Goal: Task Accomplishment & Management: Manage account settings

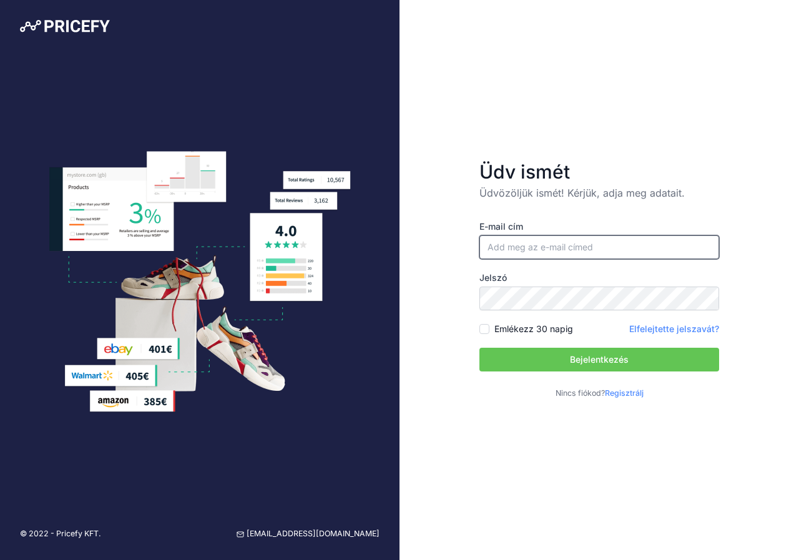
click at [521, 244] on input "email" at bounding box center [599, 247] width 240 height 24
type input "[EMAIL_ADDRESS][DOMAIN_NAME]"
drag, startPoint x: 767, startPoint y: 220, endPoint x: 735, endPoint y: 255, distance: 47.3
click at [767, 220] on div "Üdv ismét Üdvözöljük ismét! Kérjük, adja meg adatait. E-mail cím info@bergano.h…" at bounding box center [600, 280] width 400 height 560
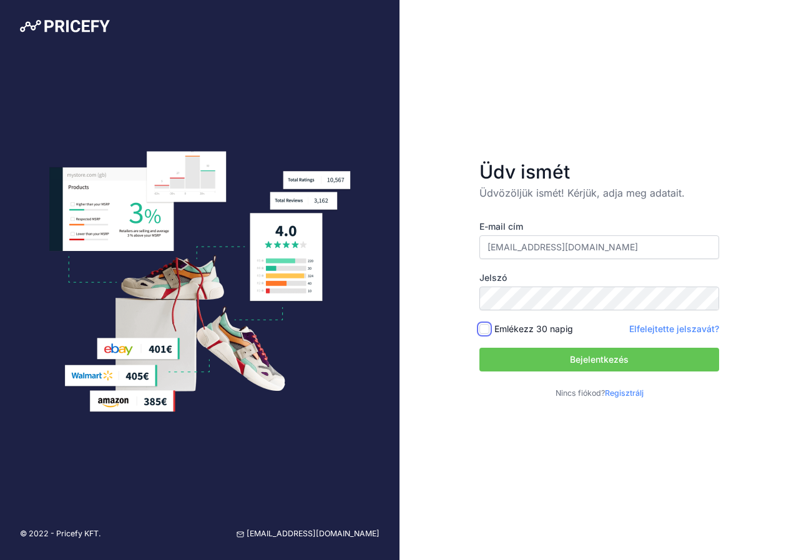
click at [482, 326] on input "Emlékezz 30 napig" at bounding box center [484, 329] width 10 height 10
checkbox input "true"
click at [574, 363] on font "Bejelentkezés" at bounding box center [599, 359] width 59 height 11
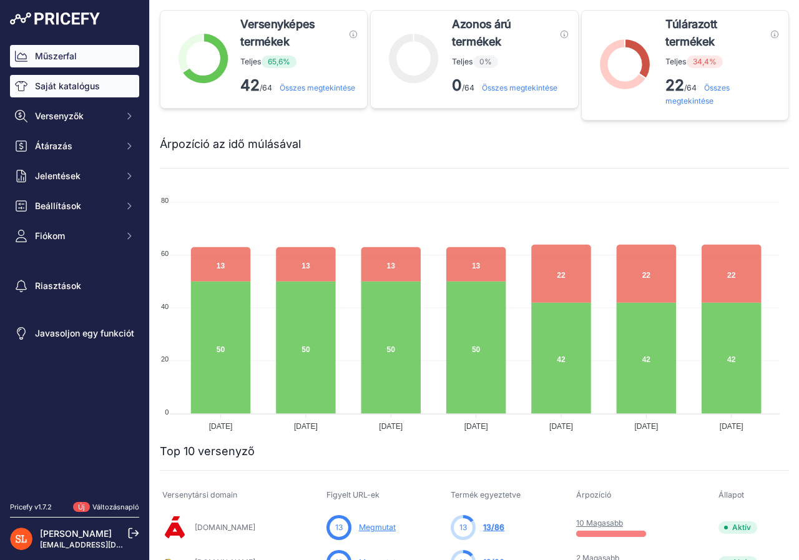
click at [63, 88] on font "Saját katalógus" at bounding box center [67, 86] width 65 height 11
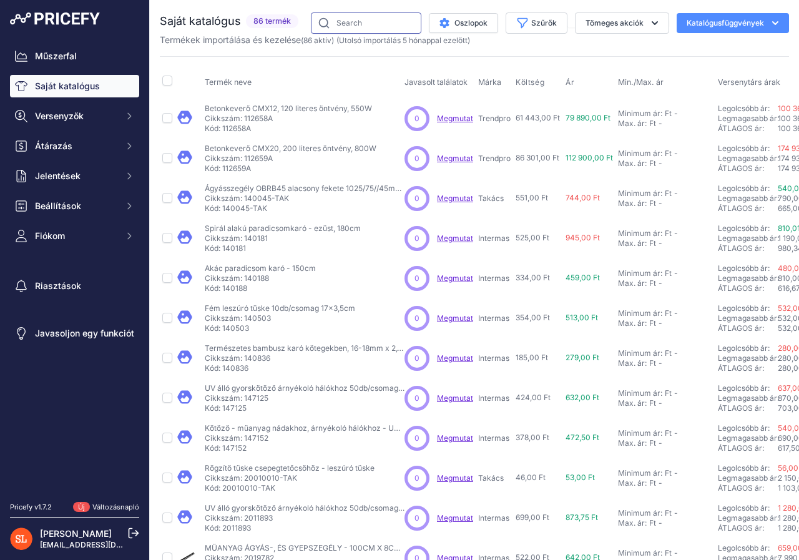
click at [360, 21] on input "text" at bounding box center [366, 22] width 111 height 21
type input "nádszö"
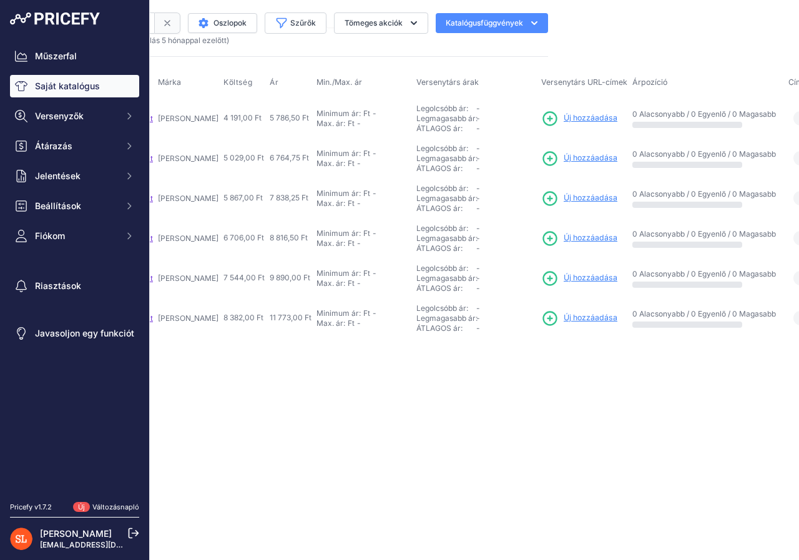
scroll to position [0, 261]
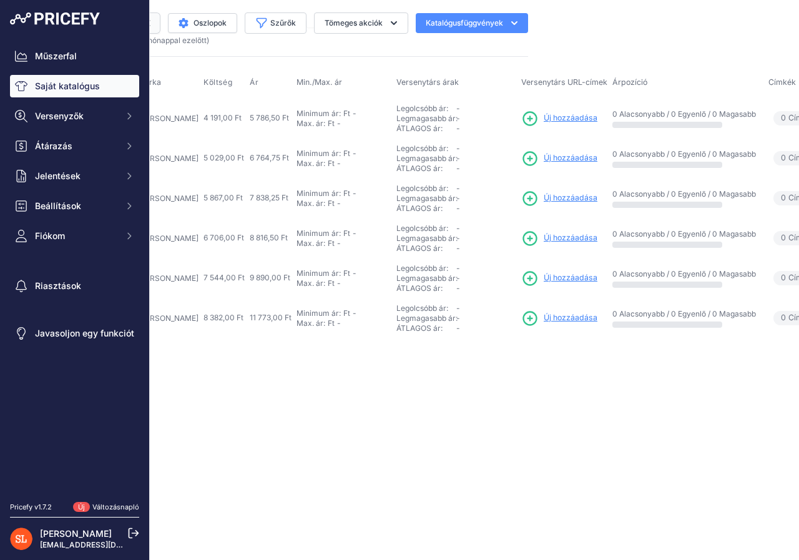
click at [544, 118] on font "Új hozzáadása" at bounding box center [571, 117] width 54 height 9
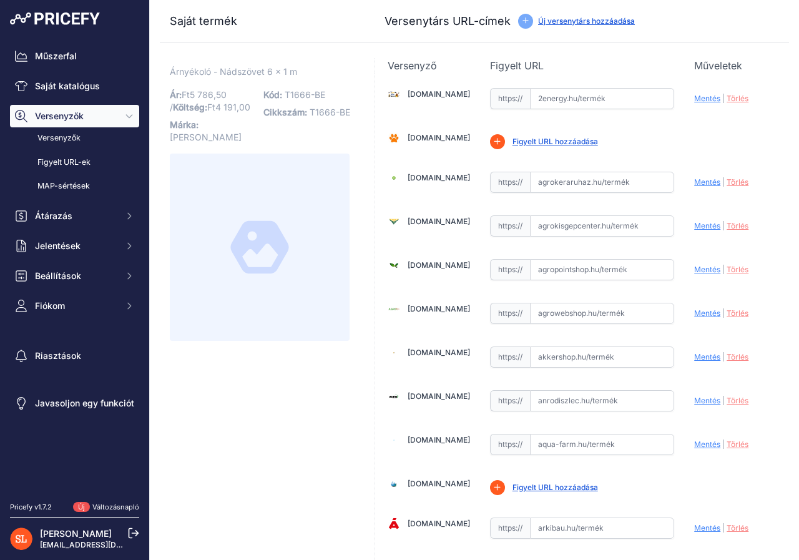
drag, startPoint x: 303, startPoint y: 70, endPoint x: 296, endPoint y: 71, distance: 7.6
click at [296, 71] on p "Árnyékoló - Nádszövet 6 x 1 m Link" at bounding box center [260, 72] width 180 height 13
click at [576, 21] on font "Új versenytárs hozzáadása" at bounding box center [586, 20] width 97 height 9
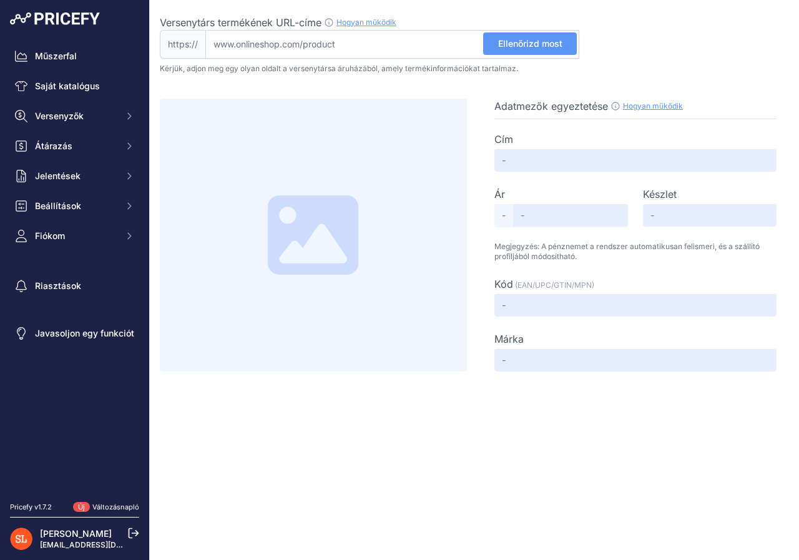
click at [364, 42] on input "Versenytárs termékének URL-címe Hogyan működik Ahhoz, hogy létrehozhassuk a ver…" at bounding box center [392, 44] width 374 height 29
paste input "[URL][DOMAIN_NAME]"
type input "www.bauhaus.hu/terelvalaszto-es-belatasgatlo/nadszovet-1x6m/29664702.html"
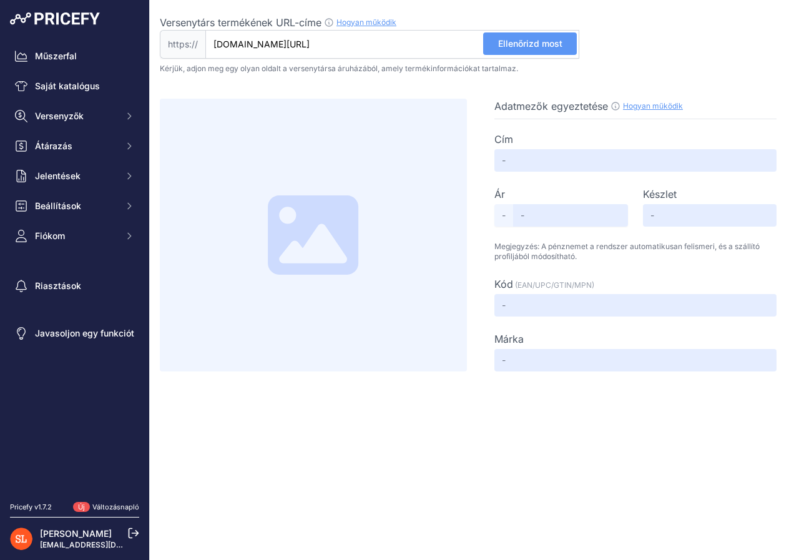
click at [541, 43] on font "Ellenőrizd most" at bounding box center [530, 43] width 64 height 11
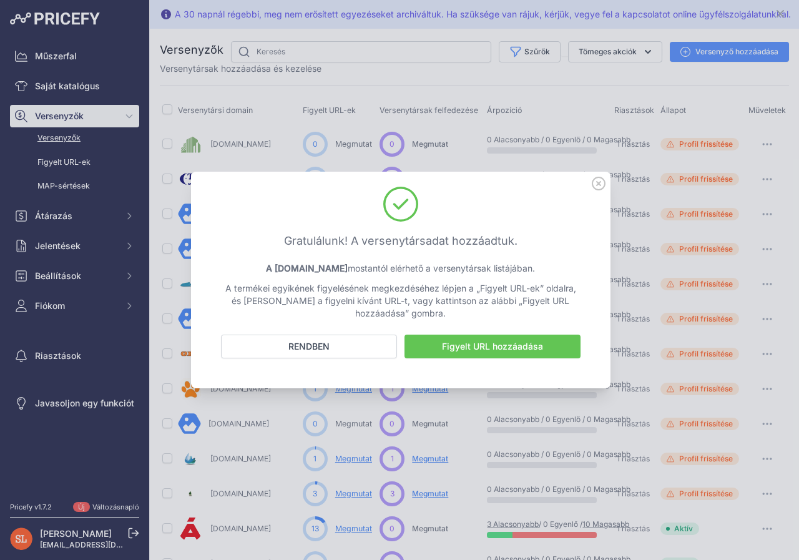
click at [504, 350] on font "Figyelt URL hozzáadása" at bounding box center [492, 346] width 101 height 11
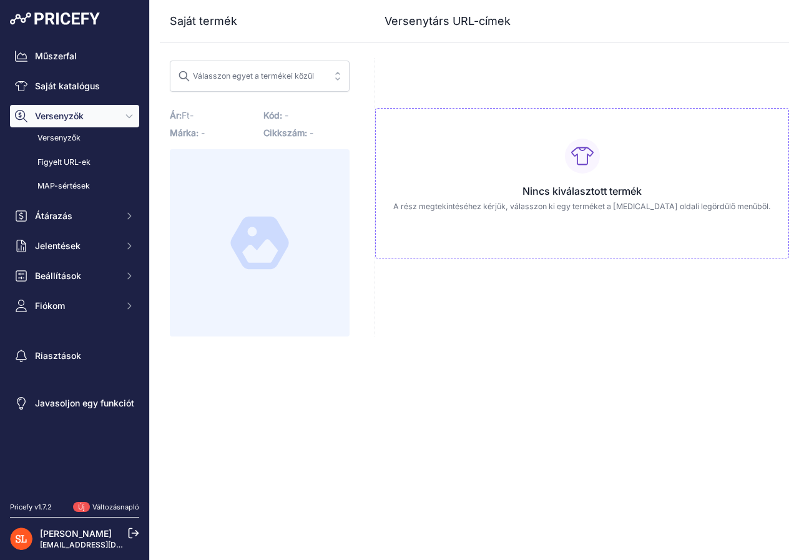
click at [258, 76] on font "Válasszon egyet a termékei közül" at bounding box center [253, 75] width 121 height 9
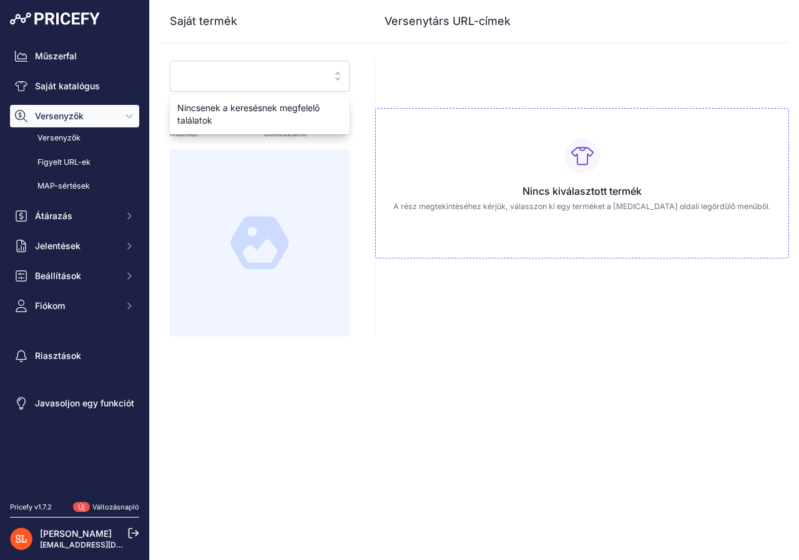
click at [258, 76] on input "search" at bounding box center [251, 76] width 146 height 20
click at [401, 46] on div "Saját termék Versenytárs URL-címek" at bounding box center [474, 168] width 629 height 337
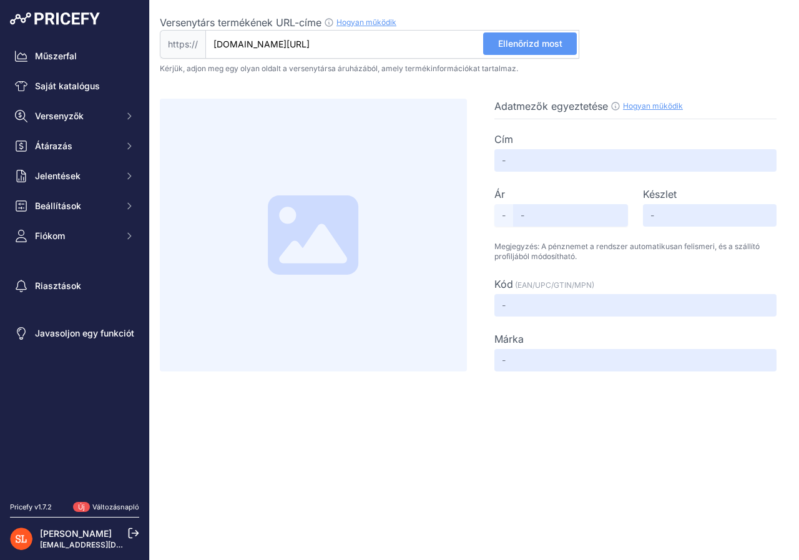
click at [538, 44] on font "Ellenőrizd most" at bounding box center [530, 43] width 64 height 11
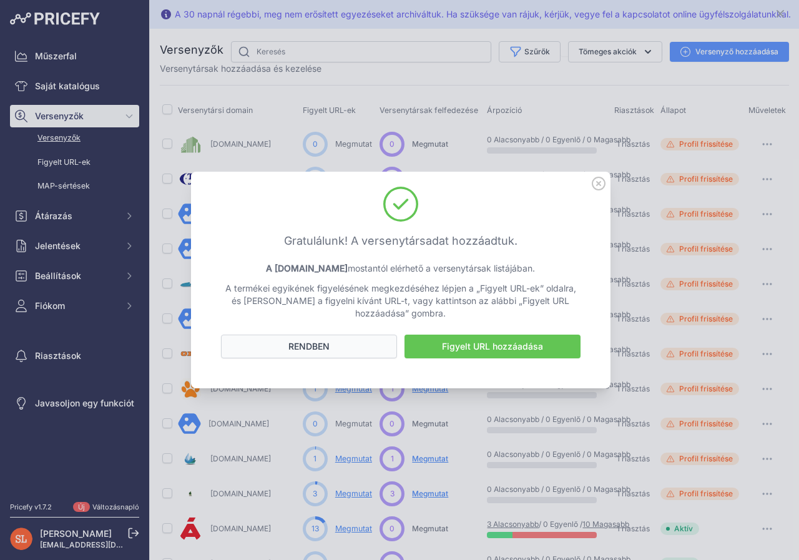
click at [338, 343] on button "RENDBEN" at bounding box center [309, 347] width 176 height 24
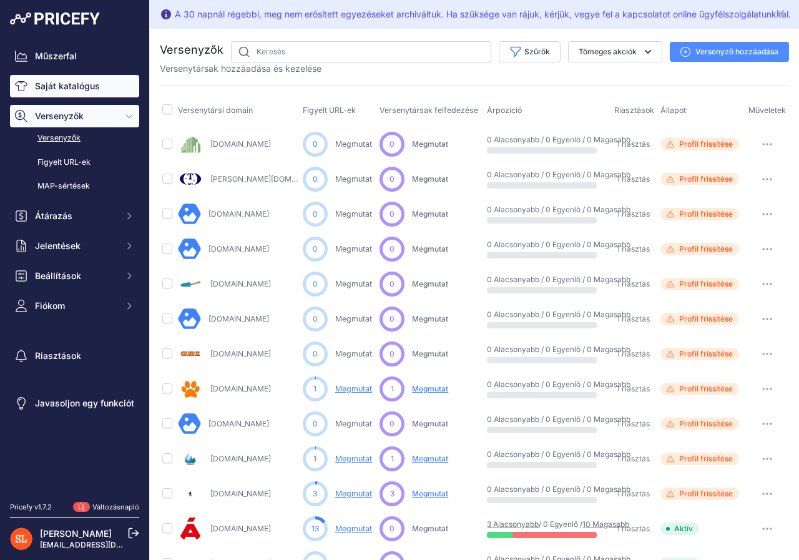
click at [60, 84] on font "Saját katalógus" at bounding box center [67, 86] width 65 height 11
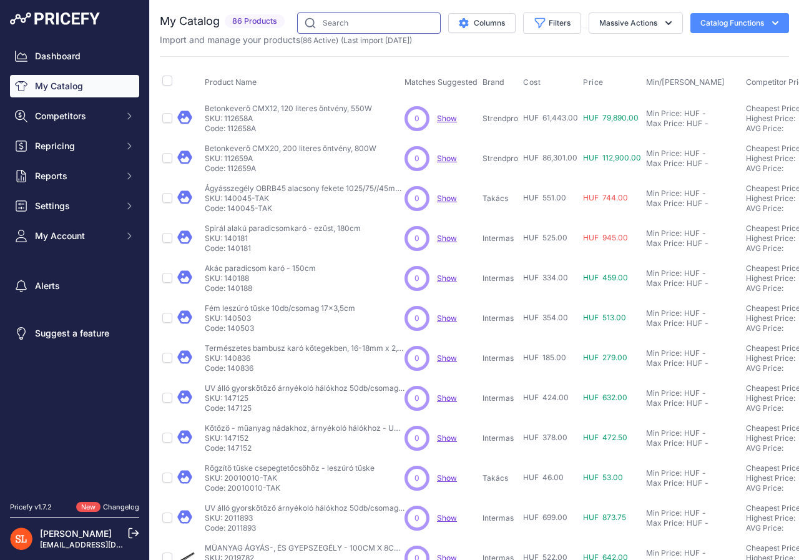
click at [355, 20] on input "text" at bounding box center [369, 22] width 144 height 21
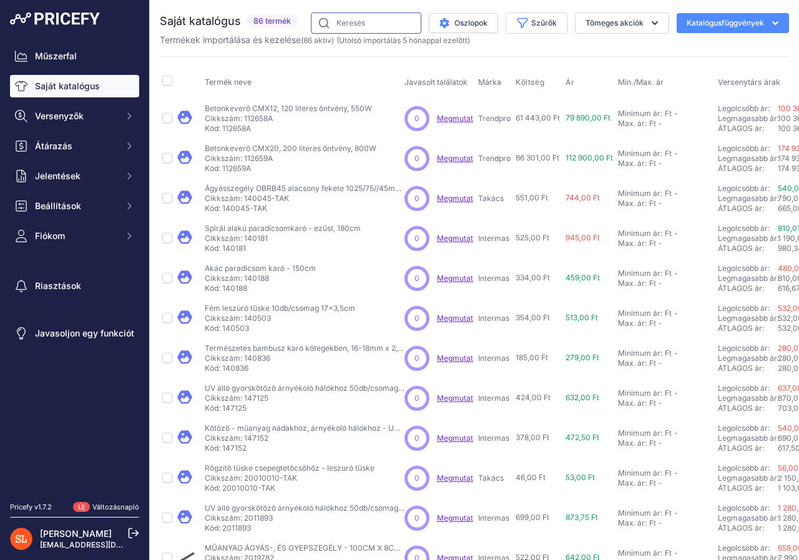
type input "nádszö"
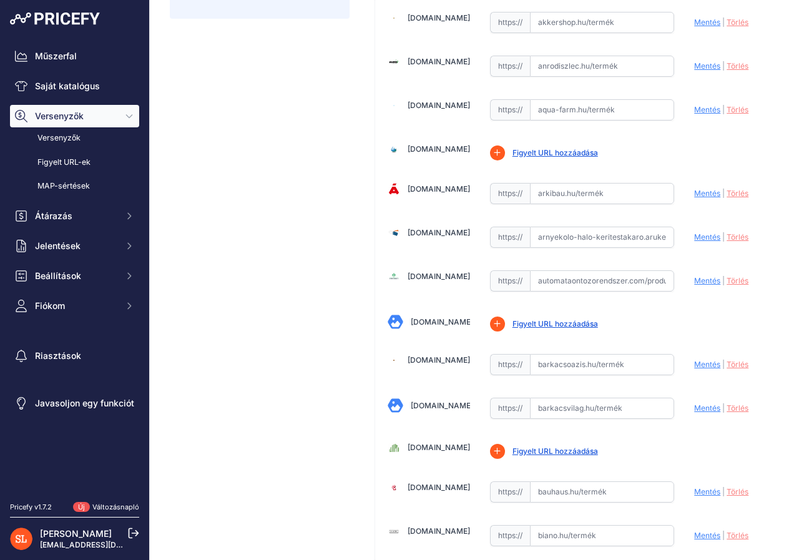
scroll to position [499, 0]
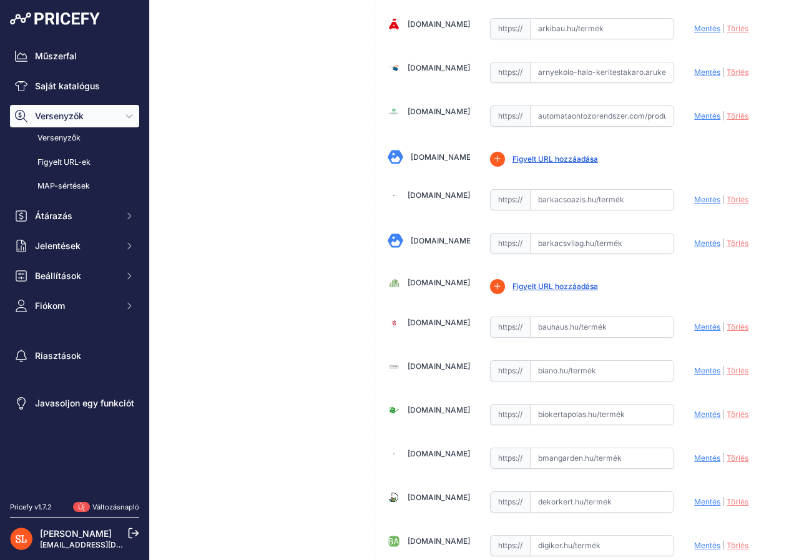
click at [613, 330] on input "text" at bounding box center [602, 327] width 145 height 21
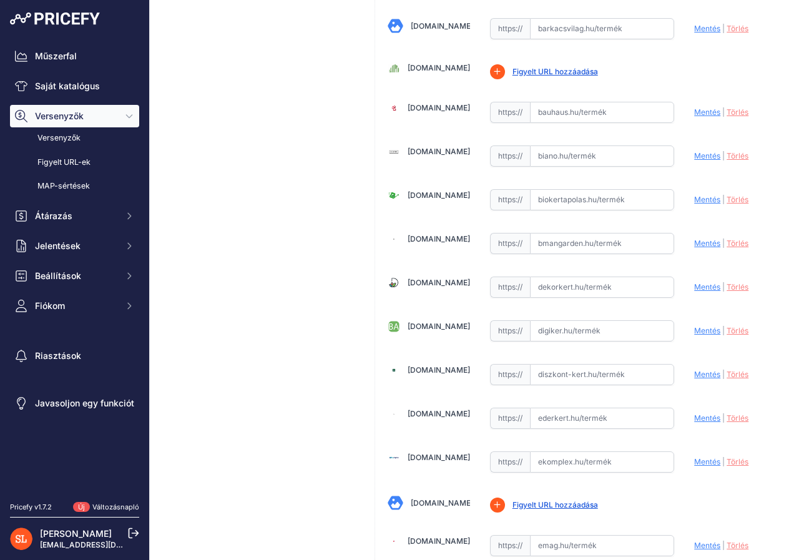
scroll to position [606, 0]
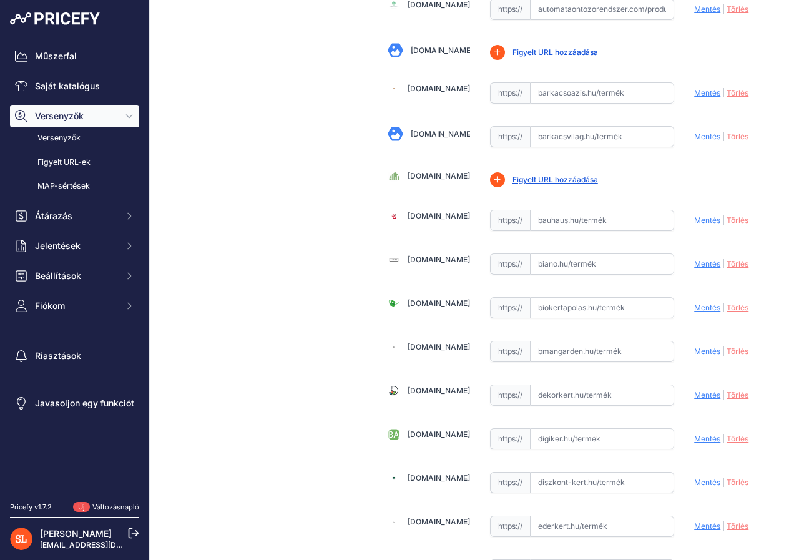
click at [565, 222] on input "text" at bounding box center [602, 220] width 145 height 21
paste input "https://www.bauhaus.hu/terelvalaszto-es-belatasgatlo/nadszovet-1x6m/29664702.ht…"
click at [702, 220] on font "Mentés" at bounding box center [707, 219] width 26 height 9
type input "https://www.bauhaus.hu/terelvalaszto-es-belatasgatlo/nadszovet-1x6m/29664702.ht…"
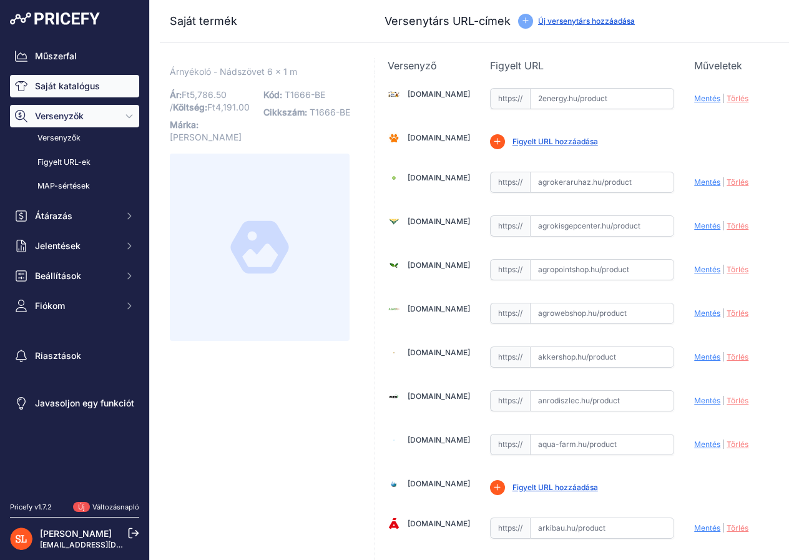
click at [57, 91] on font "Saját katalógus" at bounding box center [67, 86] width 65 height 11
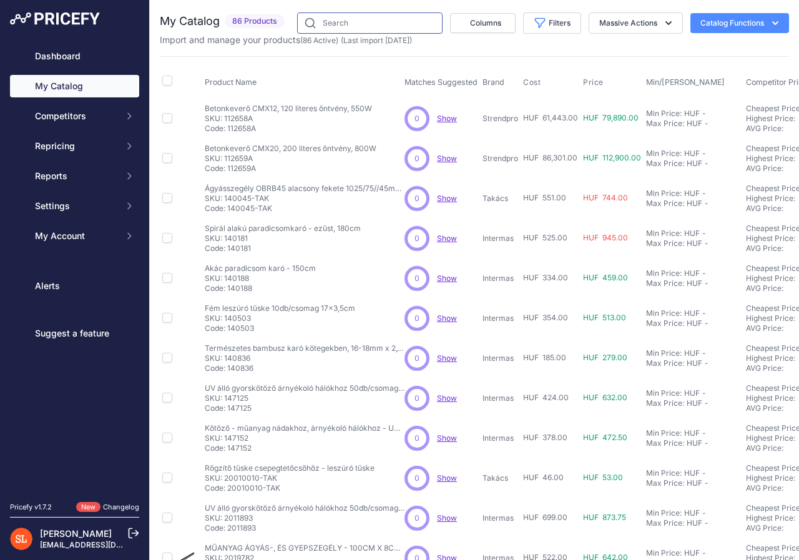
drag, startPoint x: 0, startPoint y: 0, endPoint x: 361, endPoint y: 27, distance: 361.9
click at [361, 27] on input "text" at bounding box center [369, 22] width 145 height 21
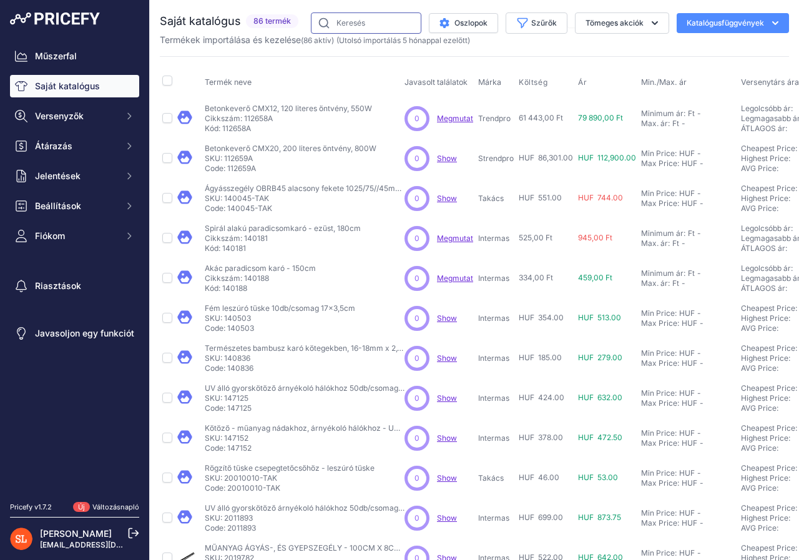
type input "nádszö"
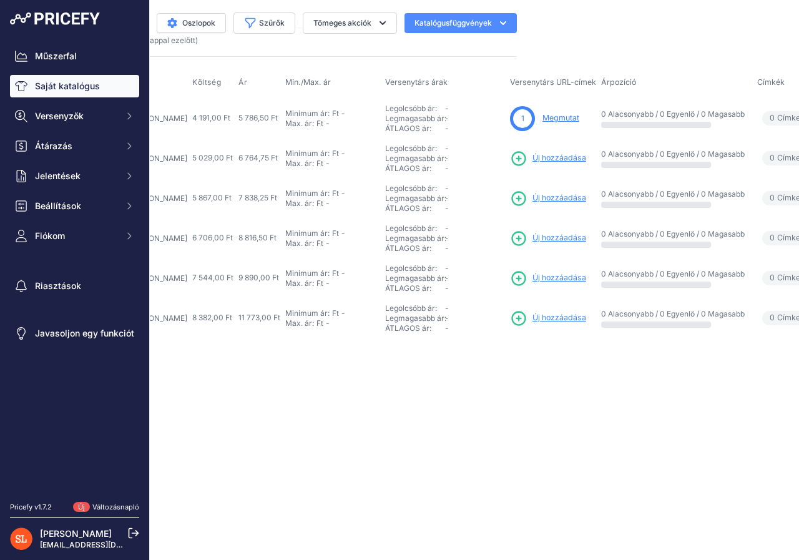
scroll to position [0, 273]
click at [542, 117] on font "Megmutat" at bounding box center [560, 117] width 37 height 9
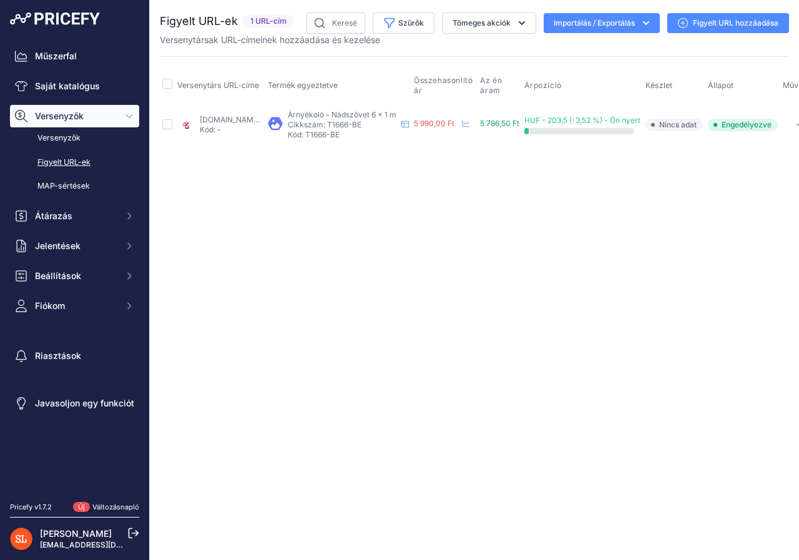
click at [705, 23] on font "Figyelt URL hozzáadása" at bounding box center [736, 22] width 86 height 9
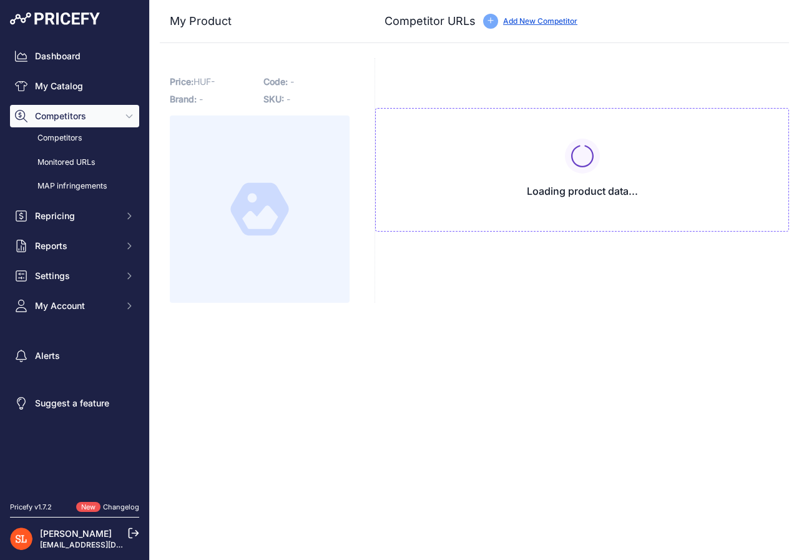
type input "[DOMAIN_NAME][URL]"
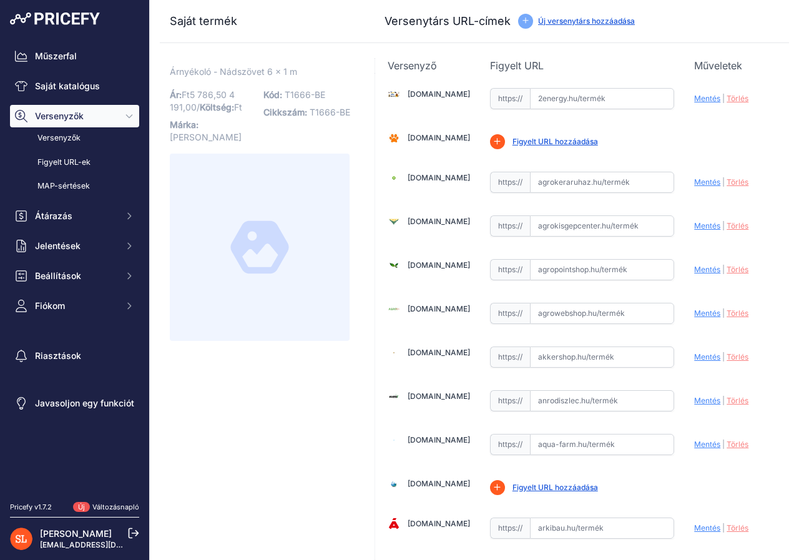
click at [561, 19] on font "Új versenytárs hozzáadása" at bounding box center [586, 20] width 97 height 9
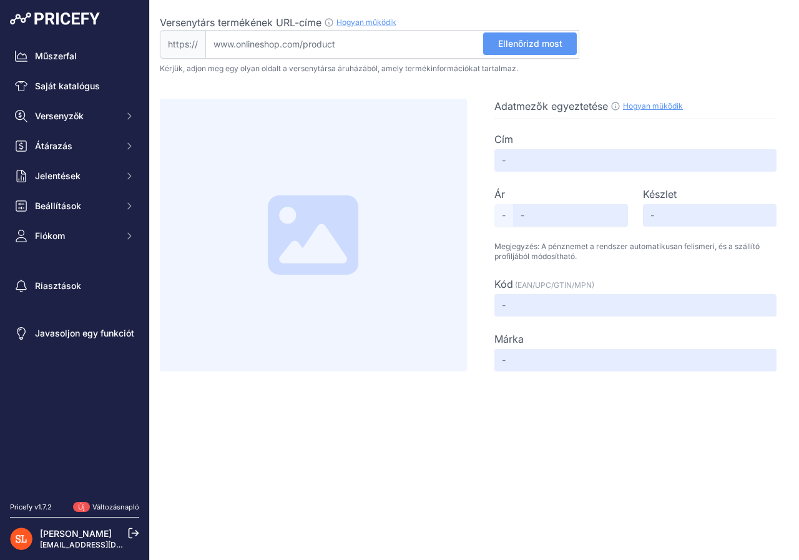
click at [383, 44] on input "Versenytárs termékének URL-címe Hogyan működik Ahhoz, hogy létrehozhassuk a ver…" at bounding box center [392, 44] width 374 height 29
paste input "[URL][DOMAIN_NAME]"
type input "[DOMAIN_NAME][URL]"
click at [513, 45] on font "Ellenőrizd most" at bounding box center [530, 43] width 64 height 11
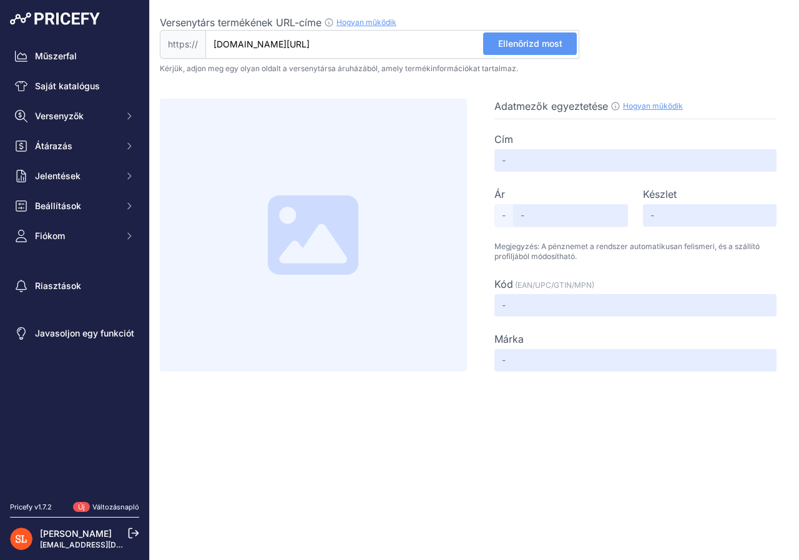
scroll to position [0, 0]
type input "4890 Ft - Nádszövet 100 cm x 600 cm - Kerítéshez, Erkélyre"
type input "4890"
type input "Available"
type input "Not Found"
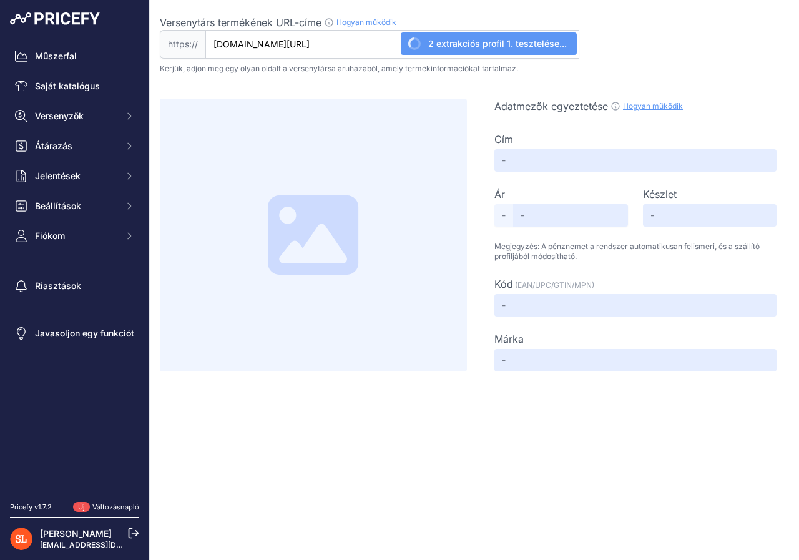
type input "DekorExpert"
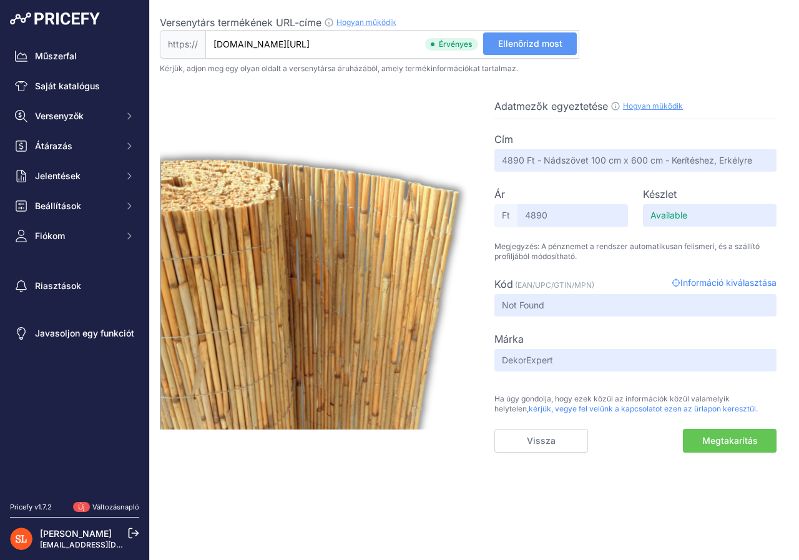
click at [720, 444] on font "Megtakarítás" at bounding box center [730, 440] width 56 height 11
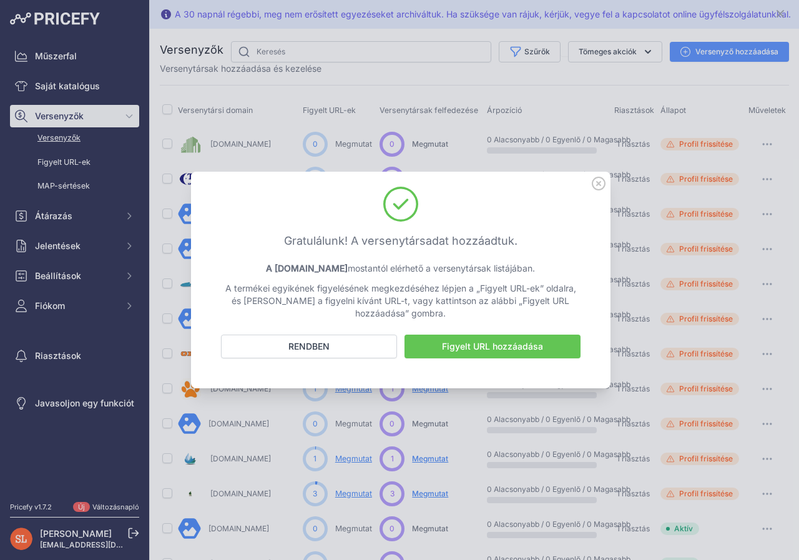
drag, startPoint x: 360, startPoint y: 345, endPoint x: 420, endPoint y: 304, distance: 72.4
click at [360, 345] on button "RENDBEN" at bounding box center [309, 347] width 176 height 24
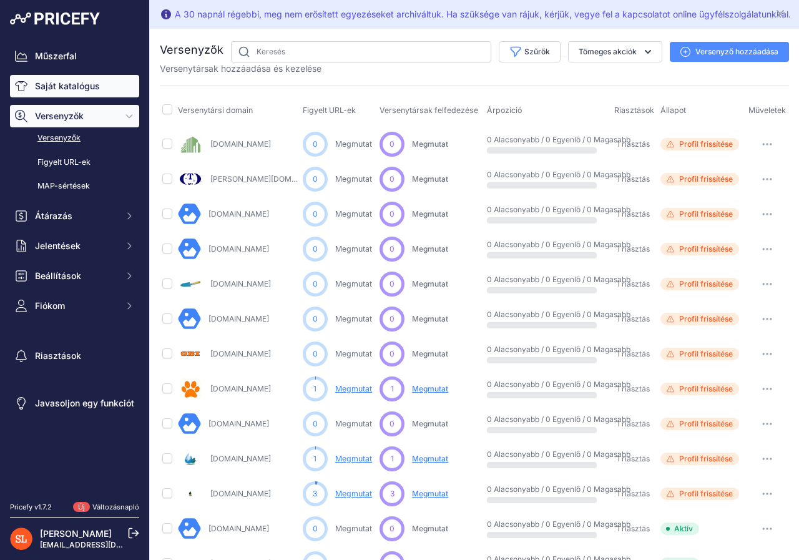
click at [42, 84] on font "Saját katalógus" at bounding box center [67, 86] width 65 height 11
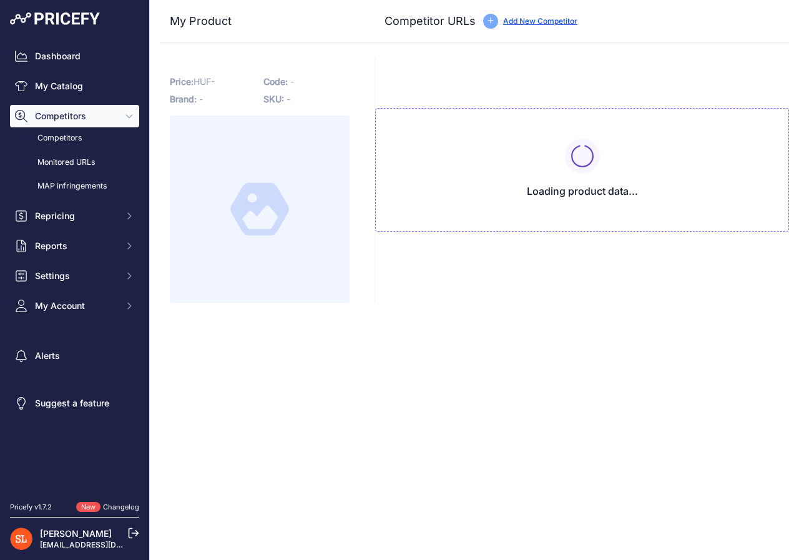
type input "[DOMAIN_NAME][URL]"
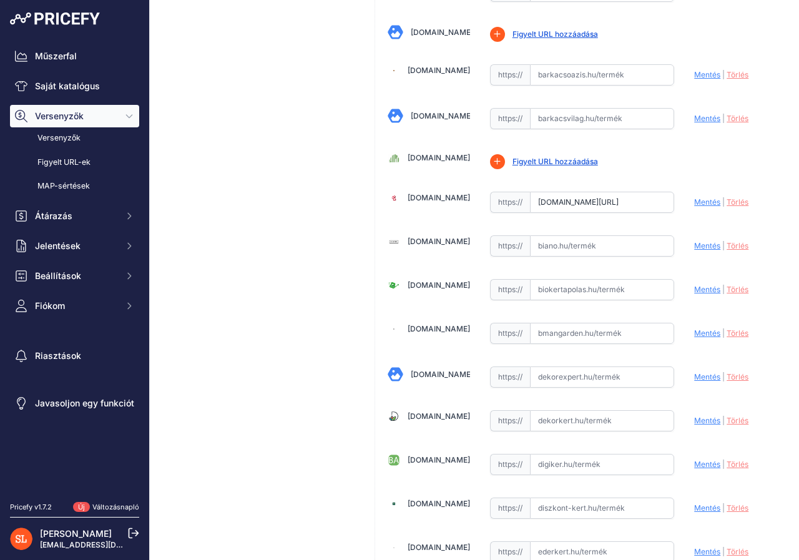
scroll to position [687, 0]
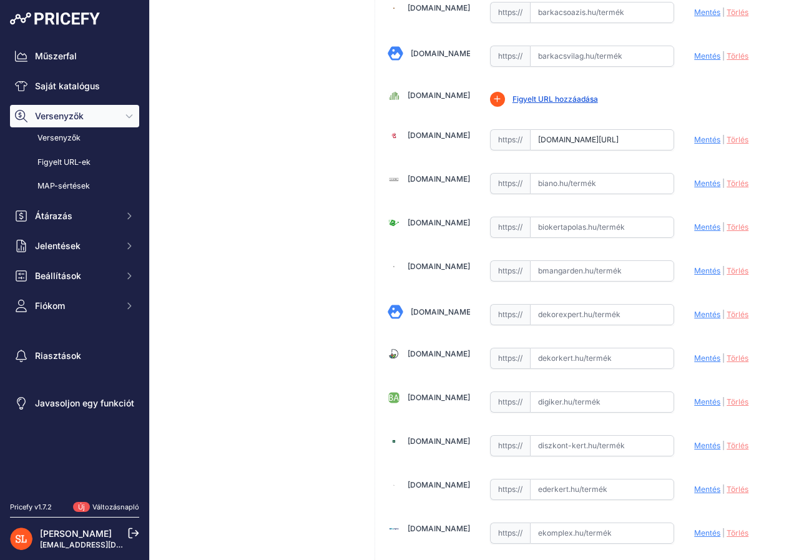
click at [609, 315] on input "text" at bounding box center [602, 314] width 145 height 21
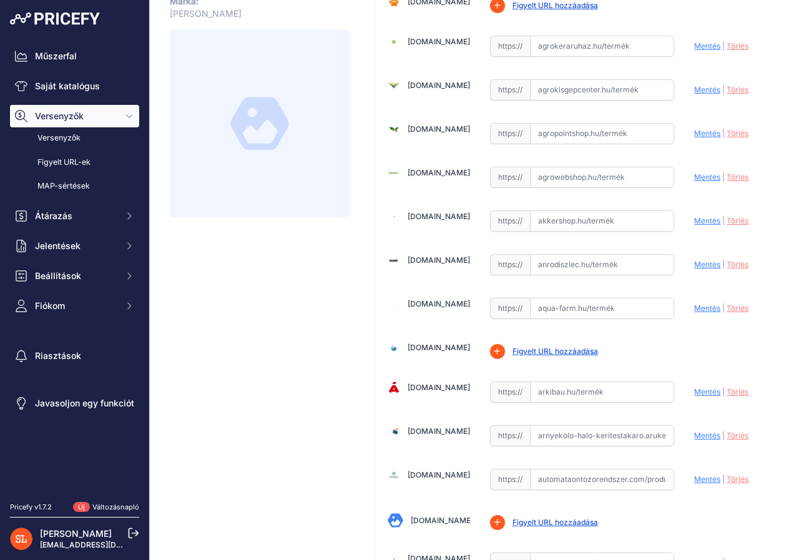
scroll to position [0, 0]
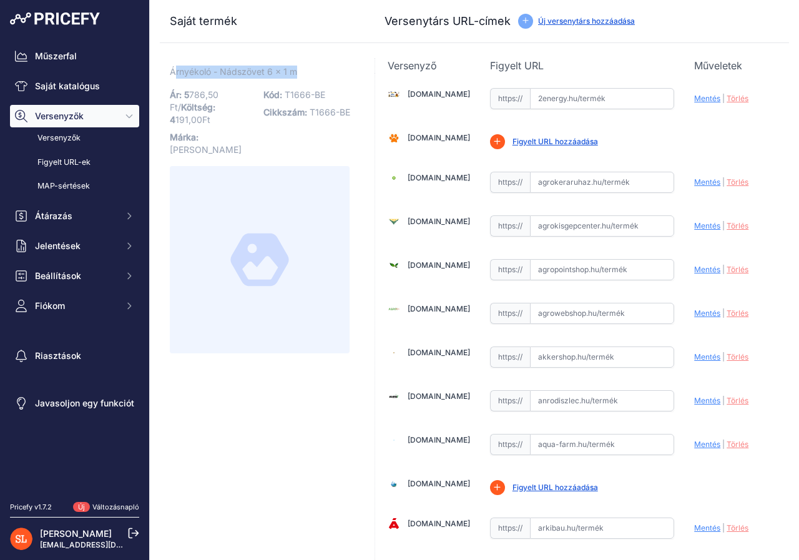
drag, startPoint x: 177, startPoint y: 71, endPoint x: 311, endPoint y: 71, distance: 134.2
click at [311, 71] on p "Árnyékoló - Nádszövet 6 x 1 m Link" at bounding box center [260, 72] width 180 height 13
click at [319, 72] on p "Árnyékoló - Nádszövet 6 x 1 m Link" at bounding box center [260, 72] width 180 height 13
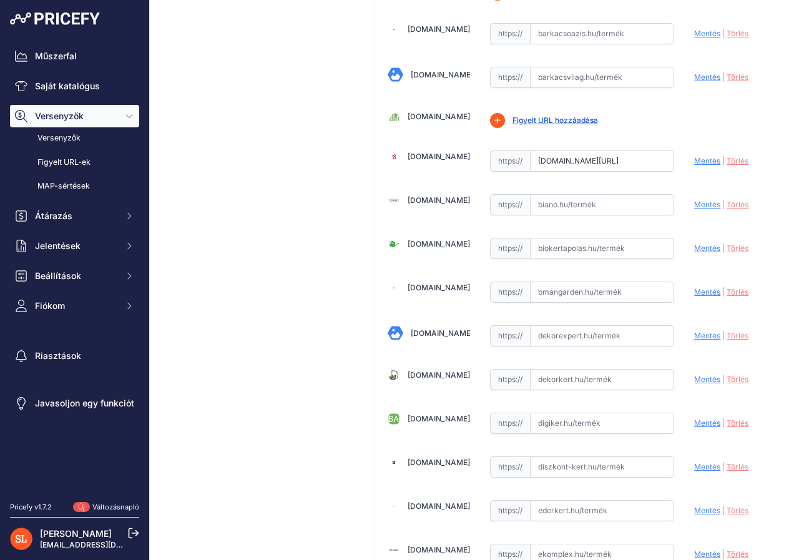
scroll to position [687, 0]
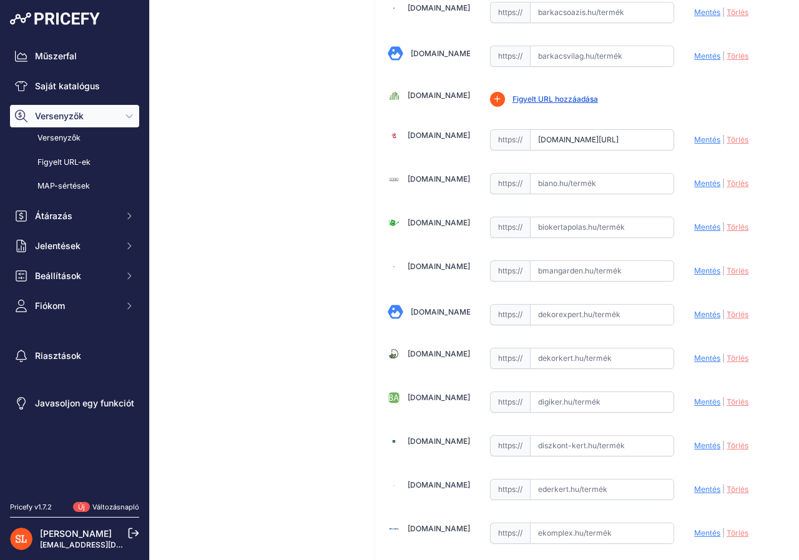
click at [607, 310] on input "text" at bounding box center [602, 314] width 145 height 21
paste input "[URL][DOMAIN_NAME]"
click at [702, 317] on font "Mentés" at bounding box center [707, 314] width 26 height 9
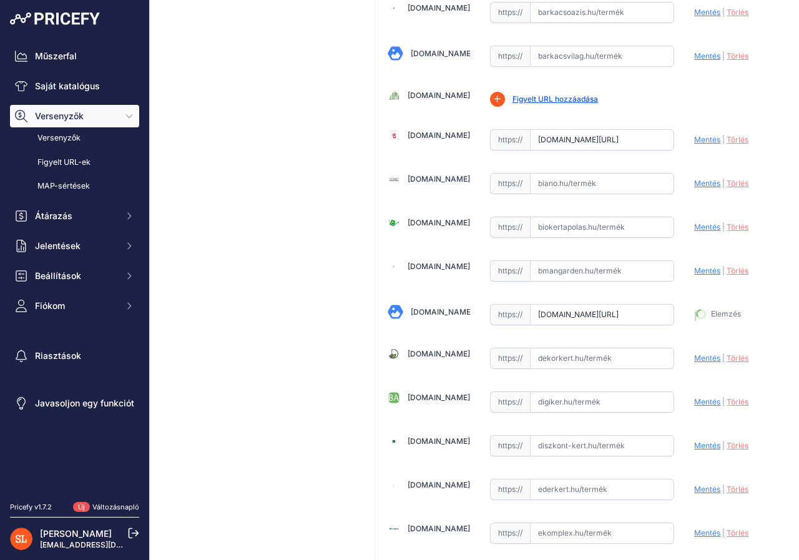
type input "[URL][DOMAIN_NAME]"
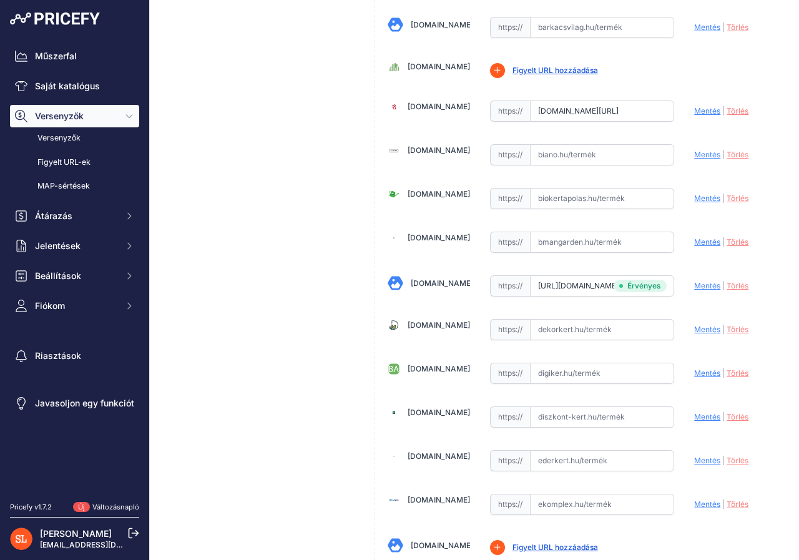
scroll to position [687, 0]
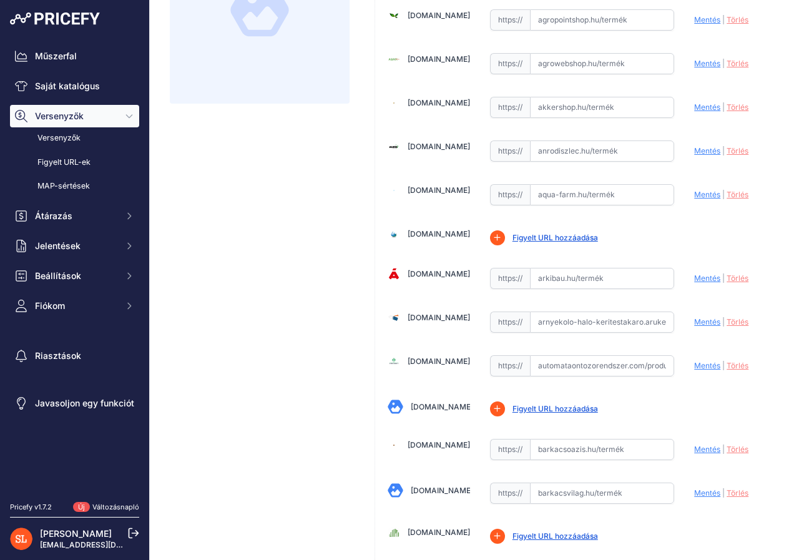
scroll to position [0, 0]
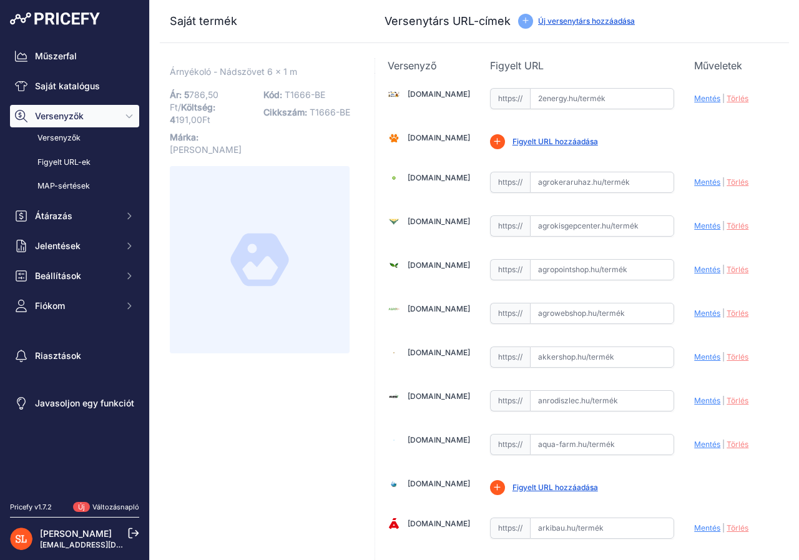
click at [573, 23] on font "Új versenytárs hozzáadása" at bounding box center [586, 20] width 97 height 9
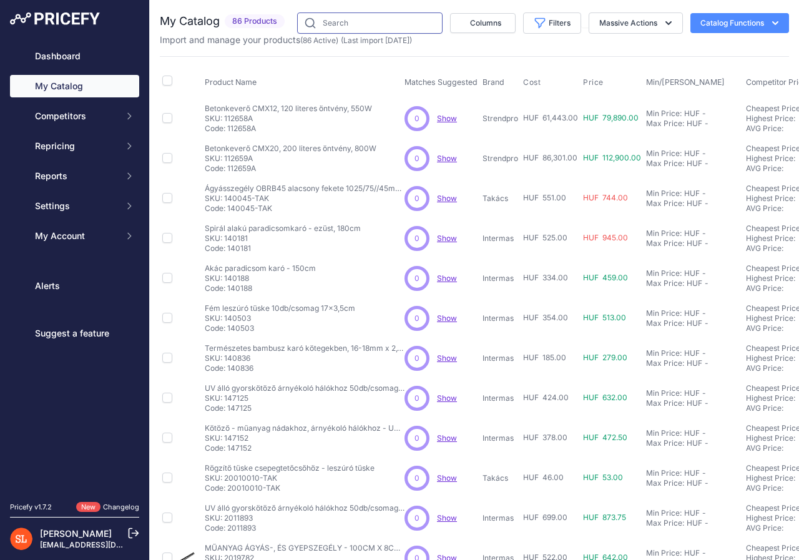
click at [355, 20] on input "text" at bounding box center [369, 22] width 145 height 21
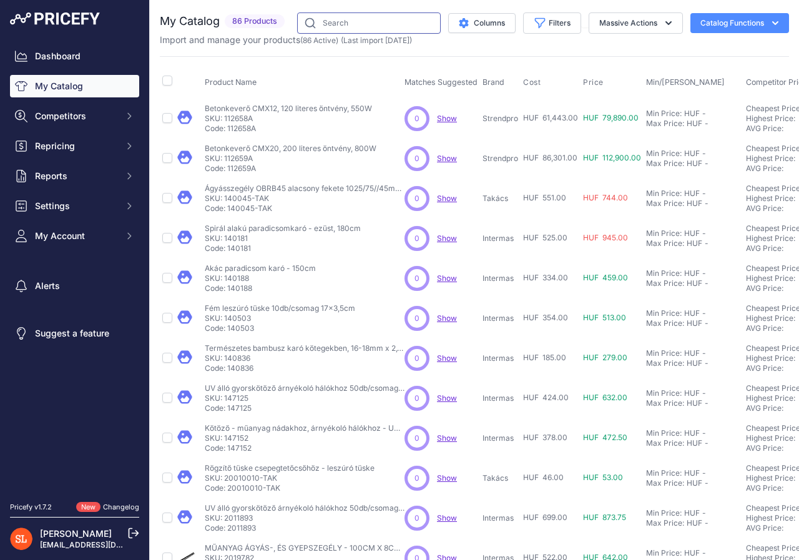
type input "nádszö"
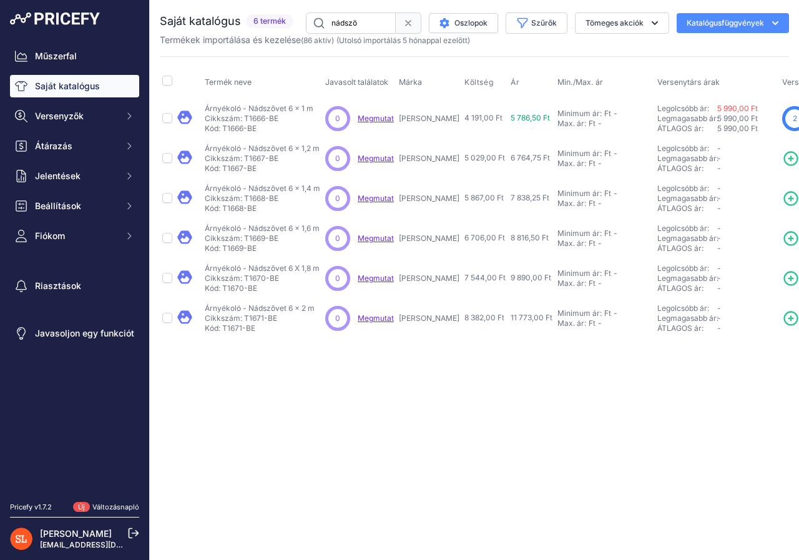
drag, startPoint x: 437, startPoint y: 116, endPoint x: 477, endPoint y: 121, distance: 40.3
click at [477, 121] on td "4 191,00 Ft" at bounding box center [485, 118] width 46 height 41
drag, startPoint x: 483, startPoint y: 117, endPoint x: 528, endPoint y: 229, distance: 120.5
click at [526, 119] on td "5 786,50 Ft" at bounding box center [531, 118] width 47 height 41
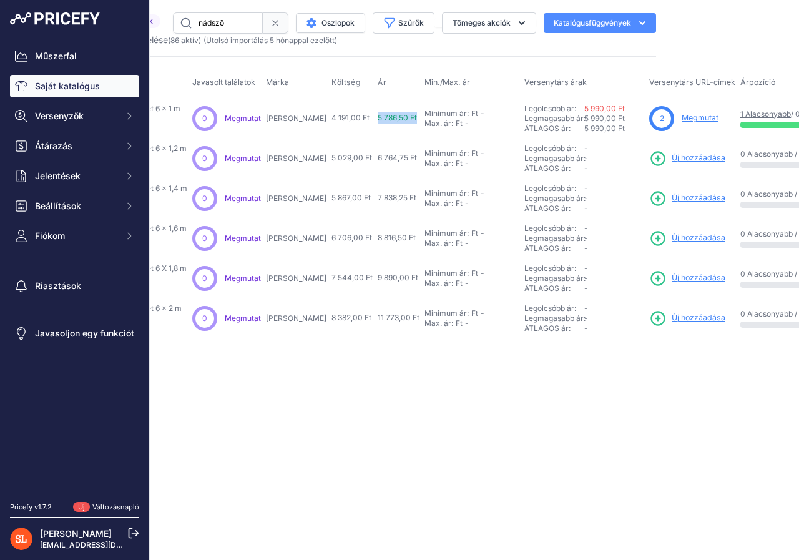
scroll to position [0, 132]
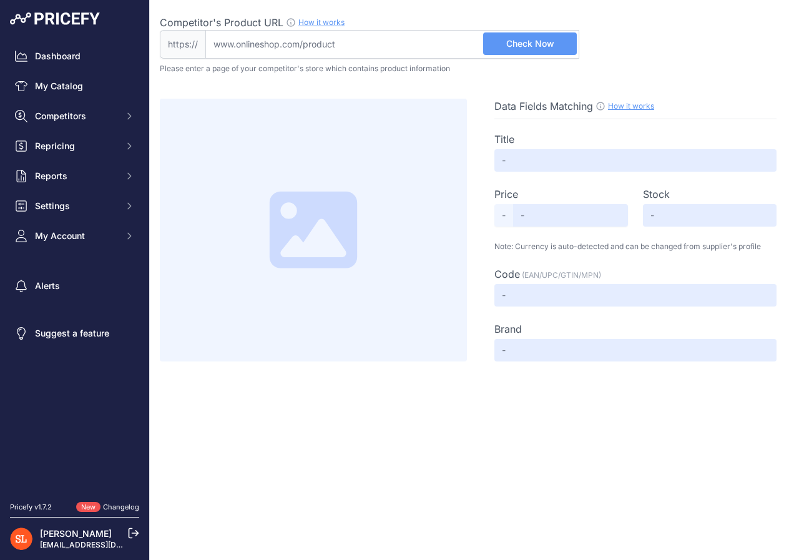
drag, startPoint x: 0, startPoint y: 0, endPoint x: 420, endPoint y: 46, distance: 422.6
click at [420, 46] on input "Competitor's Product URL How it works In order to create your competitor's extr…" at bounding box center [392, 44] width 374 height 29
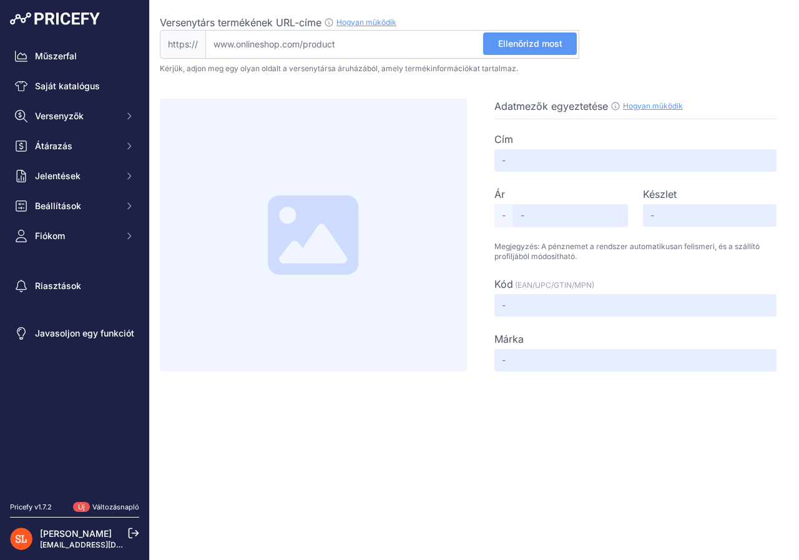
paste input "[URL][DOMAIN_NAME]"
type input "[DOMAIN_NAME][URL]"
click at [553, 40] on font "Ellenőrizd most" at bounding box center [530, 43] width 64 height 11
type input "Árnyékoló nádszövet 100x600 cm"
type input "6890"
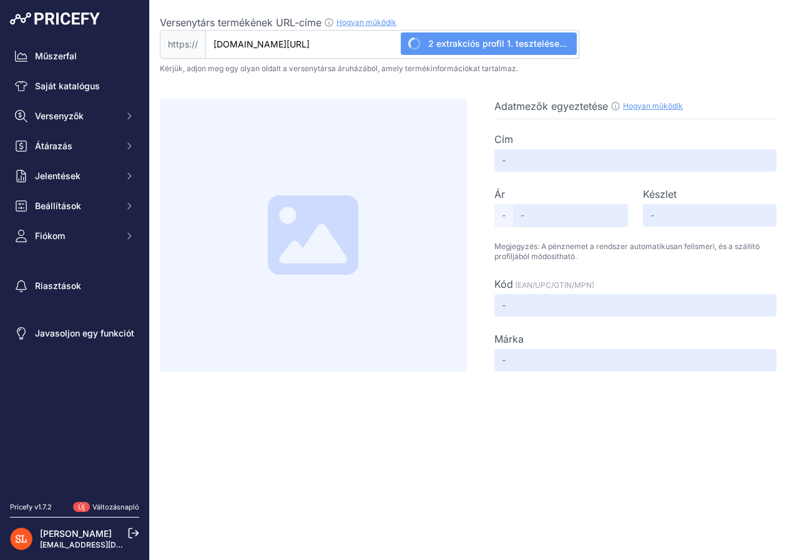
type input "Not Found"
type input "AR100"
type input "Kosárfutár"
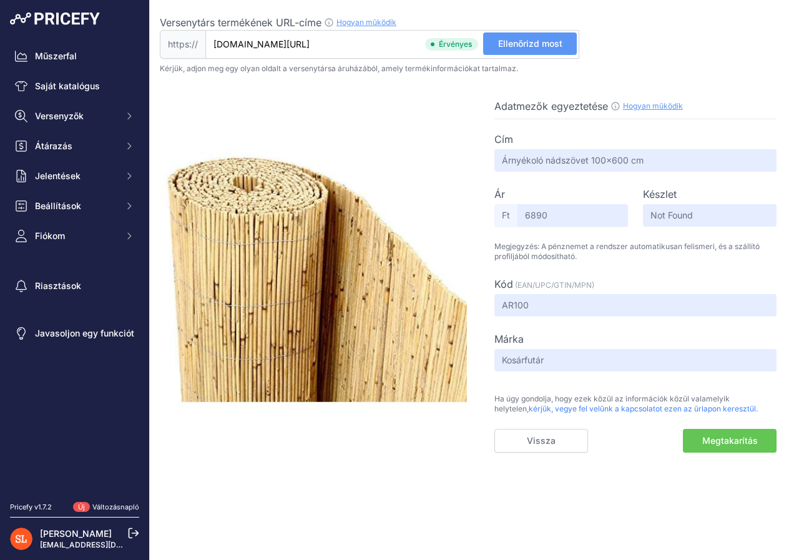
click at [734, 442] on font "Megtakarítás" at bounding box center [730, 440] width 56 height 11
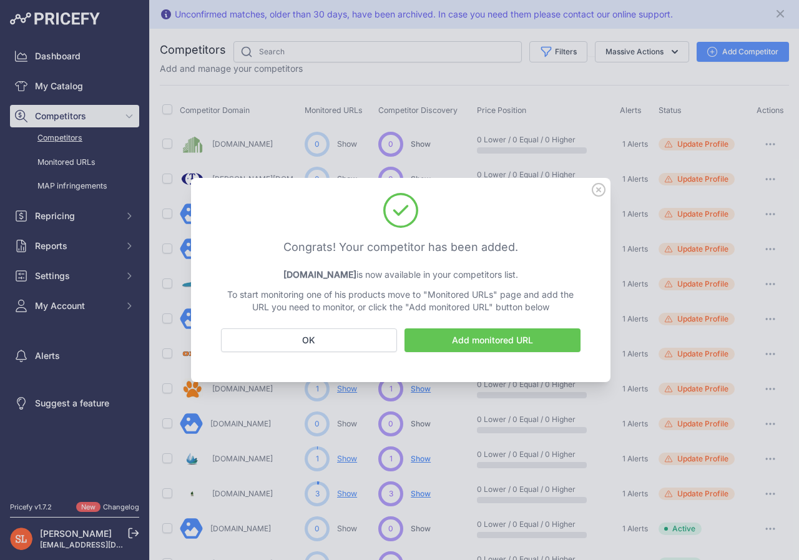
drag, startPoint x: 296, startPoint y: 345, endPoint x: 356, endPoint y: 288, distance: 82.6
click at [296, 345] on button "OK" at bounding box center [309, 340] width 176 height 24
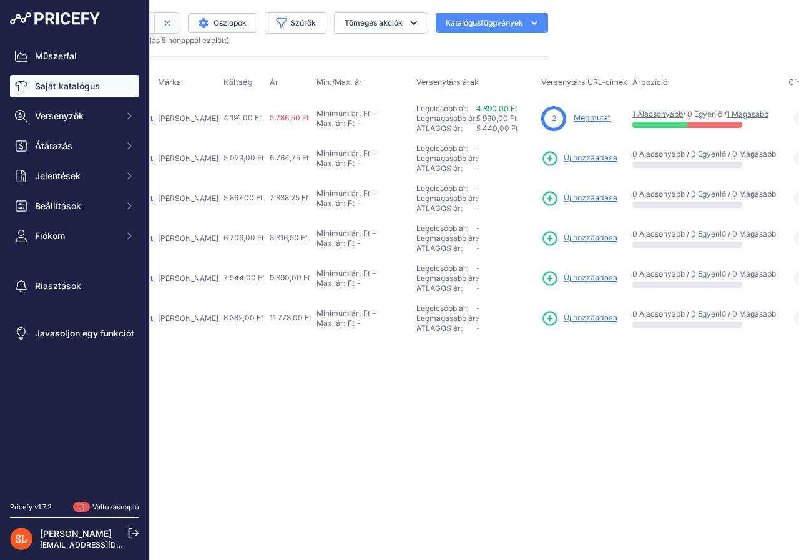
scroll to position [0, 260]
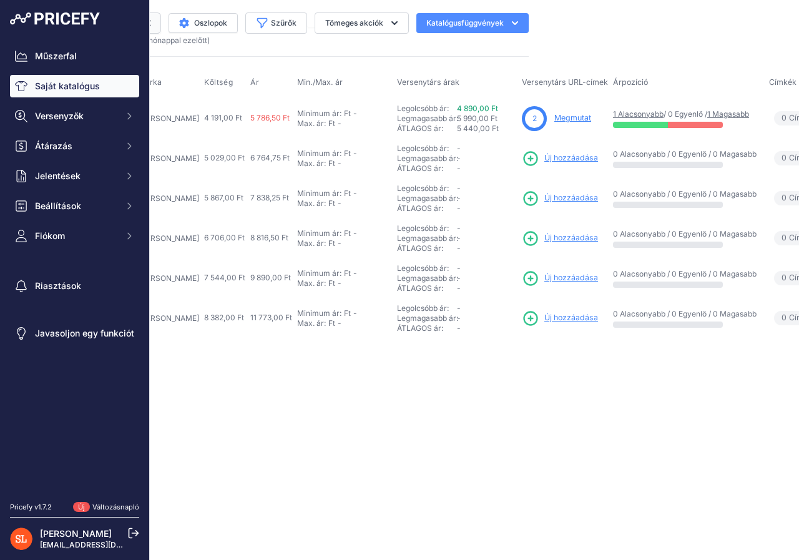
click at [554, 119] on font "Megmutat" at bounding box center [572, 117] width 37 height 9
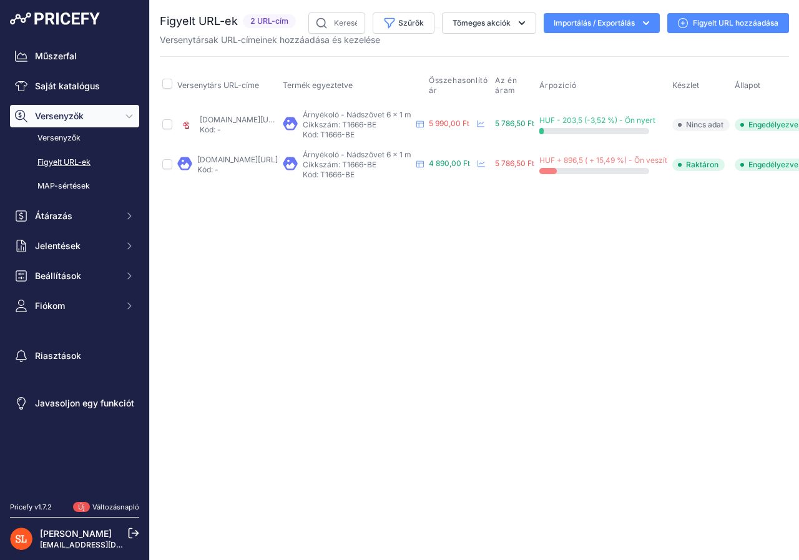
click at [710, 24] on font "Figyelt URL hozzáadása" at bounding box center [736, 22] width 86 height 9
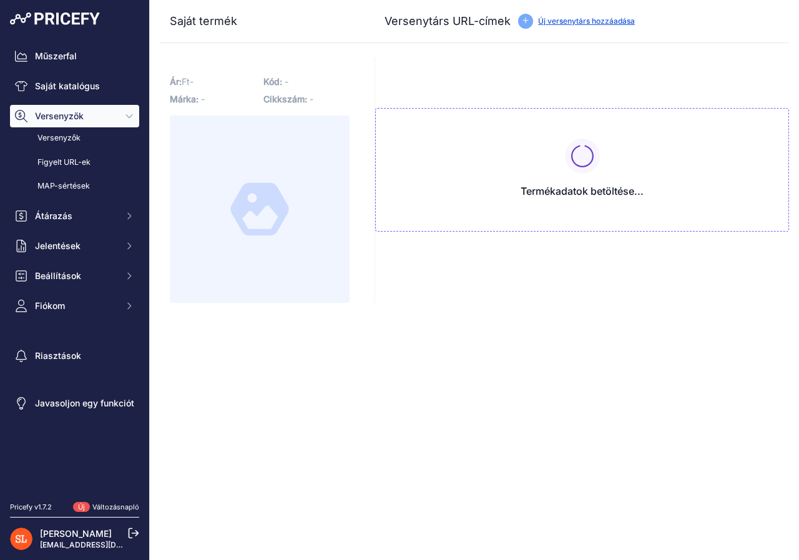
type input "www.bauhaus.hu/terelvalaszto-es-belatasgatlo/nadszovet-1x6m/29664702.html?priru…"
type input "[DOMAIN_NAME][URL]"
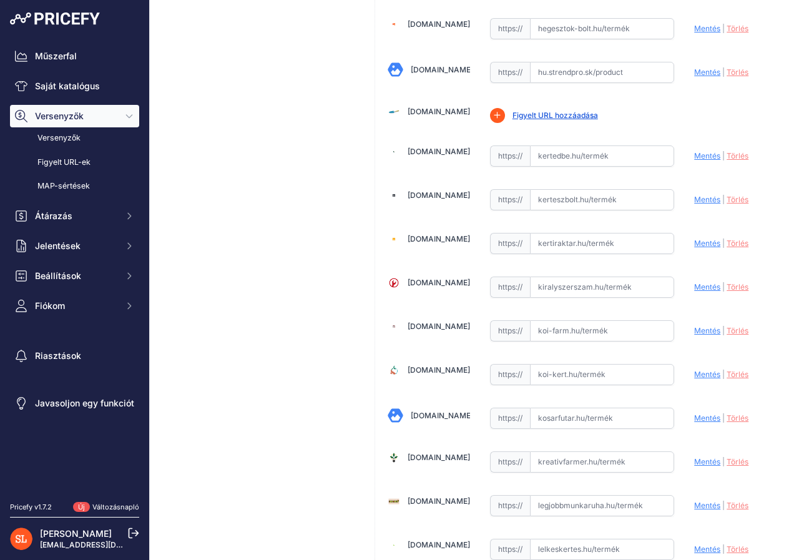
scroll to position [1935, 0]
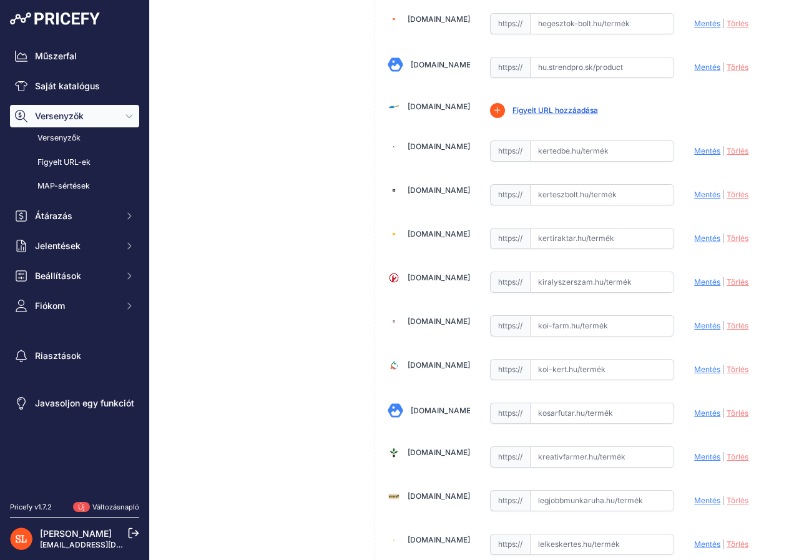
click at [595, 408] on input "text" at bounding box center [602, 413] width 145 height 21
paste input "https://www.kosarfutar.hu/Arnyekolo-nadszovet-100x600"
click at [702, 413] on font "Mentés" at bounding box center [707, 412] width 26 height 9
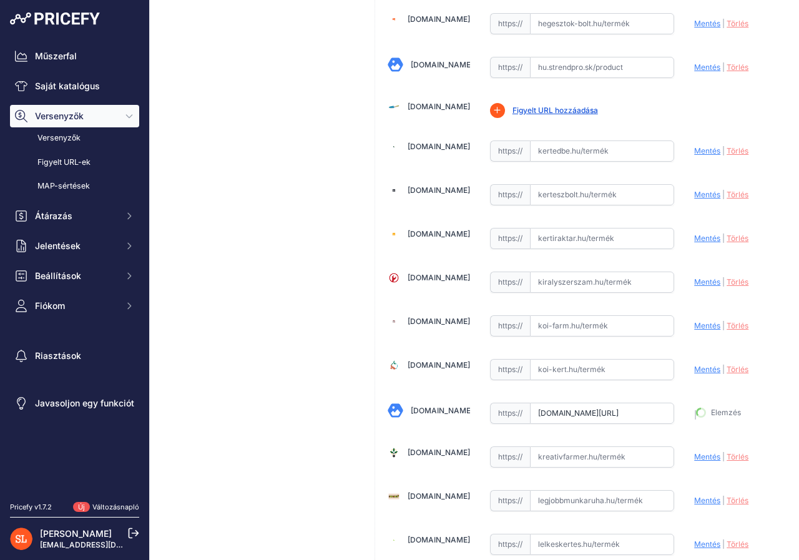
type input "[URL][DOMAIN_NAME]"
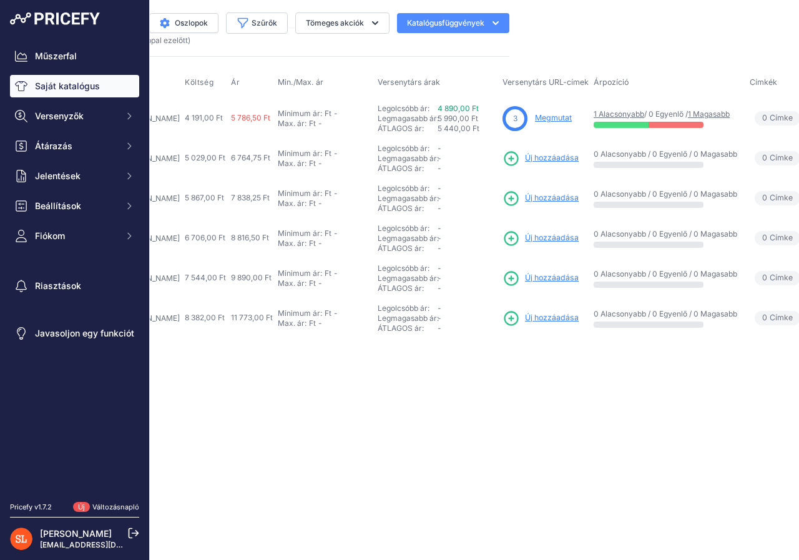
scroll to position [0, 283]
click at [532, 116] on font "Megmutat" at bounding box center [550, 117] width 37 height 9
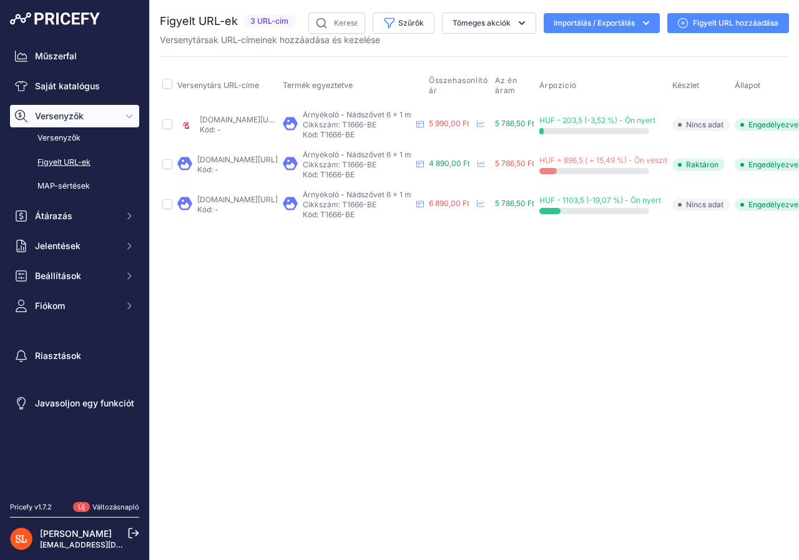
click at [716, 22] on font "Figyelt URL hozzáadása" at bounding box center [736, 22] width 86 height 9
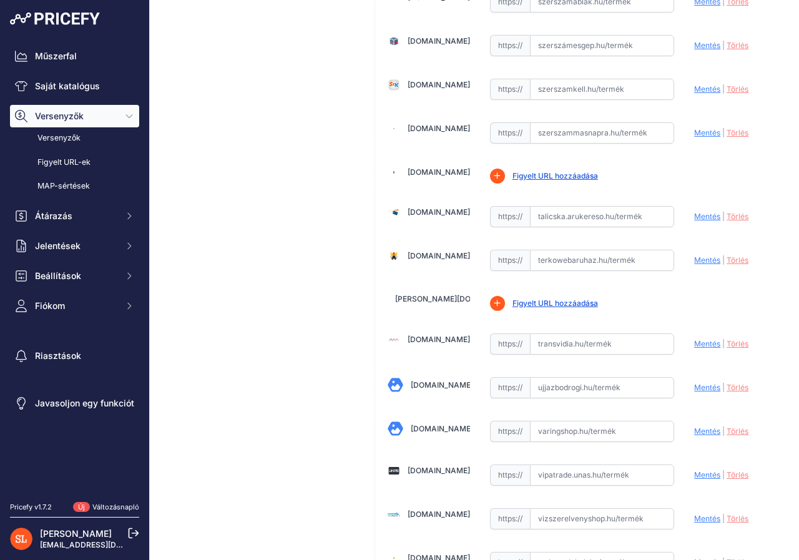
scroll to position [3496, 0]
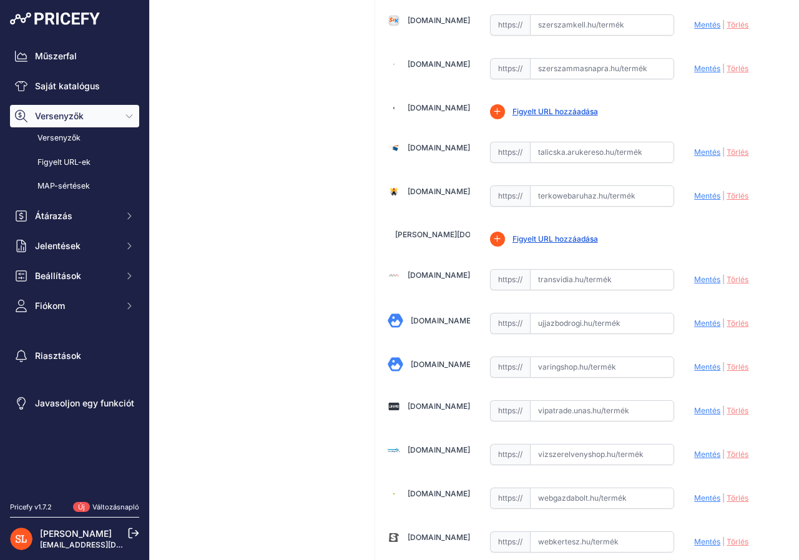
click at [591, 319] on input "text" at bounding box center [602, 323] width 145 height 21
paste input "https://ujhazbodrogi.hu/kert/arnyekolastechnika/bb-024803-dekornad-szovet-10x6-…"
click at [694, 325] on font "Mentés" at bounding box center [707, 322] width 26 height 9
type input "https://ujhazbodrogi.hu/kert/arnyekolastechnika/bb-024803-dekornad-szovet-10x6-…"
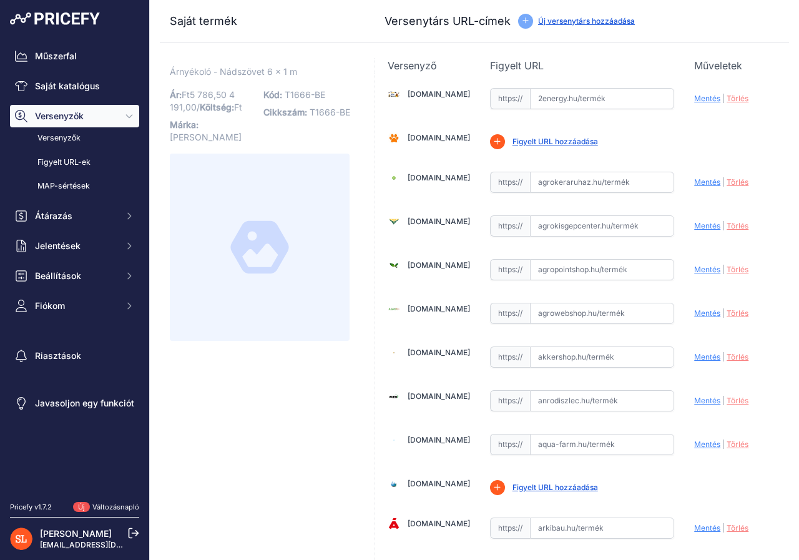
click at [560, 19] on font "Új versenytárs hozzáadása" at bounding box center [586, 20] width 97 height 9
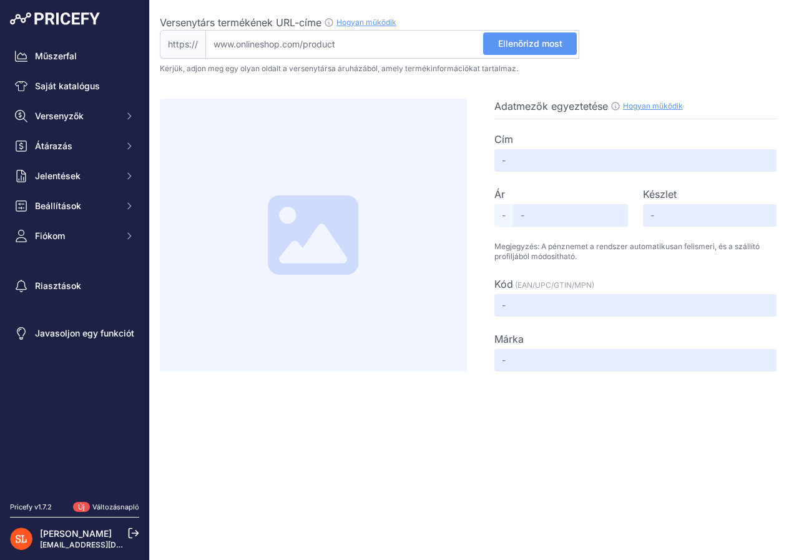
click at [340, 40] on input "Versenytárs termékének URL-címe Hogyan működik Ahhoz, hogy létrehozhassuk a ver…" at bounding box center [392, 44] width 374 height 29
paste input "[URL][DOMAIN_NAME]"
type input "[DOMAIN_NAME][URL]"
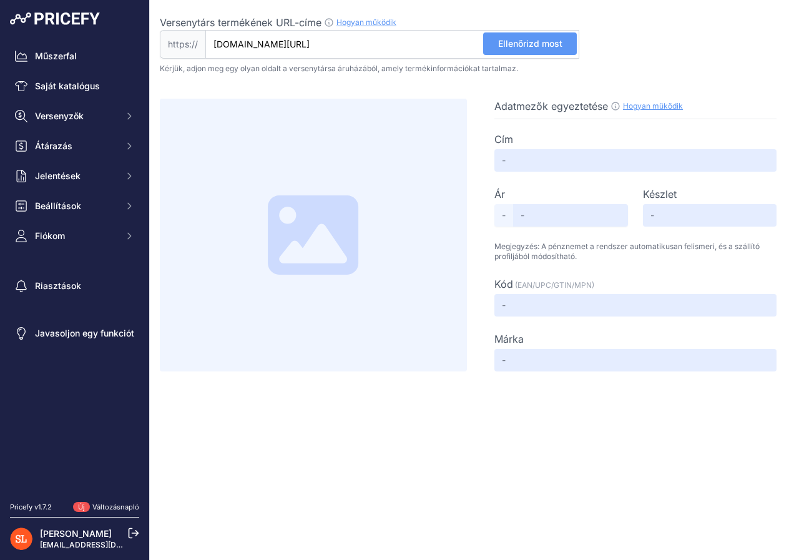
click at [544, 44] on font "Ellenőrizd most" at bounding box center [530, 43] width 64 height 11
type input "Nádkerítés Abbateggio [[DOMAIN_NAME]]"
type input "12600"
type input "Available"
type input "85940058"
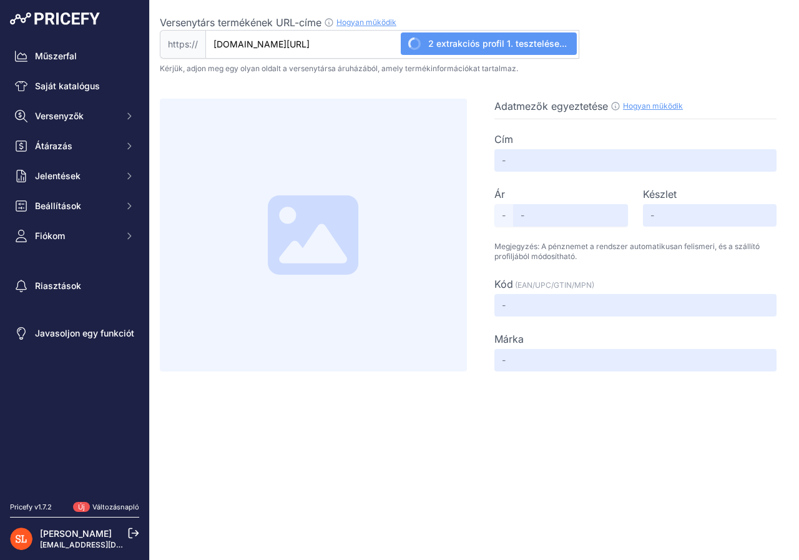
type input "Not Found"
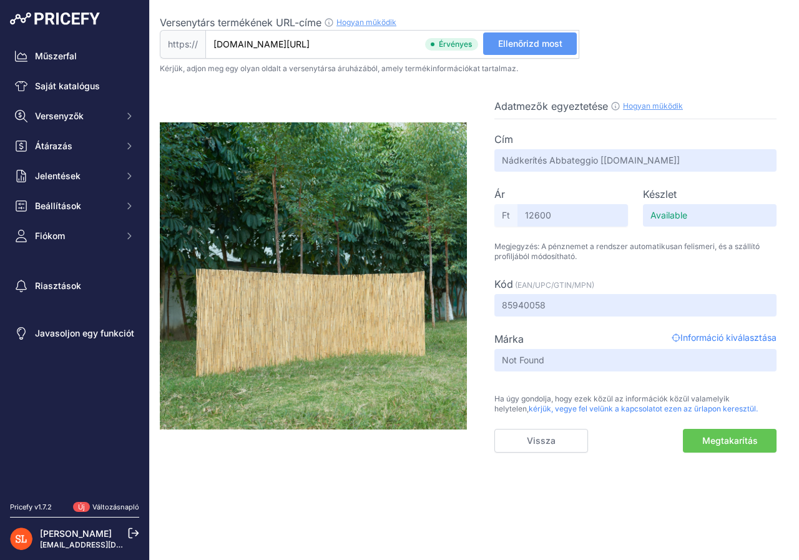
click at [706, 444] on font "Megtakarítás" at bounding box center [730, 440] width 56 height 11
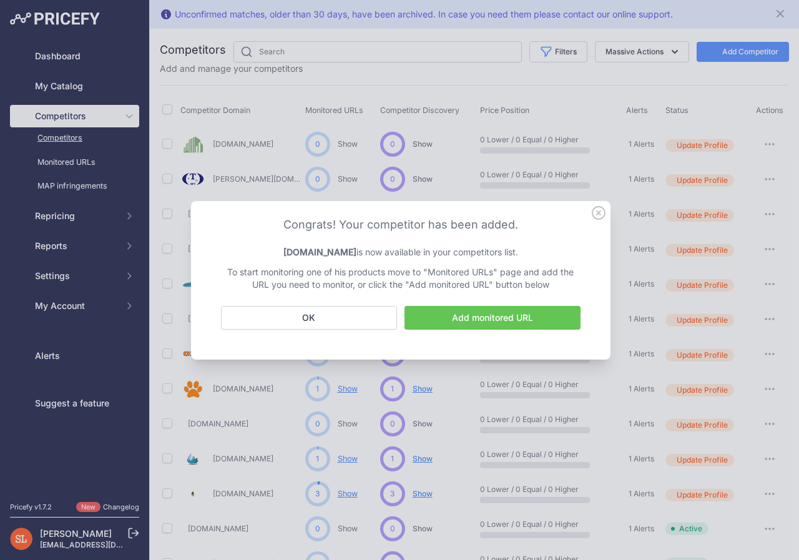
click at [332, 318] on div "Congrats! Your competitor has been added. [DOMAIN_NAME] is now available in you…" at bounding box center [401, 280] width 420 height 159
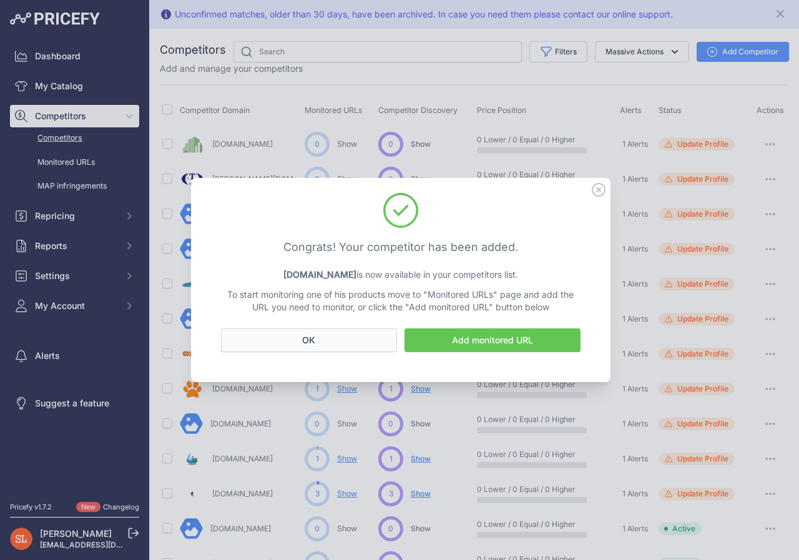
click at [327, 330] on button "OK" at bounding box center [309, 340] width 176 height 24
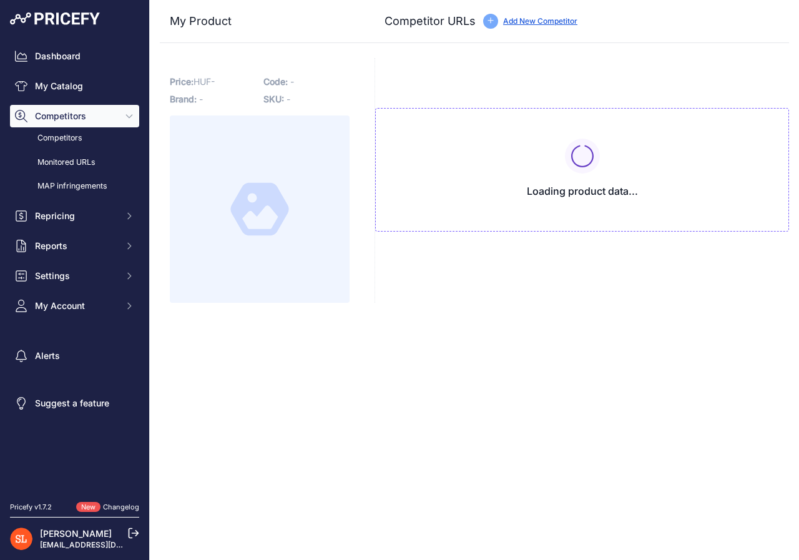
type input "[DOMAIN_NAME][URL]"
type input "[DOMAIN_NAME][URL][PERSON_NAME]"
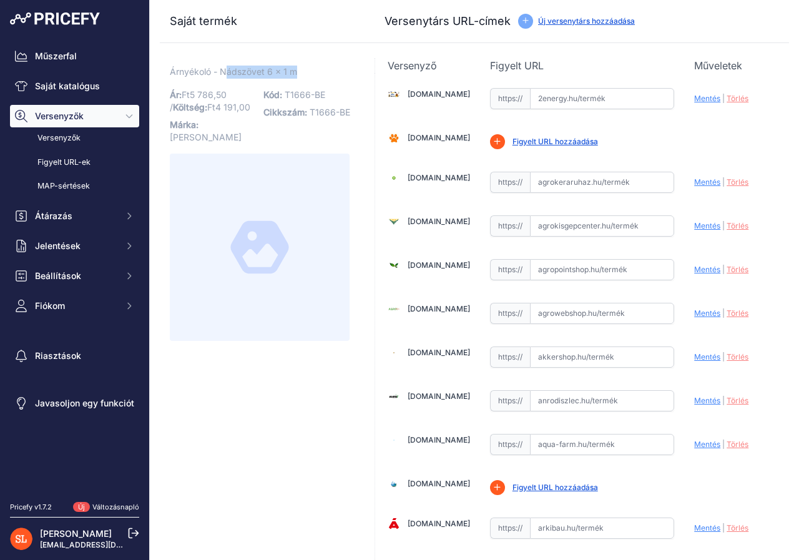
drag, startPoint x: 227, startPoint y: 71, endPoint x: 311, endPoint y: 75, distance: 84.4
click at [311, 75] on p "Árnyékoló - Nádszövet 6 x 1 m Link" at bounding box center [260, 72] width 180 height 13
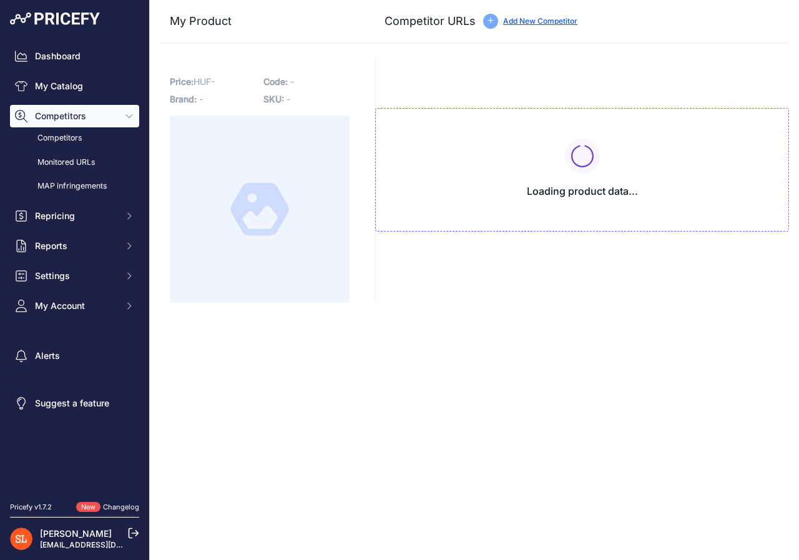
type input "www.bauhaus.hu/terelvalaszto-es-belatasgatlo/nadszovet-1x6m/29664702.html?priru…"
type input "dekorexpert.hu/100-cm-x-600-cm-nadszovet-nadkerites-nadfonat-tekercs/?prirule_j…"
type input "www.kosarfutar.hu/Arnyekolo-nadszovet-100x600?prirule_jdsnikfkfjsd=8418"
type input "ujhazbodrogi.hu/kert/arnyekolastechnika/bb-024803-dekornad-szovet-10x6-mtekercs…"
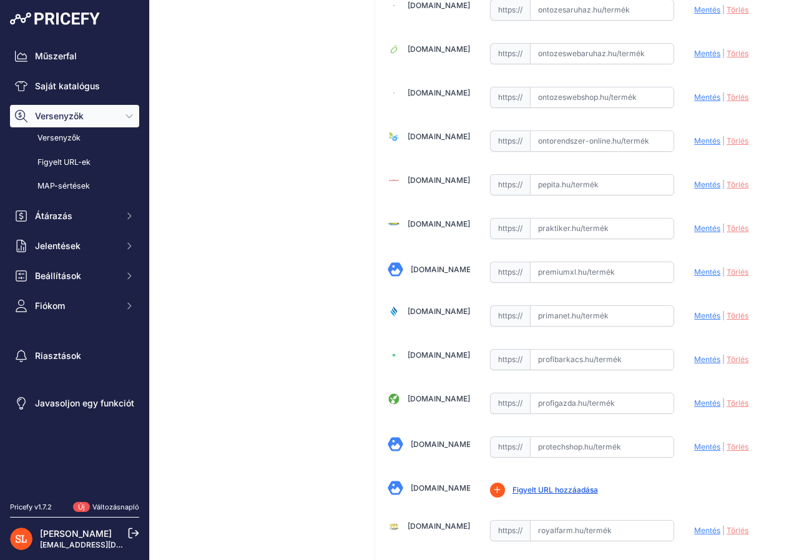
scroll to position [2810, 0]
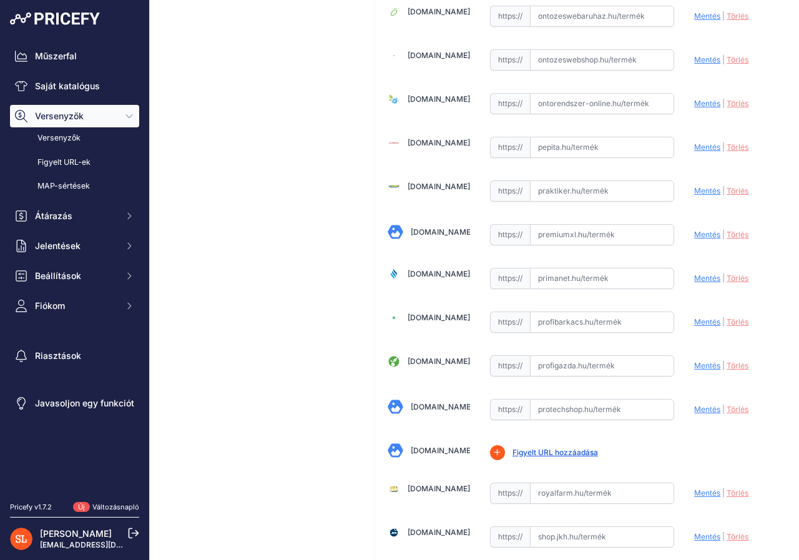
click at [542, 234] on input "text" at bounding box center [602, 234] width 145 height 21
paste input "https://www.premiumxl.hu/nadkerites-abbateggio-casa-pro?gad_source=1&gad_campai…"
click at [707, 235] on font "Mentés" at bounding box center [707, 234] width 26 height 9
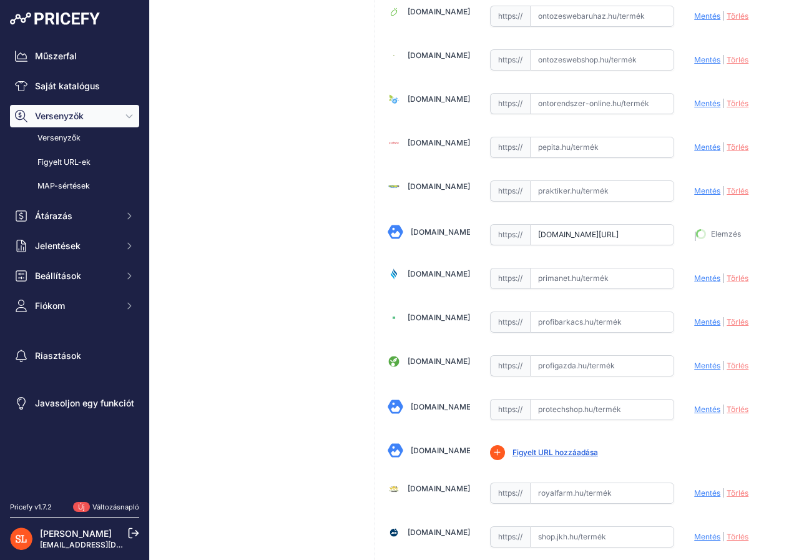
type input "https://www.premiumxl.hu/nadkerites-abbateggio-casa-pro?gad_campaignid=22146482…"
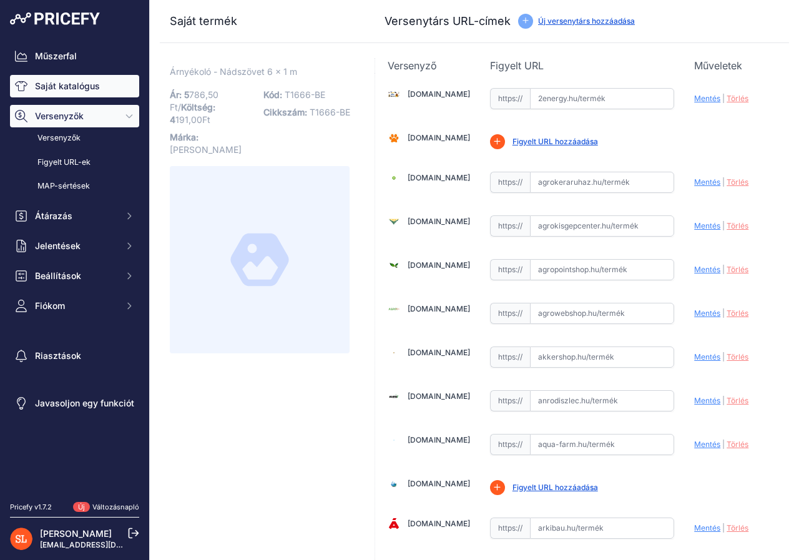
click at [66, 87] on font "Saját katalógus" at bounding box center [67, 86] width 65 height 11
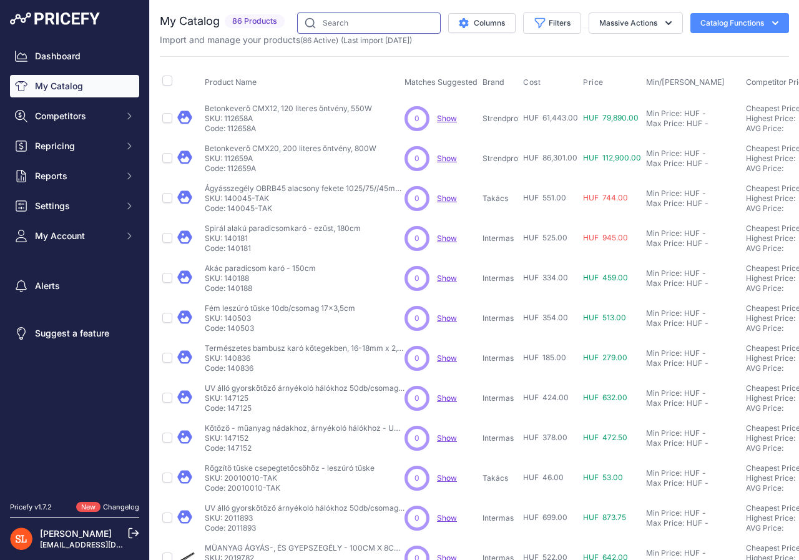
click at [362, 27] on input "text" at bounding box center [369, 22] width 144 height 21
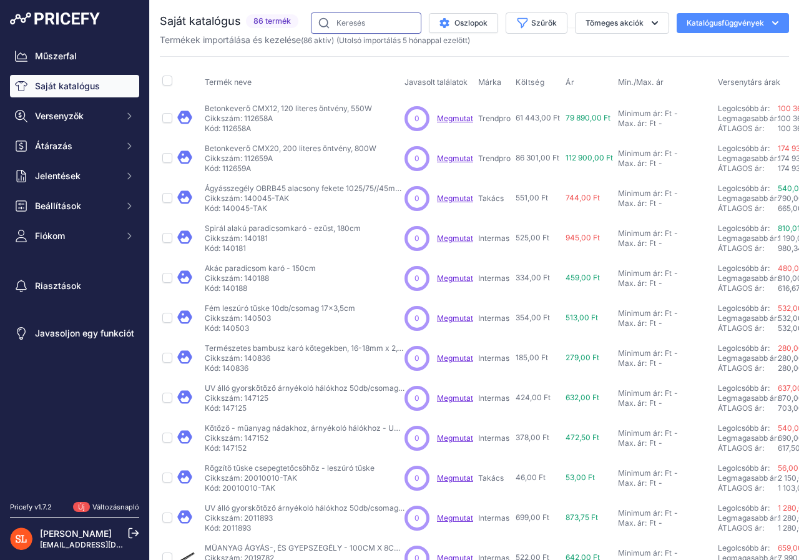
type input "nádszö"
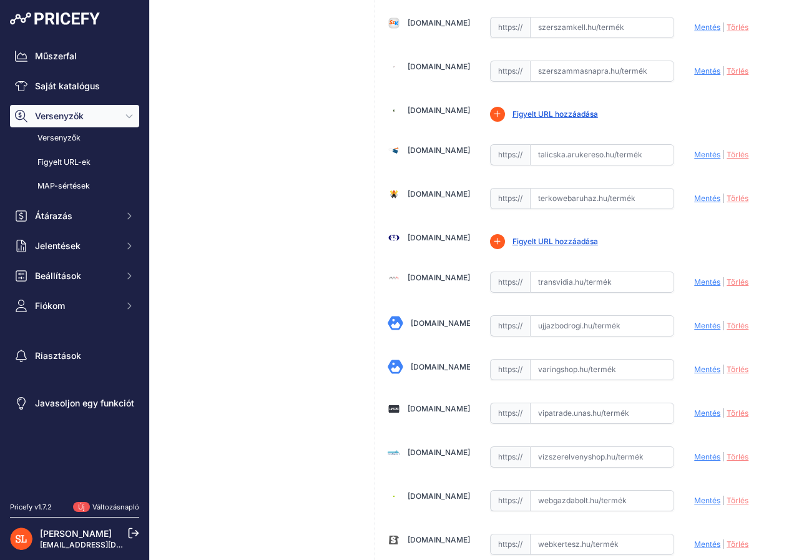
scroll to position [3559, 0]
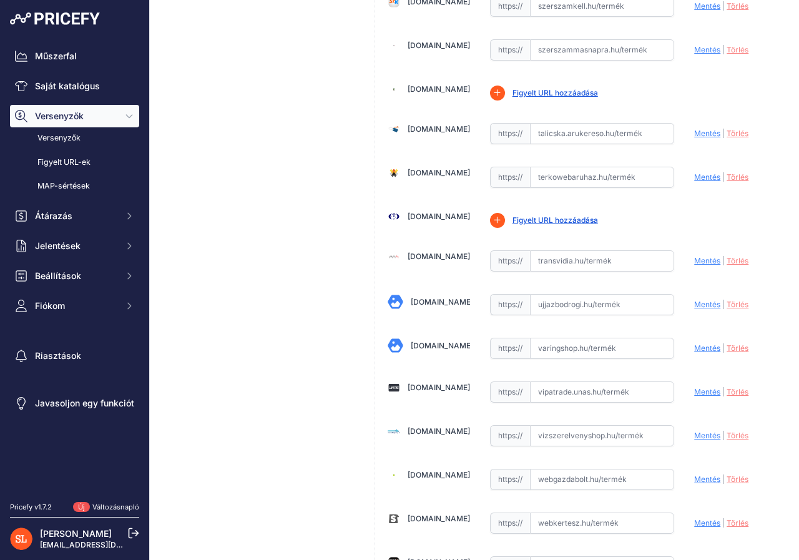
click at [593, 310] on input "text" at bounding box center [602, 304] width 145 height 21
paste input "https://ujhazbodrogi.hu/kert/arnyekolastechnika/bb-020606-dekornad-szovet-12x6-…"
click at [694, 306] on font "Mentés" at bounding box center [707, 304] width 26 height 9
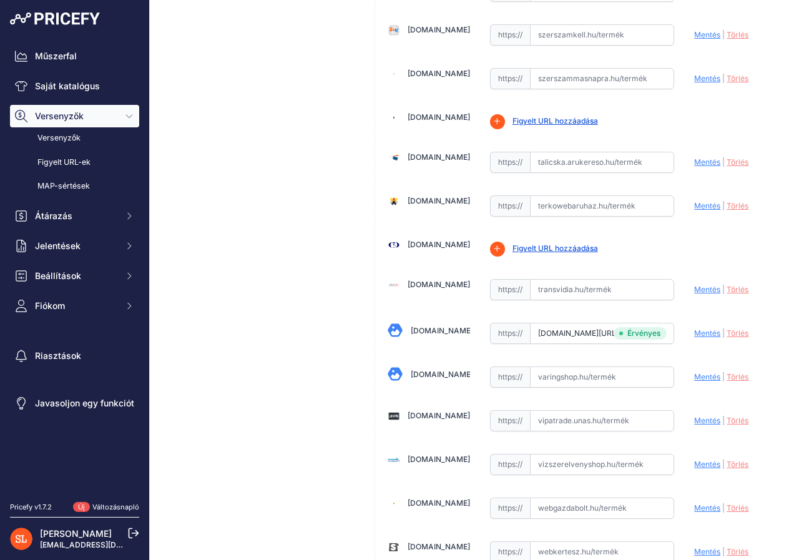
type input "https://ujhazbodrogi.hu/kert/arnyekolastechnika/bb-020606-dekornad-szovet-12x6-…"
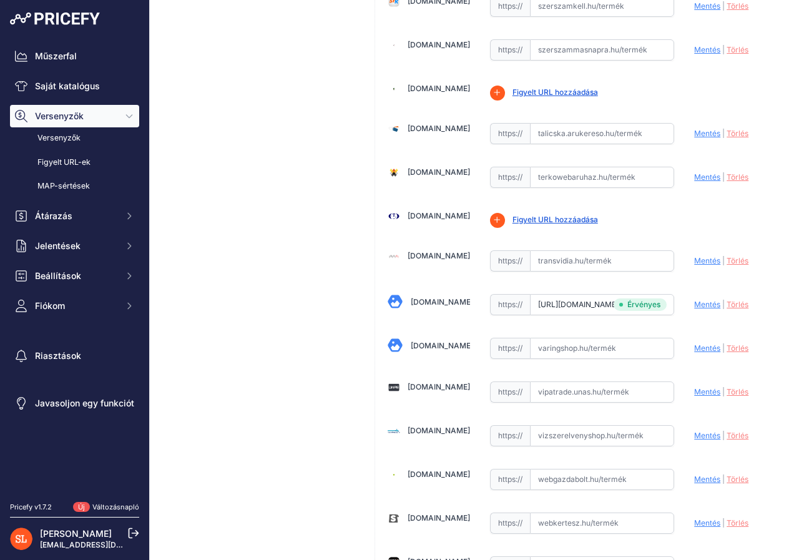
scroll to position [3559, 0]
drag, startPoint x: 310, startPoint y: 363, endPoint x: 316, endPoint y: 356, distance: 8.9
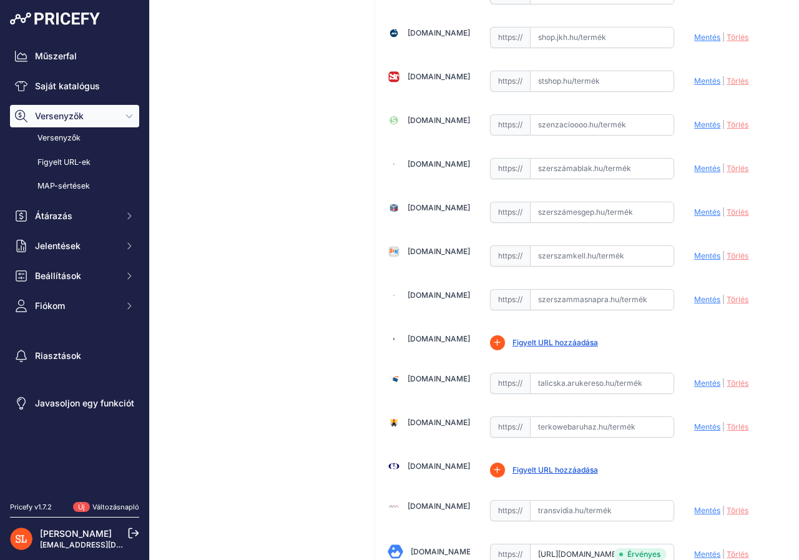
scroll to position [3247, 0]
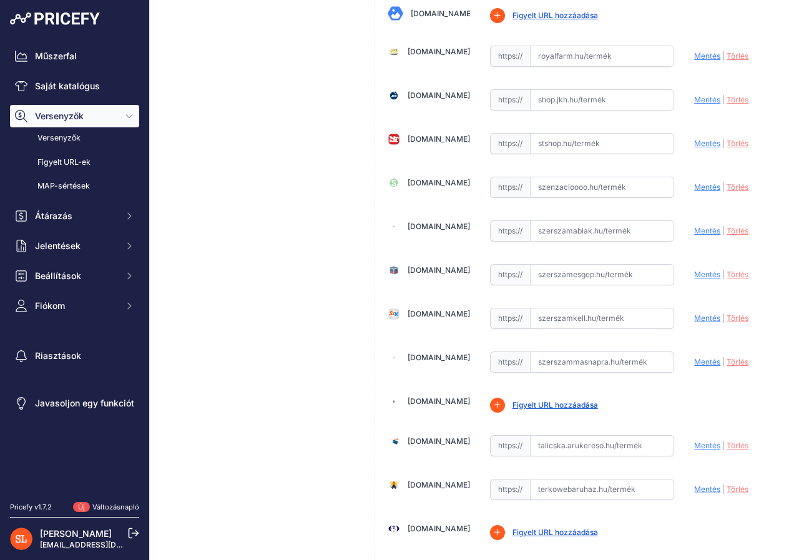
click at [563, 150] on input "text" at bounding box center [602, 143] width 145 height 21
paste input "https://stshop.hu/kert-kialakitas/kertepites/arnyekolo-termekek/arnyekolo-nadsz…"
click at [694, 146] on font "Mentés" at bounding box center [707, 143] width 26 height 9
type input "https://stshop.hu/kert-kialakitas/kertepites/arnyekolo-termekek/arnyekolo-nadsz…"
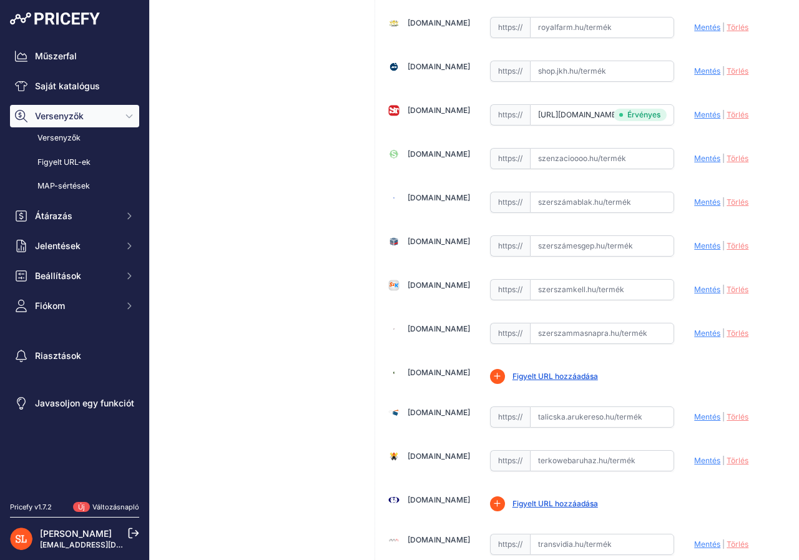
scroll to position [3247, 0]
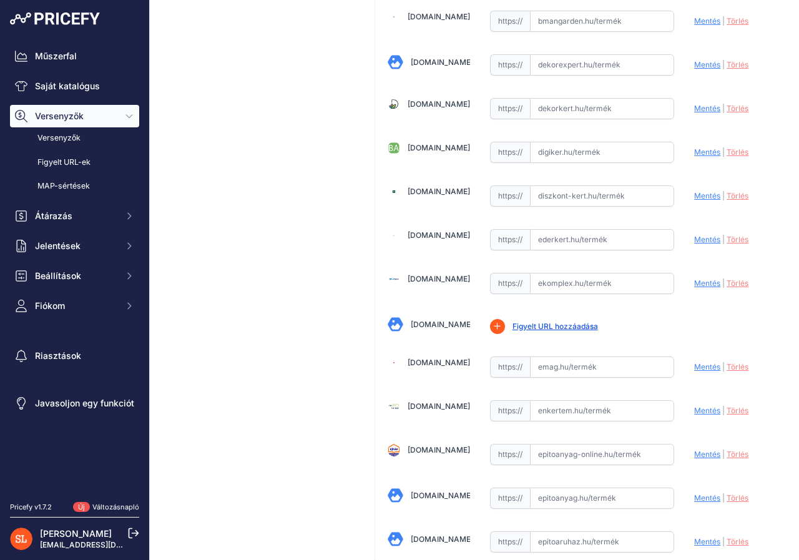
scroll to position [874, 0]
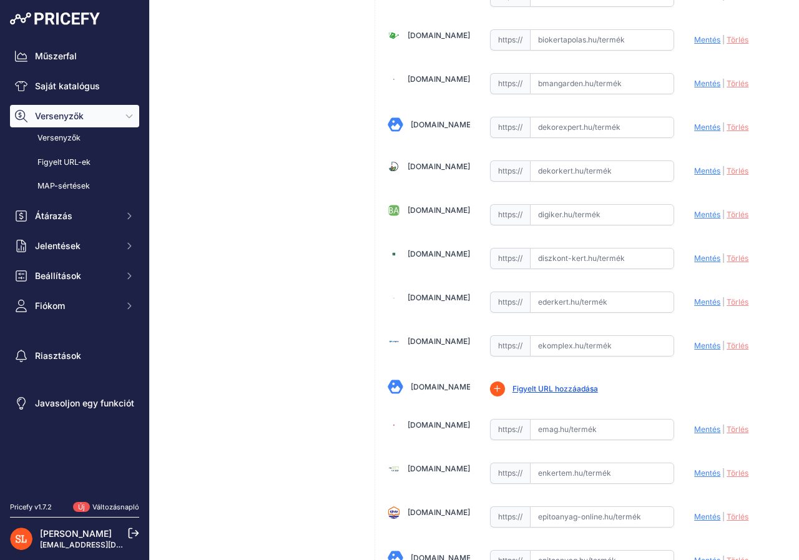
click at [602, 129] on input "text" at bounding box center [602, 127] width 145 height 21
paste input "https://dekorexpert.hu/120-cm-x-600-cm-nadszovet-nadkerites-keriteshez-erkelyre/"
click at [694, 126] on font "Mentés" at bounding box center [707, 126] width 26 height 9
type input "https://dekorexpert.hu/120-cm-x-600-cm-nadszovet-nadkerites-keriteshez-erkelyre…"
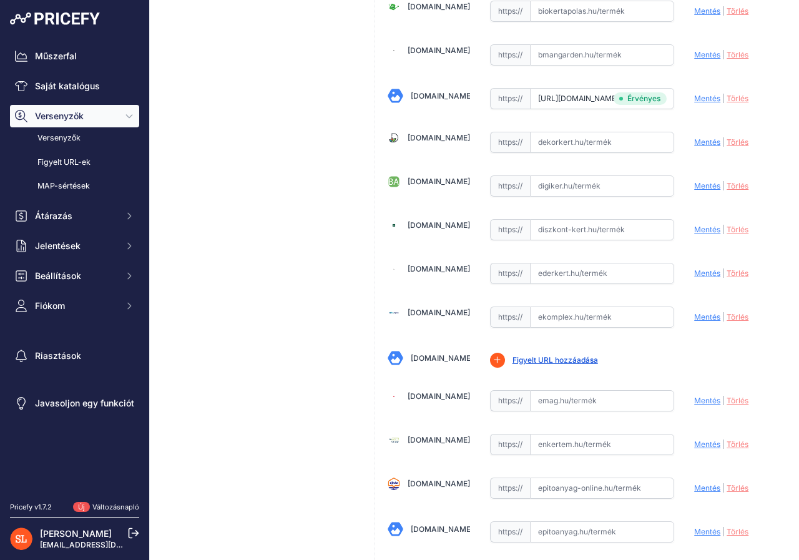
scroll to position [874, 0]
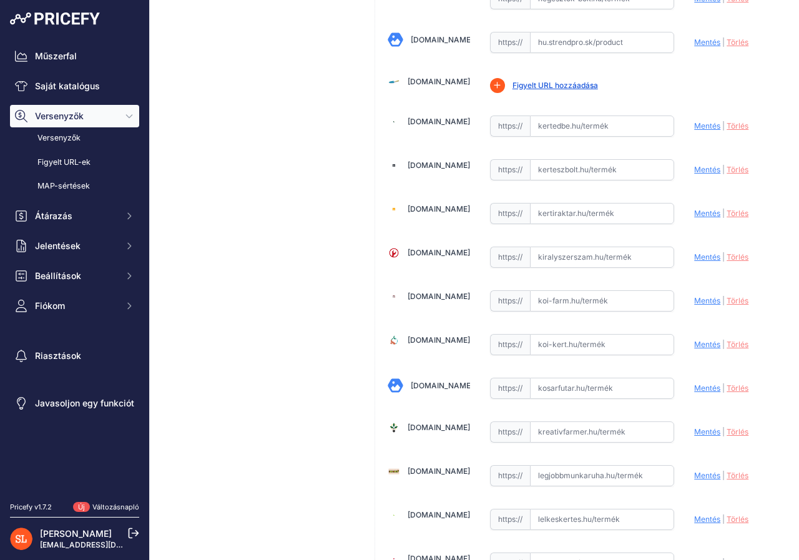
scroll to position [1998, 0]
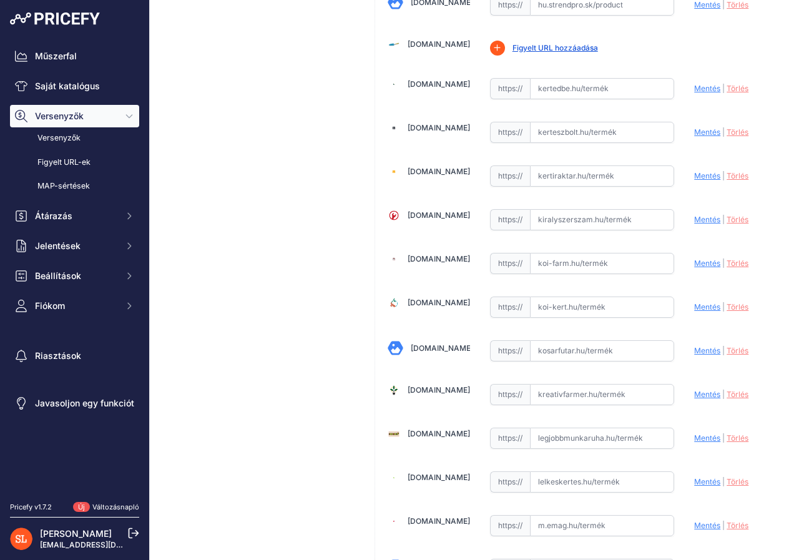
click at [586, 353] on input "text" at bounding box center [602, 350] width 145 height 21
paste input "https://www.kosarfutar.hu/Arnyekolo-nadszovet"
click at [694, 349] on font "Mentés" at bounding box center [707, 350] width 26 height 9
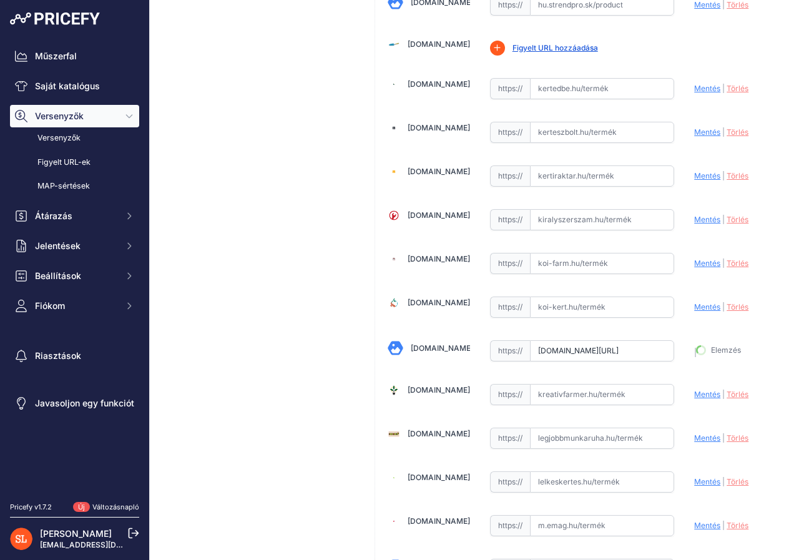
type input "https://www.kosarfutar.hu/Arnyekolo-nadszovet?prirule_jdsnikfkfjsd=8418"
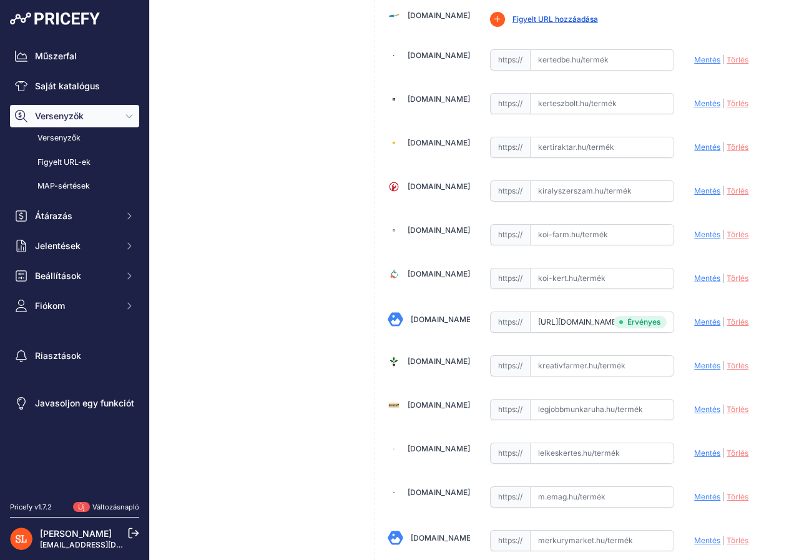
scroll to position [1998, 0]
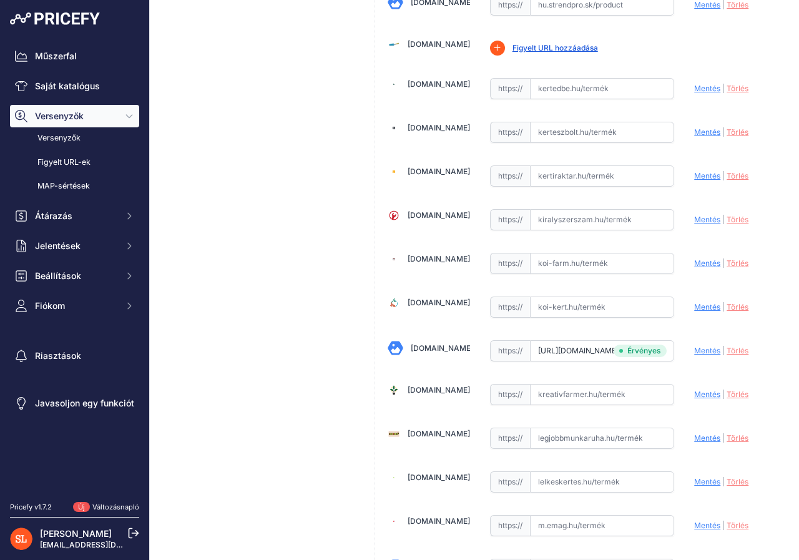
click at [309, 227] on div "Árnyékoló - Nádszövet 6 x 1,2 m Link Ár: Ft 6 764,75 5 029,00 /" at bounding box center [260, 210] width 200 height 4300
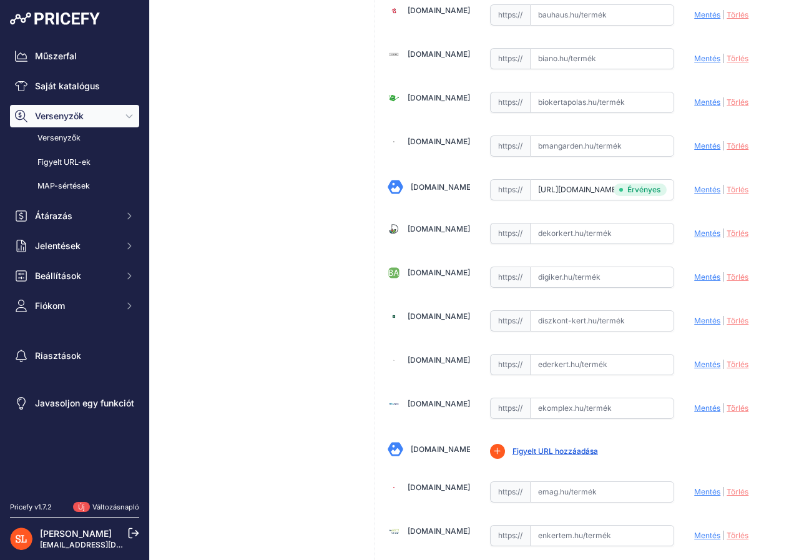
scroll to position [749, 0]
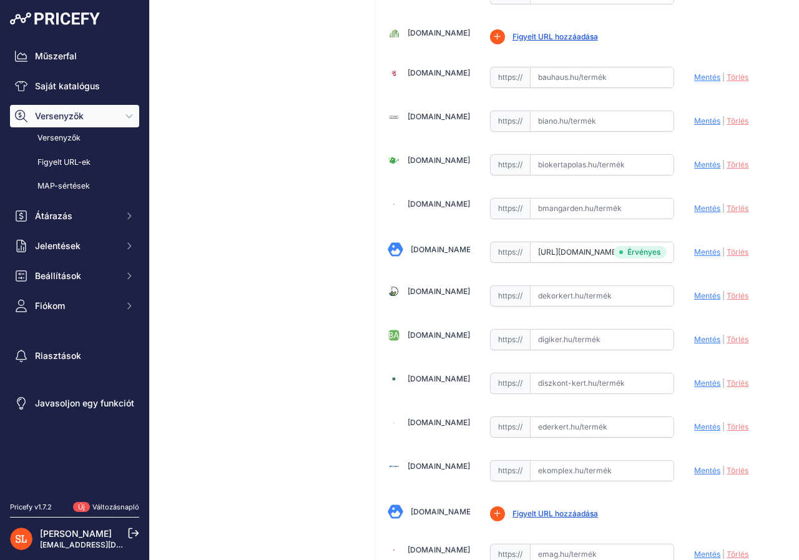
click at [621, 68] on input "text" at bounding box center [602, 77] width 145 height 21
paste input "https://www.bauhaus.hu/terelvalaszto-es-belatasgatlo/nadszovet-1-2x6m/29663806.…"
click at [699, 77] on font "Mentés" at bounding box center [707, 76] width 26 height 9
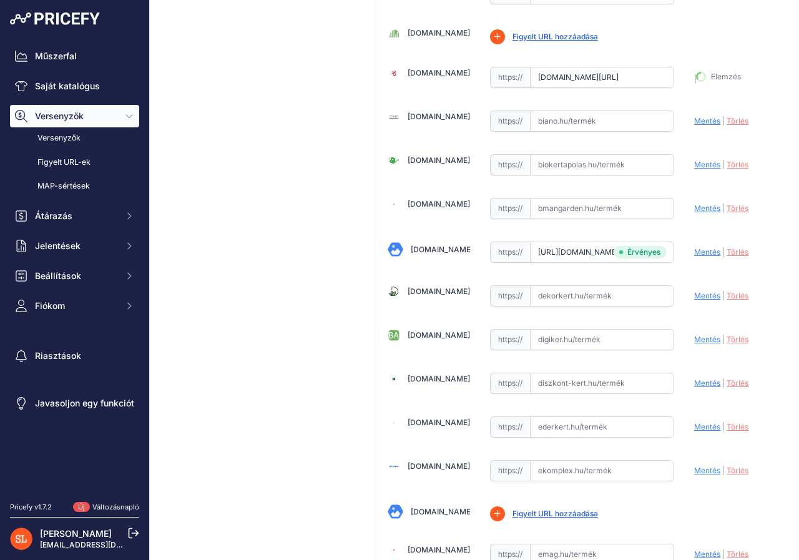
type input "https://www.bauhaus.hu/terelvalaszto-es-belatasgatlo/nadszovet-1-2x6m/29663806.…"
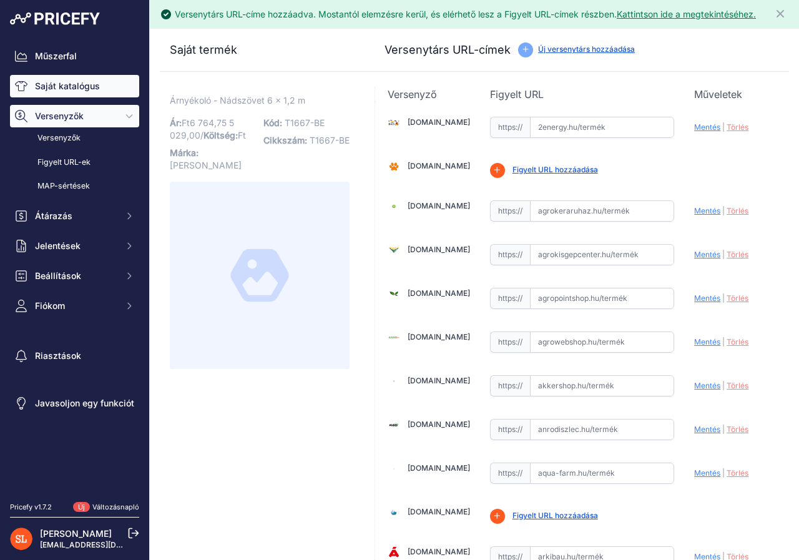
click at [86, 84] on font "Saját katalógus" at bounding box center [67, 86] width 65 height 11
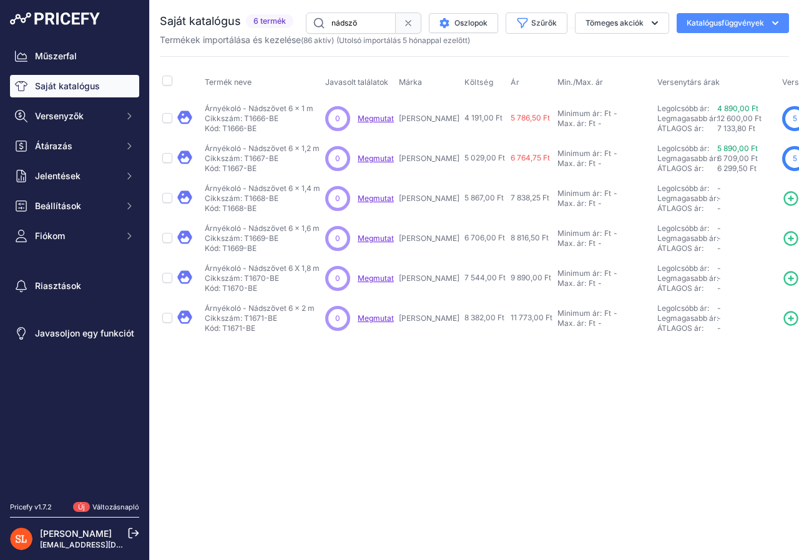
click at [782, 196] on icon at bounding box center [790, 198] width 17 height 17
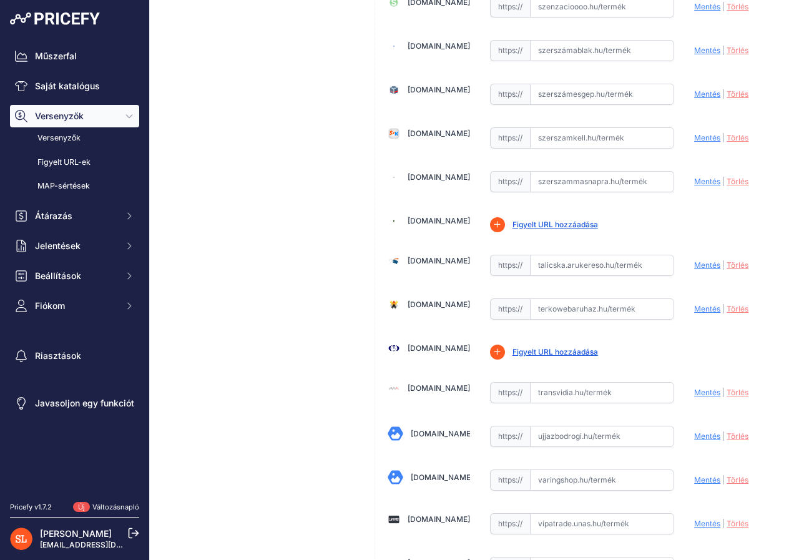
scroll to position [3486, 0]
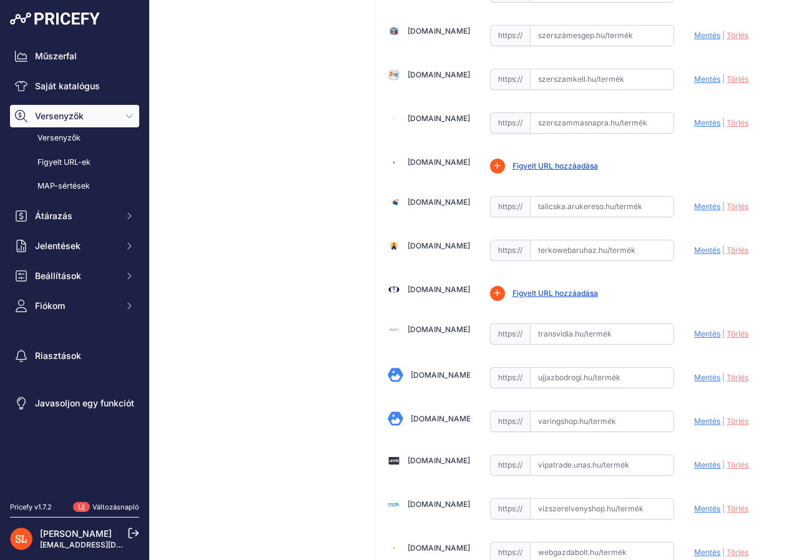
click at [554, 379] on input "text" at bounding box center [602, 377] width 145 height 21
paste input "https://ujhazbodrogi.hu/kert/arnyekolastechnika/bb-020607-dekornad-szovet-14x6-…"
click at [694, 376] on font "Mentés" at bounding box center [707, 377] width 26 height 9
type input "https://ujhazbodrogi.hu/kert/arnyekolastechnika/bb-020607-dekornad-szovet-14x6-…"
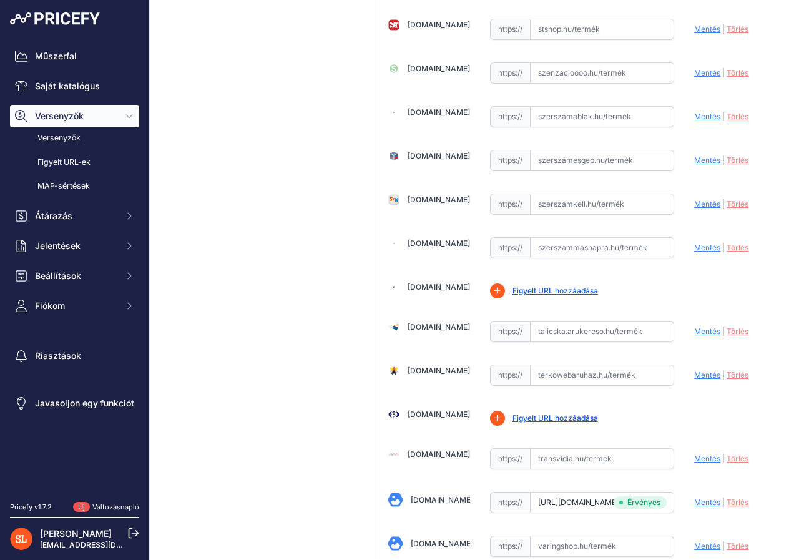
scroll to position [3236, 0]
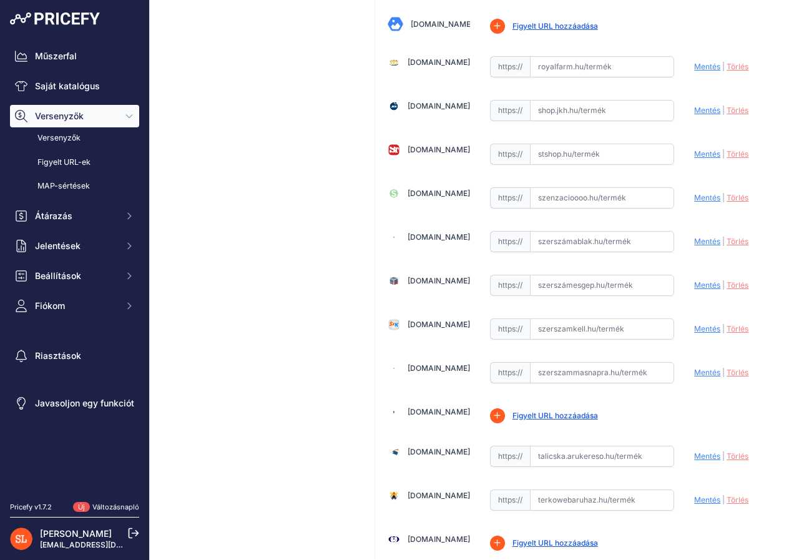
click at [562, 150] on input "text" at bounding box center [602, 154] width 145 height 21
paste input "https://stshop.hu/kert-kialakitas/kertepites/arnyekolo-termekek/arnyekolo-nadsz…"
click at [694, 154] on font "Mentés" at bounding box center [707, 153] width 26 height 9
type input "https://stshop.hu/kert-kialakitas/kertepites/arnyekolo-termekek/arnyekolo-nadsz…"
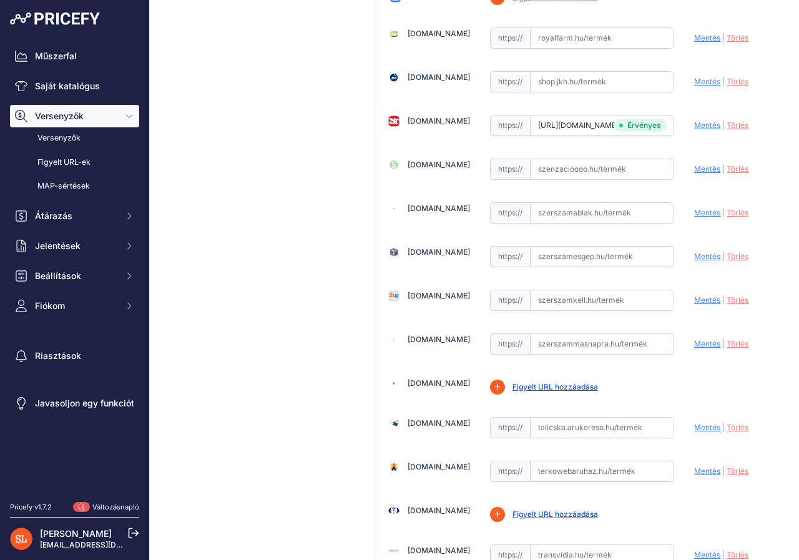
scroll to position [3236, 0]
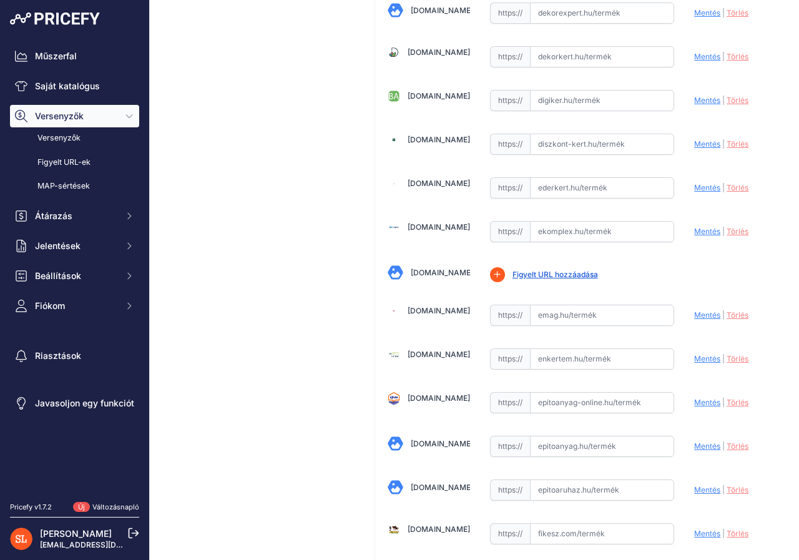
scroll to position [926, 0]
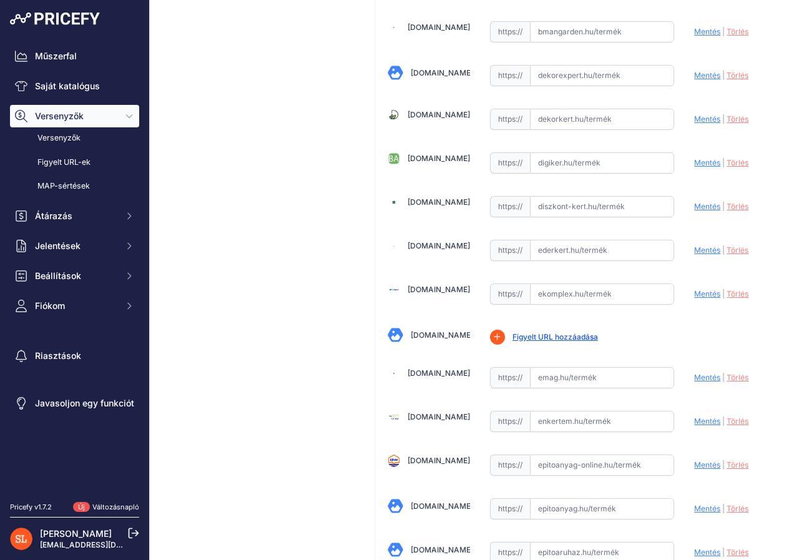
click at [544, 72] on input "text" at bounding box center [602, 75] width 145 height 21
paste input "https://dekorexpert.hu/140-cm-x-600-cm-nadszovet-nadkerites-nadfonat-tekercs/"
click at [696, 76] on font "Mentés" at bounding box center [707, 75] width 26 height 9
type input "https://dekorexpert.hu/140-cm-x-600-cm-nadszovet-nadkerites-nadfonat-tekercs/?p…"
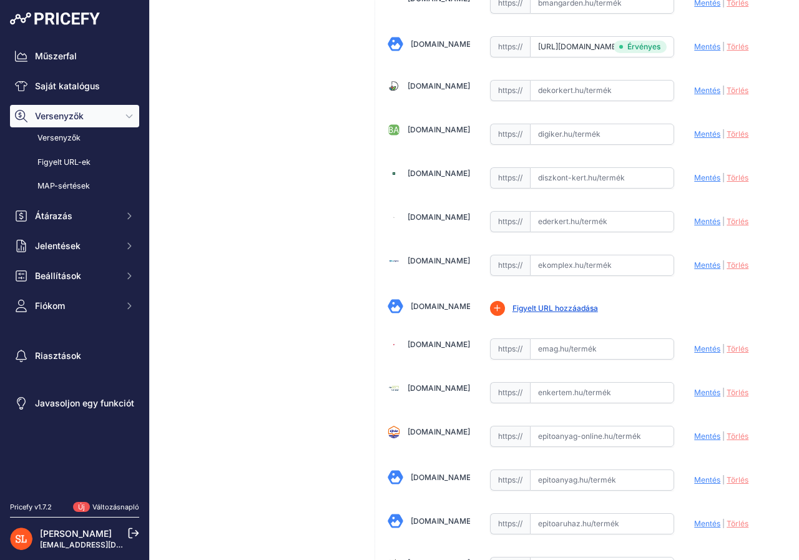
scroll to position [926, 0]
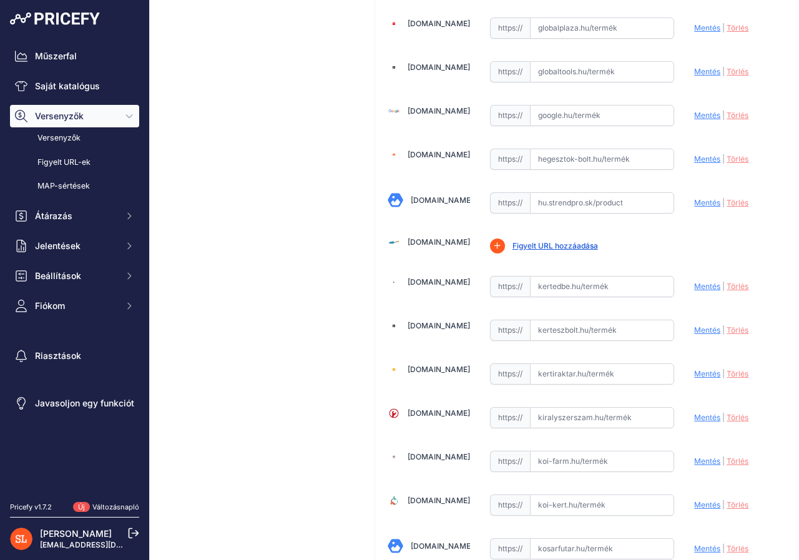
scroll to position [1987, 0]
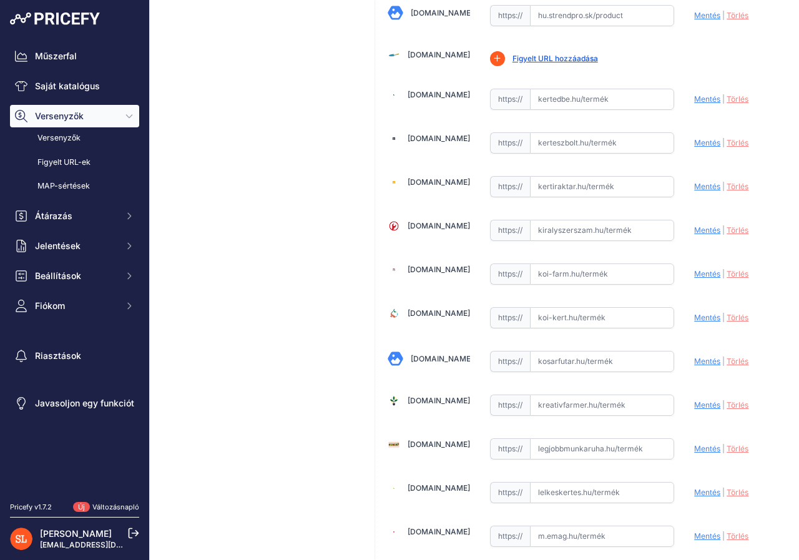
click at [536, 361] on input "text" at bounding box center [602, 361] width 145 height 21
paste input "https://www.kosarfutar.hu/Arnyekolo-nadszovet-140x600-cm"
click at [696, 357] on font "Mentés" at bounding box center [707, 361] width 26 height 9
type input "https://www.kosarfutar.hu/Arnyekolo-nadszovet-140x600-cm?prirule_jdsnikfkfjsd=8…"
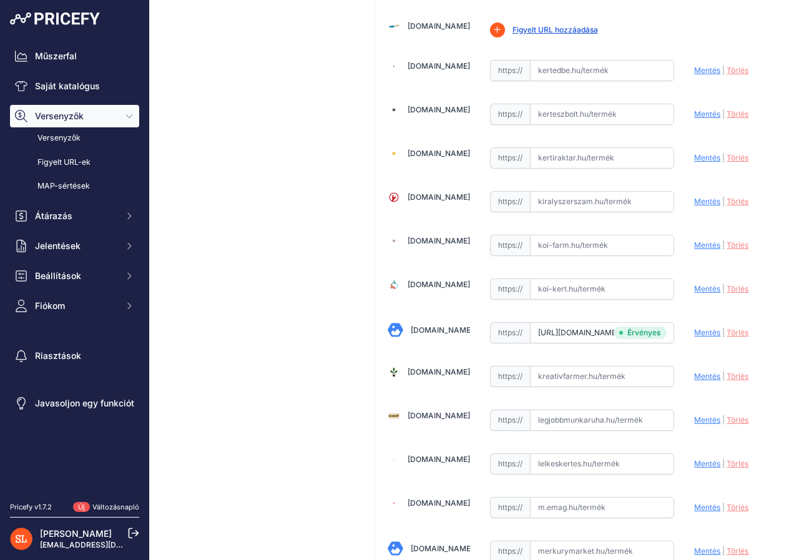
scroll to position [1987, 0]
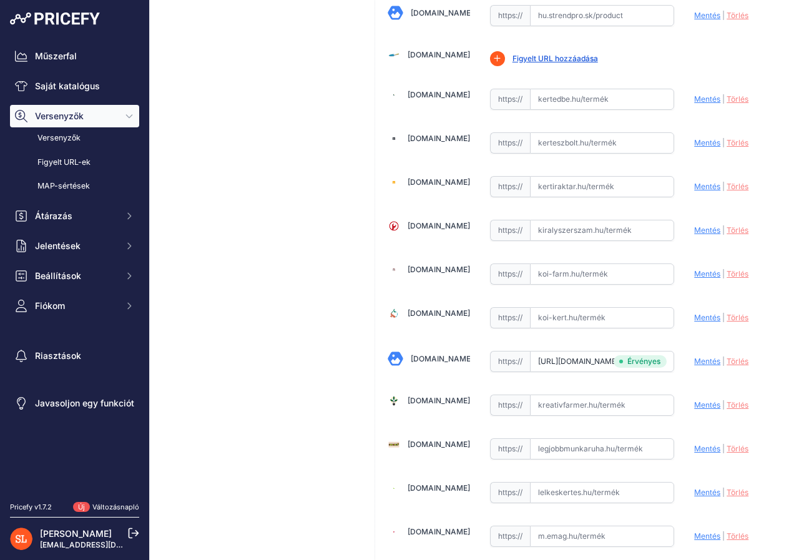
click at [280, 221] on div "Árnyékoló - Nádszövet 6 x 1,4 m Link Ár: Ft 7 838,25 5 867,00 /" at bounding box center [260, 221] width 200 height 4300
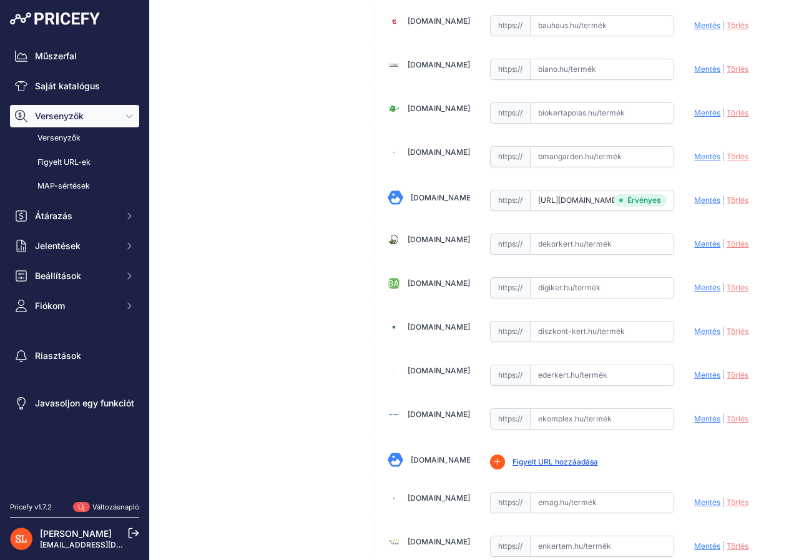
scroll to position [551, 0]
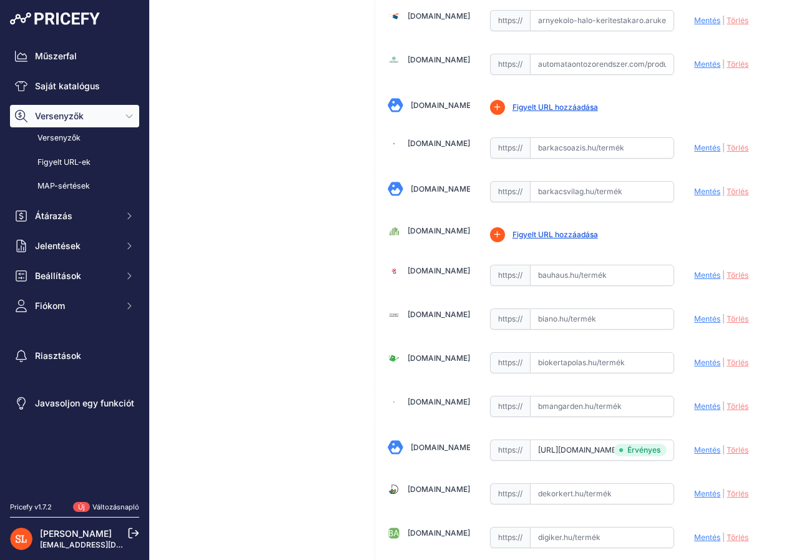
click at [568, 272] on input "text" at bounding box center [602, 275] width 145 height 21
paste input "https://www.bauhaus.hu/terelvalaszto-es-belatasgatlo/nadszovet-1-4x6m/29643206.…"
click at [694, 272] on font "Mentés" at bounding box center [707, 274] width 26 height 9
type input "https://www.bauhaus.hu/terelvalaszto-es-belatasgatlo/nadszovet-1-4x6m/29643206.…"
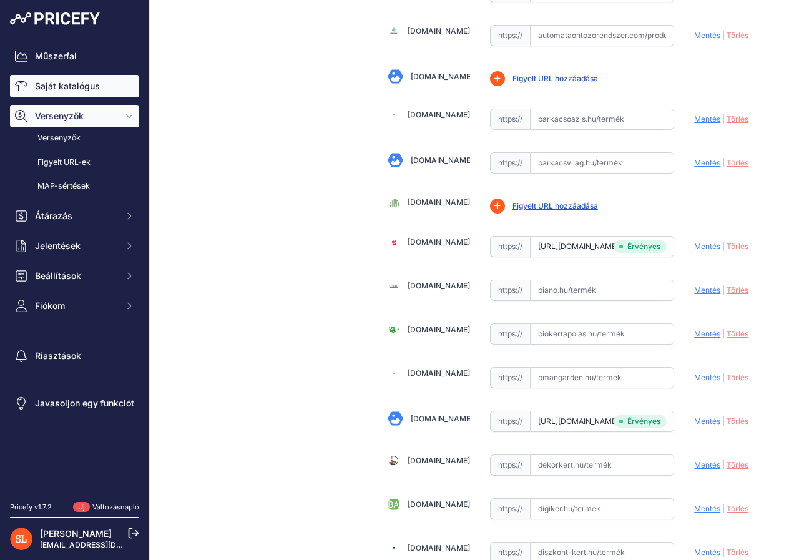
scroll to position [551, 0]
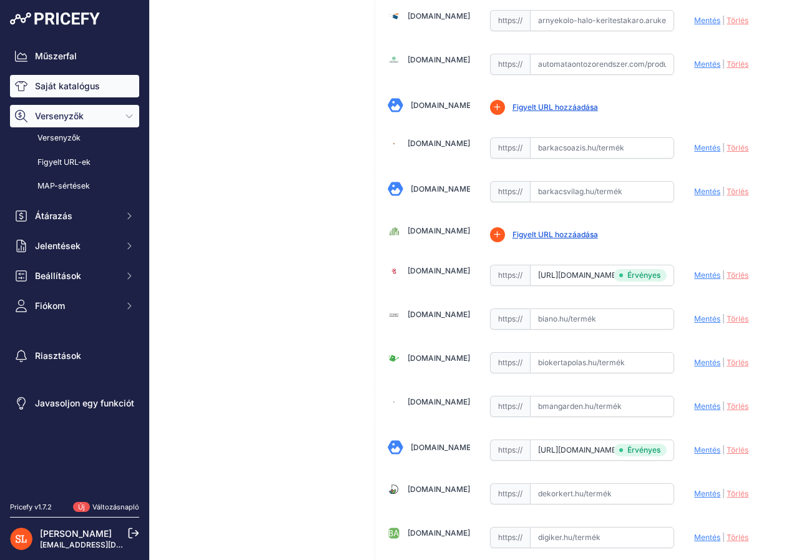
click at [58, 88] on font "Saját katalógus" at bounding box center [67, 86] width 65 height 11
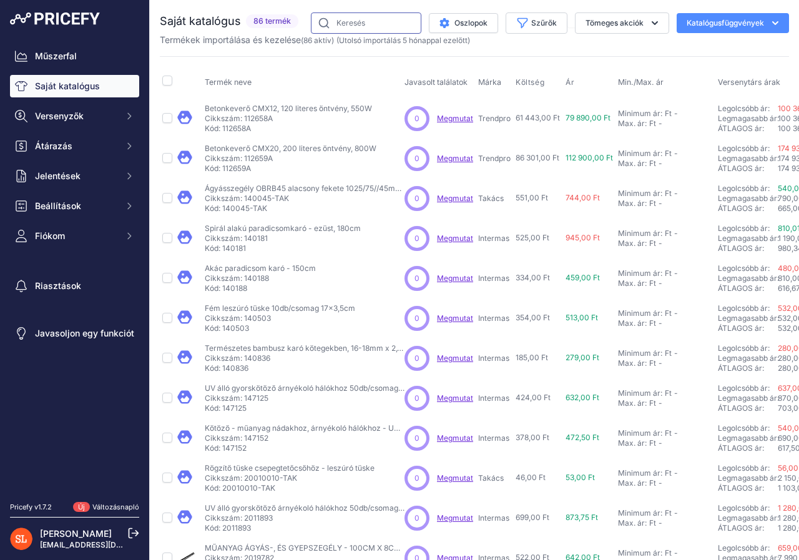
click at [353, 22] on input "text" at bounding box center [366, 22] width 111 height 21
type input "nádszö"
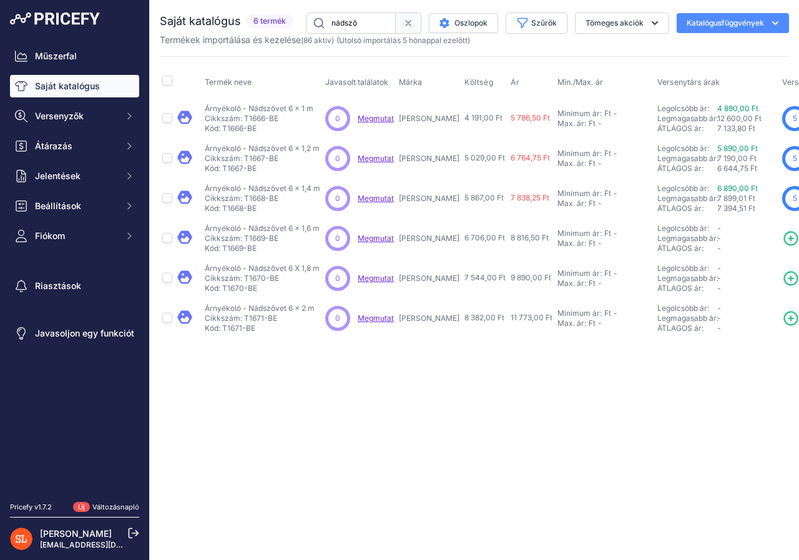
click at [785, 238] on icon at bounding box center [791, 238] width 13 height 13
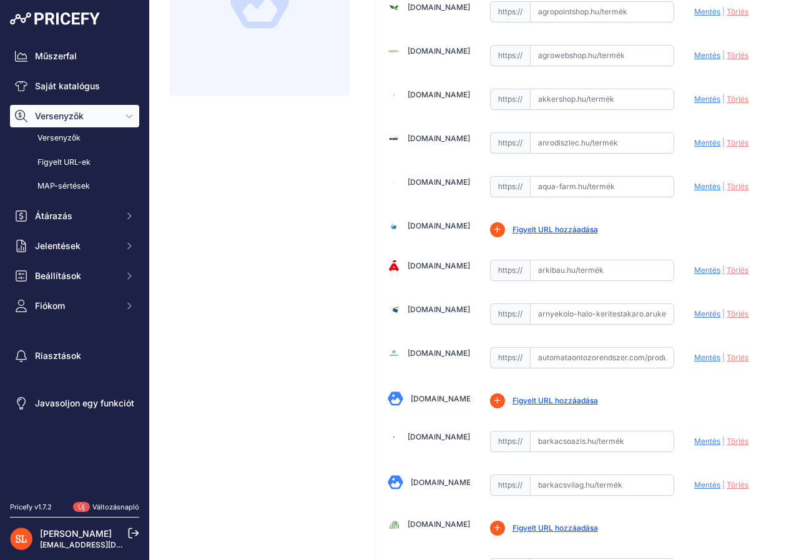
scroll to position [375, 0]
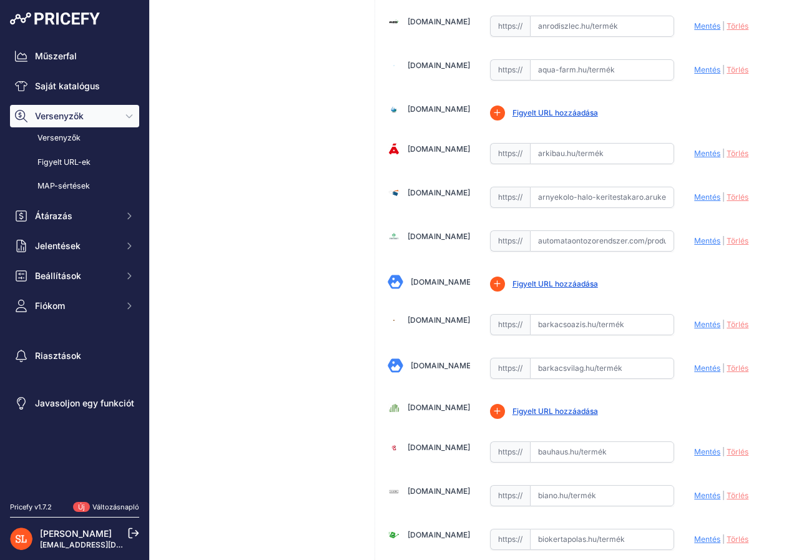
click at [602, 455] on input "text" at bounding box center [602, 451] width 145 height 21
paste input "https://www.bauhaus.hu/terelvalaszto-es-belatasgatlo/nadszovet-1-6x6m/29284632.…"
click at [702, 452] on font "Mentés" at bounding box center [707, 451] width 26 height 9
type input "https://www.bauhaus.hu/terelvalaszto-es-belatasgatlo/nadszovet-1-6x6m/29284632.…"
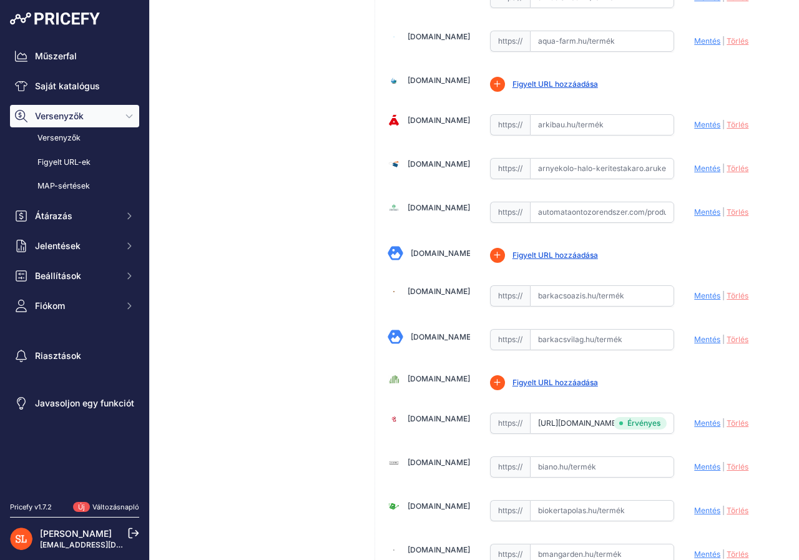
scroll to position [375, 0]
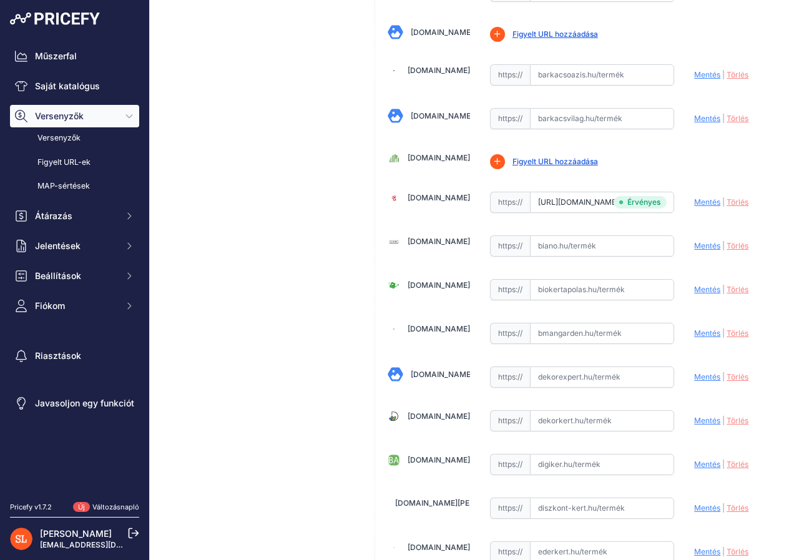
scroll to position [937, 0]
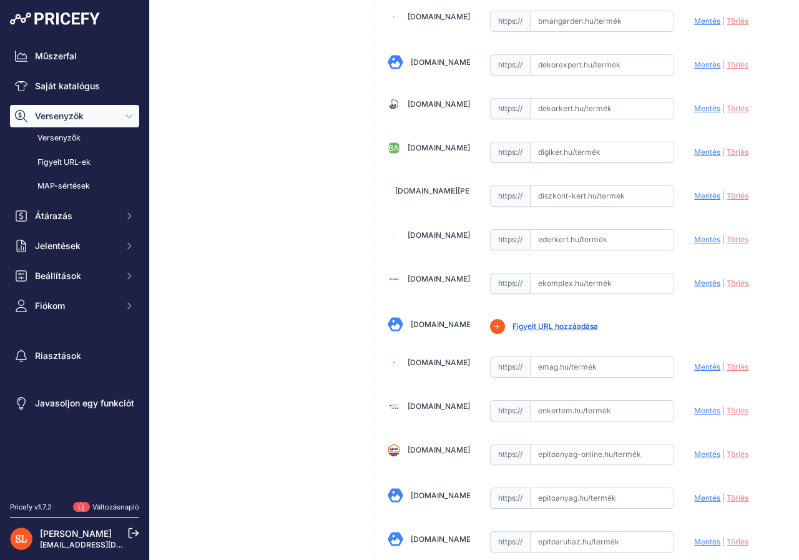
click at [546, 63] on input "text" at bounding box center [602, 64] width 145 height 21
paste input "https://dekorexpert.hu/160-cm-x-600-cm-nadszovet-nadkerites-nadfonat-tekercs/"
click at [694, 65] on font "Mentés" at bounding box center [707, 64] width 26 height 9
type input "https://dekorexpert.hu/160-cm-x-600-cm-nadszovet-nadkerites-nadfonat-tekercs/?p…"
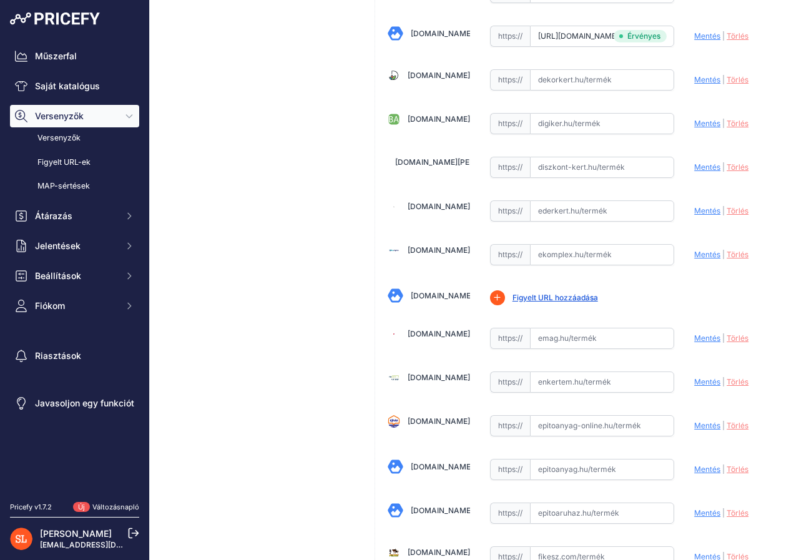
scroll to position [937, 0]
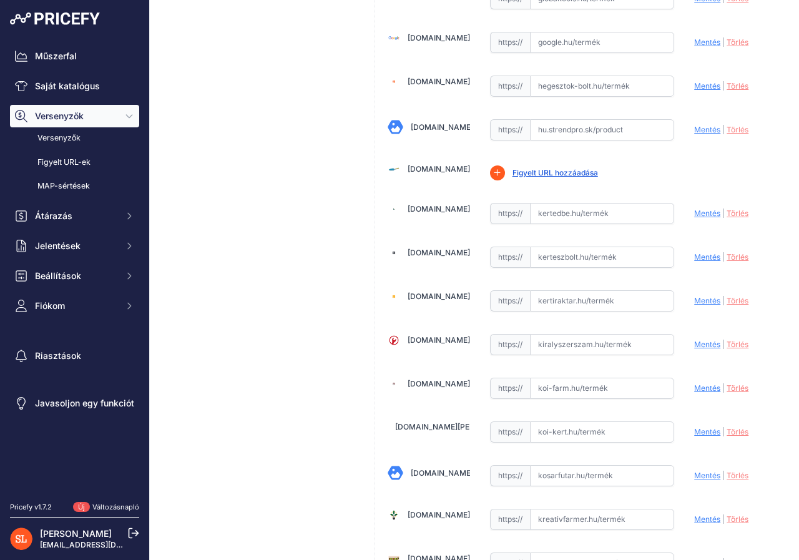
scroll to position [1935, 0]
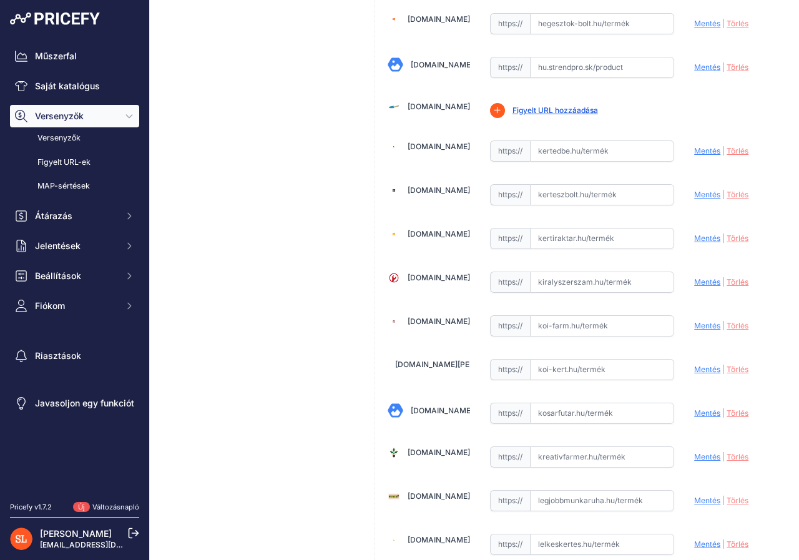
click at [550, 414] on input "text" at bounding box center [602, 413] width 145 height 21
paste input "https://www.kosarfutar.hu/spd/AR160/Arnyekolo-nadszovet-160x600-cm"
click at [699, 415] on font "Mentés" at bounding box center [707, 412] width 26 height 9
type input "https://www.kosarfutar.hu/spd/AR160/Arnyekolo-nadszovet-160x600-cm?prirule_jdsn…"
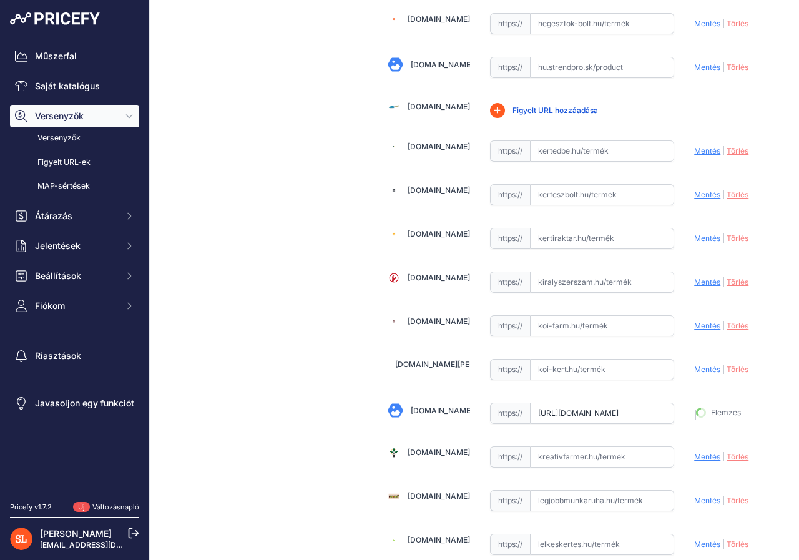
scroll to position [1964, 0]
click at [254, 362] on div "Árnyékoló - Nádszövet 6 x 1,6 m Link Ár: 8 816,50 Ft / 706,00" at bounding box center [260, 273] width 200 height 4300
click at [69, 80] on font "Saját katalógus" at bounding box center [67, 86] width 65 height 12
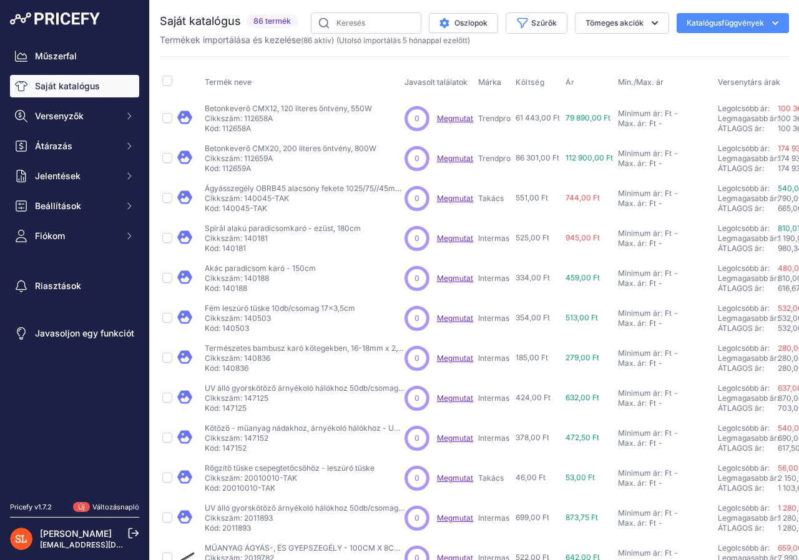
type input "nádszö"
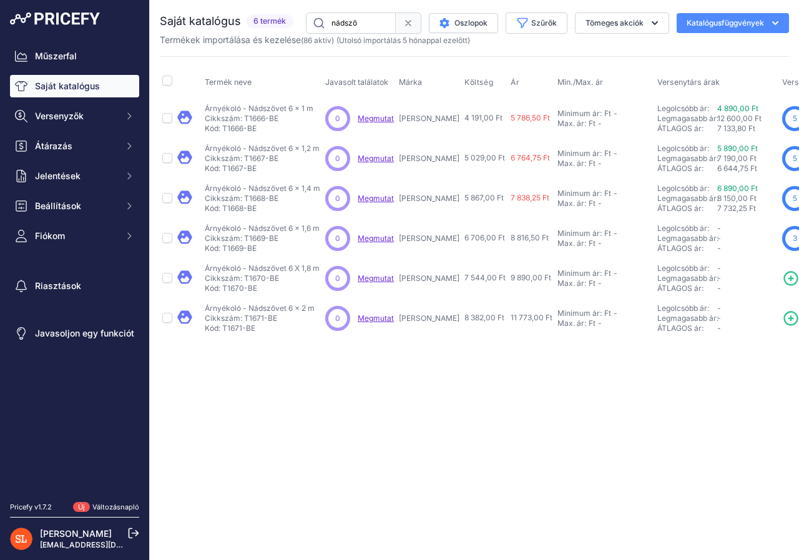
click at [782, 275] on icon at bounding box center [790, 278] width 17 height 17
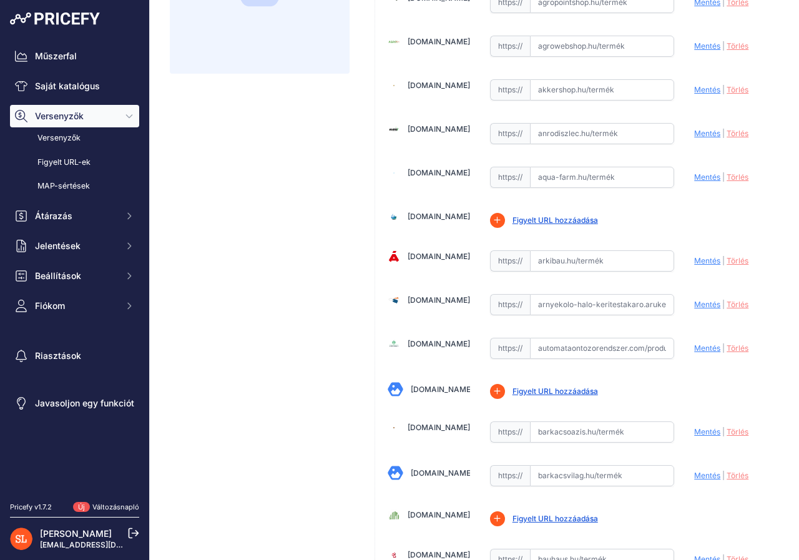
scroll to position [375, 0]
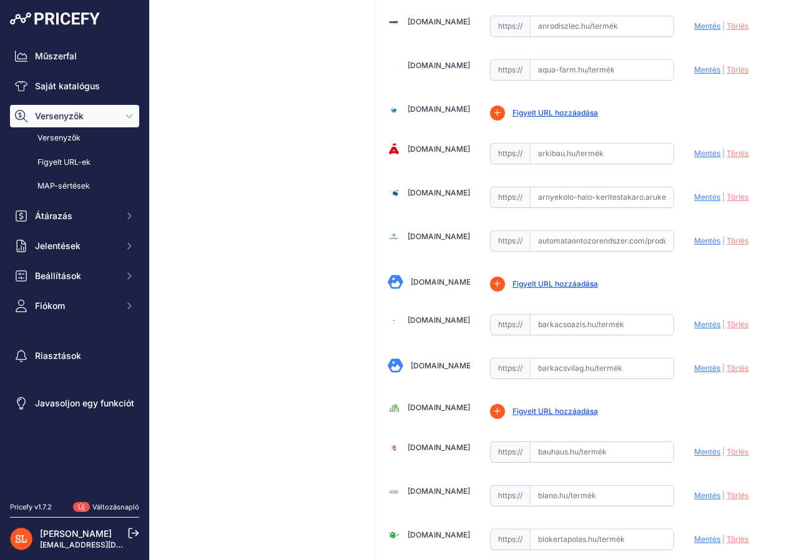
click at [566, 454] on input "text" at bounding box center [602, 451] width 145 height 21
paste input "[URL][DOMAIN_NAME]"
click at [696, 452] on font "Mentés" at bounding box center [707, 451] width 26 height 9
type input "[URL][DOMAIN_NAME]"
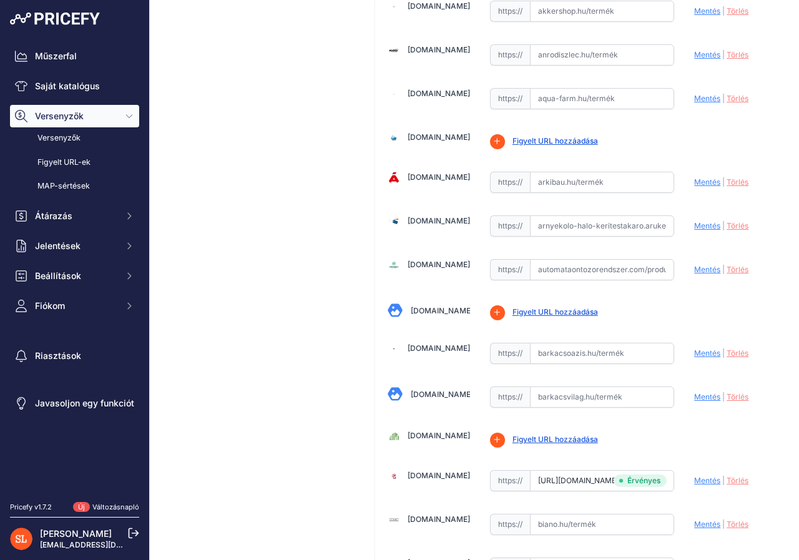
scroll to position [403, 0]
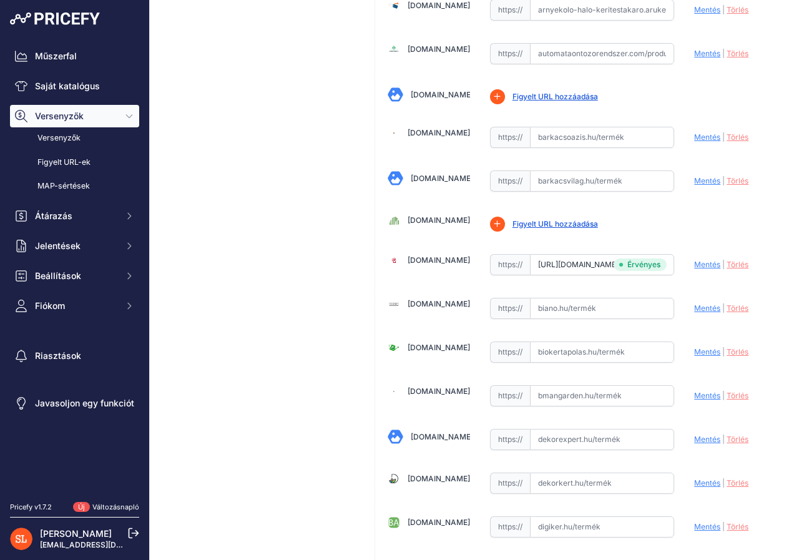
scroll to position [812, 0]
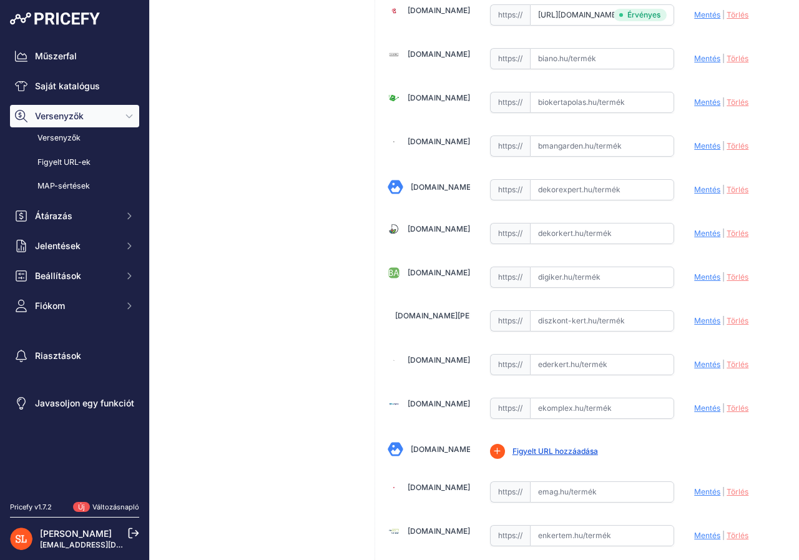
click at [558, 189] on input "text" at bounding box center [602, 189] width 145 height 21
paste input "[URL][DOMAIN_NAME]"
click at [697, 187] on font "Mentés" at bounding box center [707, 189] width 26 height 9
type input "[URL][DOMAIN_NAME]"
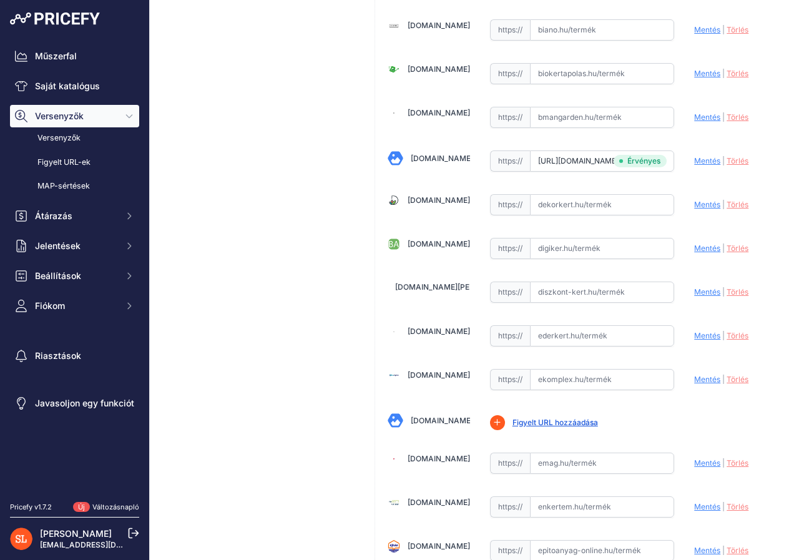
scroll to position [812, 0]
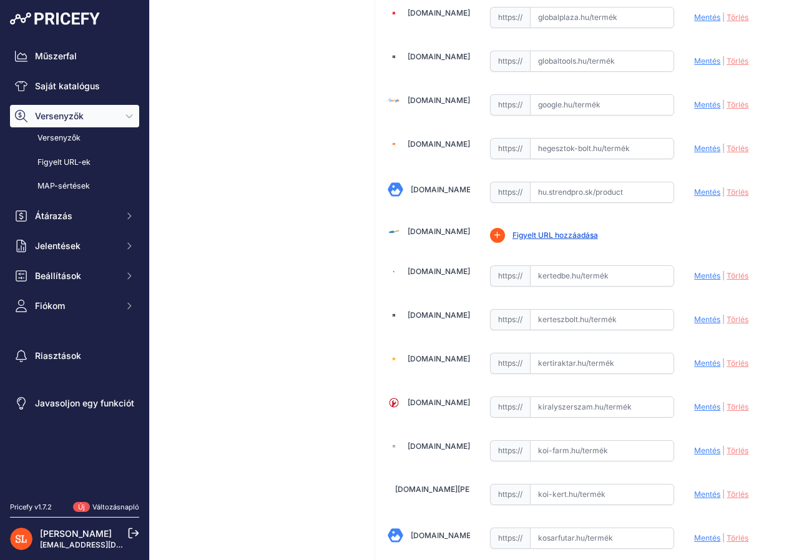
scroll to position [1998, 0]
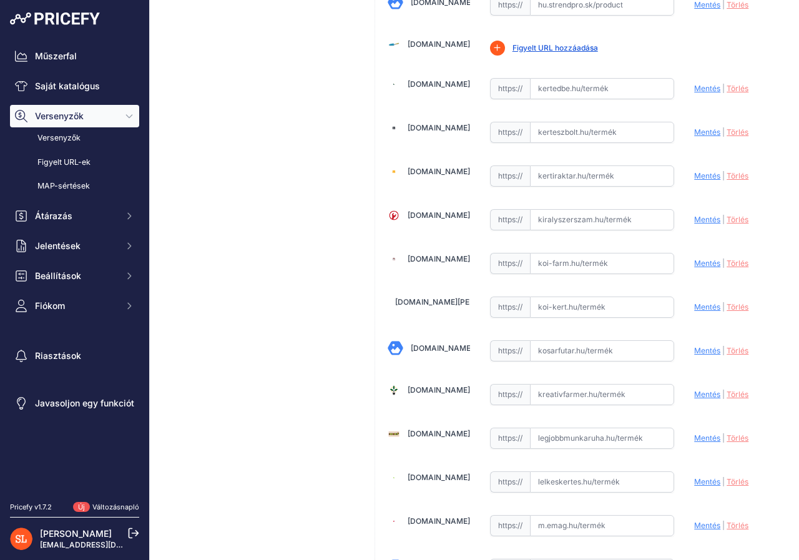
click at [575, 353] on input "text" at bounding box center [602, 350] width 145 height 21
paste input "https://www.kosarfutar.hu/Arnyekolo-nadszovet-180x600-cm"
click at [698, 352] on font "Mentés" at bounding box center [707, 350] width 26 height 9
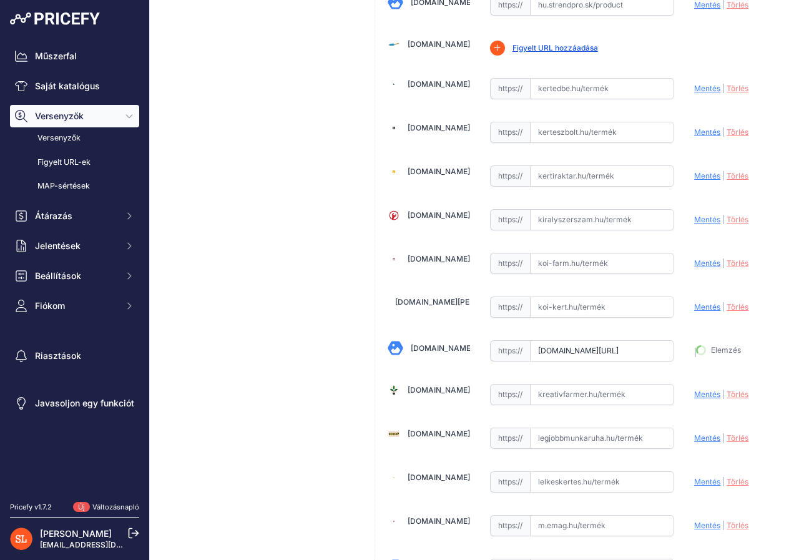
type input "https://www.kosarfutar.hu/Arnyekolo-nadszovet-180x600-cm?prirule_jdsnikfkfjsd=8…"
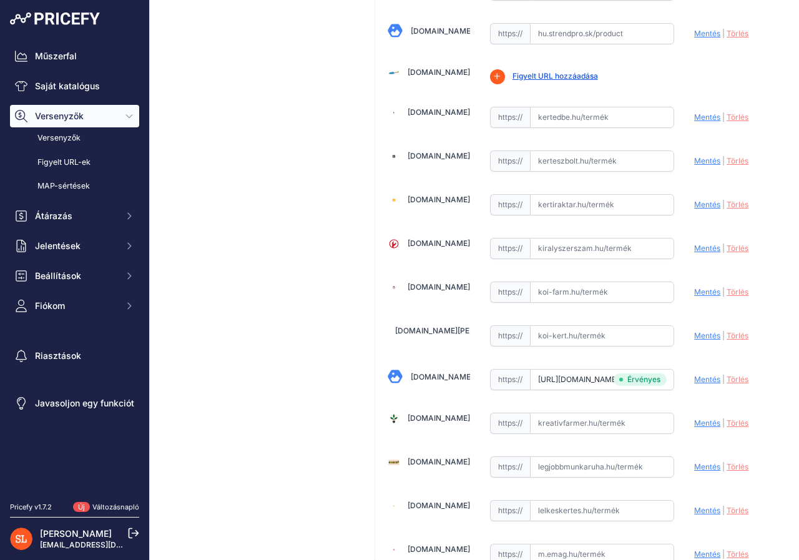
scroll to position [2027, 0]
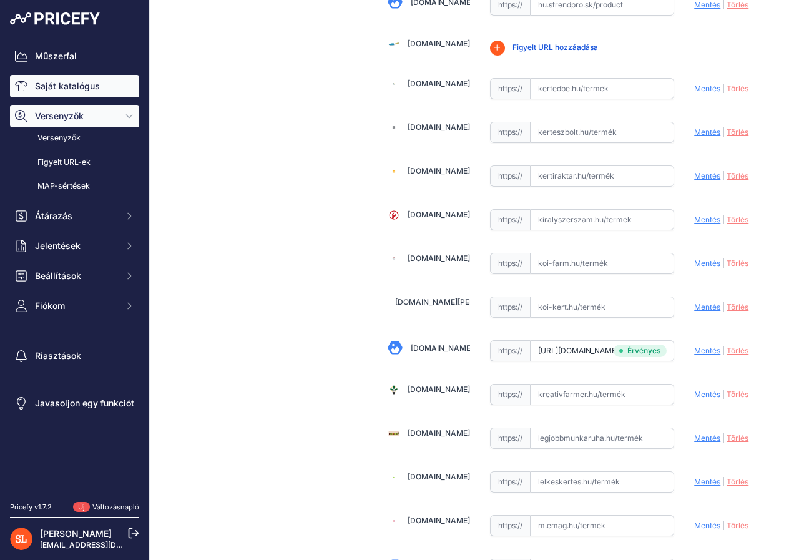
click at [86, 81] on font "Saját katalógus" at bounding box center [67, 86] width 65 height 11
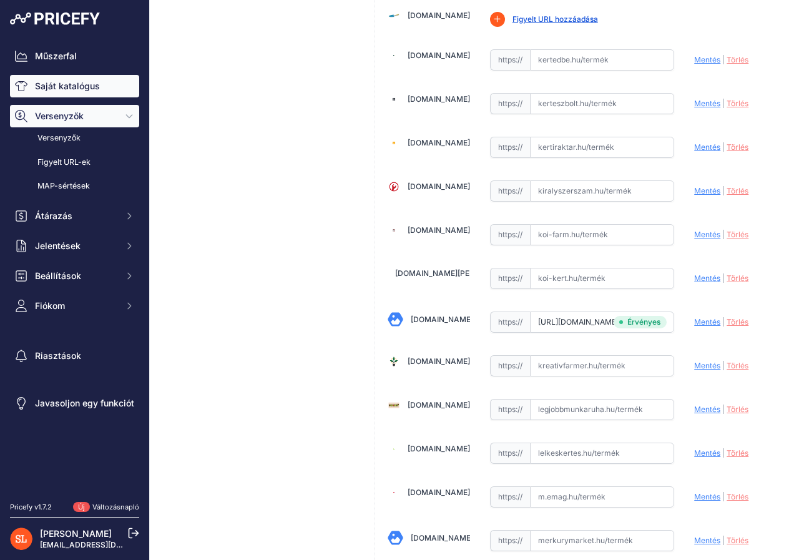
scroll to position [1998, 0]
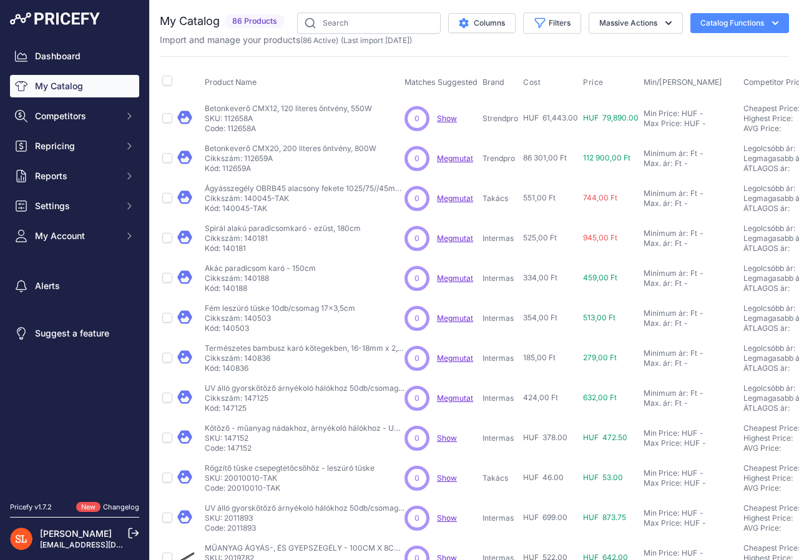
type input "nádszö"
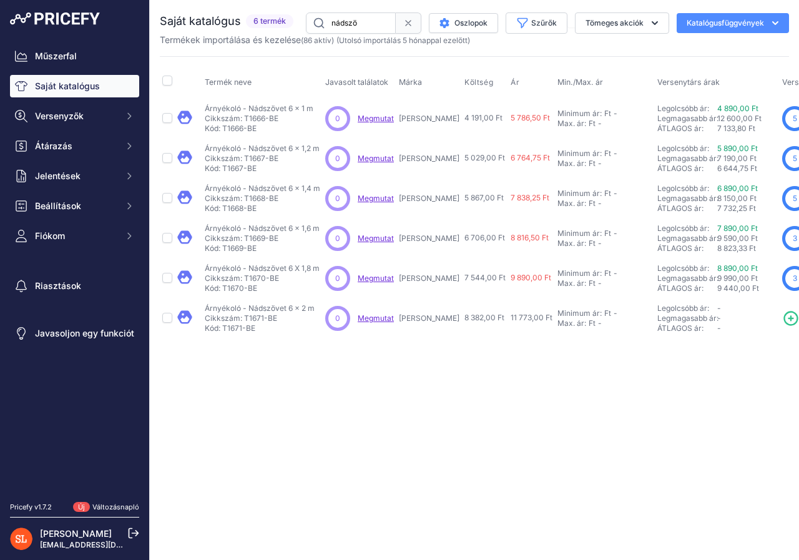
click at [785, 318] on icon at bounding box center [791, 318] width 13 height 13
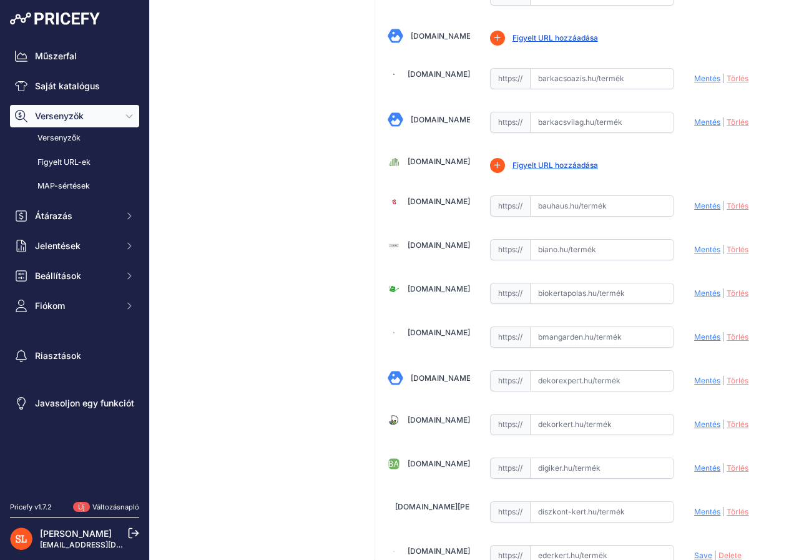
scroll to position [812, 0]
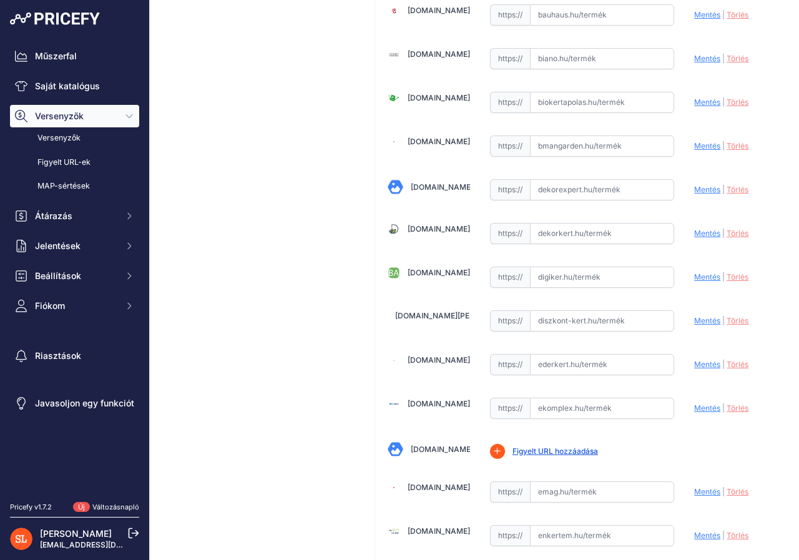
click at [562, 190] on input "text" at bounding box center [602, 189] width 145 height 21
paste input "https://dekorexpert.hu/200-cm-x-600-cm-nadszovet-nadkerites-nadfonat-tekercs/"
click at [694, 190] on font "Mentés" at bounding box center [707, 189] width 26 height 9
type input "https://dekorexpert.hu/200-cm-x-600-cm-nadszovet-nadkerites-nadfonat-tekercs/?p…"
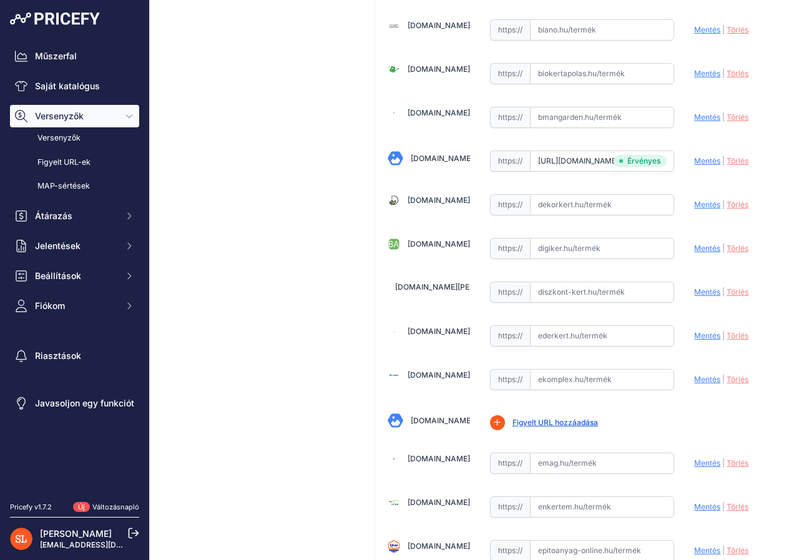
scroll to position [812, 0]
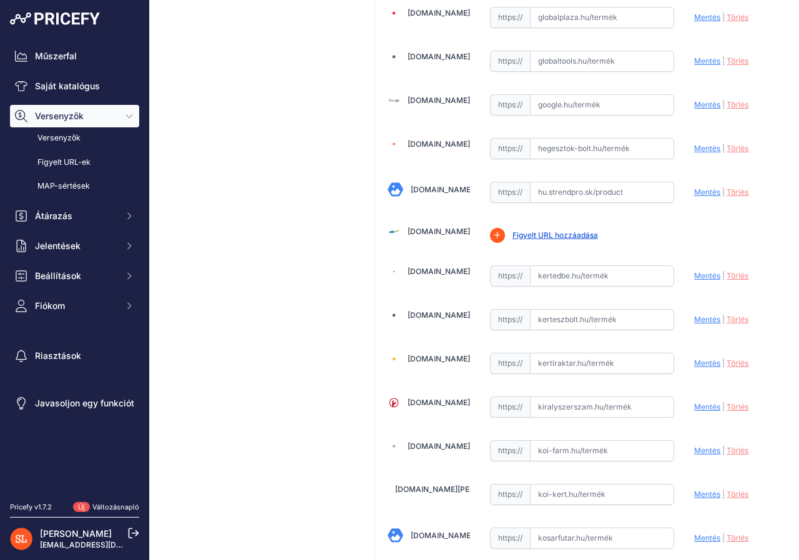
scroll to position [1935, 0]
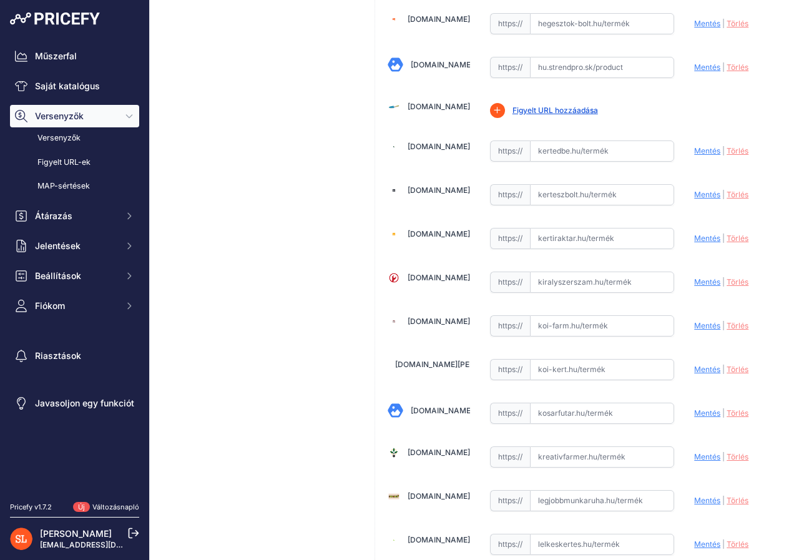
click at [554, 411] on input "text" at bounding box center [602, 413] width 145 height 21
paste input "https://www.kosarfutar.hu/Arnyekolo-nadszovet-200x600-cm"
click at [699, 415] on font "Mentés" at bounding box center [707, 412] width 26 height 9
type input "https://www.kosarfutar.hu/Arnyekolo-nadszovet-200x600-cm?prirule_jdsnikfkfjsd=8…"
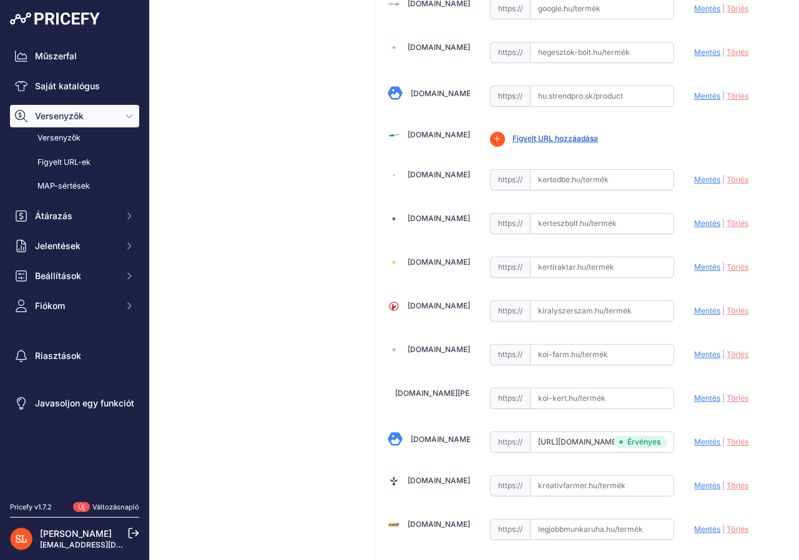
scroll to position [1964, 0]
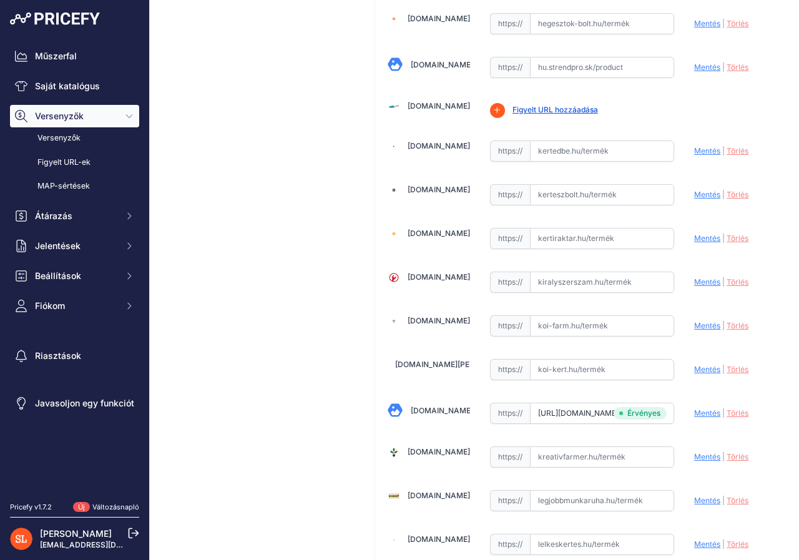
click at [274, 192] on div "Árnyékoló - Nádszövet 6 x 2 m Link Ár: Ft 11 773,00 8 382,00 /" at bounding box center [260, 273] width 200 height 4300
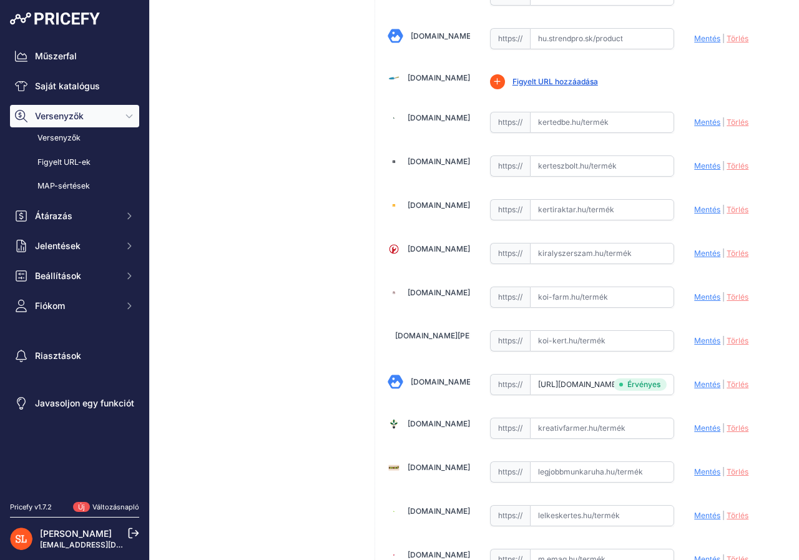
scroll to position [1935, 0]
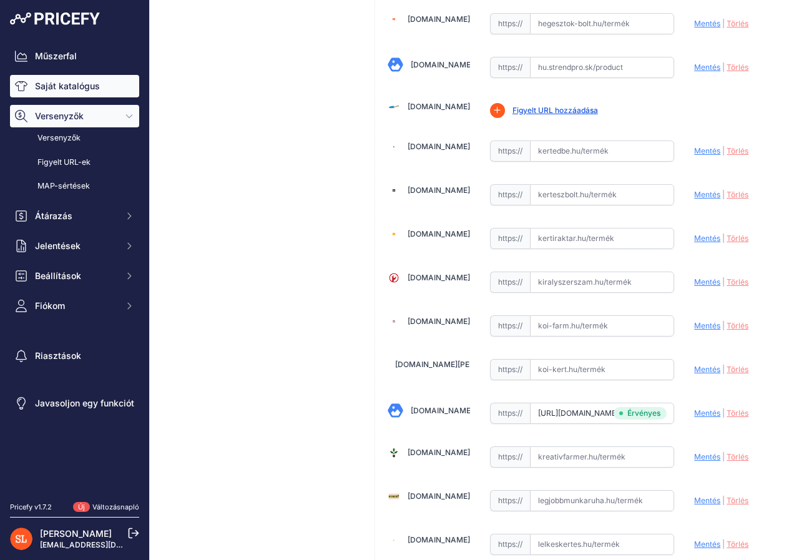
click at [37, 84] on font "Saját katalógus" at bounding box center [67, 86] width 65 height 11
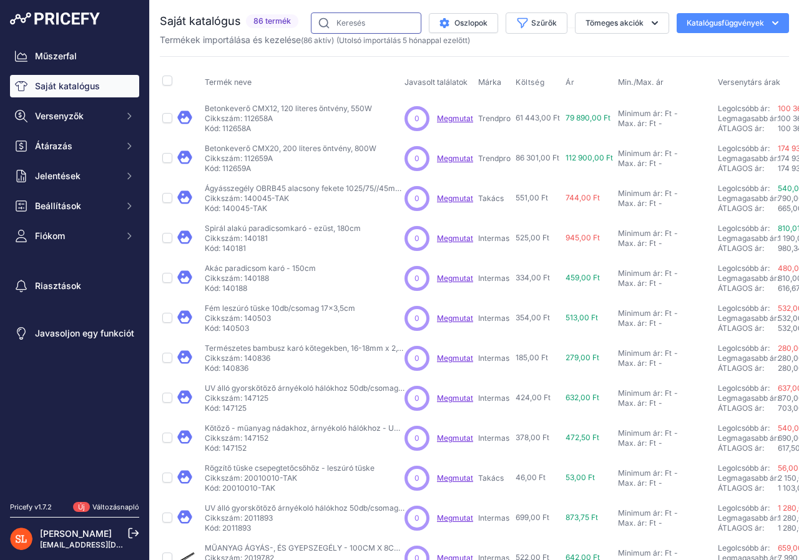
click at [330, 26] on input "text" at bounding box center [366, 22] width 111 height 21
type input "nádszö"
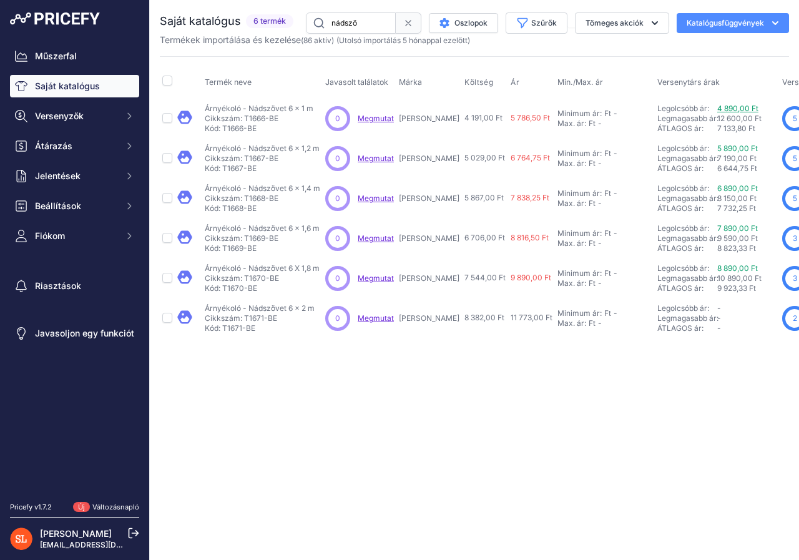
click at [717, 109] on font "4 890,00 Ft" at bounding box center [737, 108] width 41 height 9
click at [219, 116] on font "Cikkszám: T1666-BE" at bounding box center [242, 118] width 74 height 9
click at [169, 117] on input "checkbox" at bounding box center [167, 118] width 10 height 10
checkbox input "true"
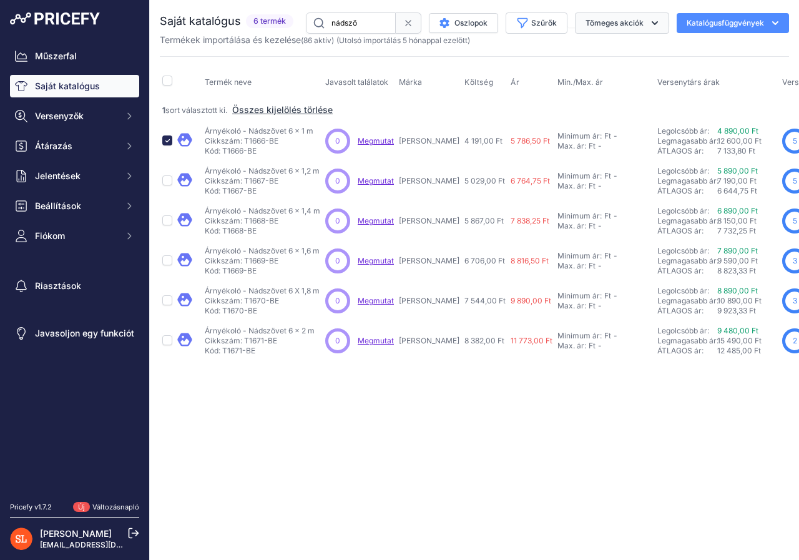
click at [619, 24] on font "Tömeges akciók" at bounding box center [615, 22] width 58 height 9
click at [502, 53] on div "Saját katalógus 6 termék" at bounding box center [474, 186] width 629 height 348
click at [768, 25] on button "Katalógusfüggvények" at bounding box center [733, 23] width 112 height 20
click at [529, 49] on div "Saját katalógus 6 termék" at bounding box center [474, 186] width 629 height 348
click at [527, 28] on icon "button" at bounding box center [522, 23] width 12 height 12
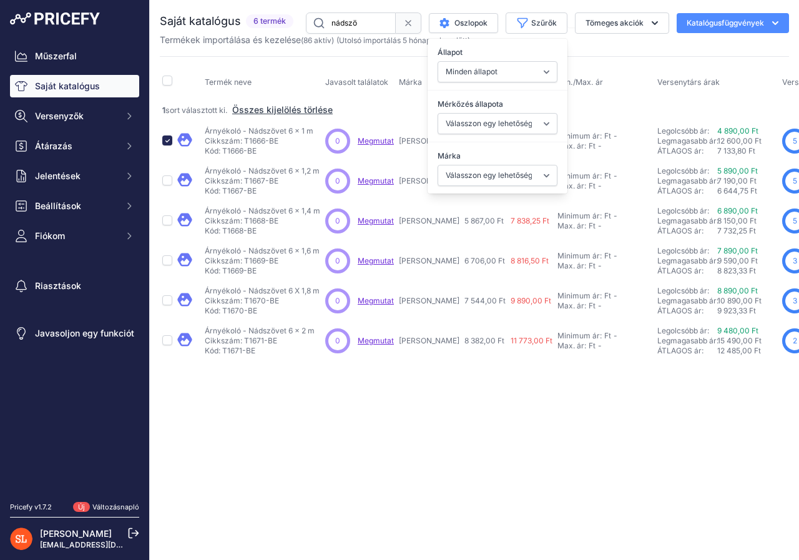
click at [649, 47] on div "Saját katalógus 6 termék" at bounding box center [474, 186] width 629 height 348
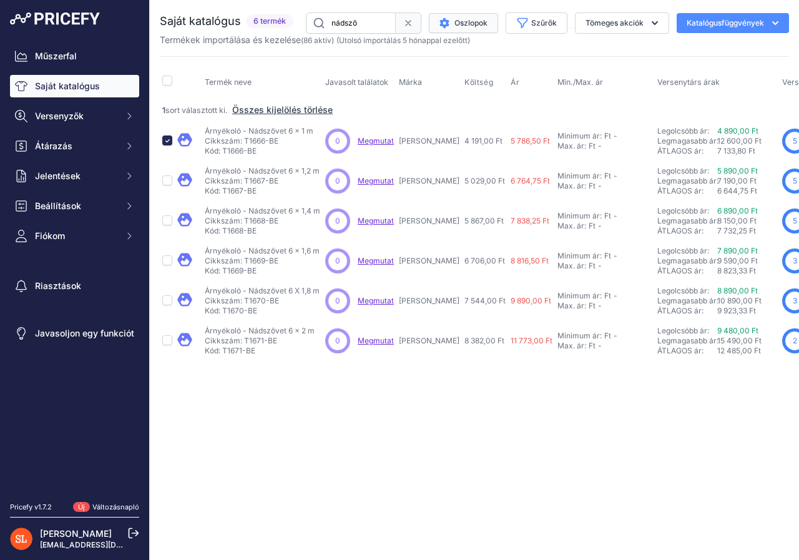
click at [478, 21] on font "Oszlopok" at bounding box center [471, 22] width 33 height 9
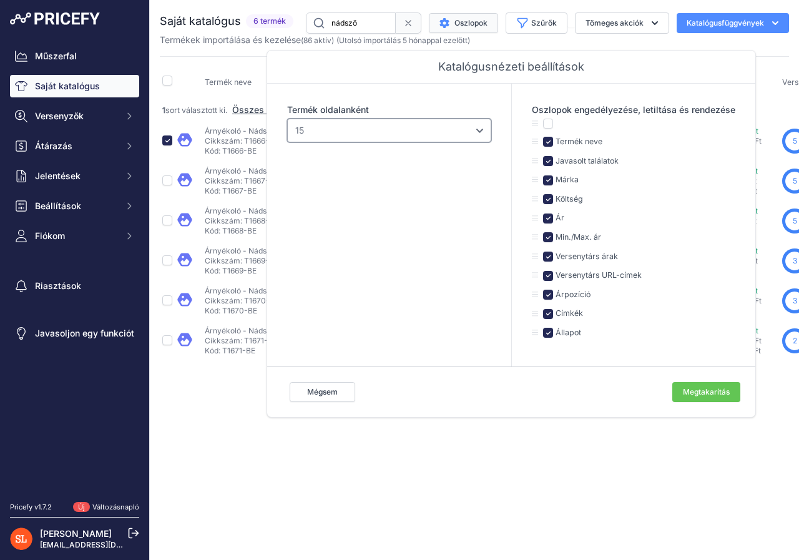
click at [428, 127] on select "10 15 20 25 50 100" at bounding box center [389, 131] width 204 height 24
click at [327, 391] on font "Mégsem" at bounding box center [322, 391] width 31 height 9
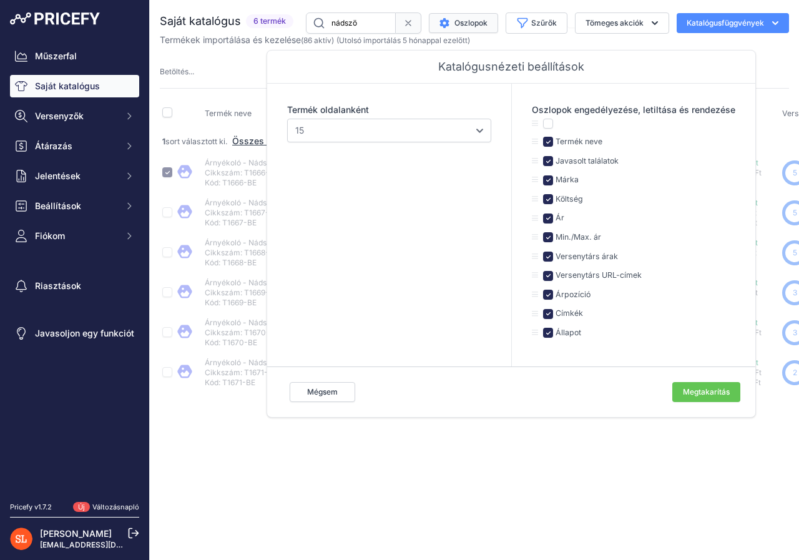
drag, startPoint x: 764, startPoint y: 61, endPoint x: 479, endPoint y: 36, distance: 286.4
click at [765, 61] on div "Saját katalógus 6 termék" at bounding box center [474, 202] width 629 height 380
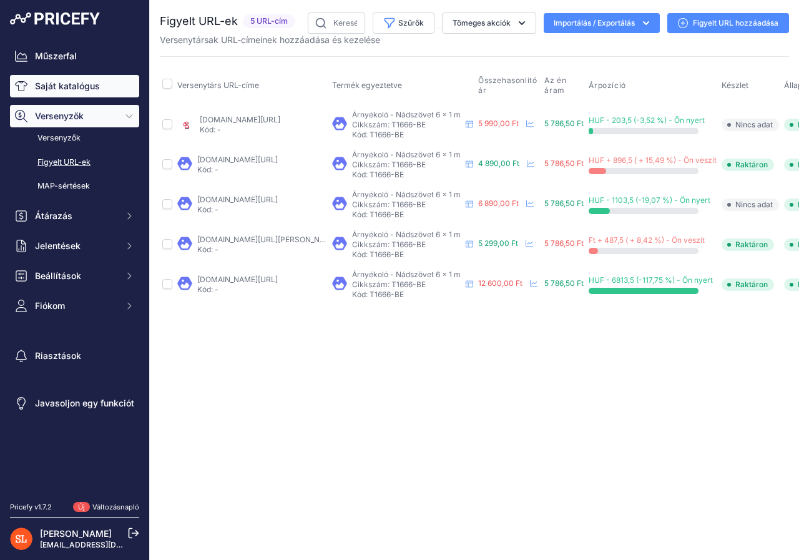
click at [70, 82] on font "Saját katalógus" at bounding box center [67, 86] width 65 height 11
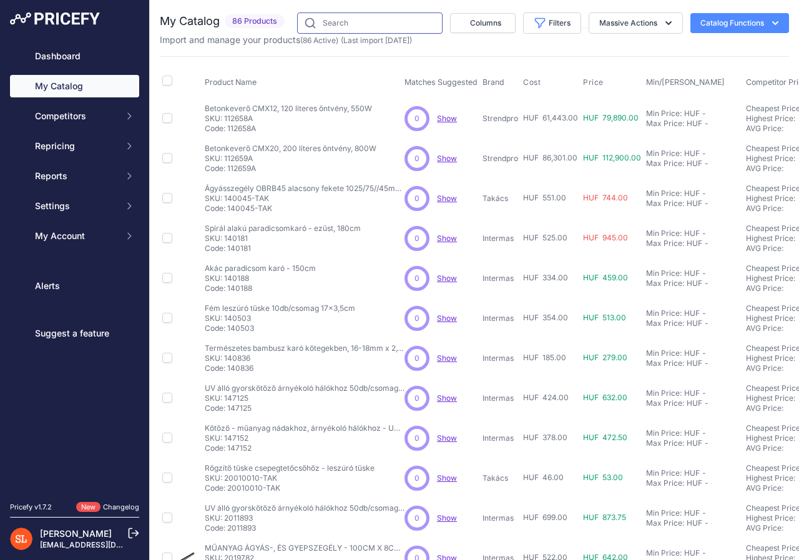
drag, startPoint x: 389, startPoint y: 19, endPoint x: 390, endPoint y: 33, distance: 14.4
click at [389, 19] on input "text" at bounding box center [369, 22] width 145 height 21
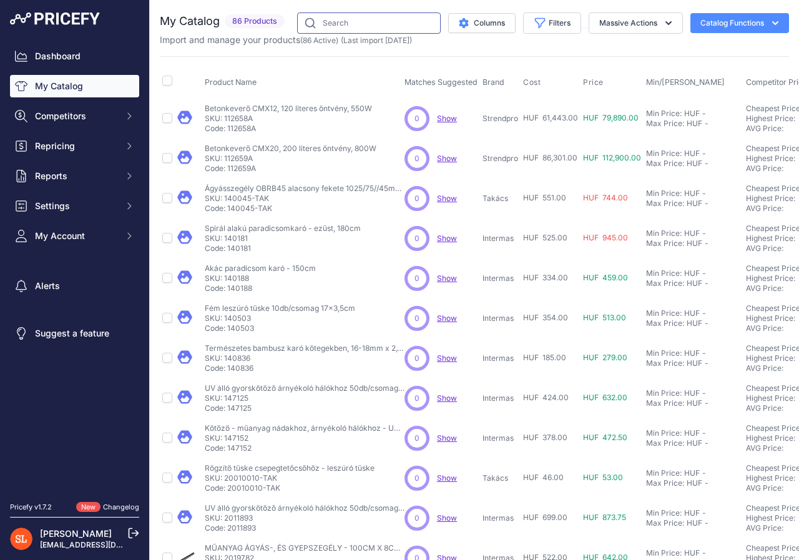
type input "nádszö"
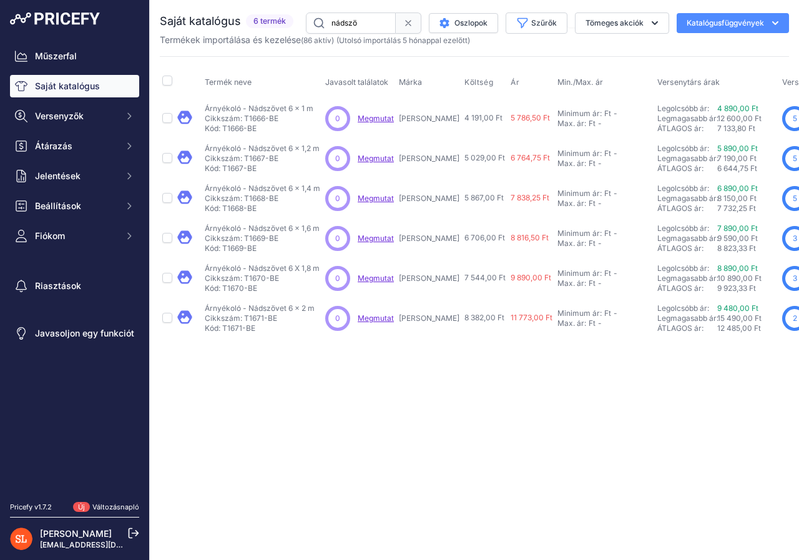
drag, startPoint x: 436, startPoint y: 116, endPoint x: 478, endPoint y: 120, distance: 41.4
click at [478, 120] on td "4 191,00 Ft" at bounding box center [485, 118] width 46 height 41
click at [462, 137] on td "4 191,00 Ft" at bounding box center [485, 118] width 46 height 41
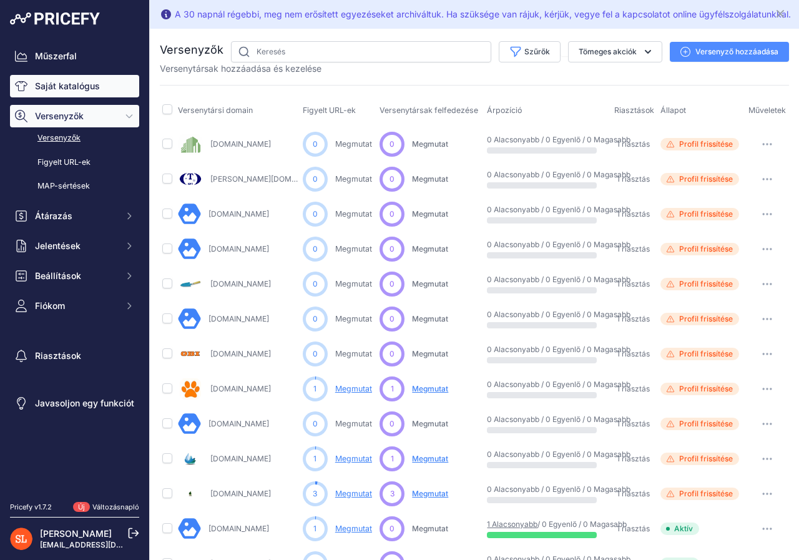
click at [63, 88] on font "Saját katalógus" at bounding box center [67, 86] width 65 height 11
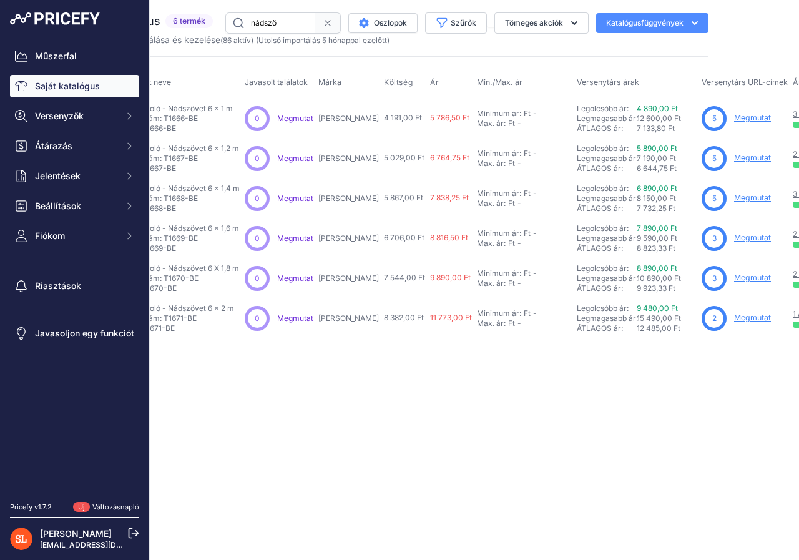
scroll to position [0, 79]
click at [639, 109] on font "4 890,00 Ft" at bounding box center [659, 108] width 41 height 9
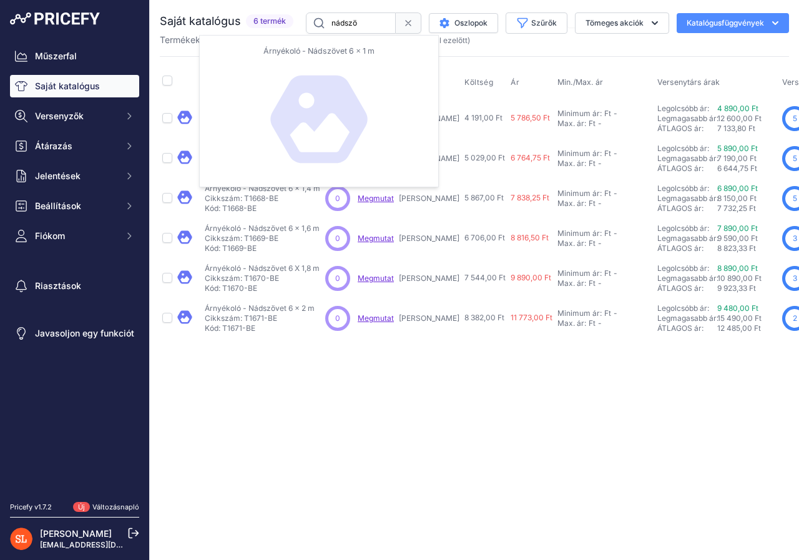
click at [186, 116] on icon at bounding box center [184, 117] width 14 height 13
click at [184, 116] on icon at bounding box center [184, 117] width 14 height 13
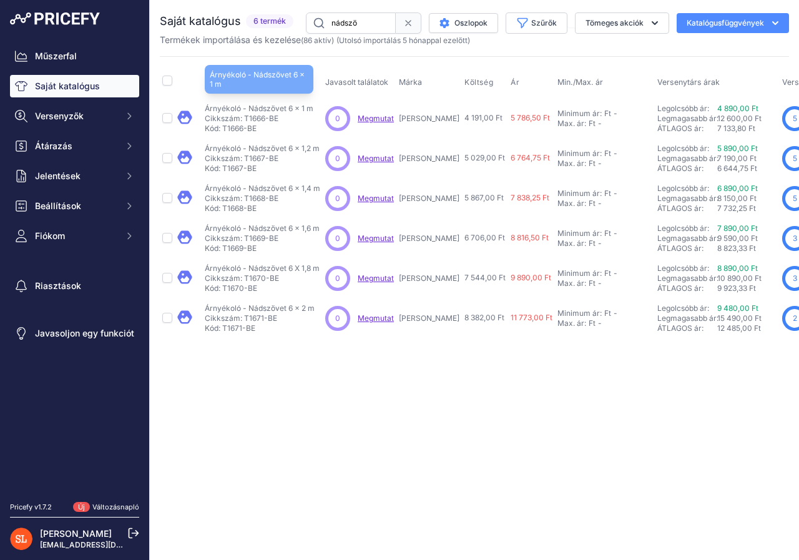
click at [236, 111] on font "Árnyékoló - Nádszövet 6 x 1 m" at bounding box center [259, 108] width 109 height 9
click at [222, 106] on font "Árnyékoló - Nádszövet 6 x 1 m" at bounding box center [259, 108] width 109 height 9
click at [264, 105] on font "Árnyékoló - Nádszövet 6 x 1 m" at bounding box center [259, 108] width 109 height 9
click at [235, 127] on font "Kód: T1666-BE" at bounding box center [231, 128] width 52 height 9
click at [381, 117] on font "Megmutat" at bounding box center [376, 118] width 36 height 9
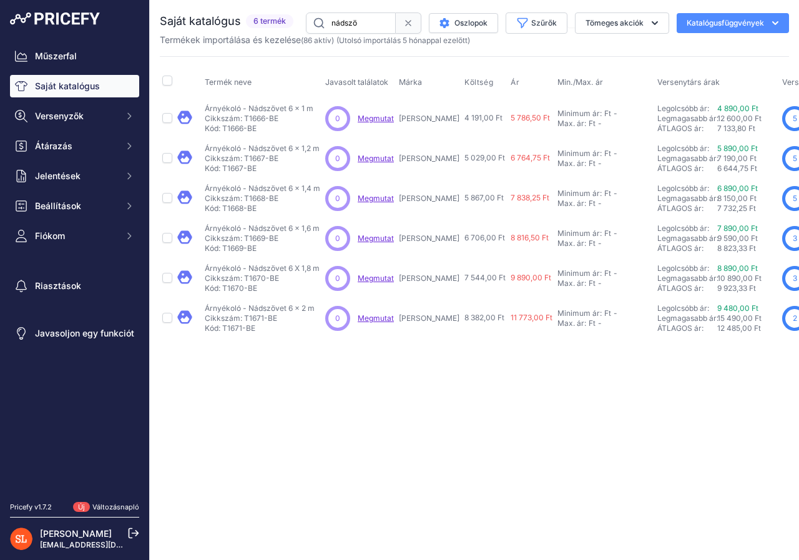
click at [347, 370] on div "Közeli Nincs internetkapcsolatod." at bounding box center [474, 280] width 649 height 560
drag, startPoint x: 438, startPoint y: 118, endPoint x: 477, endPoint y: 120, distance: 39.4
click at [477, 120] on td "4 191,00 Ft" at bounding box center [485, 118] width 46 height 41
click at [466, 216] on td "5 867,00 Ft" at bounding box center [485, 199] width 46 height 40
click at [52, 86] on font "Saját katalógus" at bounding box center [67, 86] width 65 height 11
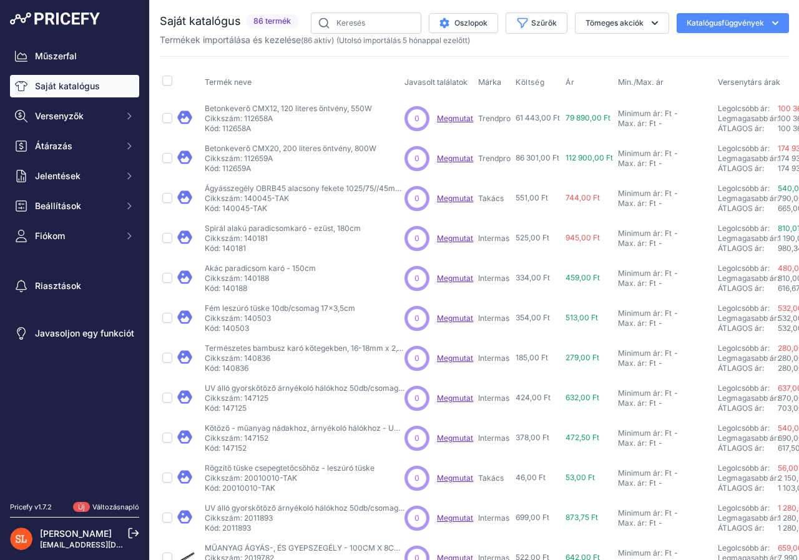
drag, startPoint x: 277, startPoint y: 117, endPoint x: 243, endPoint y: 120, distance: 33.9
click at [243, 120] on p "Cikkszám: 112658A" at bounding box center [288, 119] width 167 height 10
copy font "112658A"
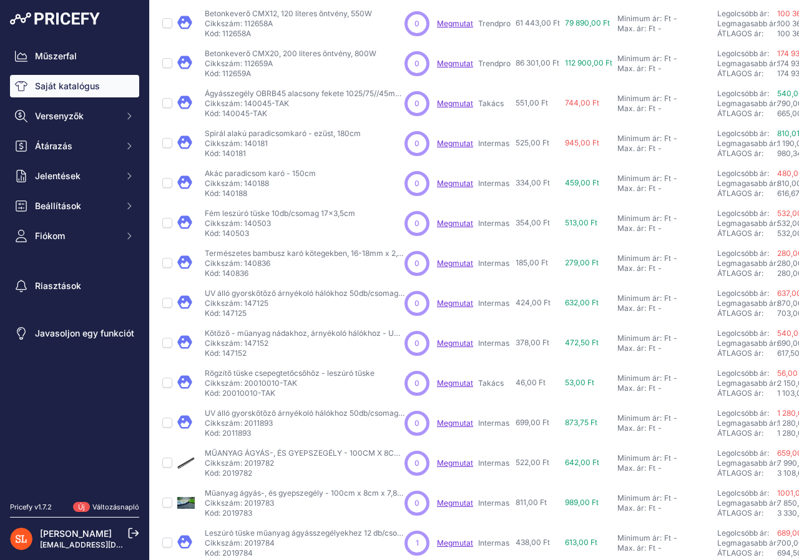
scroll to position [187, 0]
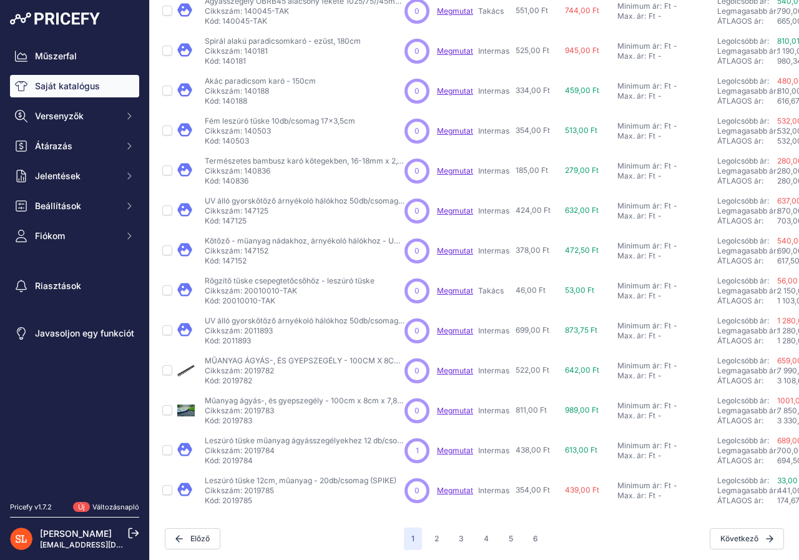
drag, startPoint x: 245, startPoint y: 210, endPoint x: 273, endPoint y: 207, distance: 28.2
click at [273, 207] on p "Cikkszám: 147125" at bounding box center [305, 211] width 200 height 10
click at [260, 210] on font "Cikkszám: 147125" at bounding box center [237, 210] width 64 height 9
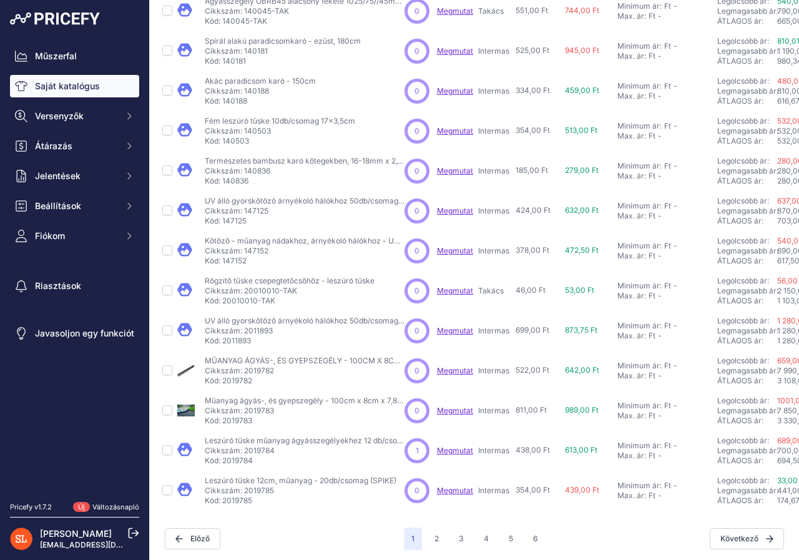
copy font "147125"
click at [351, 273] on td "Rögzítő tüske csepegtetőcsőhöz - leszúró tüske Rögzítő tüske csepegtetőcsőhöz -…" at bounding box center [302, 291] width 200 height 40
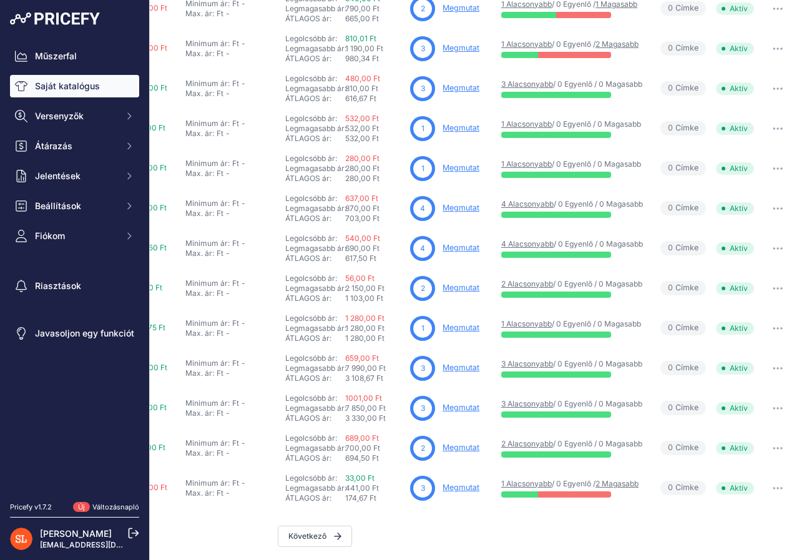
scroll to position [199, 0]
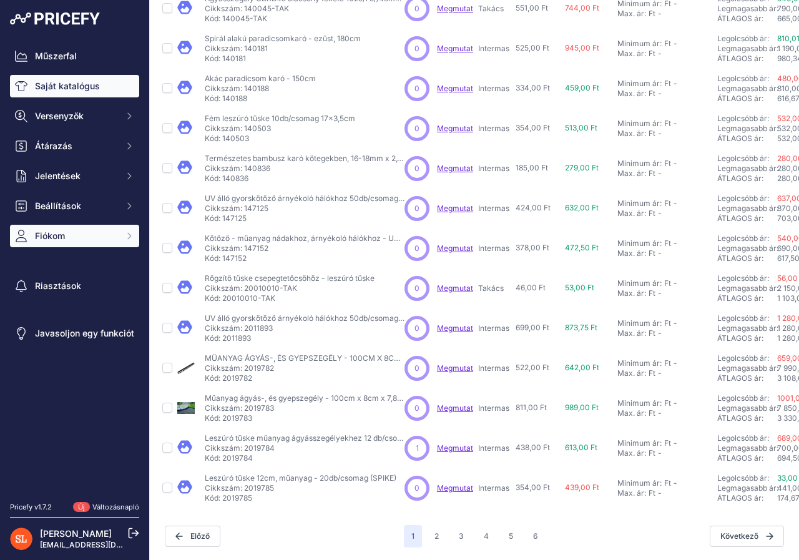
click at [104, 235] on span "Fiókom" at bounding box center [76, 236] width 82 height 12
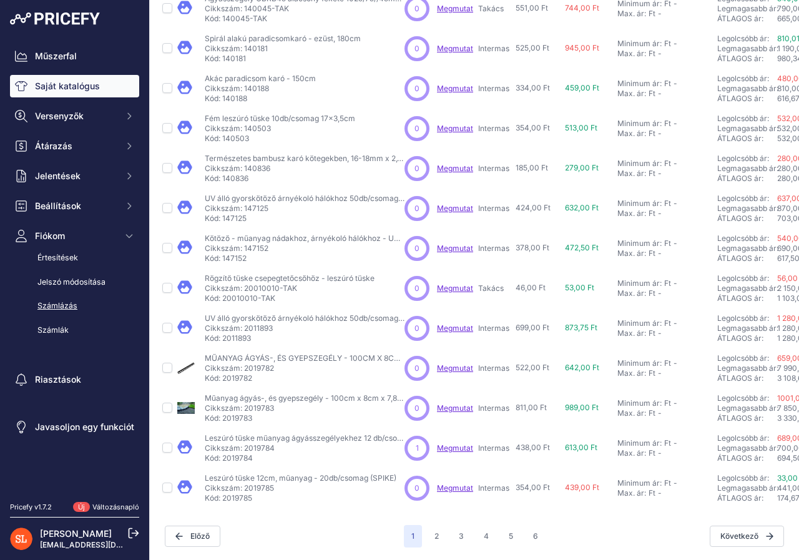
click at [51, 303] on font "Számlázás" at bounding box center [57, 305] width 40 height 9
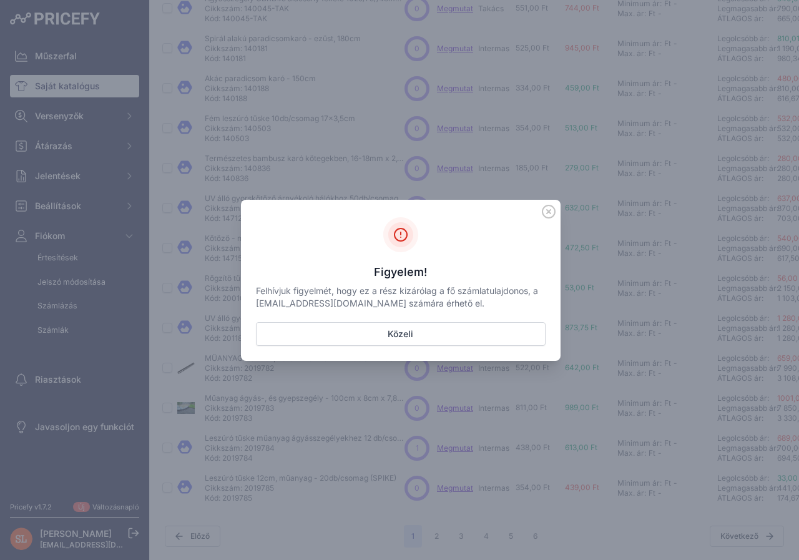
drag, startPoint x: 253, startPoint y: 301, endPoint x: 387, endPoint y: 306, distance: 133.7
click at [387, 306] on div "Oldalsáv" at bounding box center [401, 280] width 320 height 161
click at [326, 303] on font "Felhívjuk figyelmét, hogy ez a rész kizárólag a fő számlatulajdonos, a [EMAIL_A…" at bounding box center [397, 296] width 282 height 23
click at [551, 210] on icon "Oldalsáv" at bounding box center [549, 212] width 14 height 14
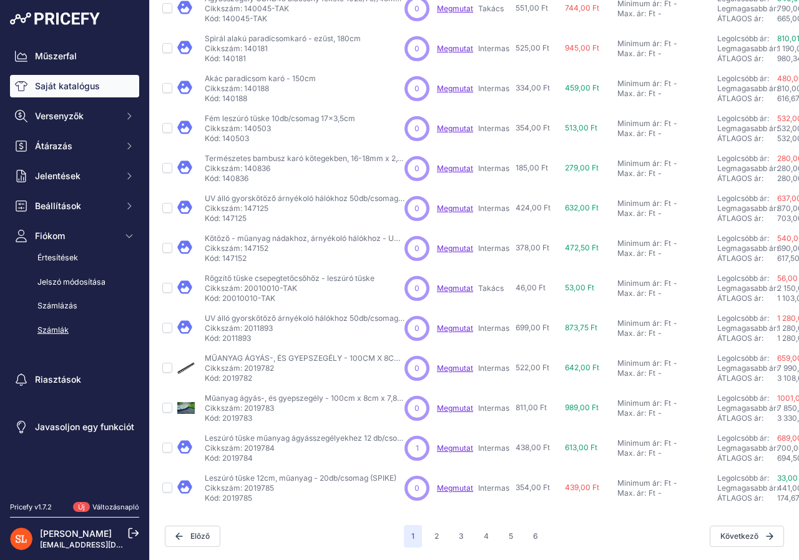
click at [56, 329] on font "Számlák" at bounding box center [52, 329] width 31 height 9
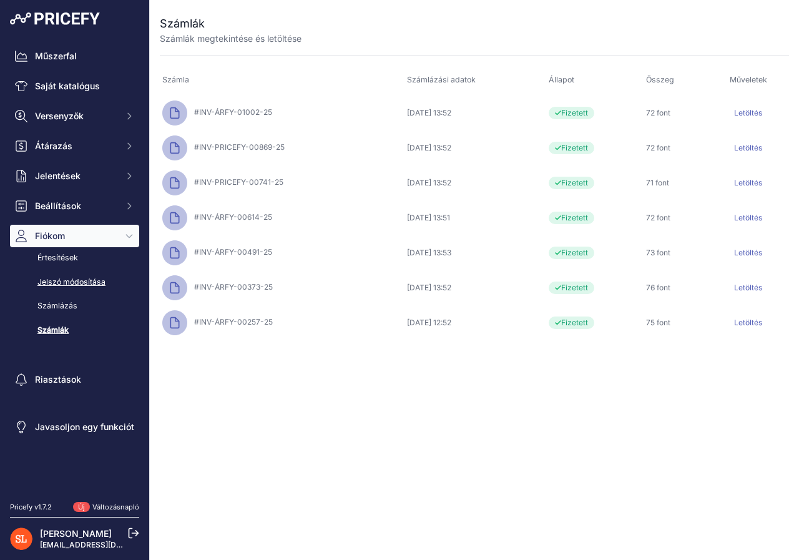
click at [82, 278] on font "Jelszó módosítása" at bounding box center [71, 281] width 68 height 9
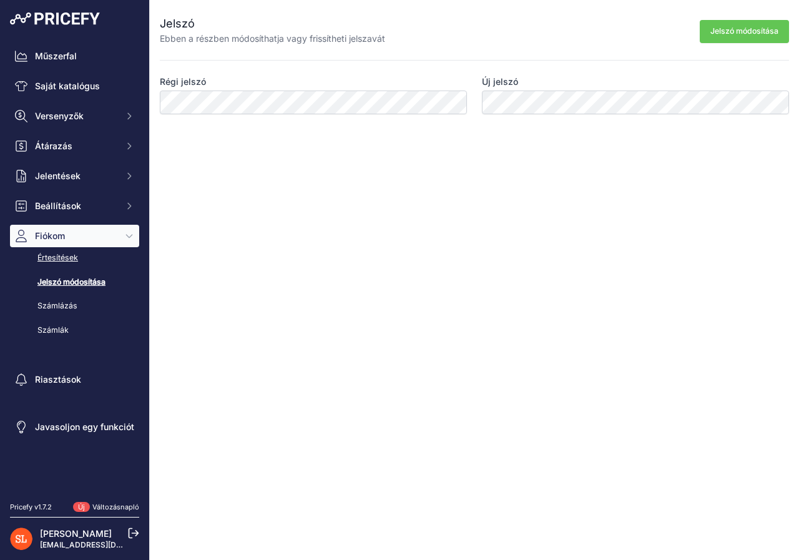
click at [68, 258] on font "Értesítések" at bounding box center [57, 257] width 41 height 9
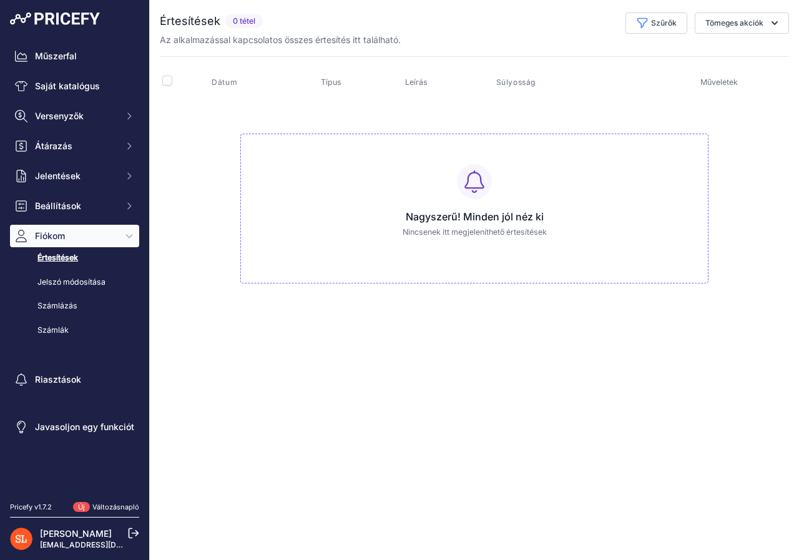
drag, startPoint x: 408, startPoint y: 217, endPoint x: 623, endPoint y: 220, distance: 214.8
click at [623, 220] on h3 "Nagyszerű! Minden jól néz ki" at bounding box center [474, 216] width 447 height 15
click at [312, 342] on div "Close You are not connected to the internet." at bounding box center [474, 280] width 649 height 560
click at [102, 199] on button "Beállítások" at bounding box center [74, 206] width 129 height 22
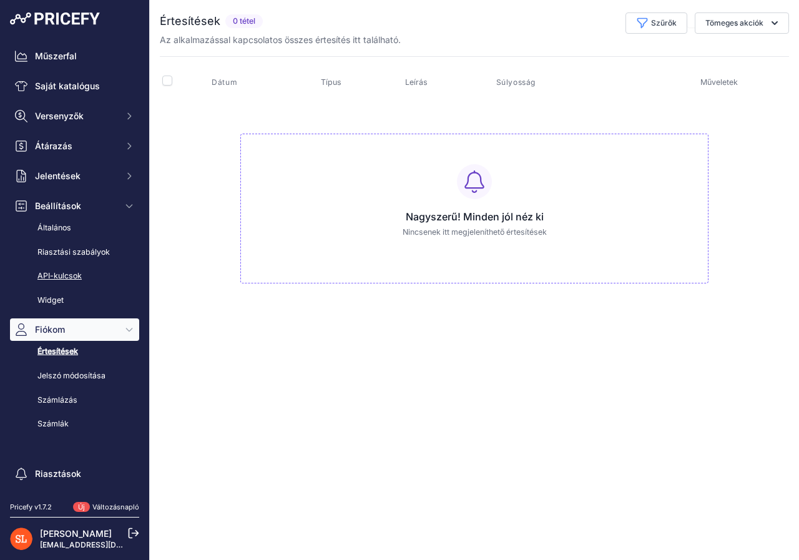
click at [63, 273] on font "API-kulcsok" at bounding box center [59, 275] width 44 height 9
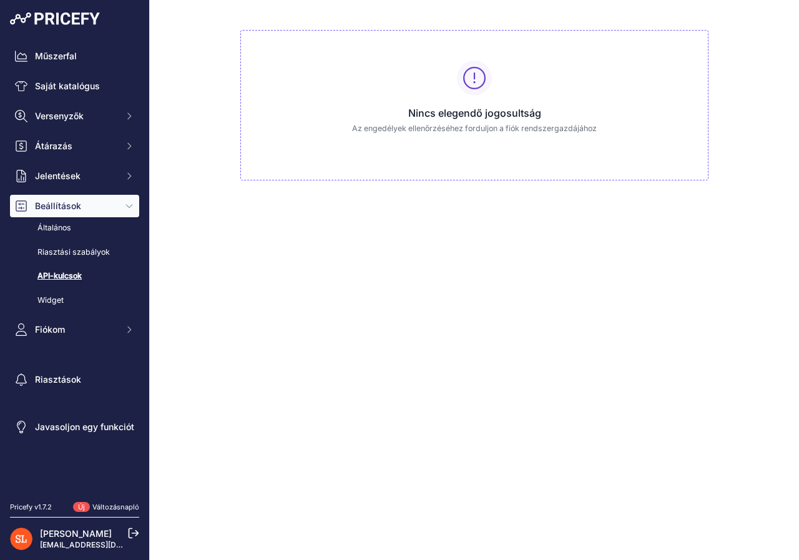
drag, startPoint x: 403, startPoint y: 114, endPoint x: 602, endPoint y: 113, distance: 199.2
click at [602, 113] on h3 "Nincs elegendő jogosultság" at bounding box center [474, 113] width 447 height 15
click at [61, 228] on font "Általános" at bounding box center [54, 227] width 34 height 9
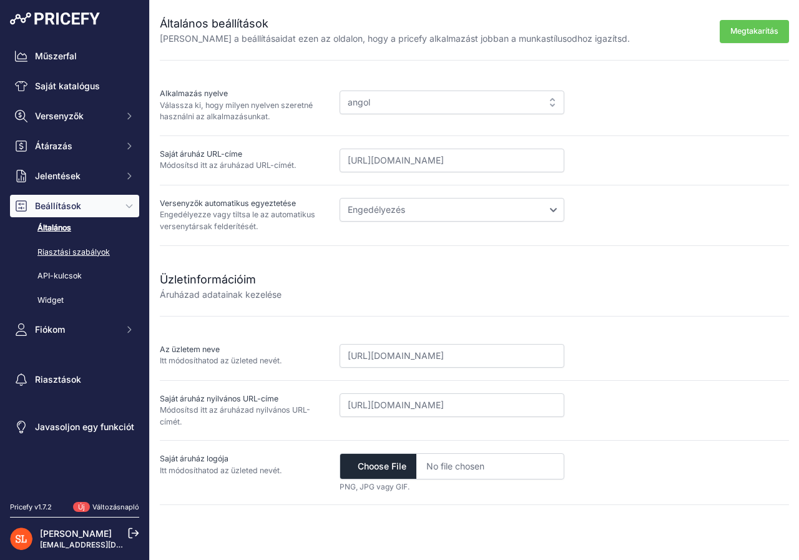
click at [64, 253] on font "Riasztási szabályok" at bounding box center [73, 251] width 72 height 9
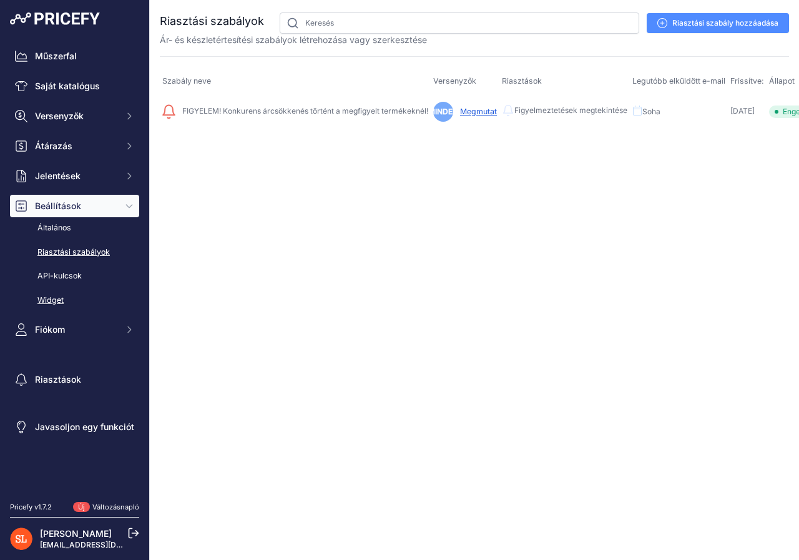
click at [53, 297] on font "Widget" at bounding box center [50, 299] width 26 height 9
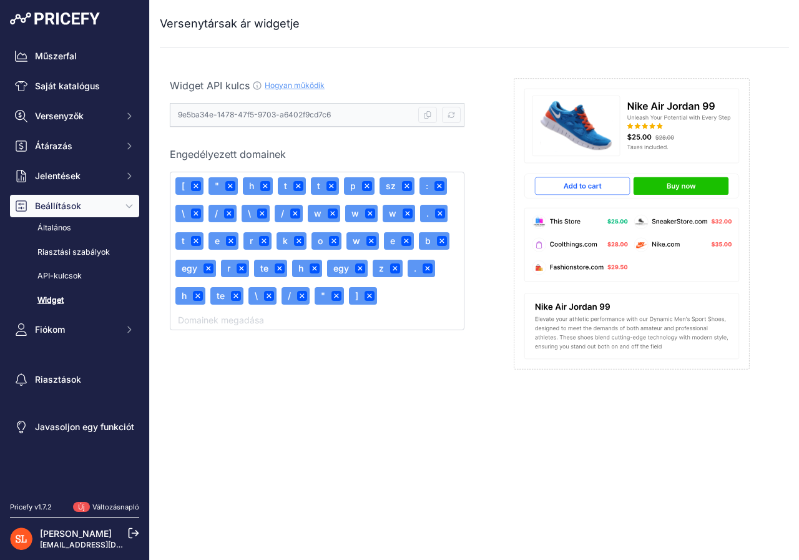
click at [56, 16] on img at bounding box center [55, 18] width 90 height 12
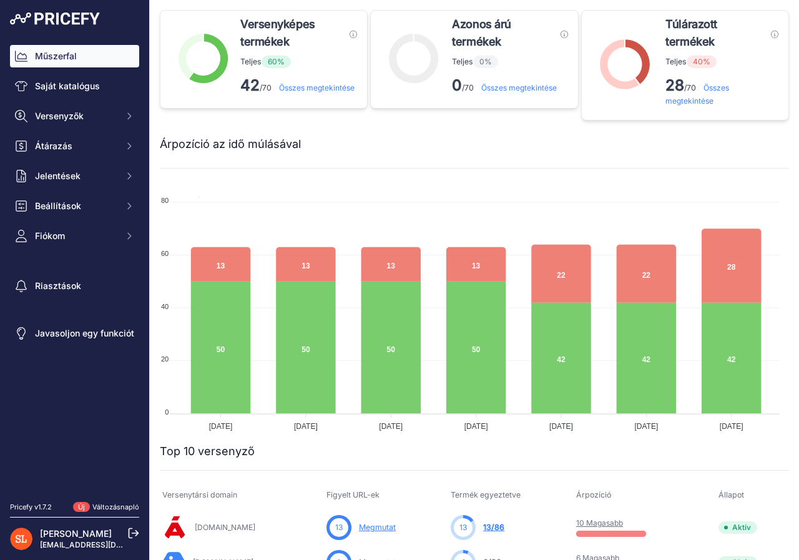
scroll to position [62, 0]
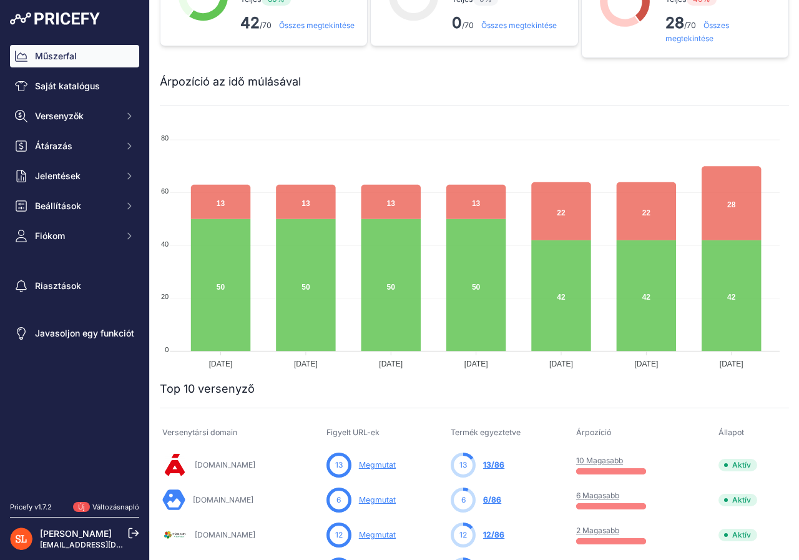
click at [64, 545] on font "[EMAIL_ADDRESS][DOMAIN_NAME]" at bounding box center [105, 544] width 130 height 9
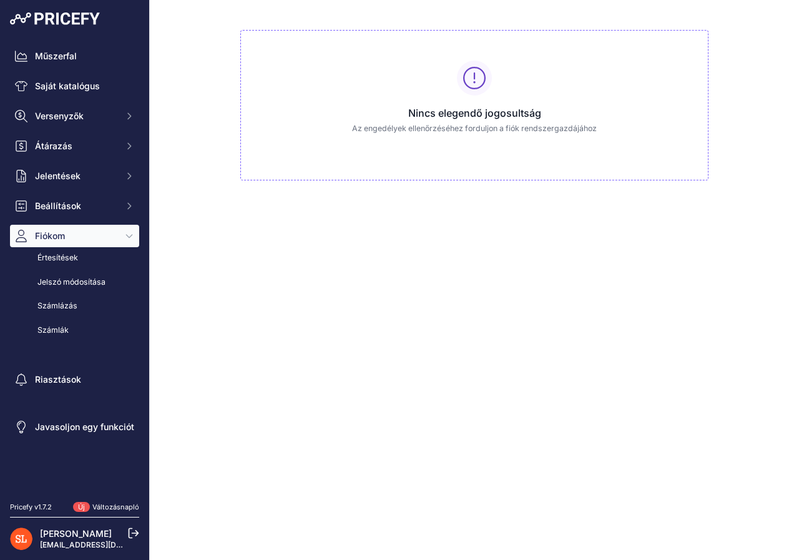
click at [135, 235] on button "Fiókom" at bounding box center [74, 236] width 129 height 22
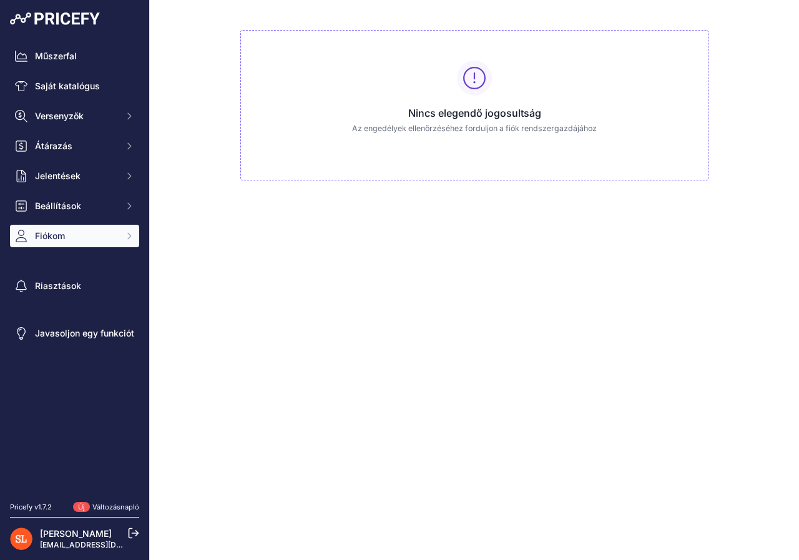
click at [320, 352] on div "Közeli Nincs elegendő jogosultság Az engedélyek ellenőrzéséhez forduljon a fiók…" at bounding box center [474, 280] width 649 height 560
click at [72, 330] on font "Javasoljon egy funkciót" at bounding box center [84, 333] width 99 height 11
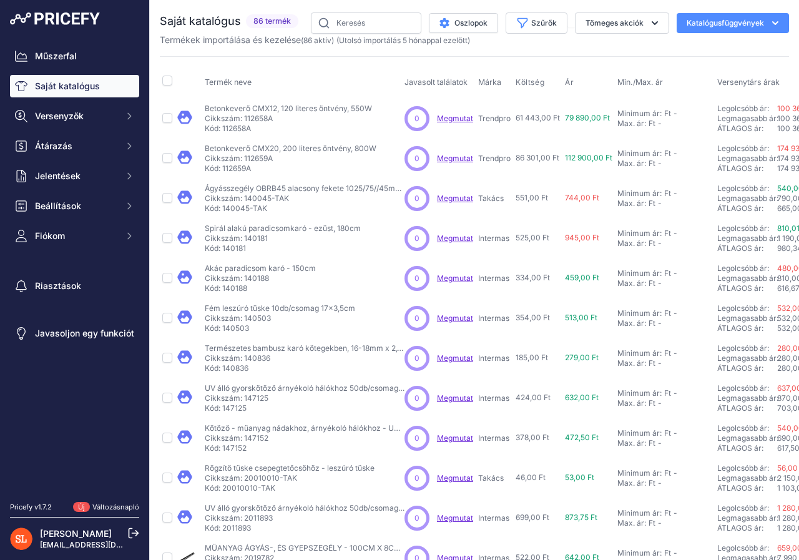
drag, startPoint x: 224, startPoint y: 132, endPoint x: 253, endPoint y: 130, distance: 29.4
click at [253, 130] on p "Kód: 112658A" at bounding box center [288, 129] width 167 height 10
click at [300, 127] on p "Kód: 112658A" at bounding box center [288, 129] width 167 height 10
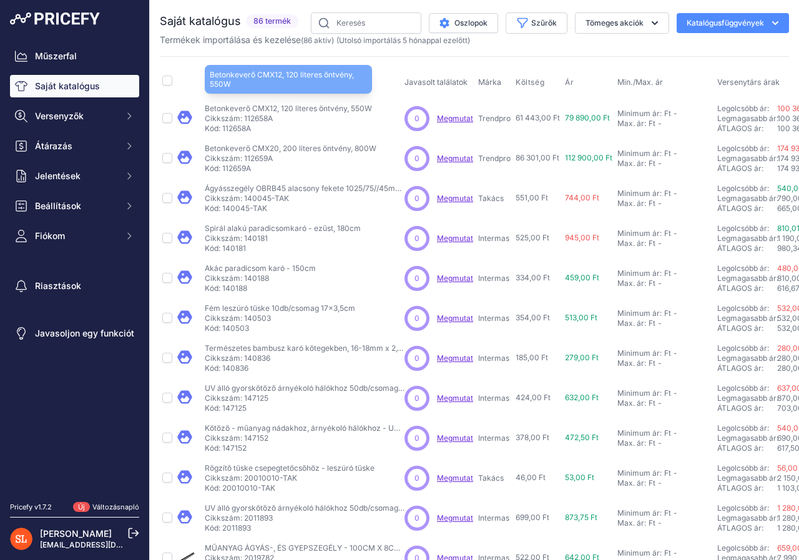
drag, startPoint x: 251, startPoint y: 110, endPoint x: 277, endPoint y: 110, distance: 26.2
click at [277, 110] on font "Betonkeverő CMX12, 120 literes öntvény, 550W" at bounding box center [288, 108] width 167 height 9
copy font "CMX12"
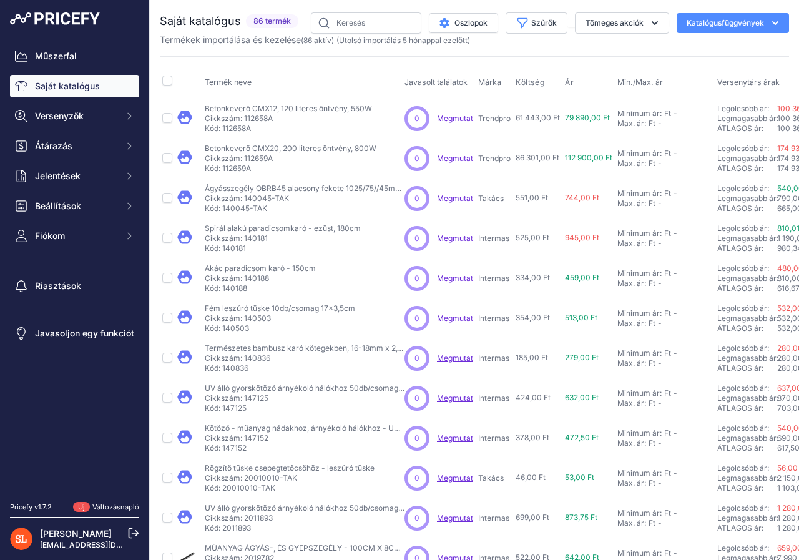
click at [377, 120] on div "Betonkeverő CMX12, 120 literes öntvény, 550W Betonkeverő CMX12, 120 literes önt…" at bounding box center [302, 119] width 195 height 30
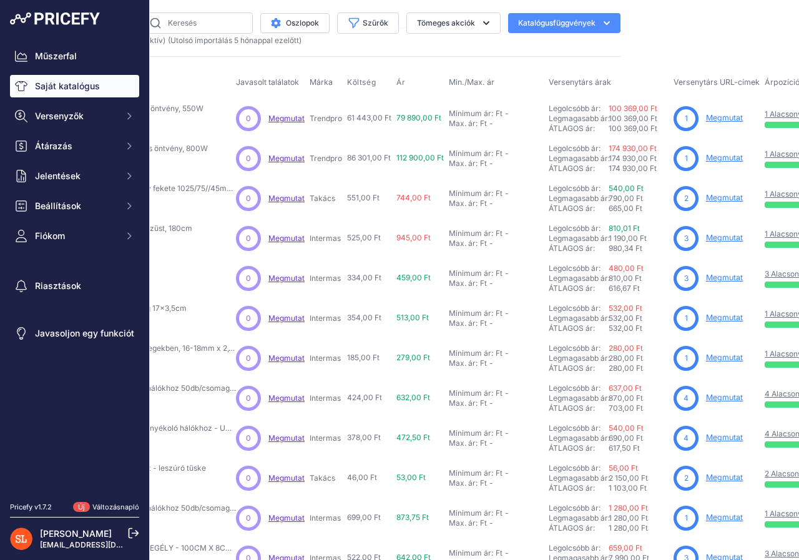
scroll to position [0, 175]
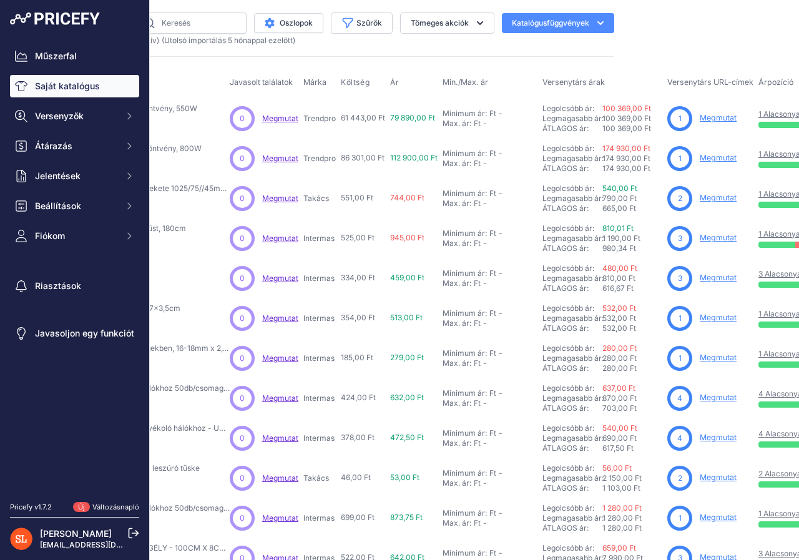
click at [712, 116] on font "Megmutat" at bounding box center [718, 117] width 37 height 9
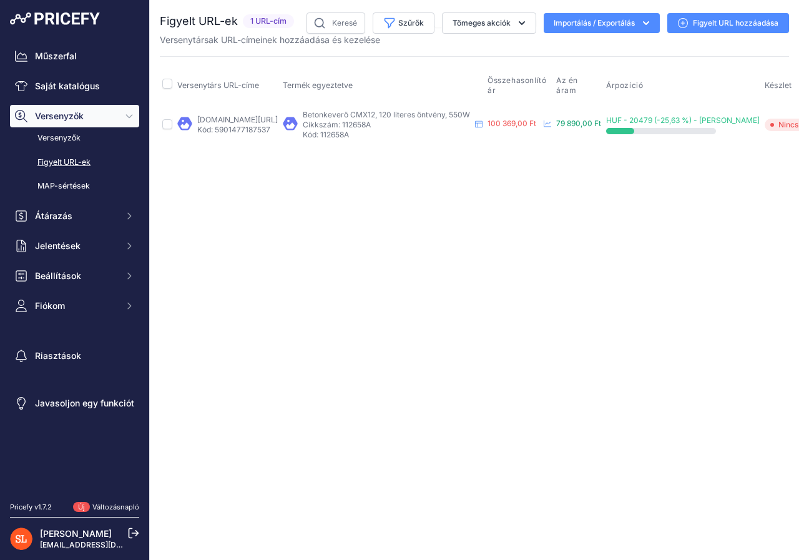
click at [715, 21] on font "Figyelt URL hozzáadása" at bounding box center [736, 22] width 86 height 9
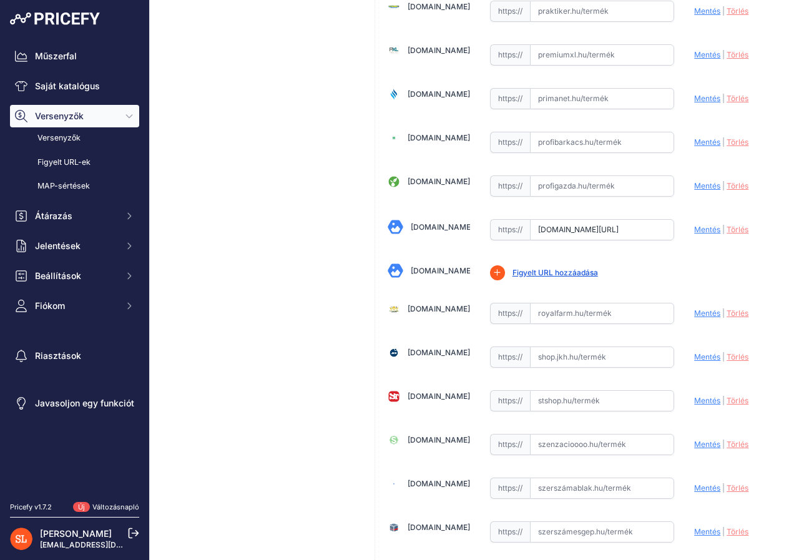
scroll to position [3059, 0]
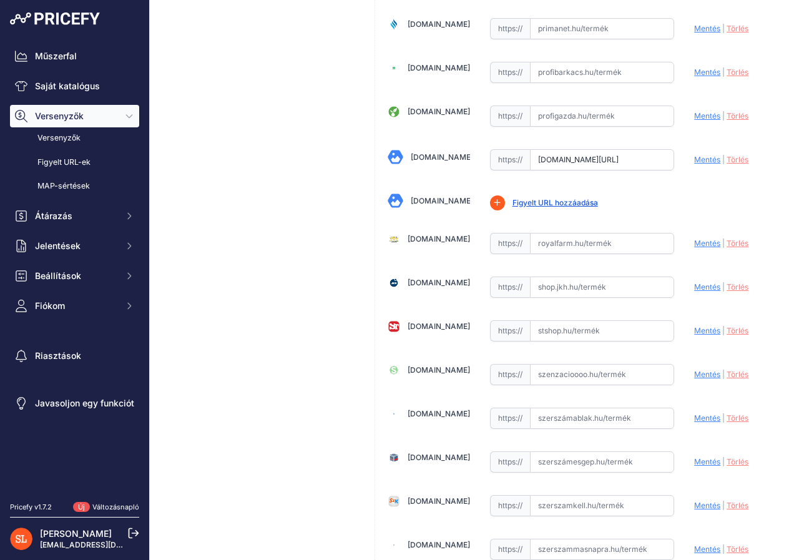
click at [540, 373] on input "text" at bounding box center [602, 374] width 145 height 21
click at [548, 372] on input "text" at bounding box center [602, 374] width 145 height 21
paste input "https://www.szenzaciooo.hu/p/kevero-strend-pro-cmx12-120-lit-550w-konstrukcio"
click at [694, 373] on font "Mentés" at bounding box center [707, 374] width 26 height 9
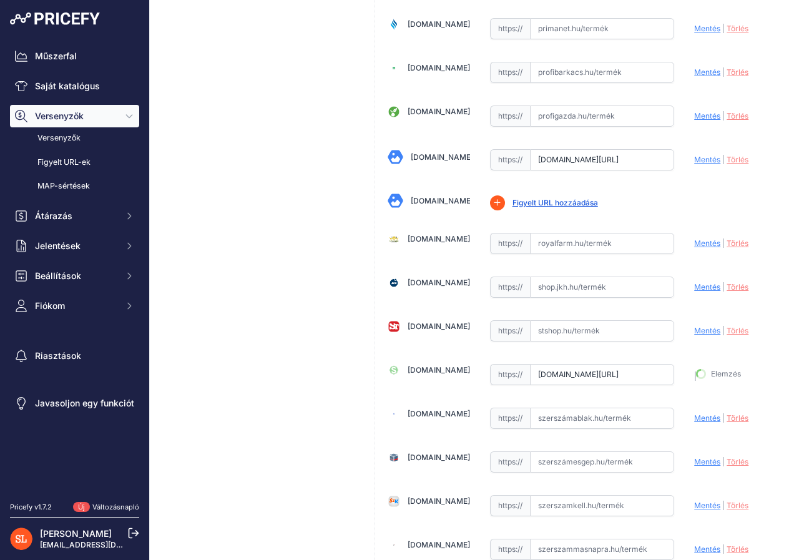
type input "https://www.szenzaciooo.hu/p/kevero-strend-pro-cmx12-120-lit-550w-konstrukcio?p…"
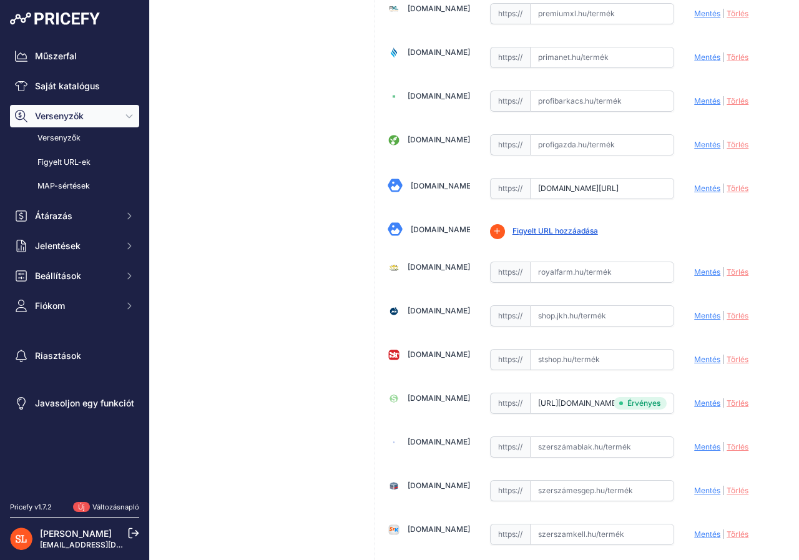
scroll to position [3088, 0]
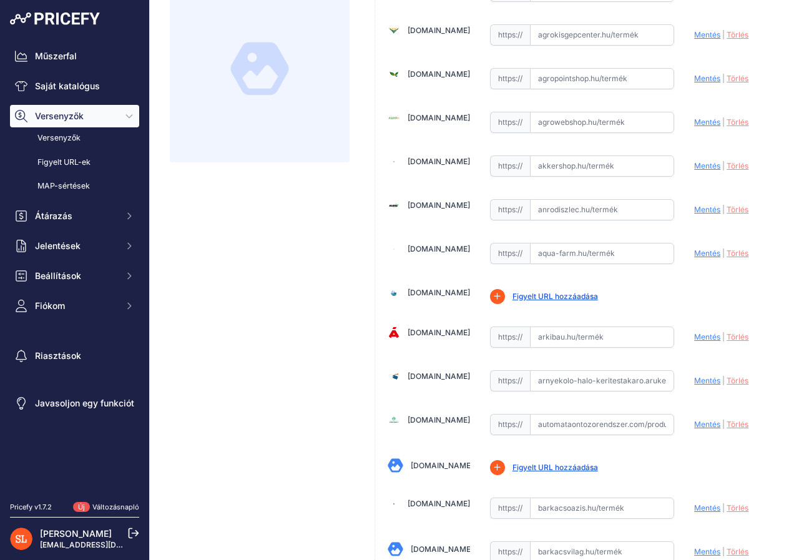
scroll to position [0, 0]
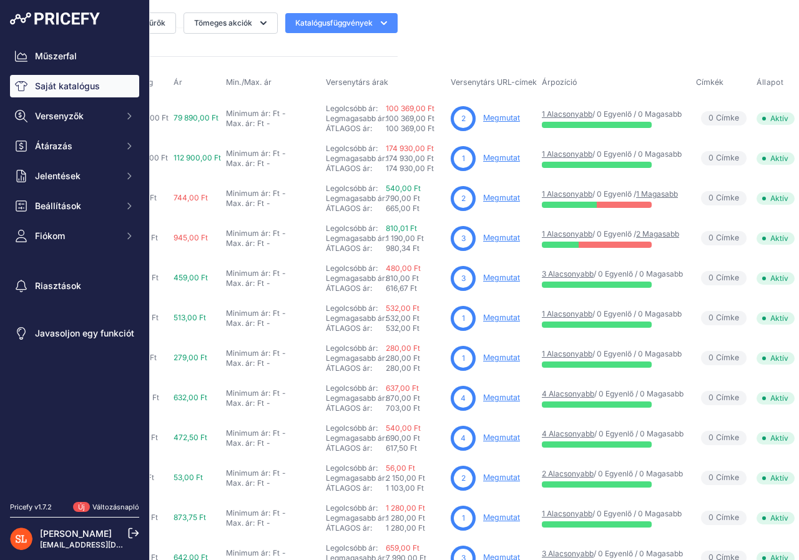
scroll to position [0, 433]
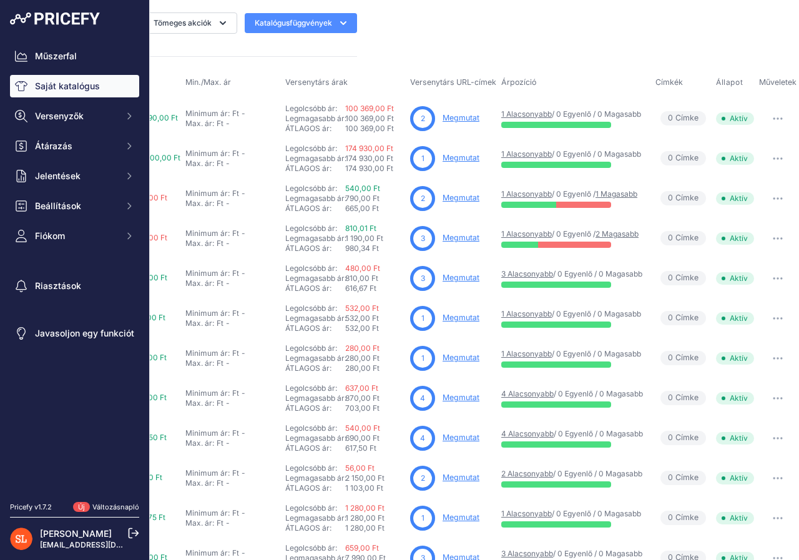
click at [457, 120] on font "Megmutat" at bounding box center [461, 117] width 37 height 9
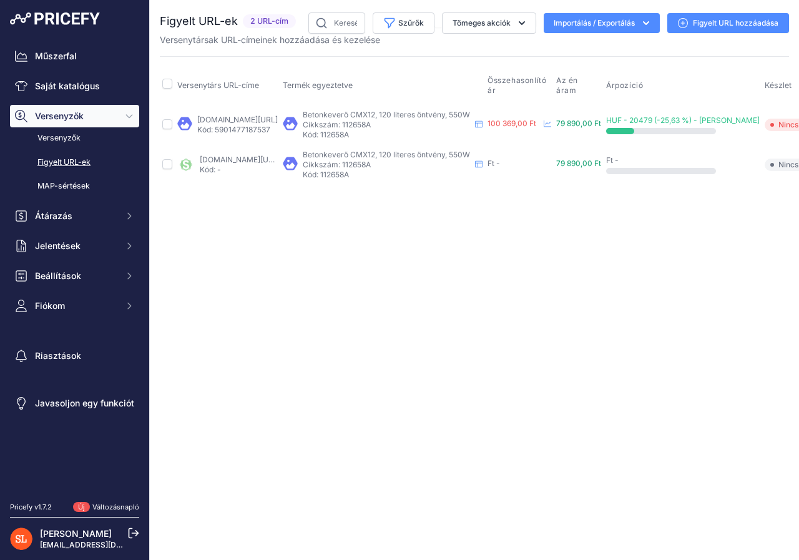
click at [723, 24] on font "Figyelt URL hozzáadása" at bounding box center [736, 22] width 86 height 9
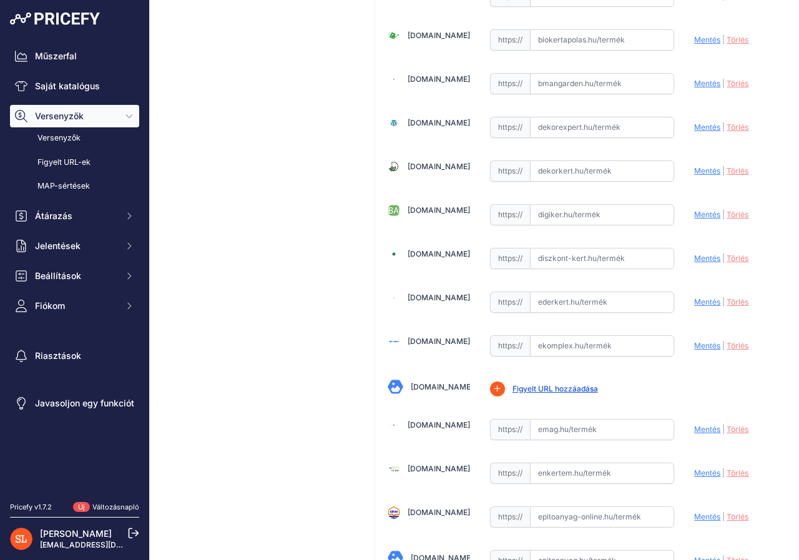
scroll to position [999, 0]
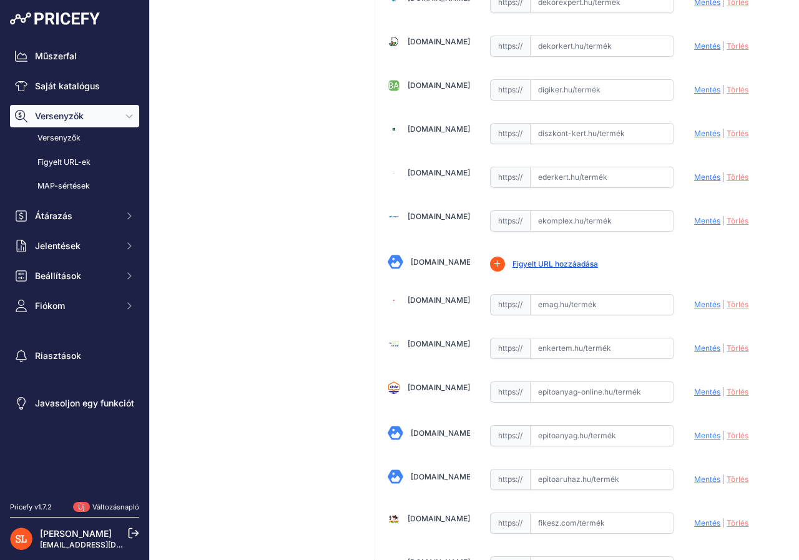
click at [549, 310] on input "text" at bounding box center [602, 304] width 145 height 21
paste input "https://www.emag.hu/strend-pro-cmx12-betonkevero-120l-550w-st112658/pd/DT4XL5BB…"
click at [694, 303] on font "Mentés" at bounding box center [707, 304] width 26 height 9
type input "https://www.emag.hu/strend-pro-cmx12-betonkevero-120l-550w-st112658/pd/DT4XL5BB…"
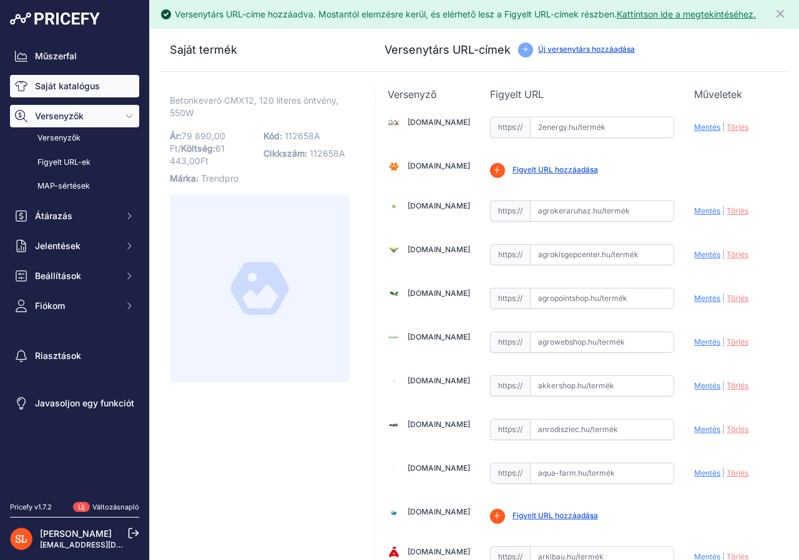
click at [39, 86] on font "Saját katalógus" at bounding box center [67, 86] width 65 height 11
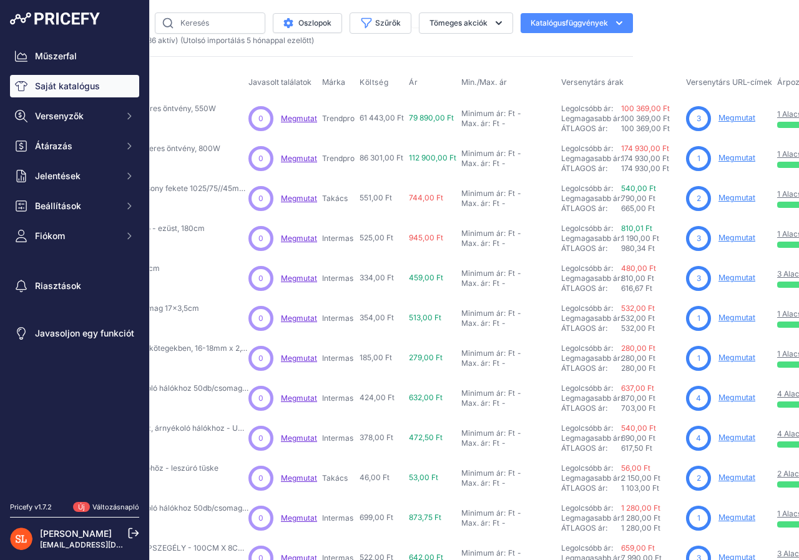
scroll to position [0, 175]
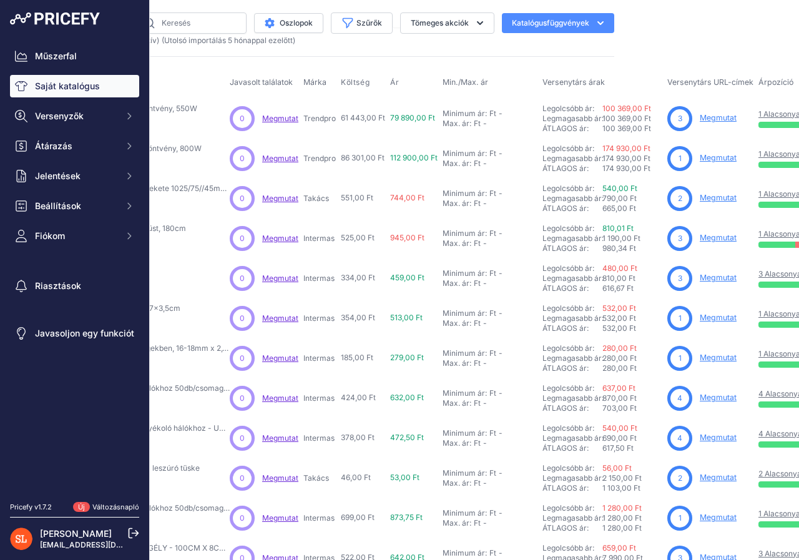
click at [711, 117] on font "Megmutat" at bounding box center [718, 117] width 37 height 9
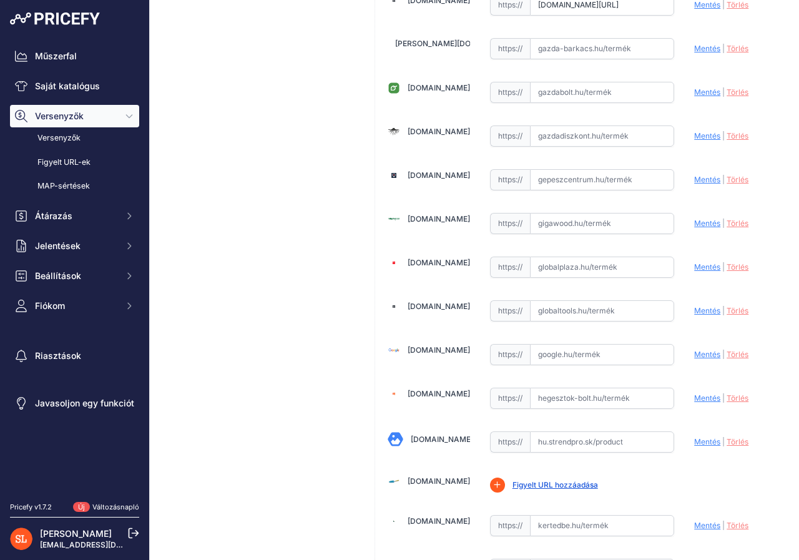
scroll to position [1374, 0]
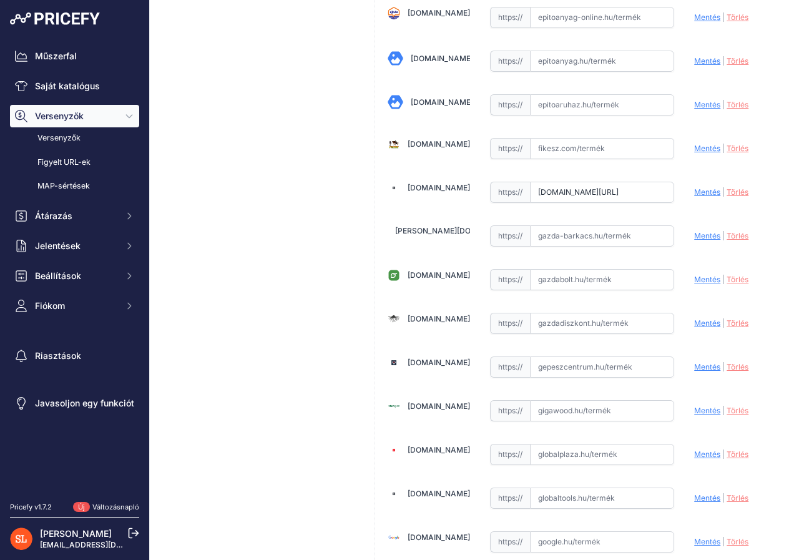
click at [539, 194] on input "www.gardenet.hu/Kevero-Strend-Pro-CMX12-120-lit-550W?prirule_jdsnikfkfjsd=8418" at bounding box center [602, 192] width 145 height 21
drag, startPoint x: 534, startPoint y: 194, endPoint x: 664, endPoint y: 191, distance: 129.9
click at [664, 191] on input "www.gardenet.hu/Kevero-Strend-Pro-CMX12-120-lit-550W?prirule_jdsnikfkfjsd=8418" at bounding box center [602, 192] width 145 height 21
paste input "https://www.gardenet.hu/Kevero-Strend-Pro-CMX12-120-lit-550W"
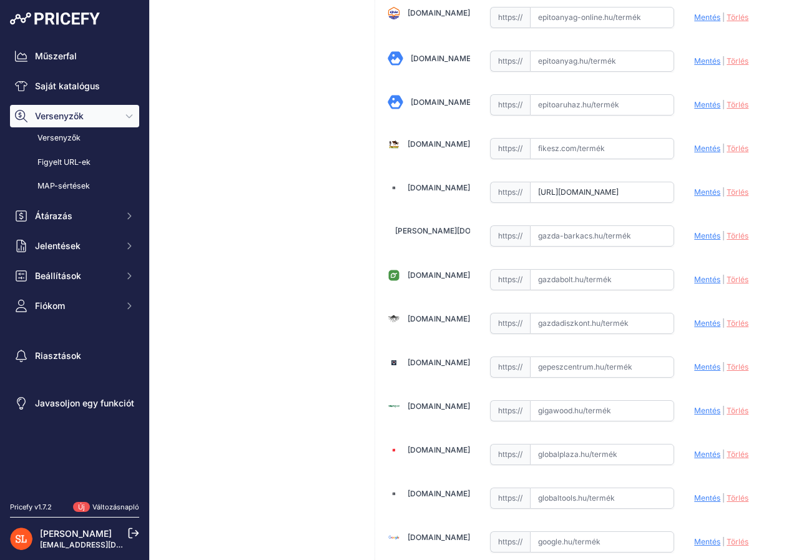
scroll to position [0, 111]
click at [701, 193] on font "Mentés" at bounding box center [707, 191] width 26 height 9
type input "https://www.gardenet.hu/Kevero-Strend-Pro-CMX12-120-lit-550W?prirule_jdsnikfkfj…"
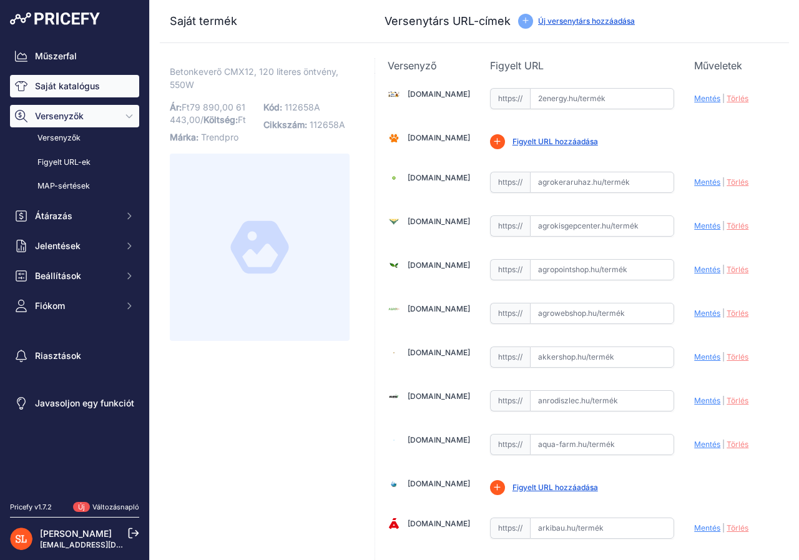
click at [87, 88] on font "Saját katalógus" at bounding box center [67, 86] width 65 height 11
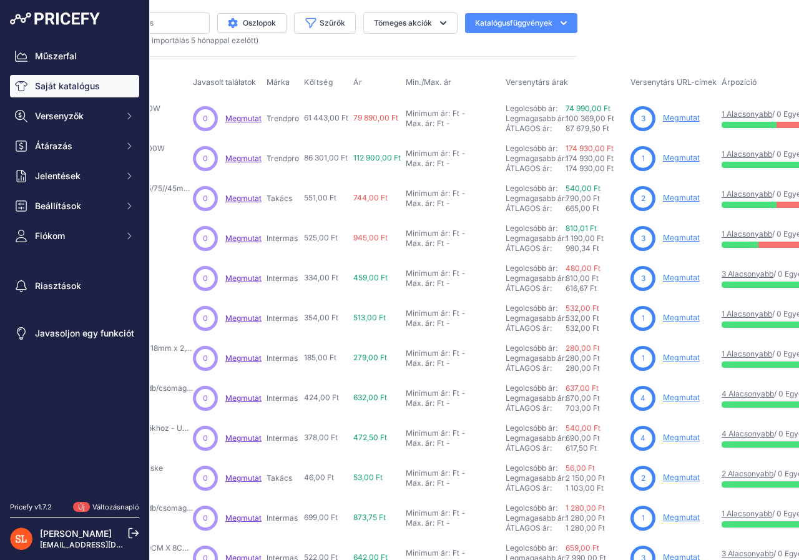
scroll to position [0, 225]
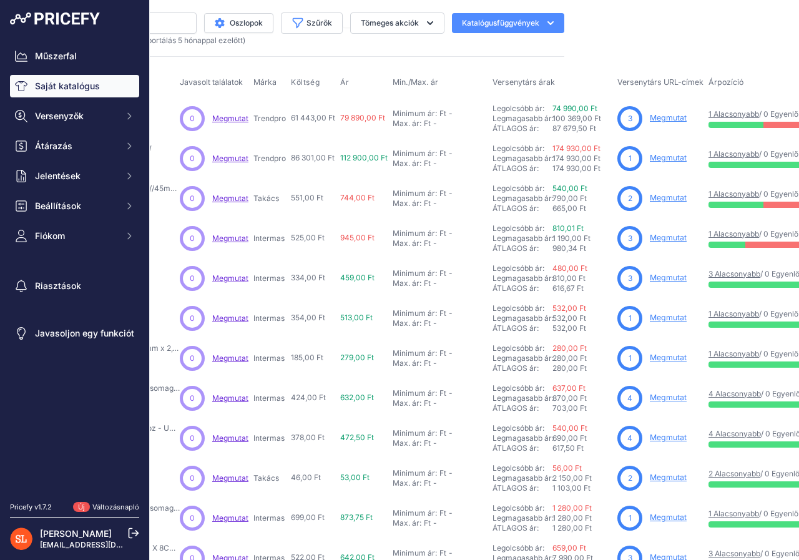
click at [666, 117] on font "Megmutat" at bounding box center [668, 117] width 37 height 9
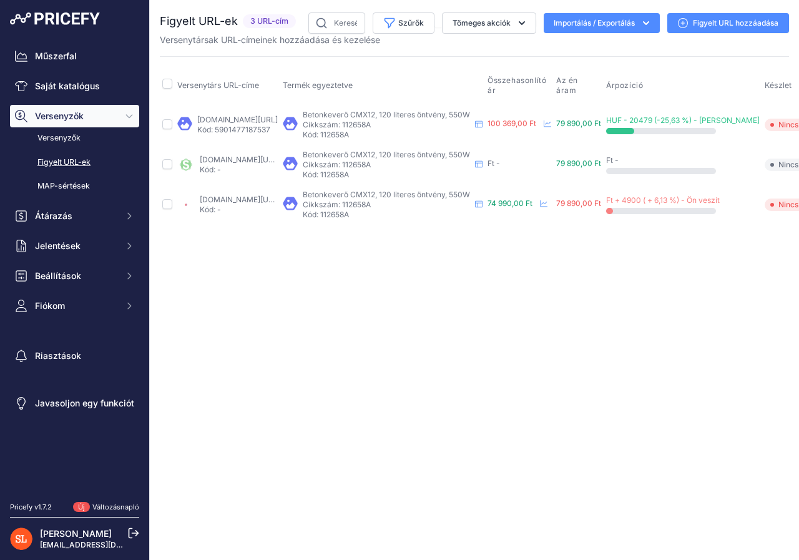
click at [707, 18] on font "Figyelt URL hozzáadása" at bounding box center [736, 22] width 86 height 9
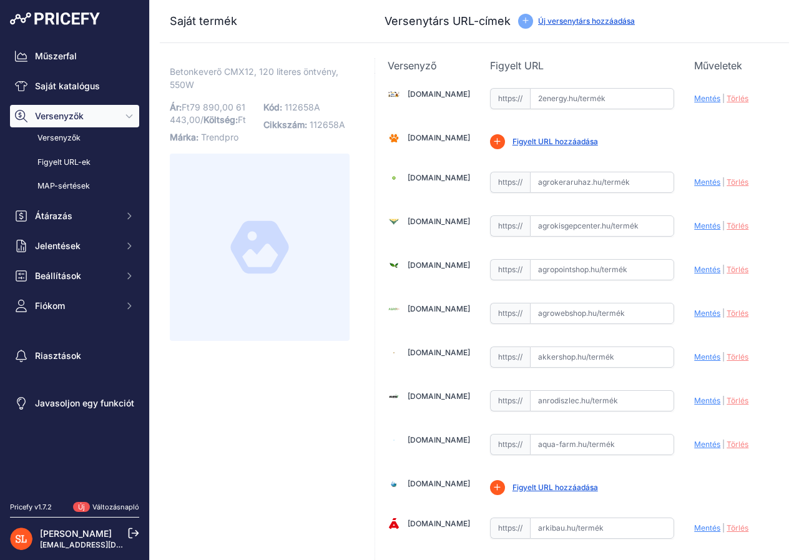
click at [576, 21] on font "Új versenytárs hozzáadása" at bounding box center [586, 20] width 97 height 9
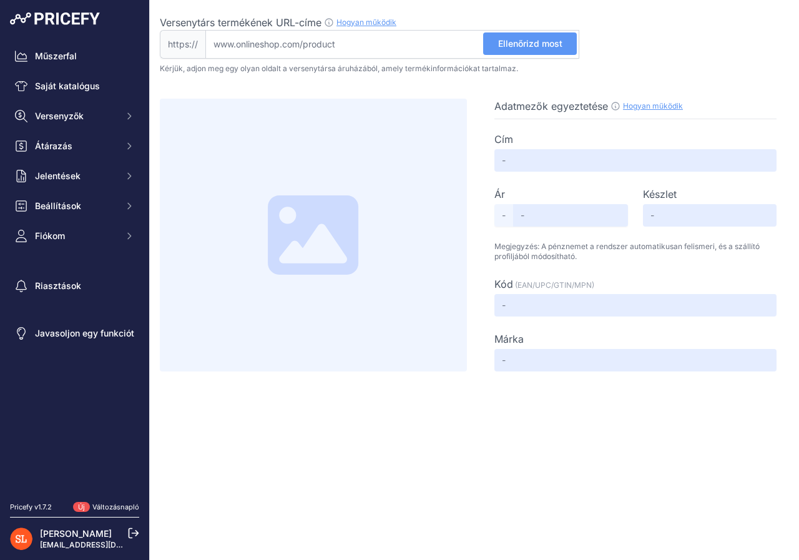
click at [386, 46] on input "Versenytárs termékének URL-címe Hogyan működik Ahhoz, hogy létrehozhassuk a ver…" at bounding box center [392, 44] width 374 height 29
paste input "[URL][DOMAIN_NAME]"
type input "[DOMAIN_NAME][URL]"
click at [549, 42] on font "Ellenőrizd most" at bounding box center [530, 43] width 64 height 11
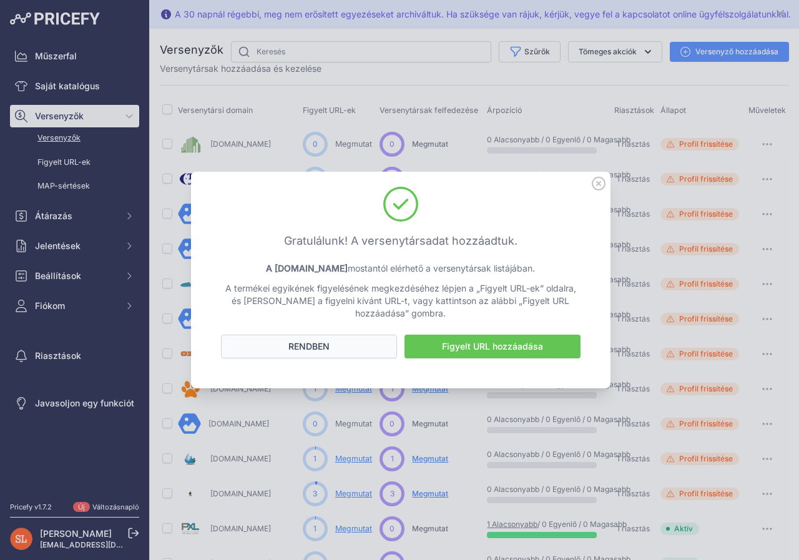
click at [347, 342] on button "RENDBEN" at bounding box center [309, 347] width 176 height 24
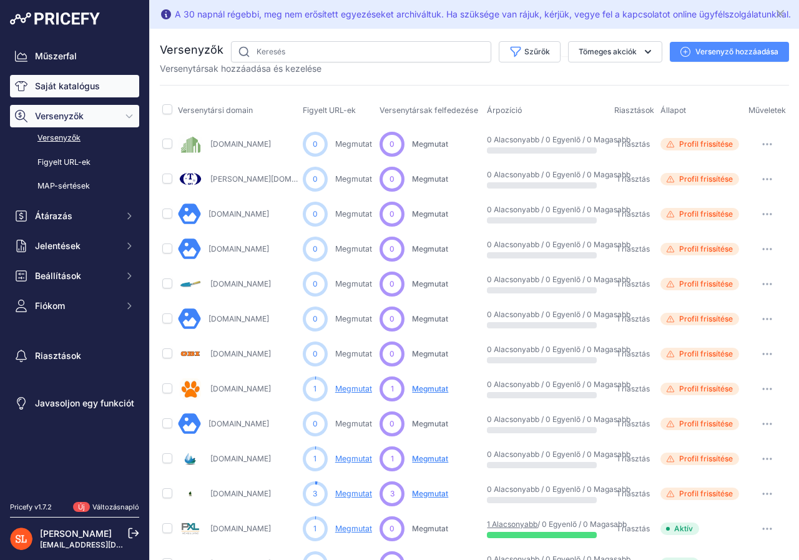
click at [52, 87] on font "Saját katalógus" at bounding box center [67, 86] width 65 height 11
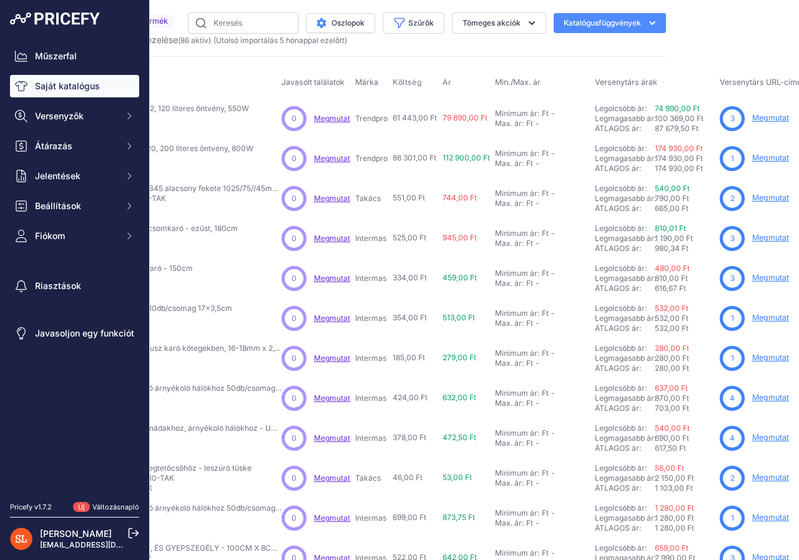
scroll to position [0, 150]
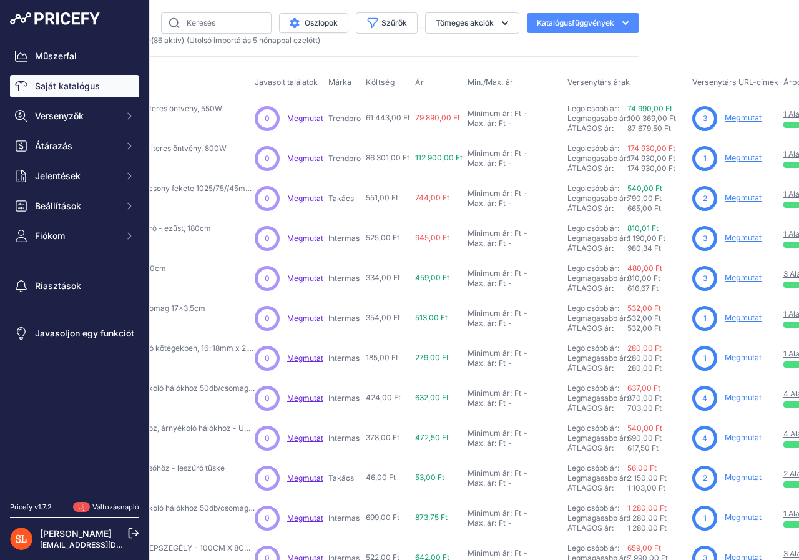
click at [730, 119] on font "Megmutat" at bounding box center [743, 117] width 37 height 9
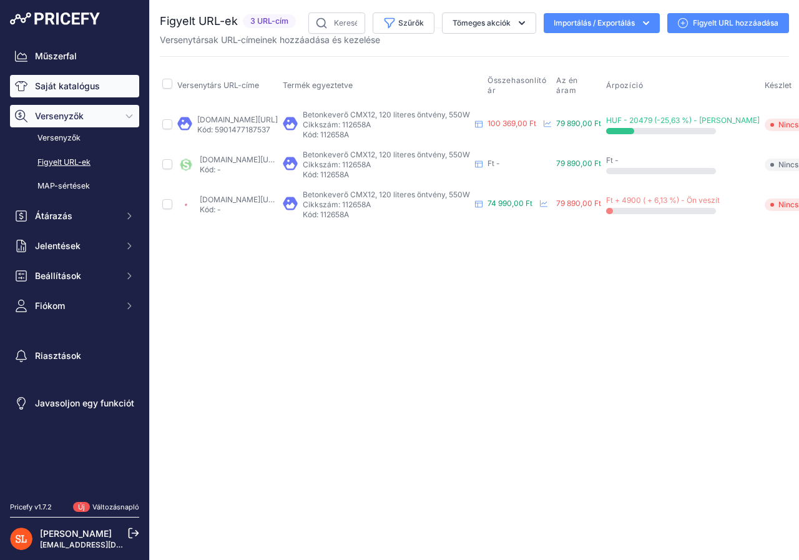
click at [64, 90] on font "Saját katalógus" at bounding box center [67, 86] width 65 height 11
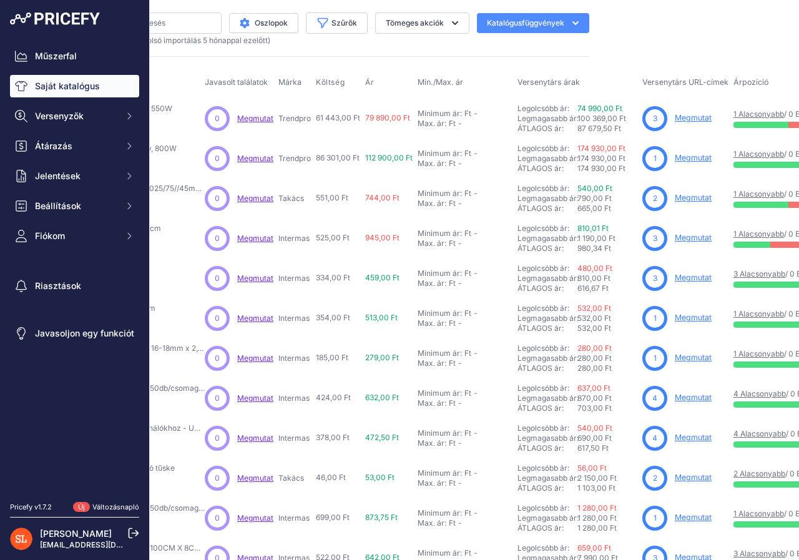
scroll to position [0, 350]
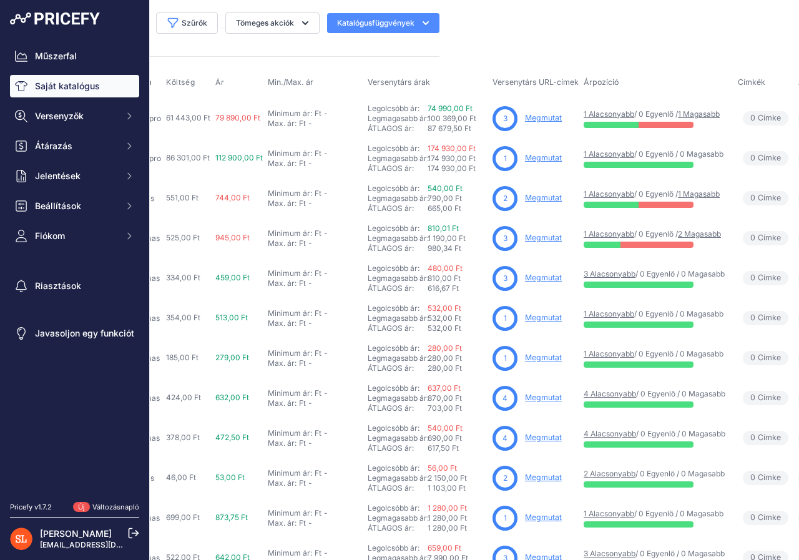
click at [535, 117] on font "Megmutat" at bounding box center [543, 117] width 37 height 9
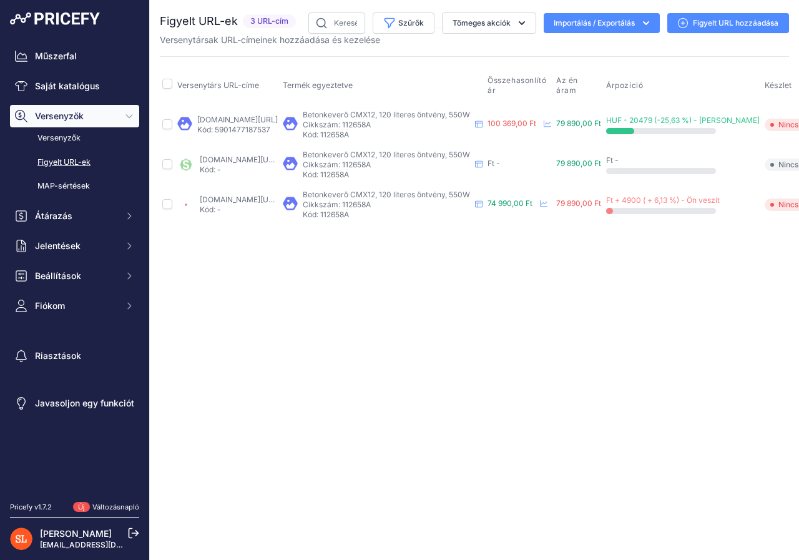
click at [702, 27] on font "Figyelt URL hozzáadása" at bounding box center [736, 22] width 86 height 9
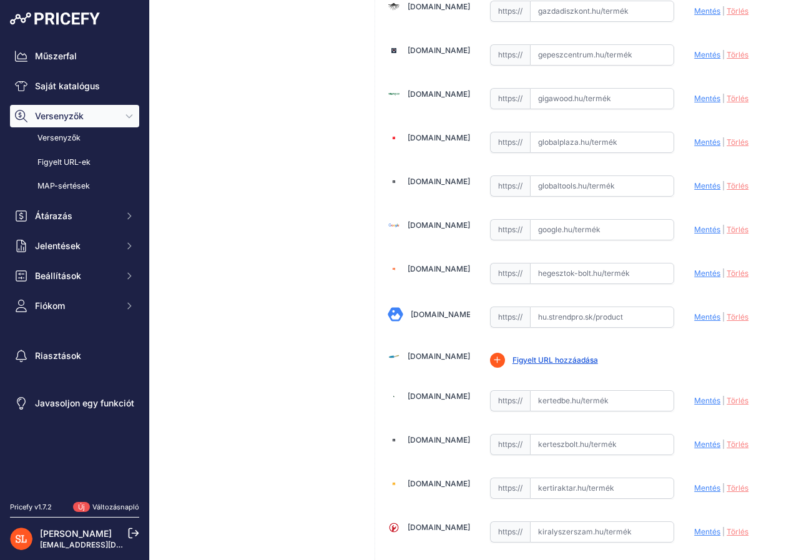
scroll to position [1374, 0]
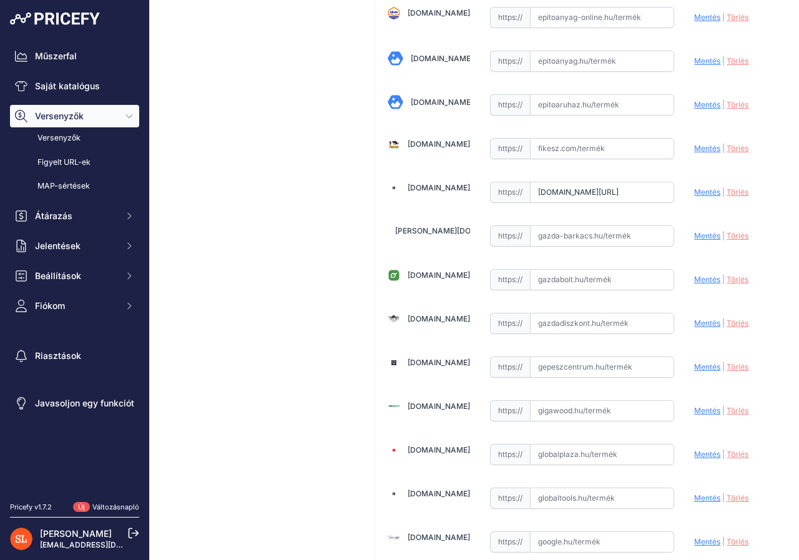
click at [659, 192] on input "[DOMAIN_NAME][URL]" at bounding box center [602, 192] width 145 height 21
click at [661, 190] on input "www.gardenet.hu/Kevero-Strend-Pro-CMX12-120-lit-550W?prirule_jdsnikfkfjsd=8418" at bounding box center [602, 192] width 145 height 21
click at [622, 193] on input "www.gardenet.hu/Kevero-Strend-Pro-CMX12-120-lit-550W?prirule_jdsnikfkfjsd=8418" at bounding box center [602, 192] width 145 height 21
click at [659, 190] on input "www.gardenet.hu/Kevero-Strend-Pro-CMX12-120-lit-550W?prirule_jdsnikfkfjsd=8418" at bounding box center [602, 192] width 145 height 21
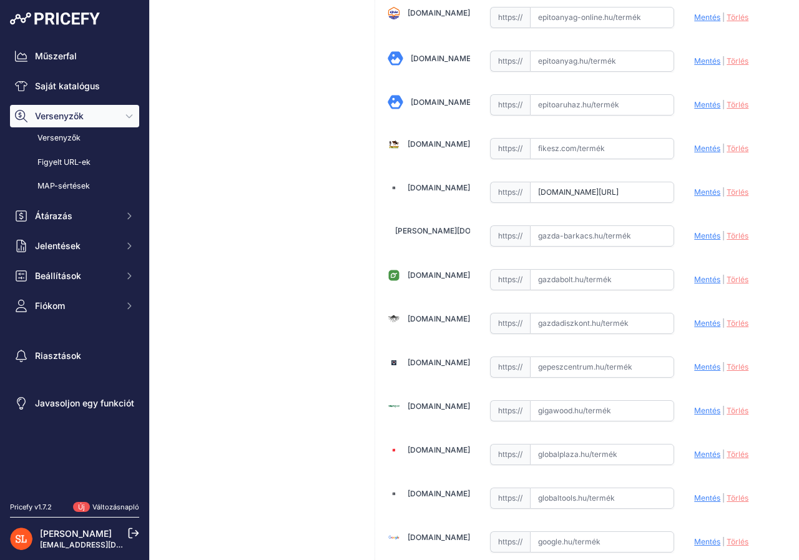
click at [694, 190] on font "Mentés" at bounding box center [707, 191] width 26 height 9
type input "https://www.gardenet.hu/Kevero-Strend-Pro-CMX12-120-lit-550W?prirule_jdsnikfkfj…"
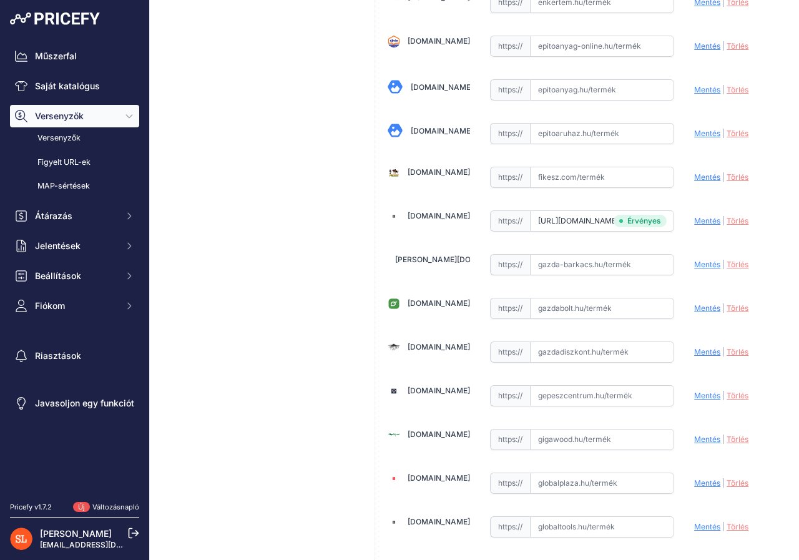
scroll to position [1402, 0]
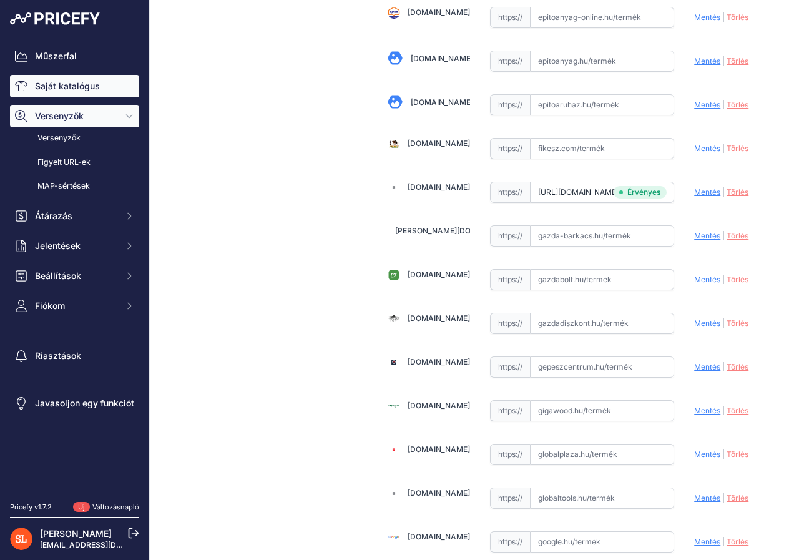
click at [52, 86] on font "Saját katalógus" at bounding box center [67, 86] width 65 height 11
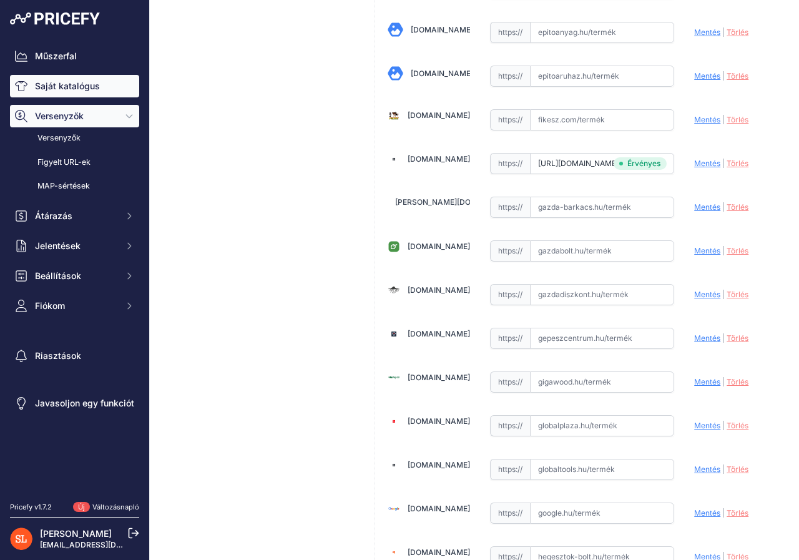
scroll to position [1374, 0]
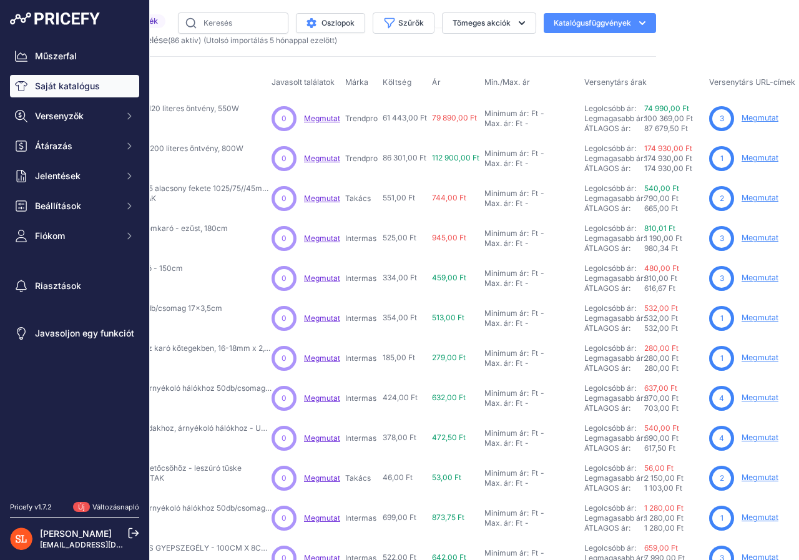
scroll to position [0, 217]
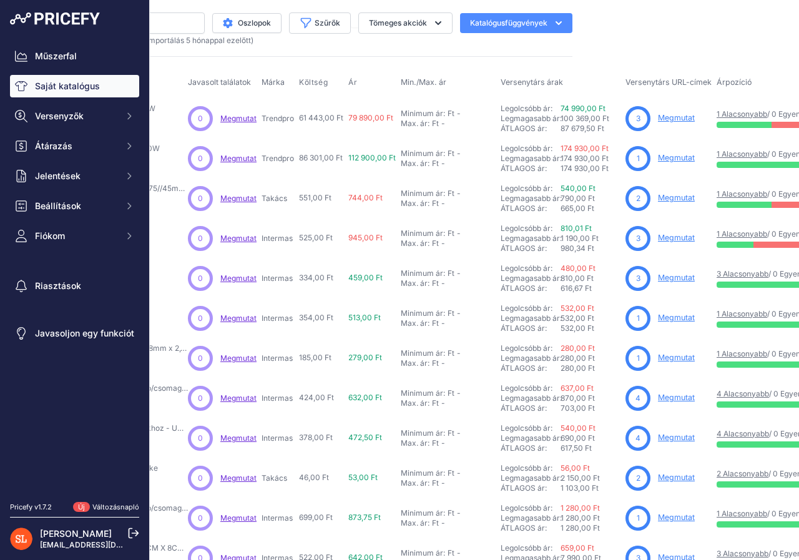
click at [669, 119] on font "Megmutat" at bounding box center [676, 117] width 37 height 9
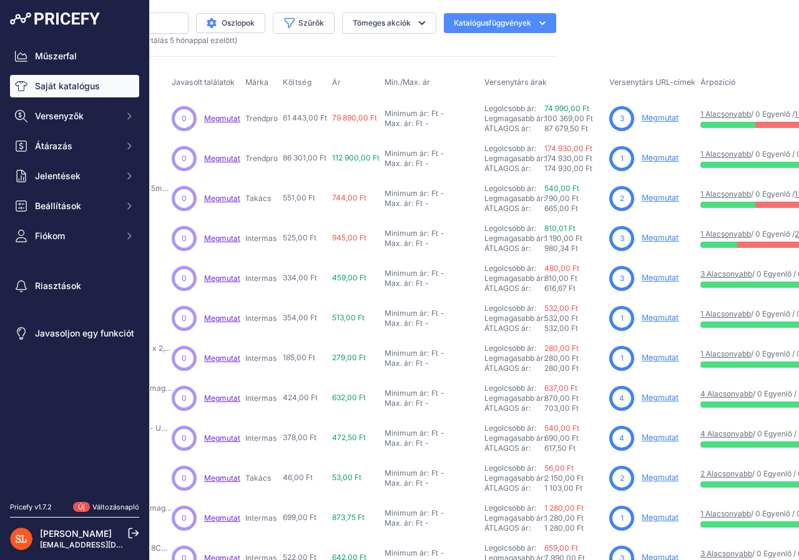
scroll to position [0, 258]
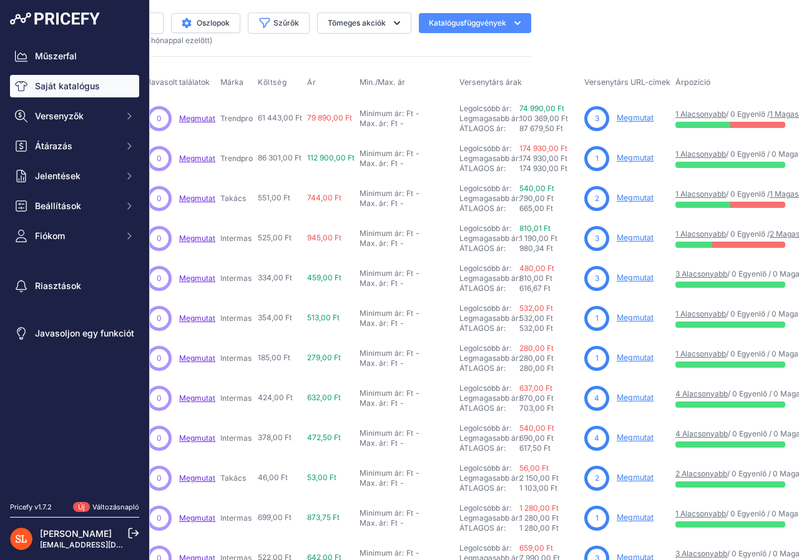
click at [627, 119] on font "Megmutat" at bounding box center [635, 117] width 37 height 9
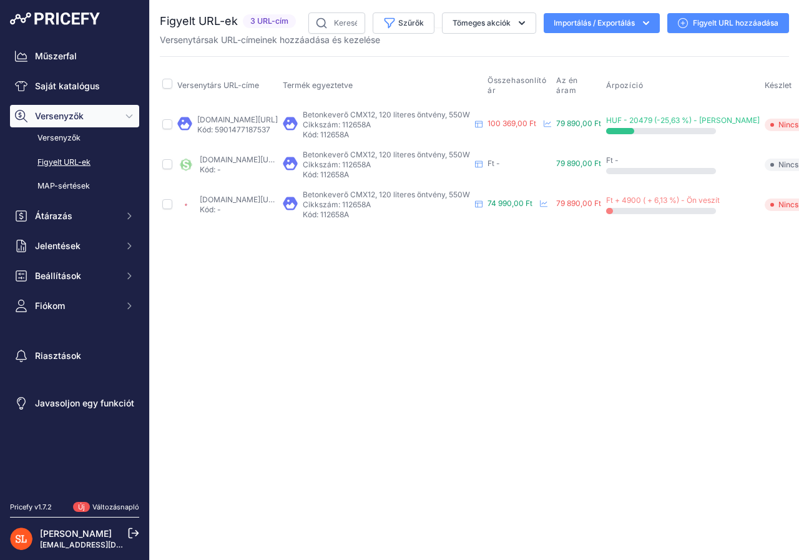
click at [703, 22] on font "Figyelt URL hozzáadása" at bounding box center [736, 22] width 86 height 9
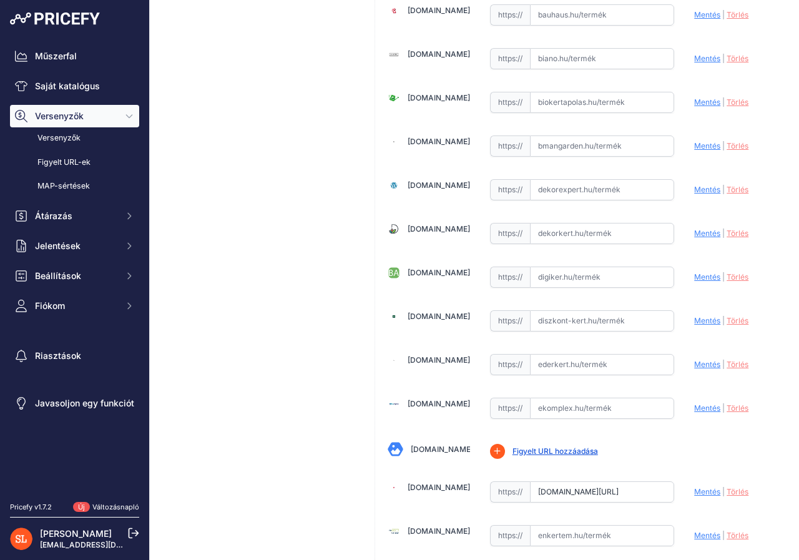
scroll to position [1124, 0]
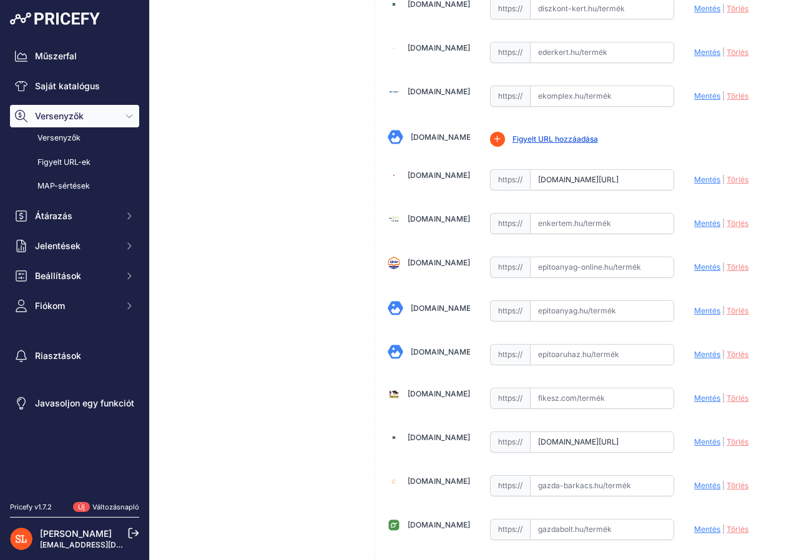
click at [543, 397] on input "text" at bounding box center [602, 398] width 145 height 21
paste input "https://fikesz.com/Strend-Pro-betonkevero-CMX12-120-lit-550W"
click at [696, 398] on font "Mentés" at bounding box center [707, 397] width 26 height 9
type input "https://fikesz.com/Strend-Pro-betonkevero-CMX12-120-lit-550W?prirule_jdsnikfkfj…"
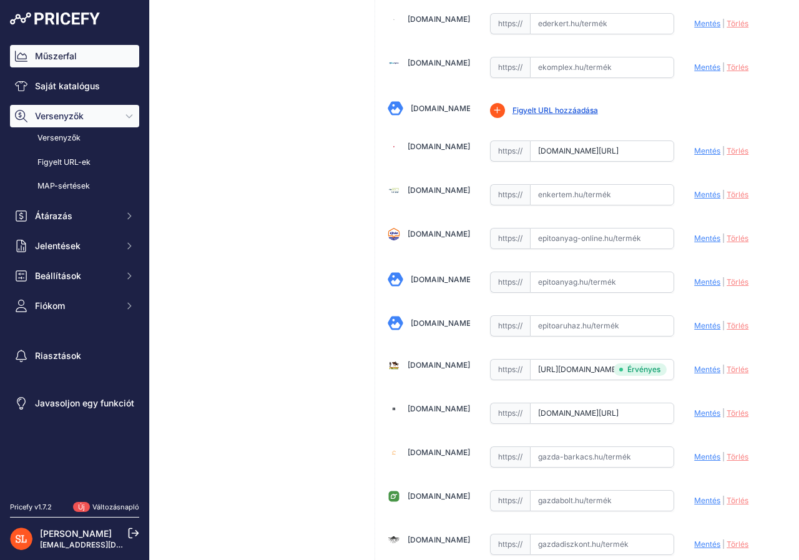
scroll to position [1124, 0]
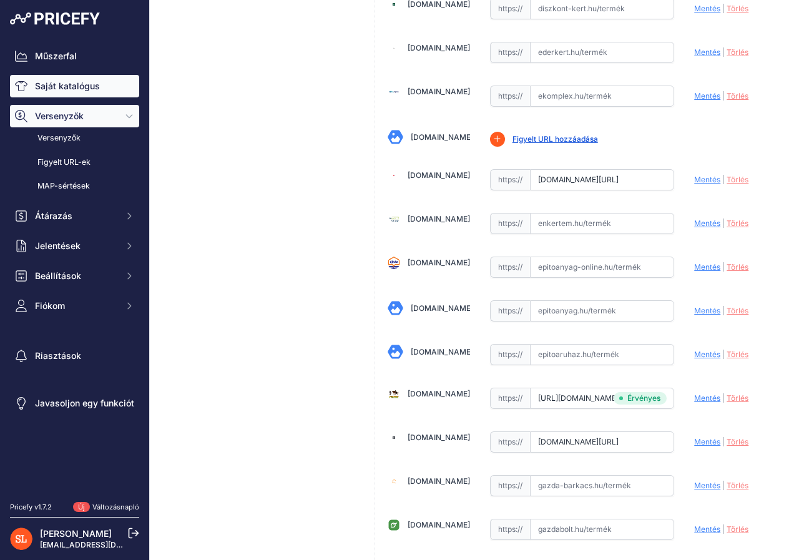
click at [73, 82] on font "Saját katalógus" at bounding box center [67, 86] width 65 height 11
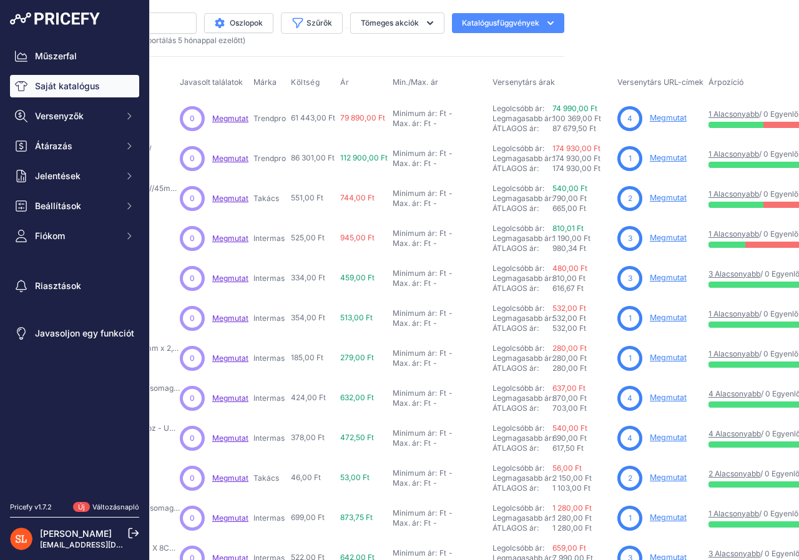
scroll to position [0, 233]
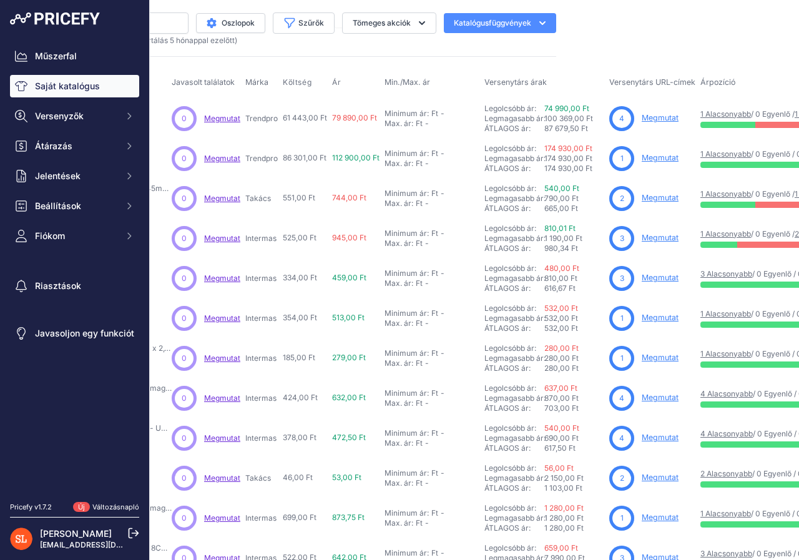
click at [651, 117] on font "Megmutat" at bounding box center [660, 117] width 37 height 9
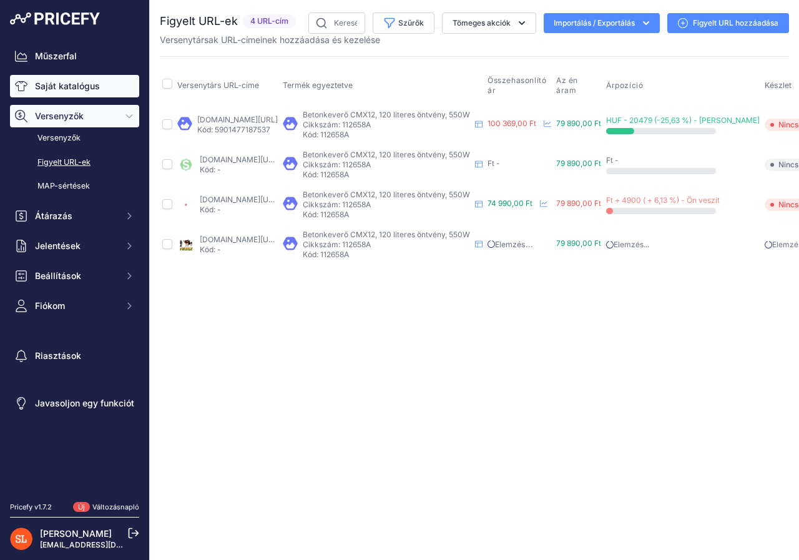
click at [92, 83] on font "Saját katalógus" at bounding box center [67, 86] width 65 height 11
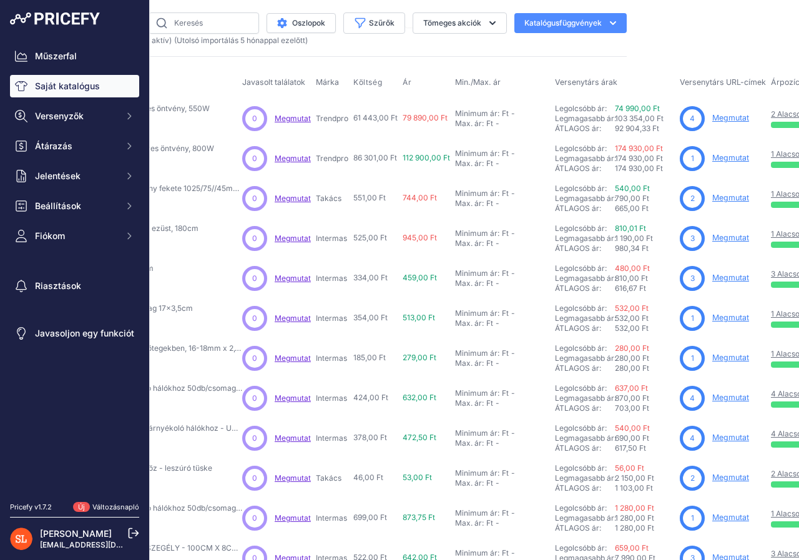
scroll to position [0, 225]
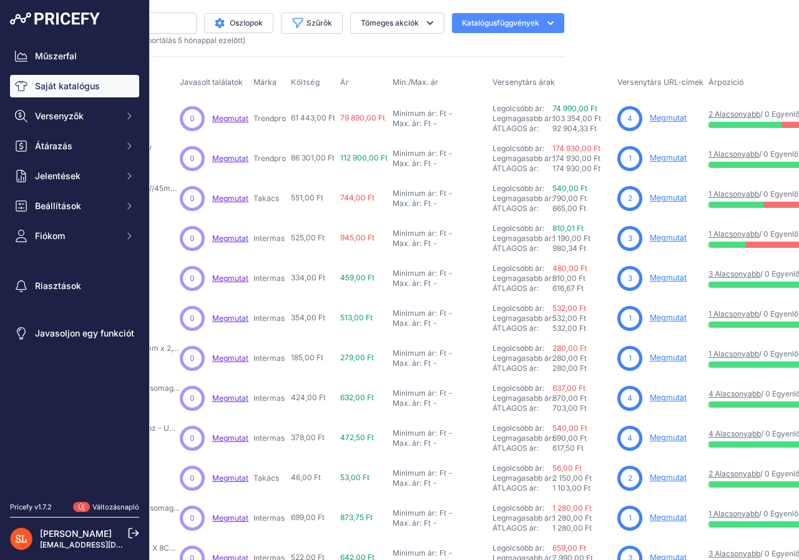
click at [662, 157] on font "Megmutat" at bounding box center [668, 157] width 37 height 9
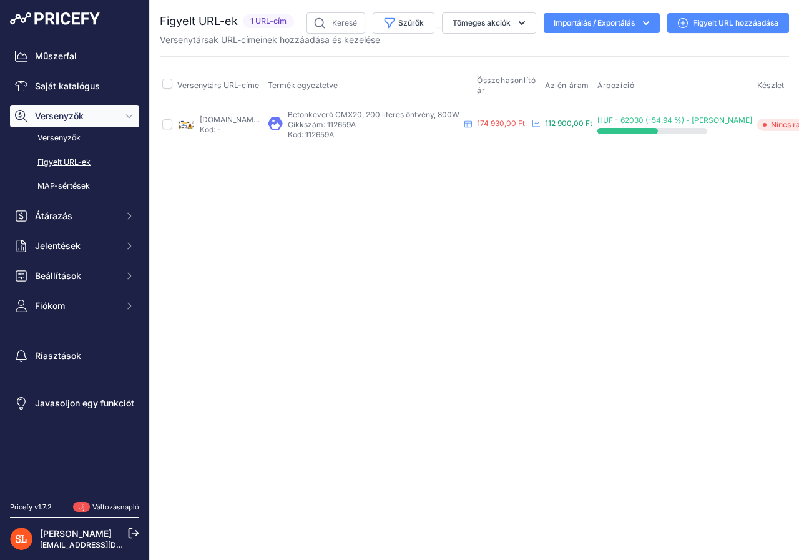
click at [706, 22] on font "Figyelt URL hozzáadása" at bounding box center [736, 22] width 86 height 9
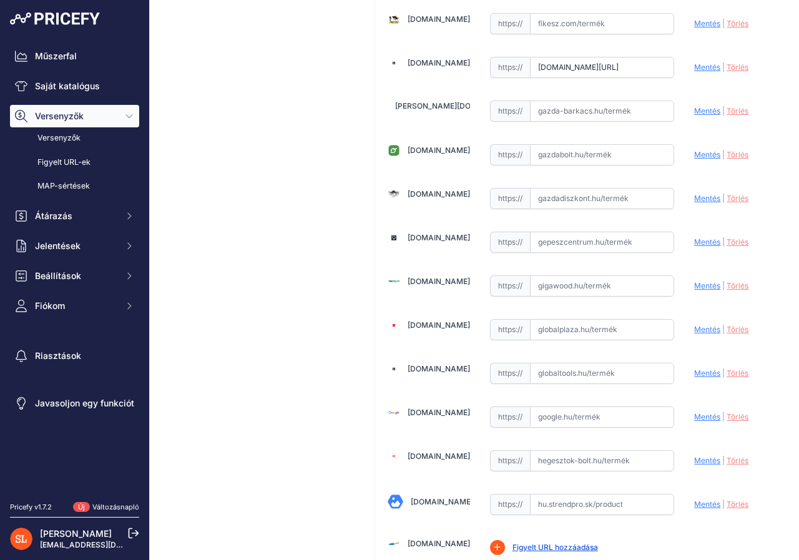
scroll to position [1311, 0]
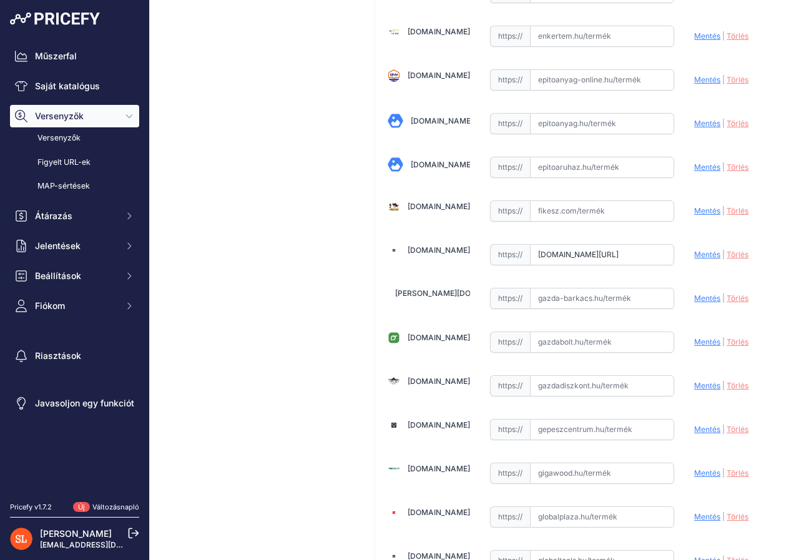
click at [638, 258] on input "[DOMAIN_NAME][URL]" at bounding box center [602, 254] width 145 height 21
drag, startPoint x: 529, startPoint y: 256, endPoint x: 657, endPoint y: 248, distance: 127.6
click at [657, 248] on input "www.gardenet.hu/Kevero-Strend-Pro-CMX20-200-lit-800W?prirule_jdsnikfkfjsd=8418" at bounding box center [602, 254] width 145 height 21
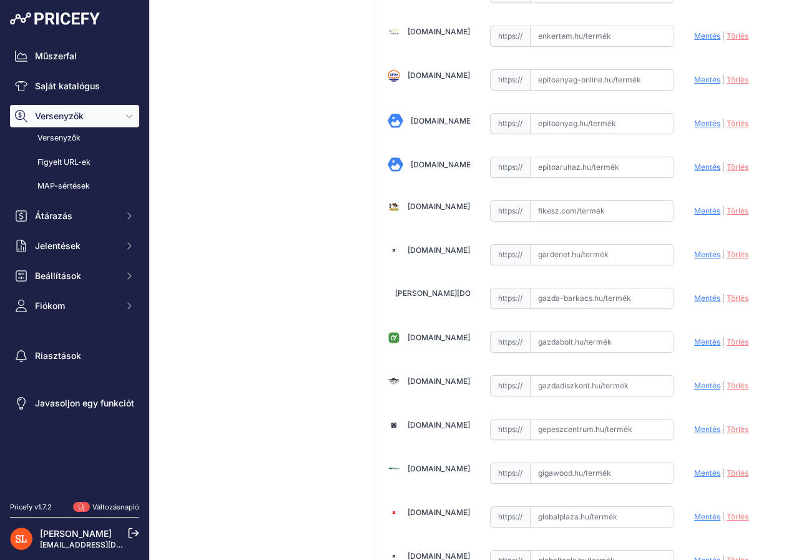
paste input "https://www.gardenet.hu/Kevero-Strend-Pro-CMX20-200-lit-800W?utm_source=argep.h…"
click at [695, 250] on font "Mentés" at bounding box center [707, 254] width 26 height 9
type input "https://www.gardenet.hu/Kevero-Strend-Pro-CMX20-200-lit-800W?prirule_jdsnikfkfj…"
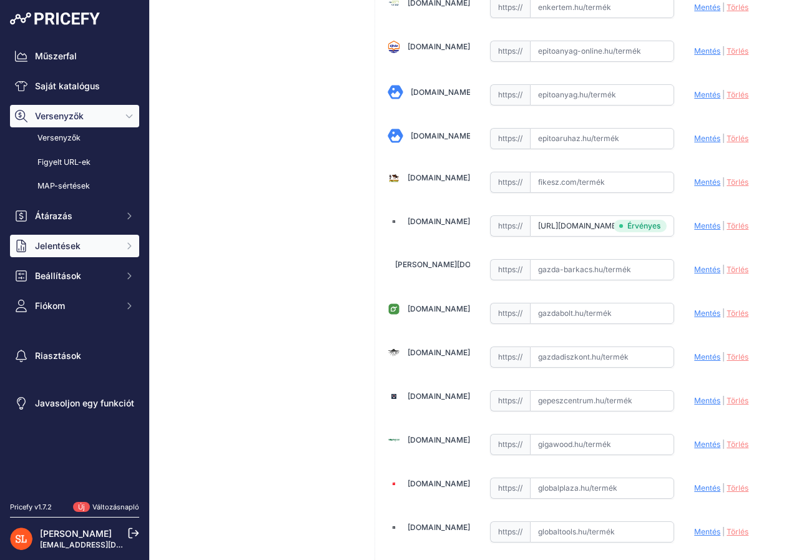
scroll to position [1311, 0]
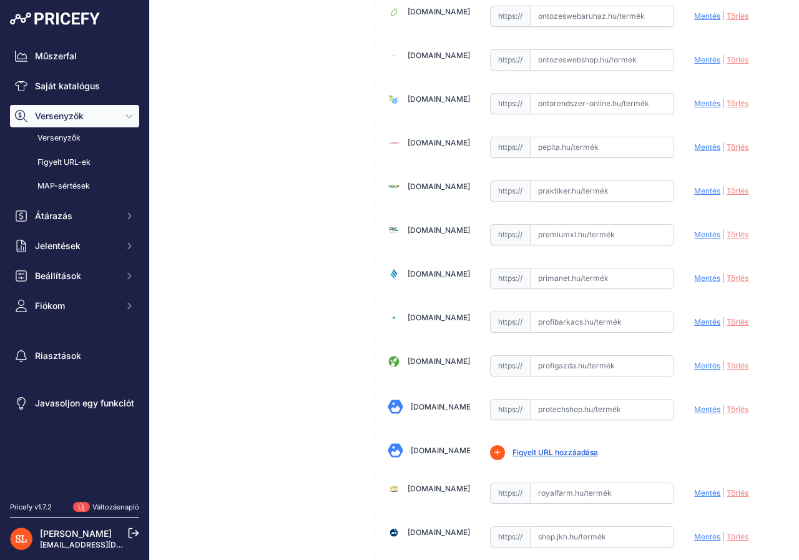
scroll to position [3184, 0]
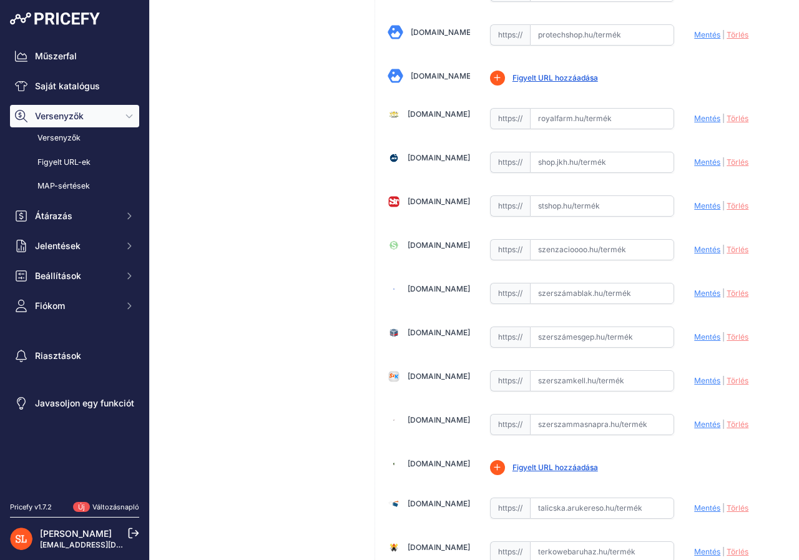
click at [563, 295] on input "text" at bounding box center [602, 293] width 145 height 21
paste input "https://szerszamablak.hu/Strend-Pro-betonkevero-CMX20-200-literes-800W?utm_sour…"
click at [702, 293] on font "Mentés" at bounding box center [707, 292] width 26 height 9
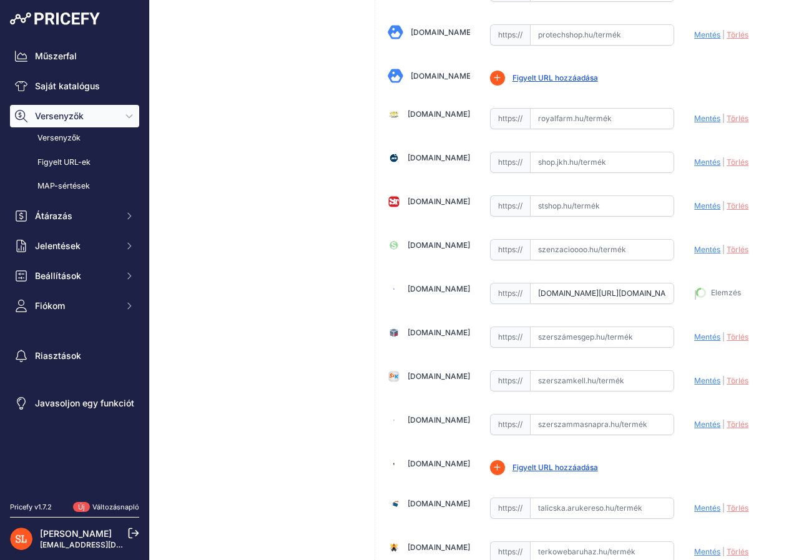
type input "https://szerszamablak.hu/Strend-Pro-betonkevero-CMX20-200-literes-800W?prirule_…"
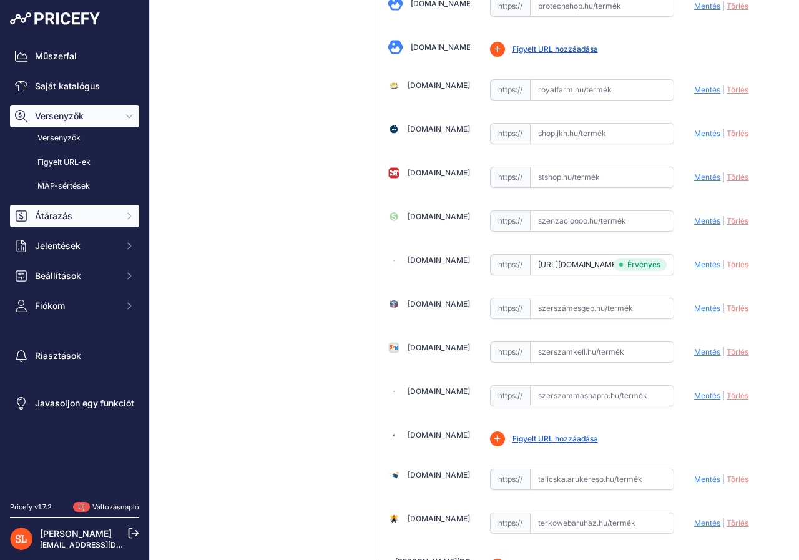
scroll to position [3184, 0]
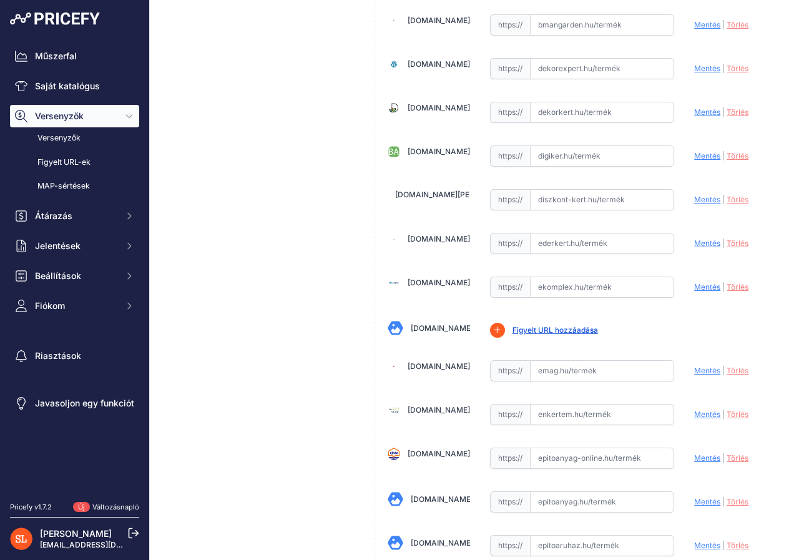
scroll to position [624, 0]
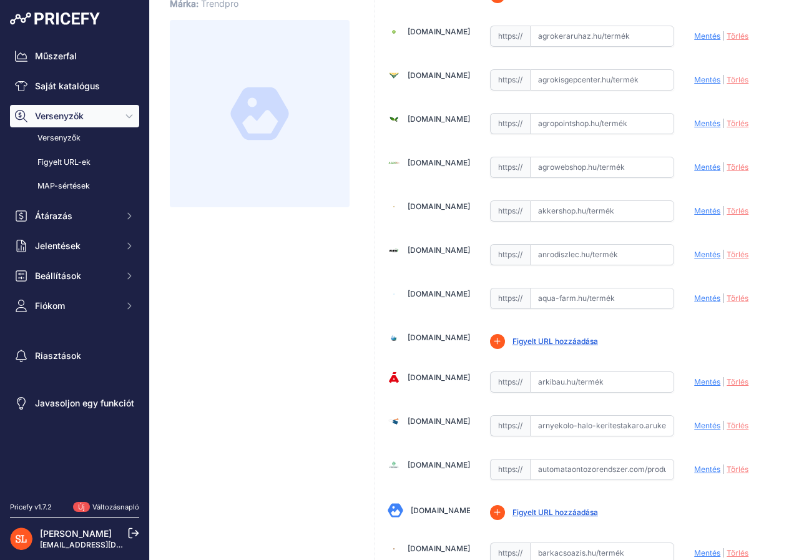
scroll to position [0, 0]
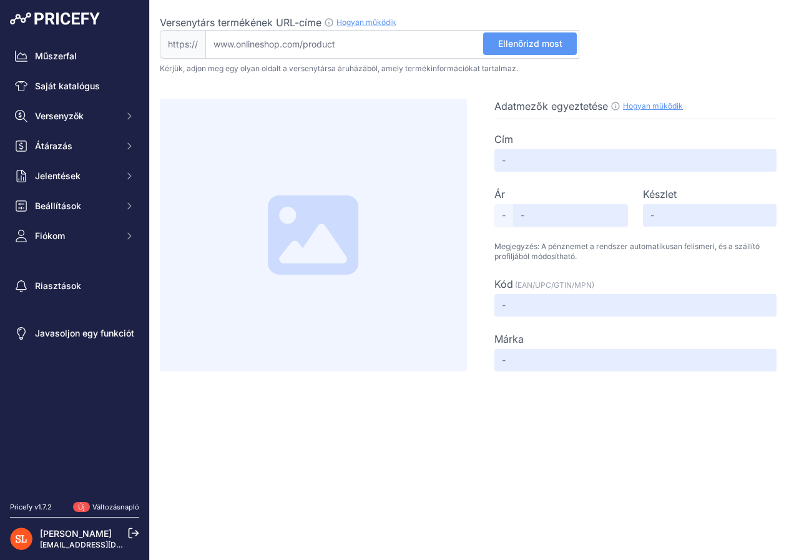
click at [397, 44] on input "Versenytárs termékének URL-címe Hogyan működik Ahhoz, hogy létrehozhassuk a ver…" at bounding box center [392, 44] width 374 height 29
paste input "https://www.best2buy.hu/hu/344397/10938/miesacka-strend-pro-cmx20-200-lit-800w-…"
type input "www.best2buy.hu/hu/344397/10938/miesacka-strend-pro-cmx20-200-lit-800w-stavebna…"
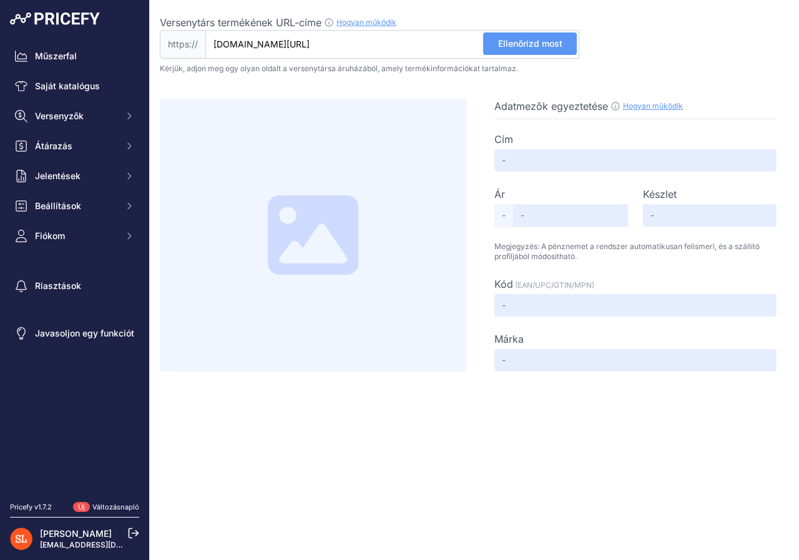
click at [529, 38] on font "Ellenőrizd most" at bounding box center [530, 43] width 64 height 11
type input "Miešačka Strend Pro CMX20, 200 lit, 800W, stavebná"
type input "Not Found"
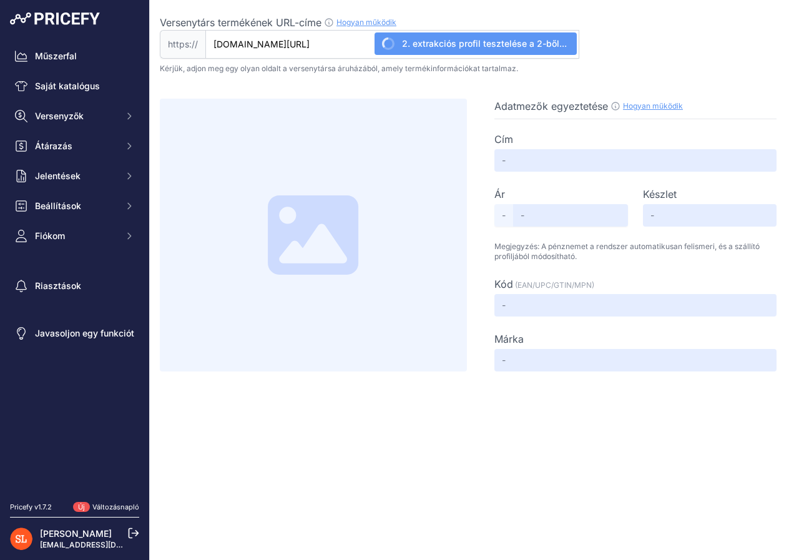
type input "Not Found"
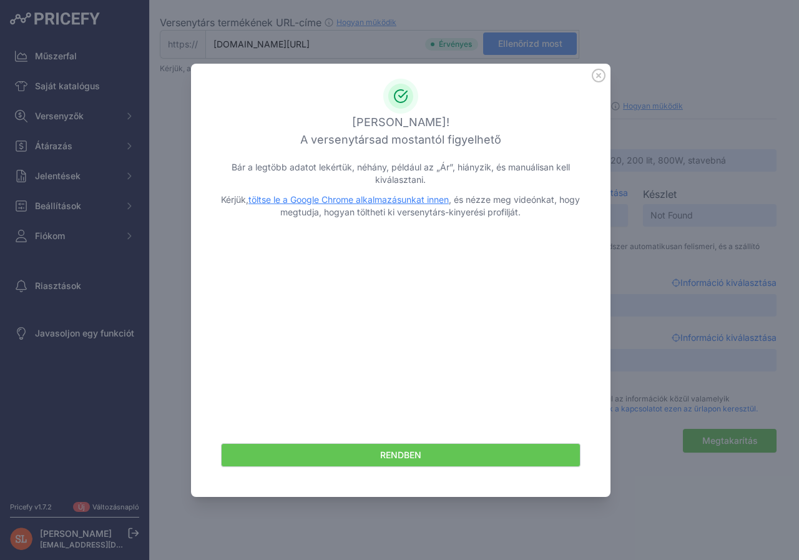
click at [594, 74] on icon at bounding box center [599, 76] width 14 height 14
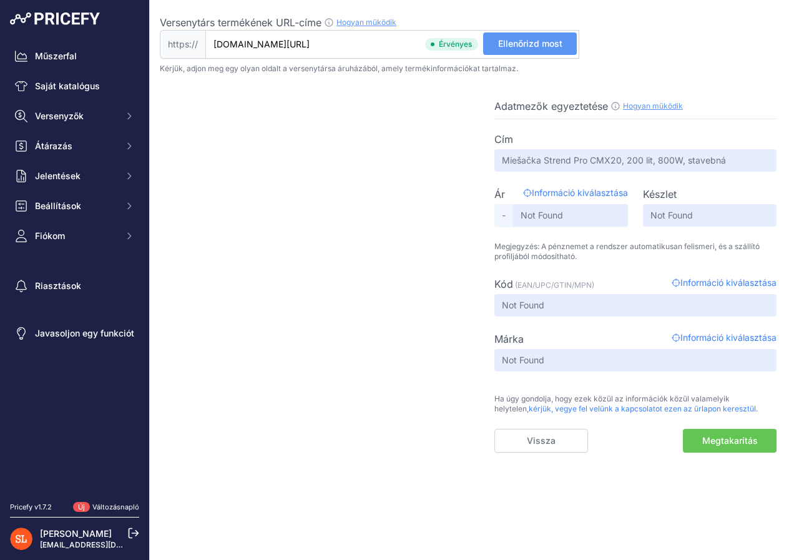
click at [735, 441] on font "Megtakarítás" at bounding box center [730, 440] width 56 height 11
click at [719, 439] on font "Megtakarítás" at bounding box center [730, 440] width 56 height 11
click at [298, 342] on div at bounding box center [313, 276] width 307 height 354
click at [729, 438] on font "Megtakarítás" at bounding box center [730, 440] width 56 height 11
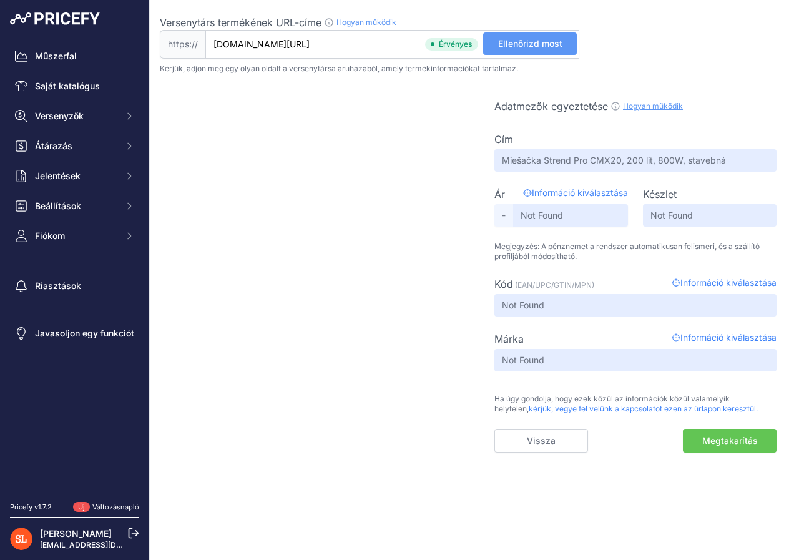
click at [729, 438] on font "Megtakarítás" at bounding box center [730, 440] width 56 height 11
click at [58, 86] on font "Saját katalógus" at bounding box center [67, 86] width 65 height 11
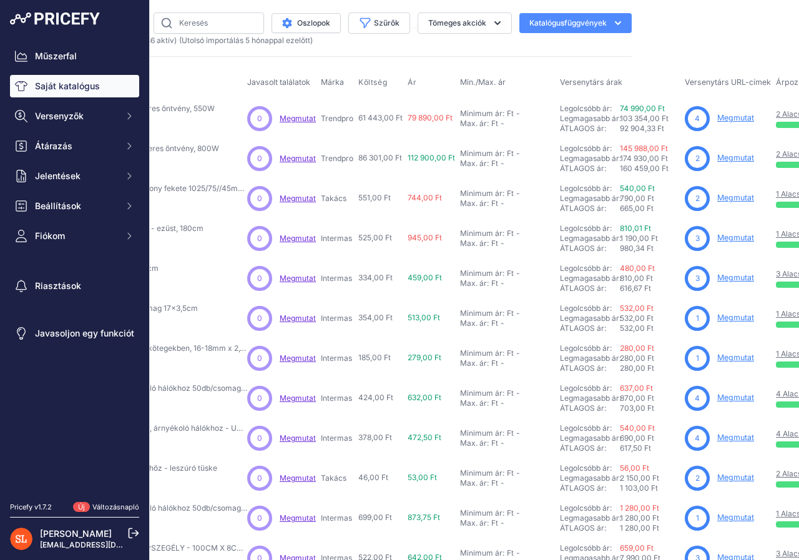
scroll to position [0, 175]
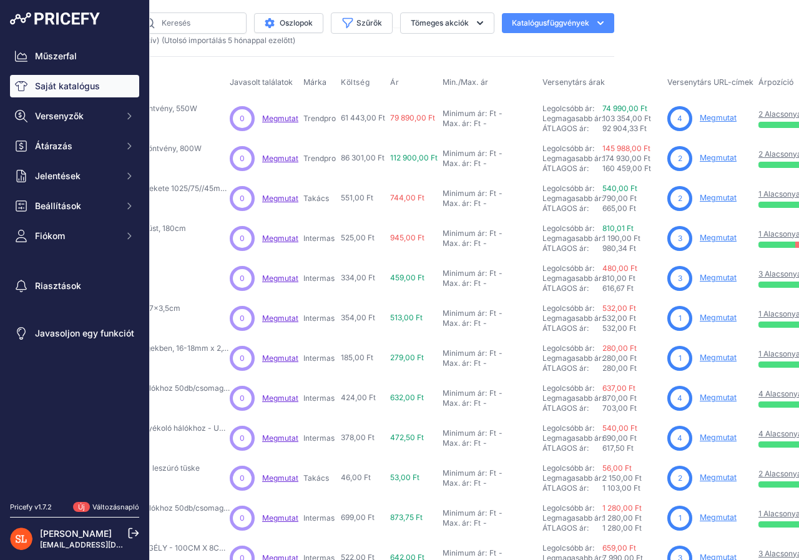
click at [717, 157] on font "Megmutat" at bounding box center [718, 157] width 37 height 9
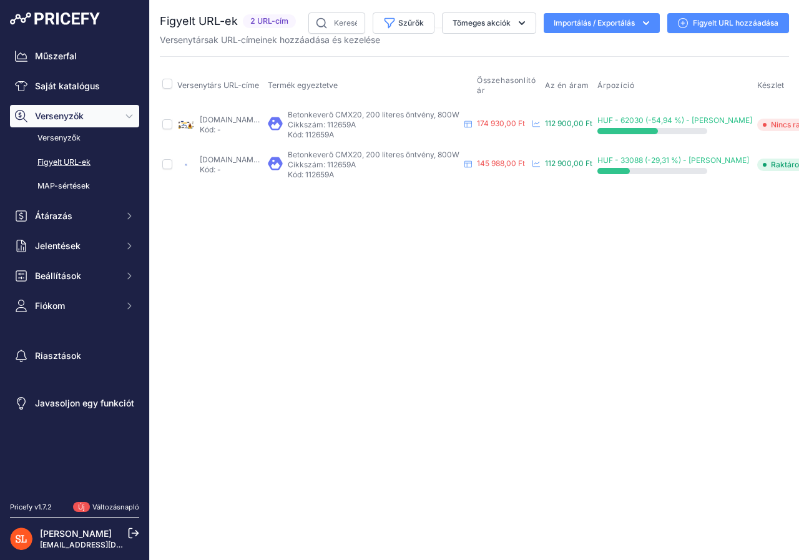
click at [710, 24] on font "Figyelt URL hozzáadása" at bounding box center [736, 22] width 86 height 9
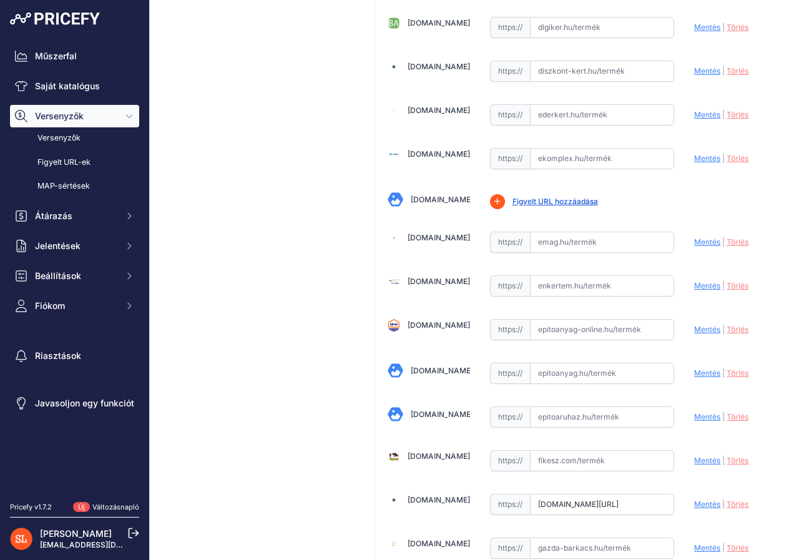
scroll to position [1249, 0]
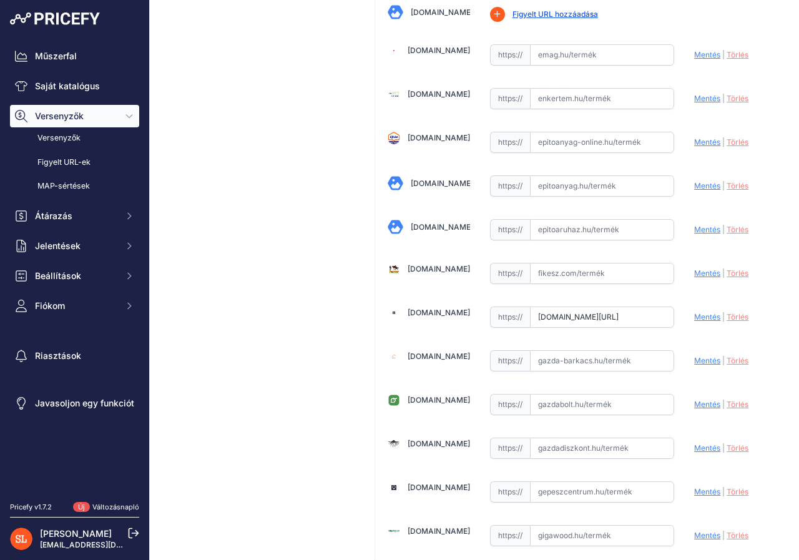
click at [554, 275] on input "text" at bounding box center [602, 273] width 145 height 21
click at [543, 270] on input "text" at bounding box center [602, 273] width 145 height 21
paste input "https://fikesz.com/Strend-Pro-betonkevero-CMX20-200-literes-800W?utm_source=goo…"
click at [696, 272] on font "Mentés" at bounding box center [707, 272] width 26 height 9
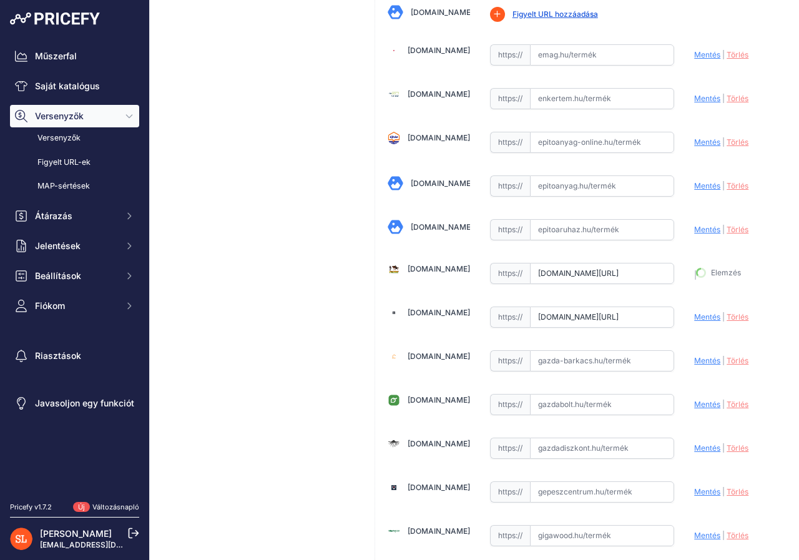
type input "https://fikesz.com/Strend-Pro-betonkevero-CMX20-200-literes-800W?gad_campaignid…"
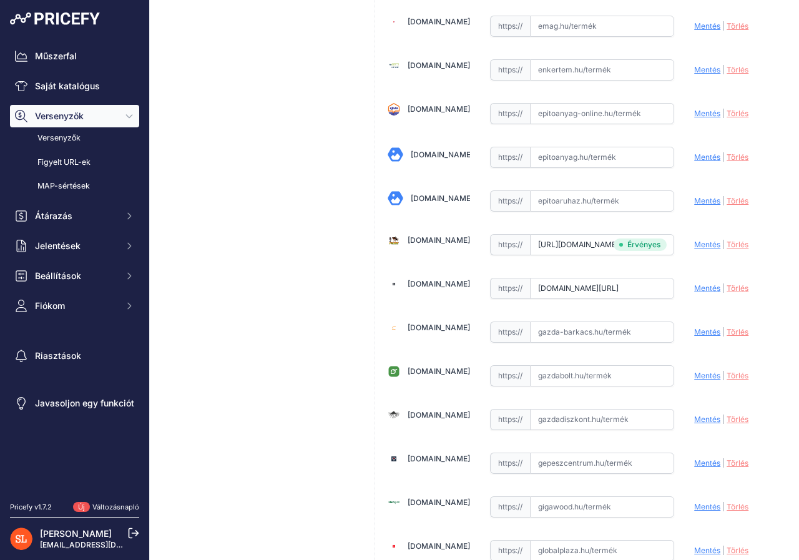
scroll to position [1249, 0]
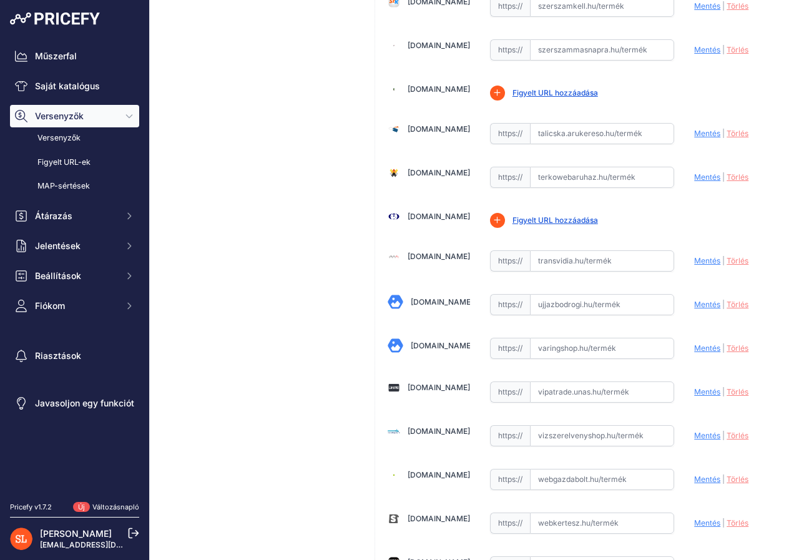
scroll to position [3621, 0]
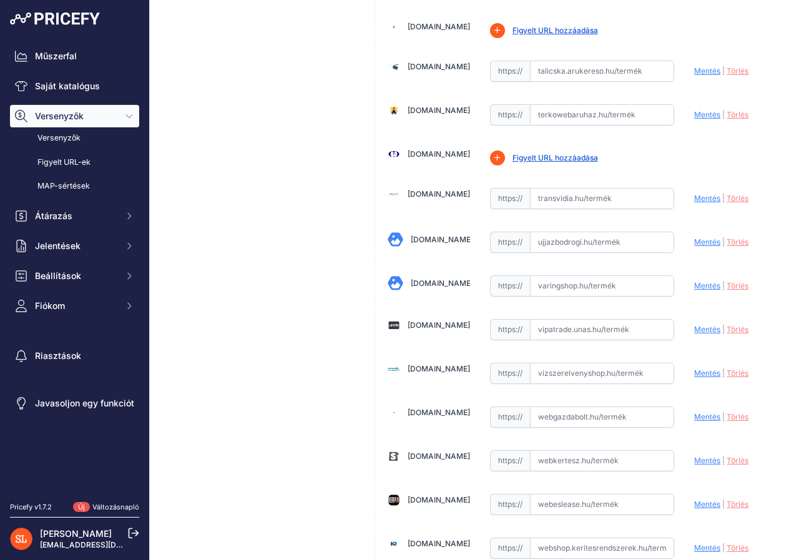
click at [546, 287] on input "text" at bounding box center [602, 285] width 145 height 21
paste input "https://varingshop.hu/betonkevero-cmx20-200l-800w-2421"
click at [697, 287] on font "Mentés" at bounding box center [707, 285] width 26 height 9
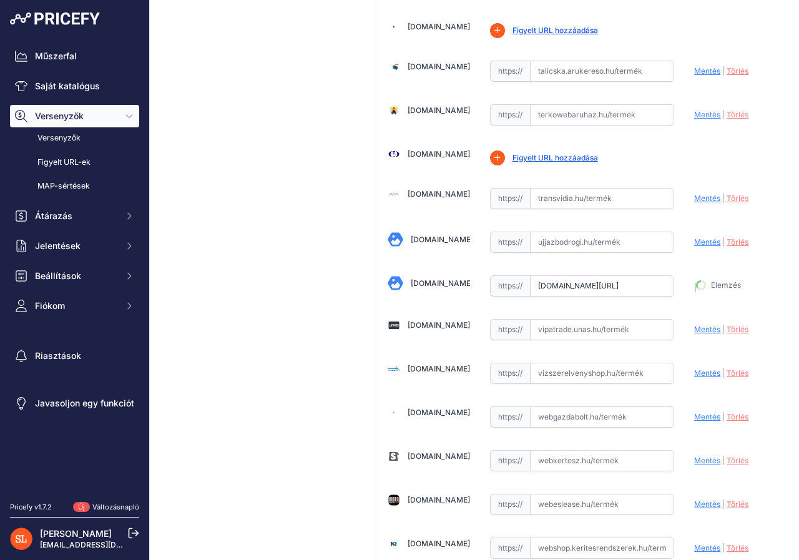
type input "[URL][DOMAIN_NAME]"
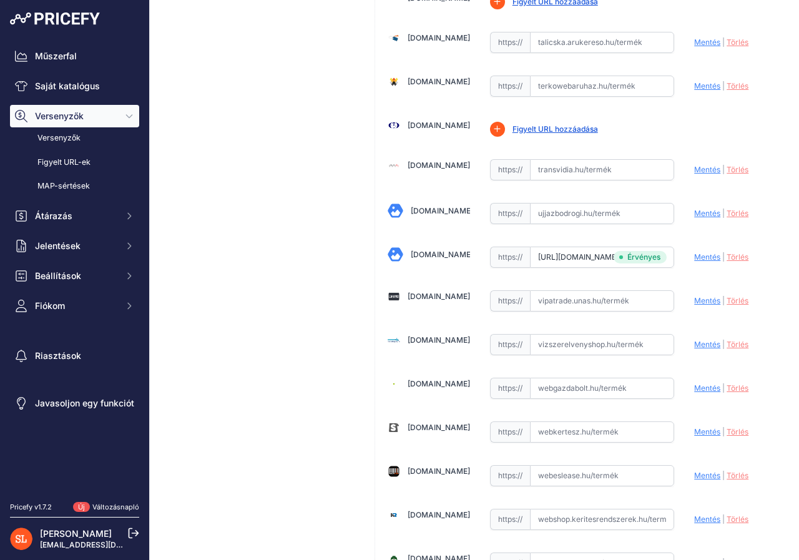
scroll to position [3621, 0]
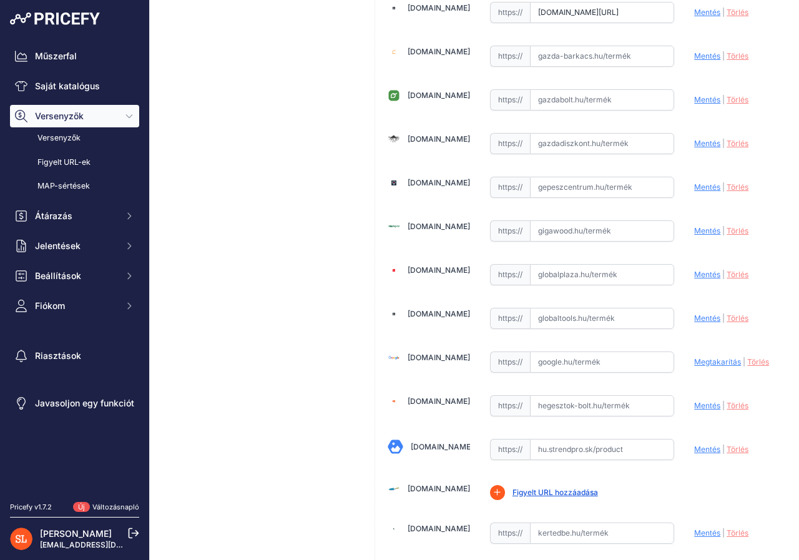
scroll to position [1498, 0]
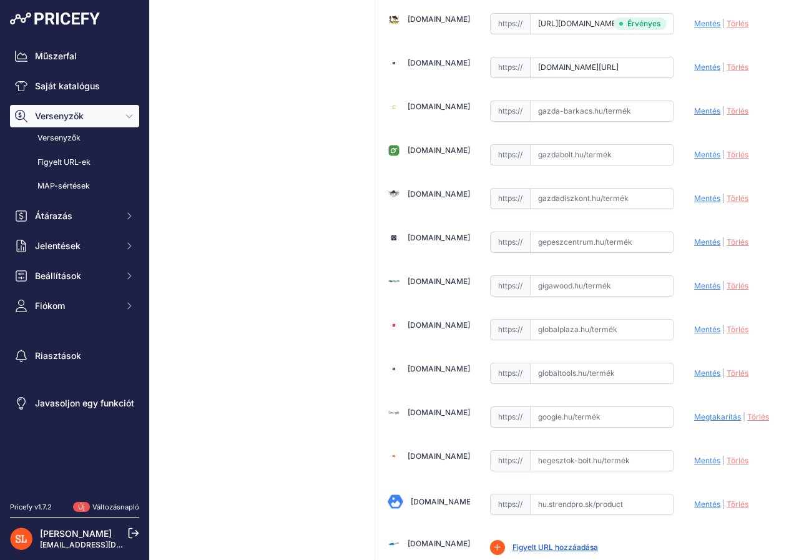
click at [533, 71] on input "www.gardenet.hu/Kevero-Strend-Pro-CMX20-200-lit-800W?prirule_jdsnikfkfjsd=8418" at bounding box center [602, 67] width 145 height 21
drag, startPoint x: 533, startPoint y: 71, endPoint x: 684, endPoint y: 73, distance: 151.1
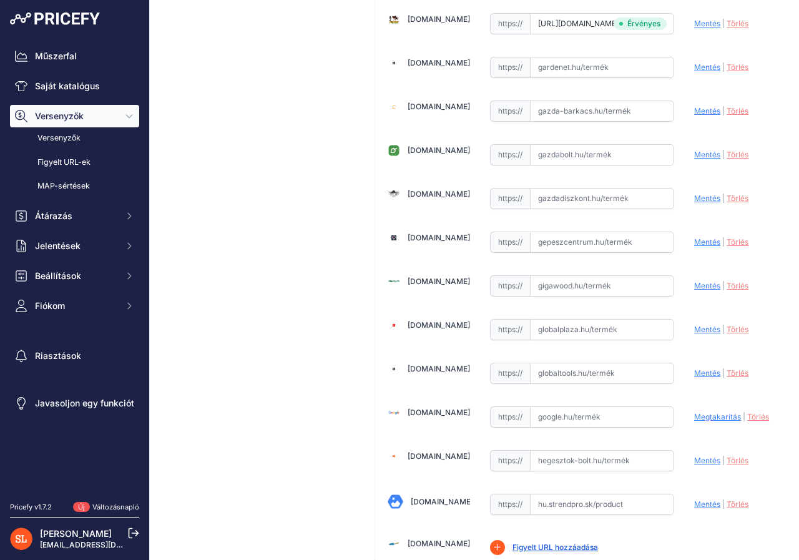
paste input "https://www.gardenet.hu/Kevero-Strend-Pro-CMX20-200-lit-800W"
click at [694, 67] on font "Mentés" at bounding box center [707, 66] width 26 height 9
type input "https://www.gardenet.hu/Kevero-Strend-Pro-CMX20-200-lit-800W?prirule_jdsnikfkfj…"
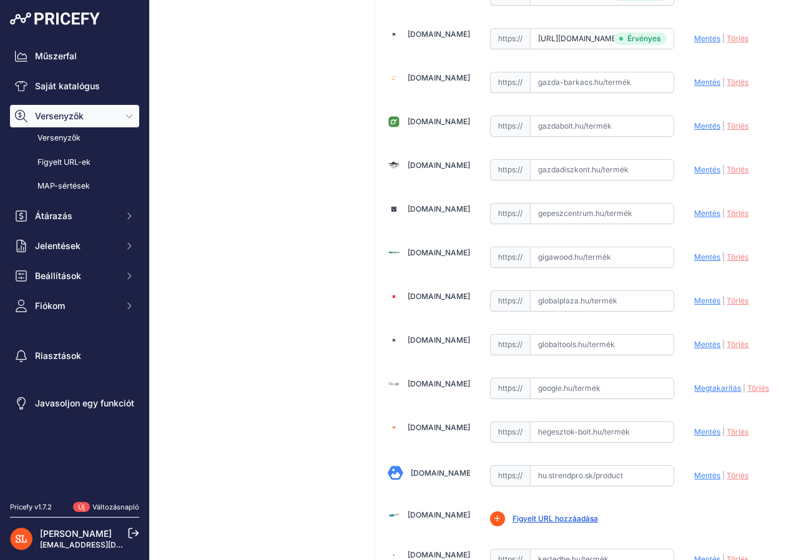
scroll to position [1498, 0]
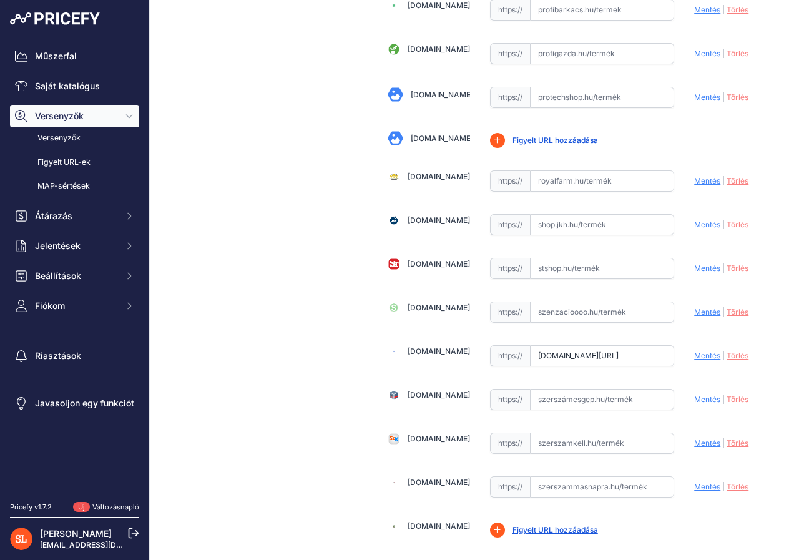
scroll to position [3184, 0]
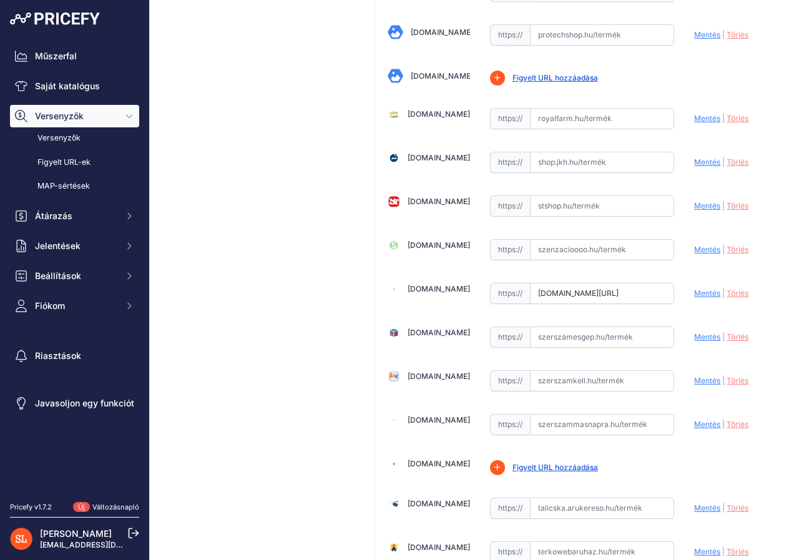
click at [546, 242] on input "text" at bounding box center [602, 249] width 145 height 21
paste input "https://www.szenzaciooo.hu/p/motor-cmx20-800w-cm180-cm200"
click at [696, 250] on font "Mentés" at bounding box center [707, 249] width 26 height 9
type input "[URL][DOMAIN_NAME]"
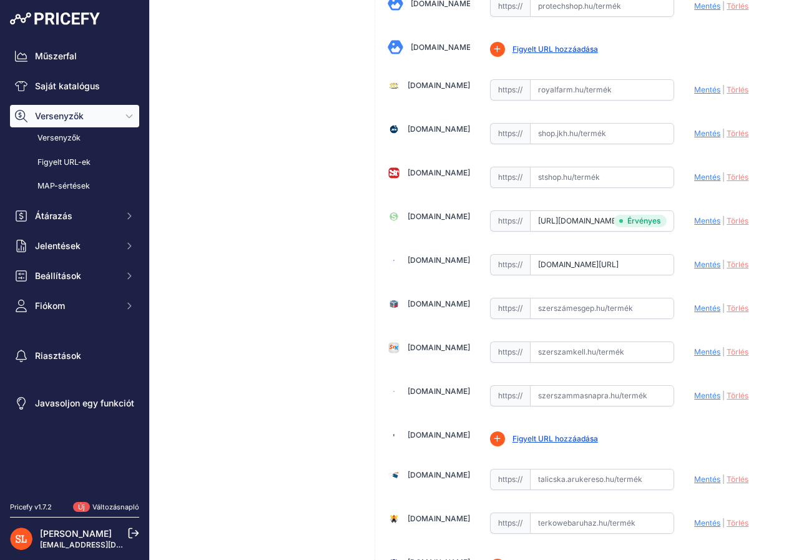
scroll to position [3184, 0]
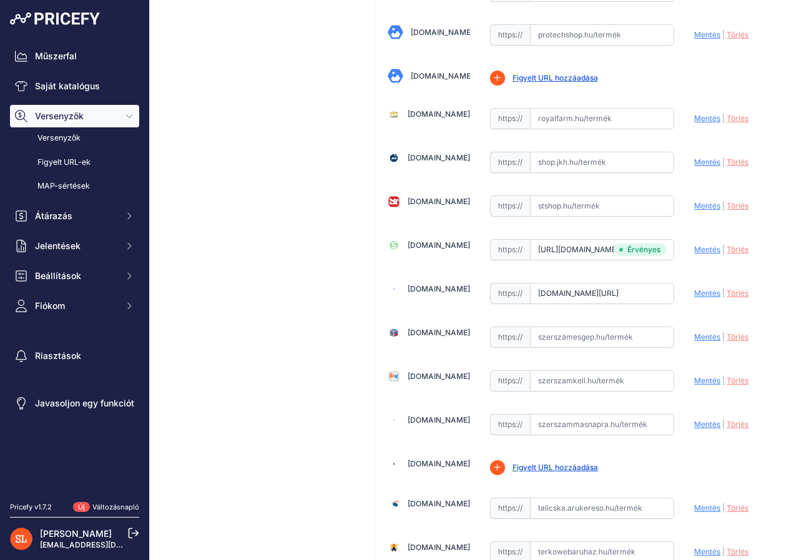
drag, startPoint x: 285, startPoint y: 350, endPoint x: 285, endPoint y: 333, distance: 16.2
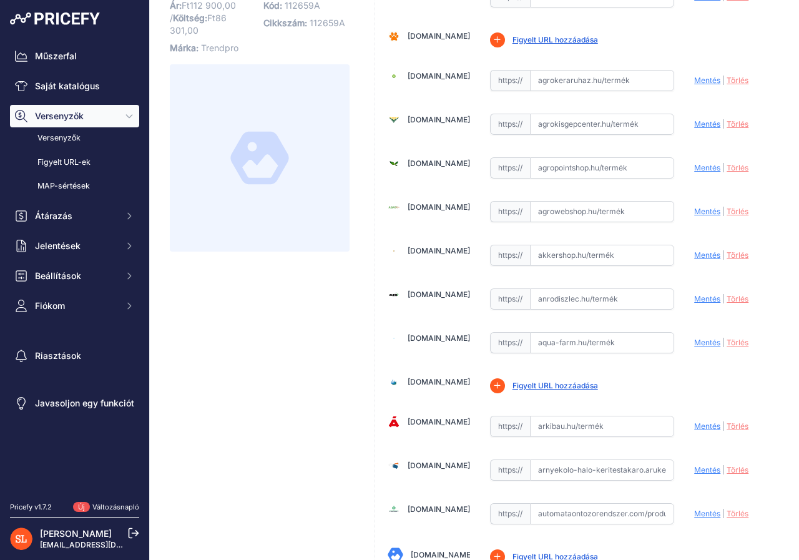
scroll to position [0, 0]
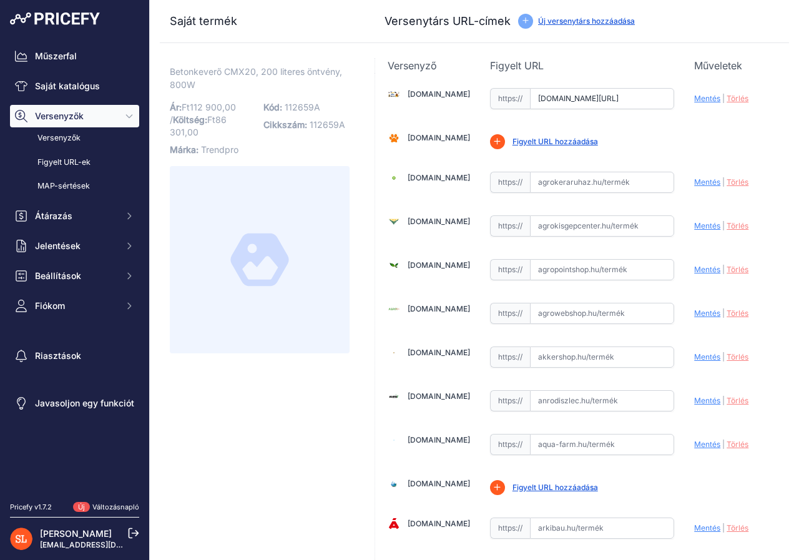
click at [581, 22] on font "Új versenytárs hozzáadása" at bounding box center [586, 20] width 97 height 9
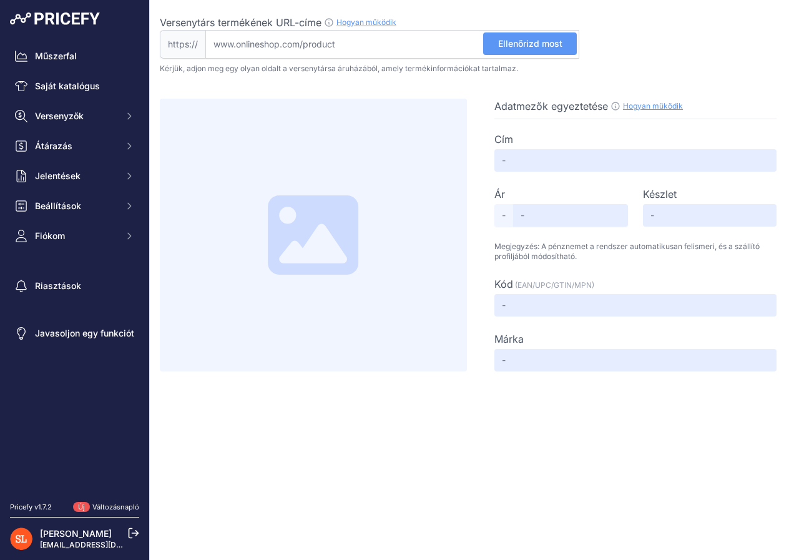
click at [318, 46] on input "Versenytárs termékének URL-címe Hogyan működik Ahhoz, hogy létrehozhassuk a ver…" at bounding box center [392, 44] width 374 height 29
paste input "[URL][DOMAIN_NAME]"
type input "[DOMAIN_NAME][URL]"
click at [533, 41] on font "Ellenőrizd most" at bounding box center [530, 43] width 64 height 11
type input "Betonkeverő CMX20, 200L, 800W"
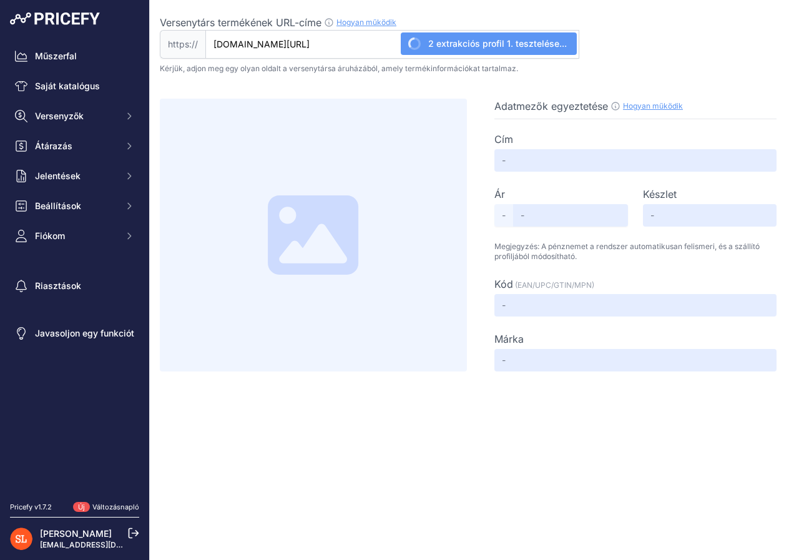
type input "180890"
type input "Available"
type input "112659A"
type input "Not Found"
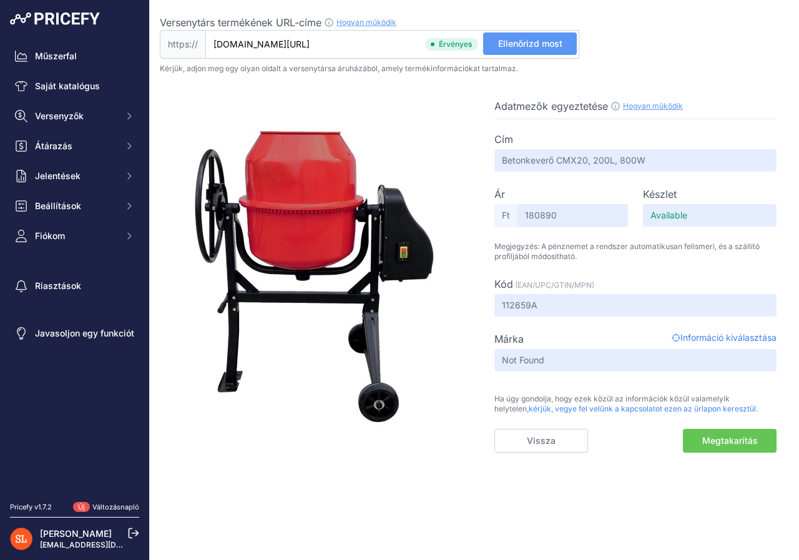
click at [729, 441] on font "Megtakarítás" at bounding box center [730, 440] width 56 height 11
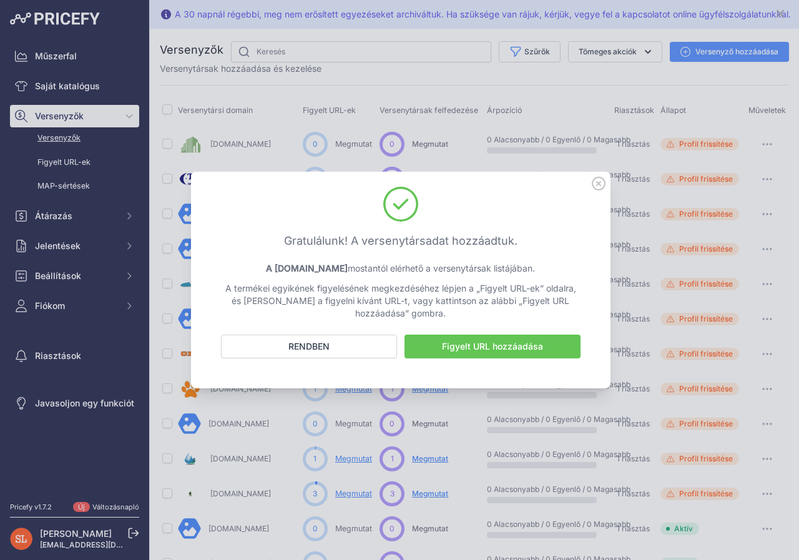
click at [455, 343] on font "Figyelt URL hozzáadása" at bounding box center [492, 346] width 101 height 11
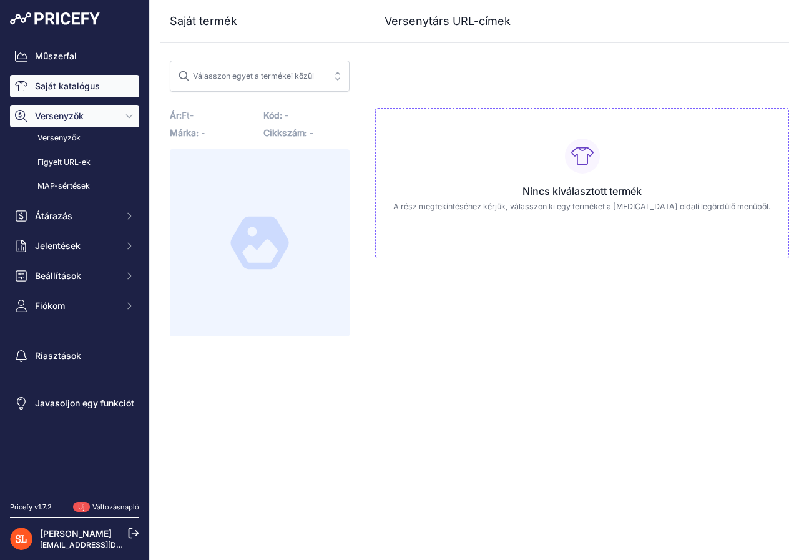
click at [76, 84] on font "Saját katalógus" at bounding box center [67, 86] width 65 height 11
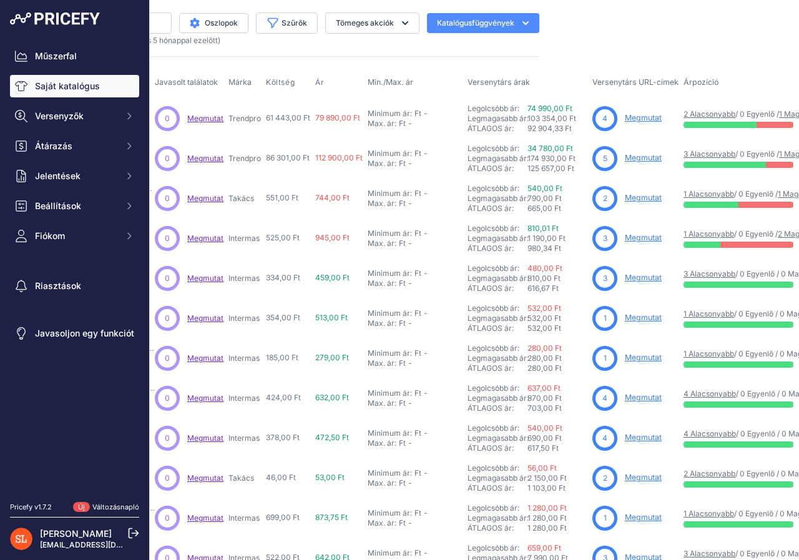
scroll to position [0, 275]
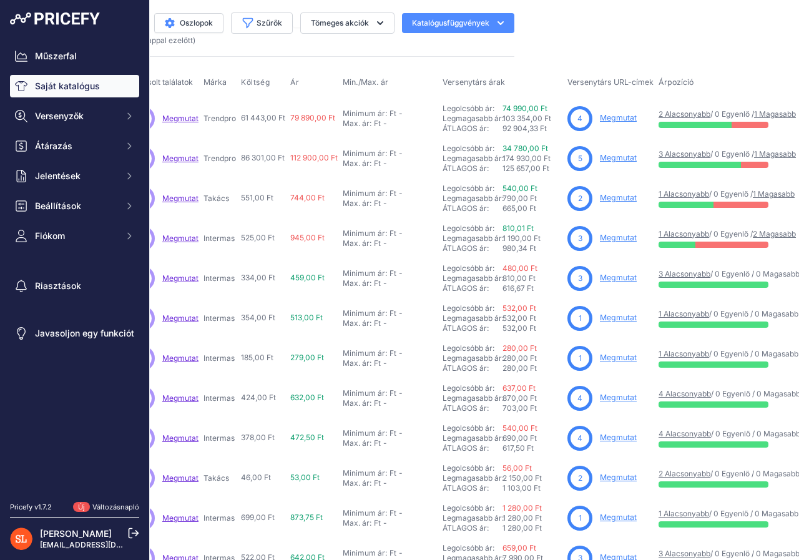
click at [610, 157] on font "Megmutat" at bounding box center [618, 157] width 37 height 9
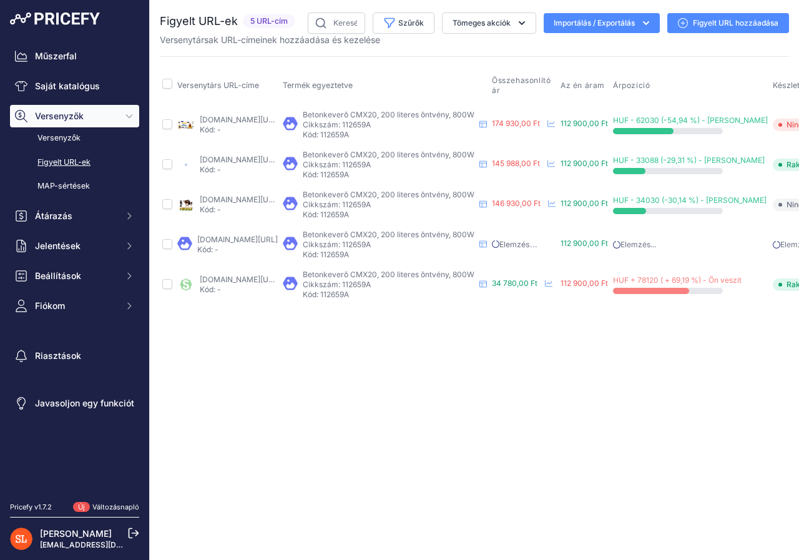
scroll to position [0, 25]
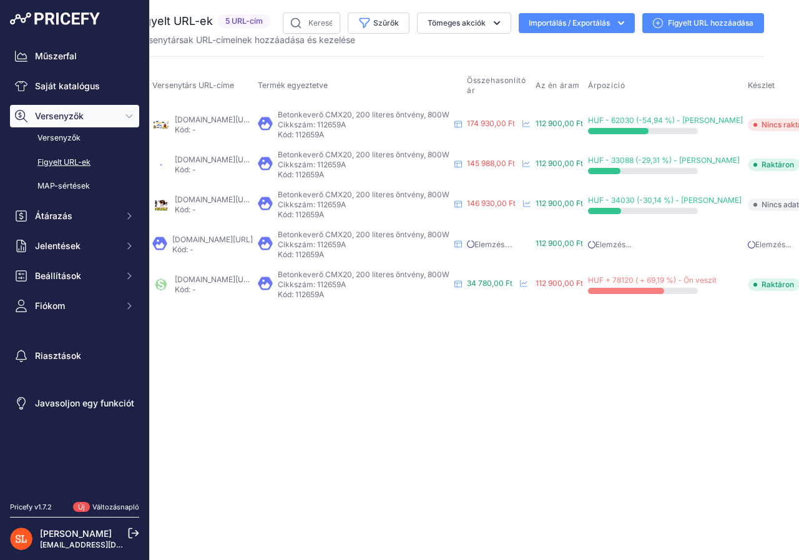
click at [681, 23] on font "Figyelt URL hozzáadása" at bounding box center [711, 22] width 86 height 9
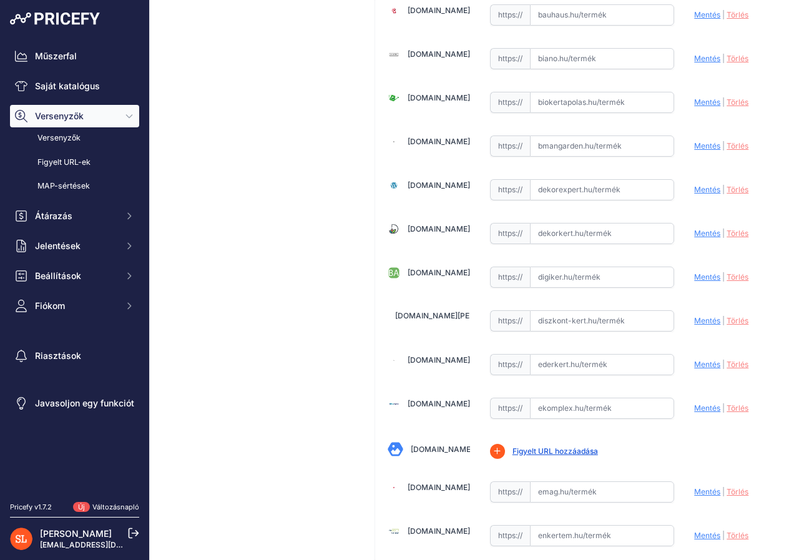
scroll to position [1061, 0]
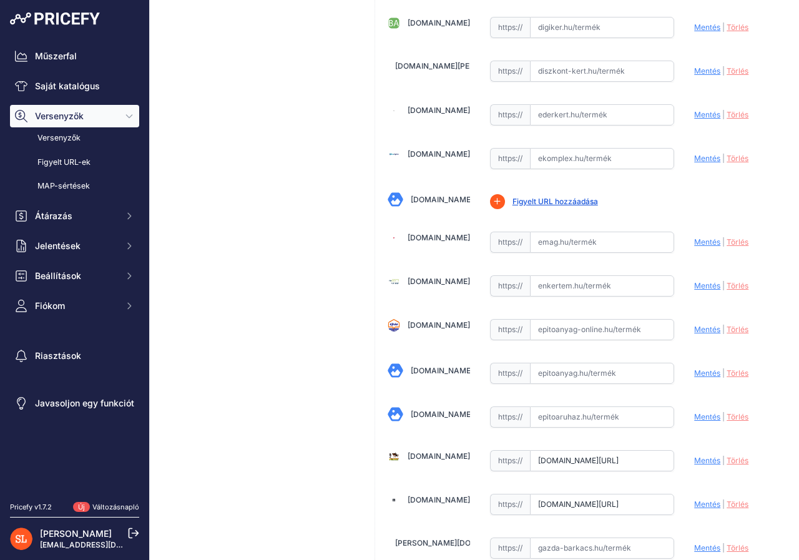
click at [548, 245] on input "text" at bounding box center [602, 242] width 145 height 21
paste input "https://www.emag.hu/strend-pro-cmx20-betonkevero-200l-800w-st112659/pd/DXTJL5BB…"
click at [699, 242] on font "Mentés" at bounding box center [707, 241] width 26 height 9
type input "[URL][DOMAIN_NAME]"
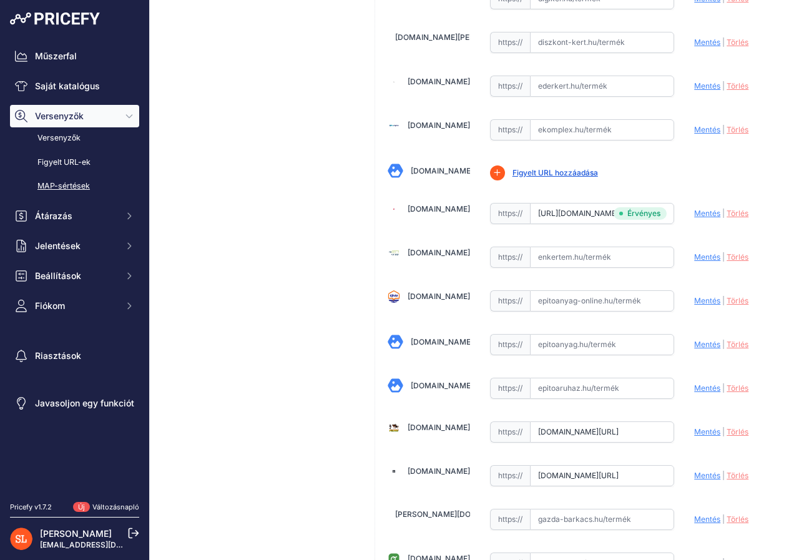
scroll to position [1061, 0]
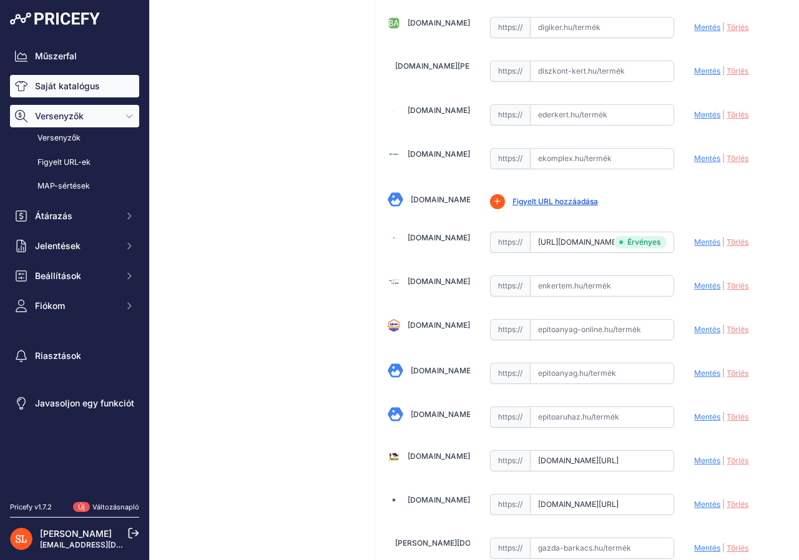
click at [46, 81] on font "Saját katalógus" at bounding box center [67, 86] width 65 height 11
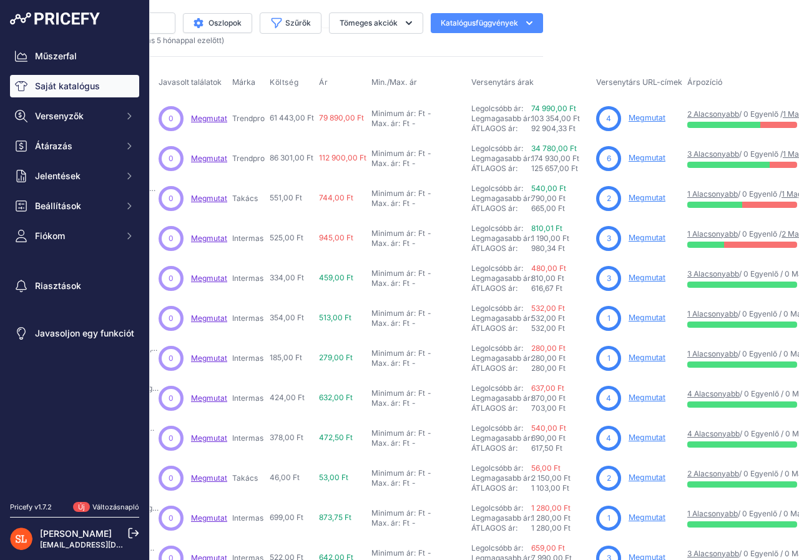
scroll to position [0, 250]
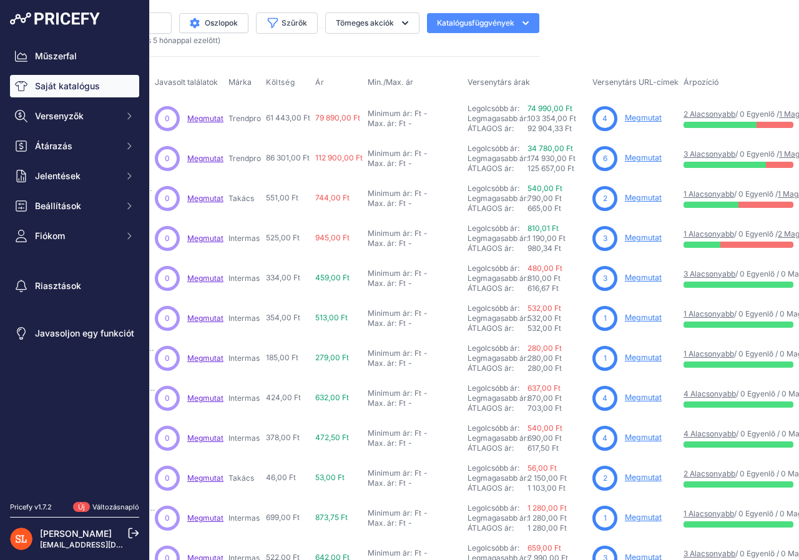
click at [637, 157] on font "Megmutat" at bounding box center [643, 157] width 37 height 9
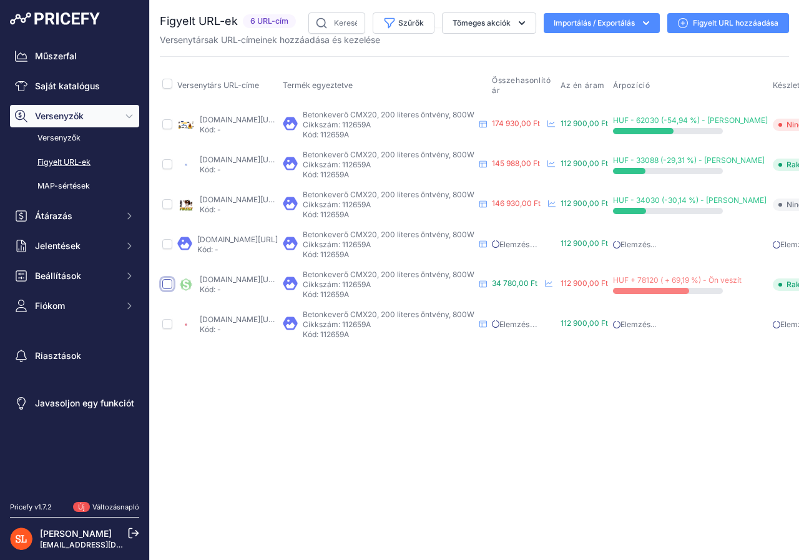
click at [168, 287] on input "checkbox" at bounding box center [167, 284] width 10 height 10
checkbox input "true"
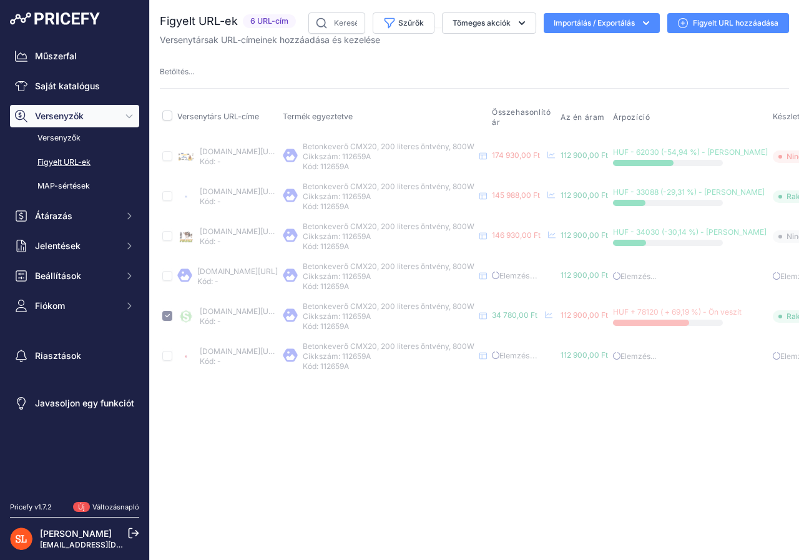
click at [290, 413] on div "Közeli Nincs internetkapcsolatod." at bounding box center [474, 280] width 649 height 560
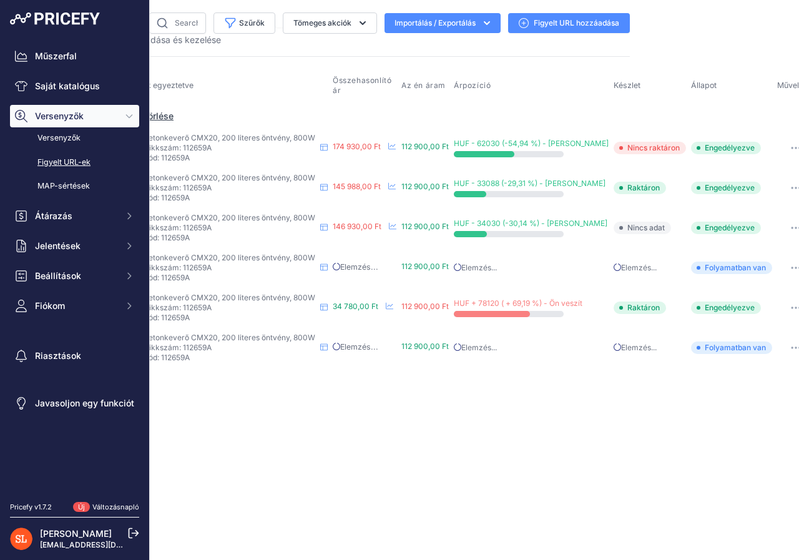
scroll to position [0, 202]
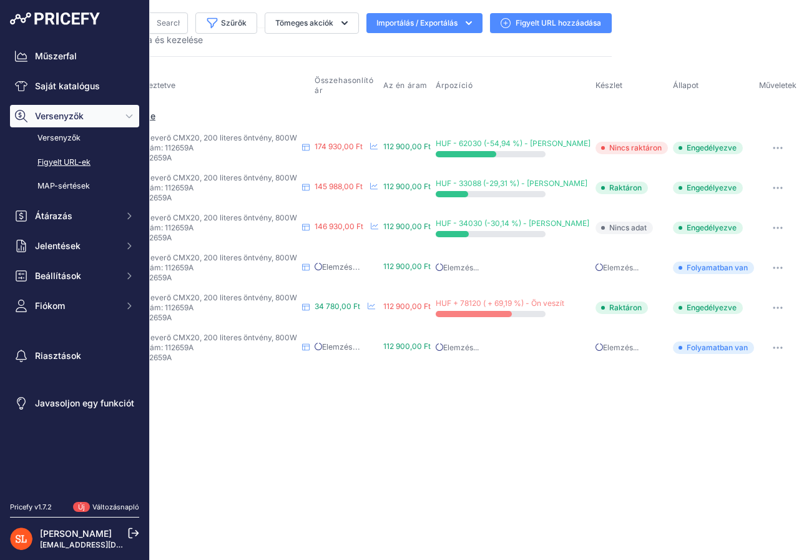
click at [775, 308] on icon "button" at bounding box center [778, 308] width 10 height 2
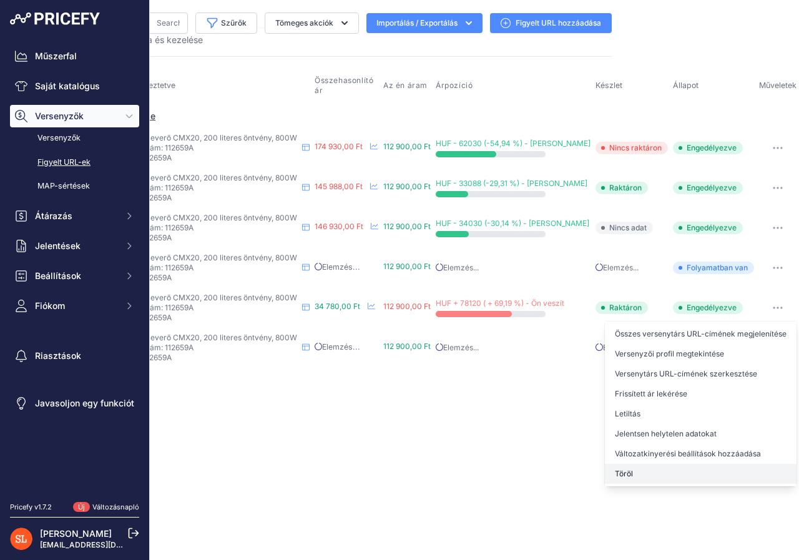
click at [625, 475] on font "Töröl" at bounding box center [624, 473] width 18 height 9
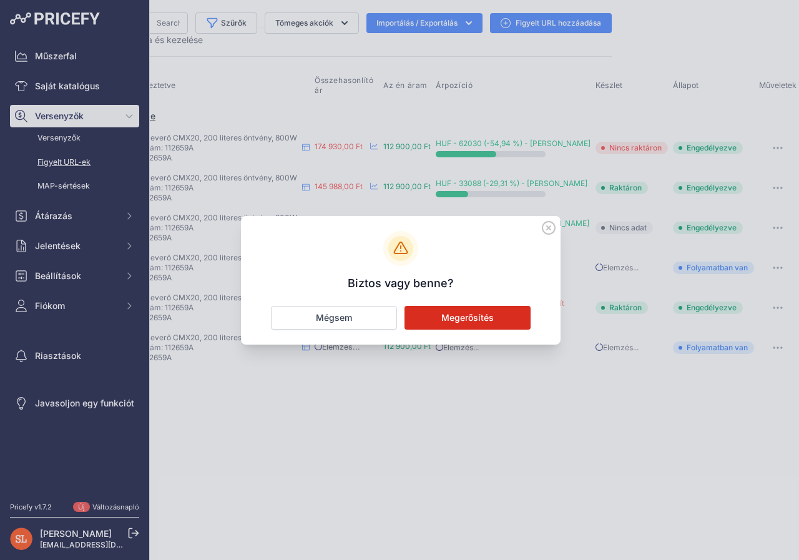
click at [475, 314] on font "Megerősítés" at bounding box center [467, 317] width 52 height 11
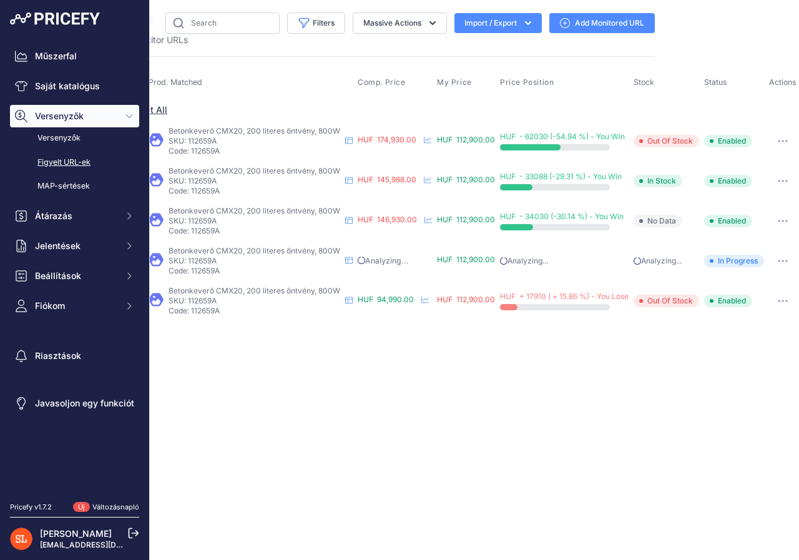
scroll to position [0, 26]
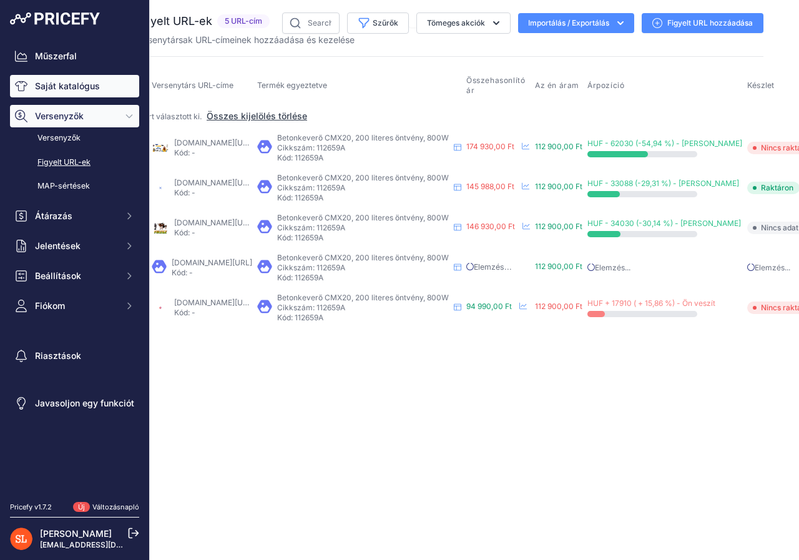
click at [81, 91] on font "Saját katalógus" at bounding box center [67, 86] width 65 height 11
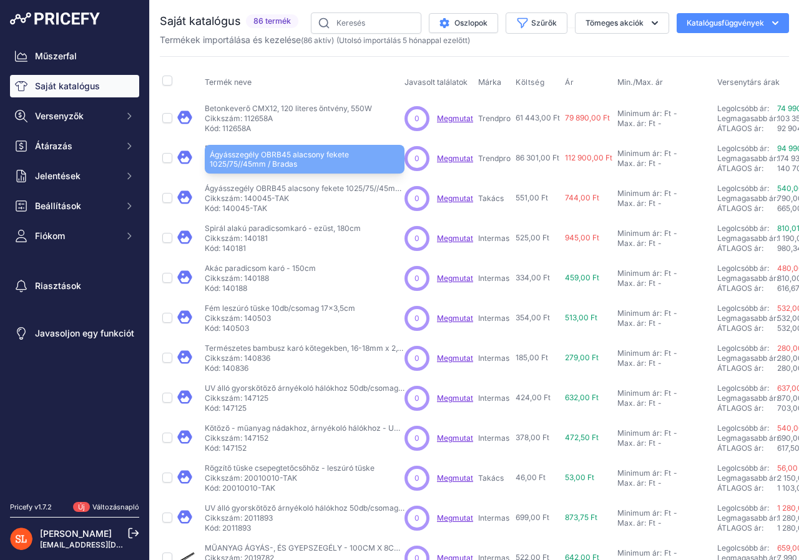
drag, startPoint x: 256, startPoint y: 187, endPoint x: 285, endPoint y: 187, distance: 29.3
click at [285, 187] on font "Ágyásszegély OBRB45 alacsony fekete 1025/75//45mm / Bradas" at bounding box center [319, 188] width 229 height 9
copy font "OBRB45"
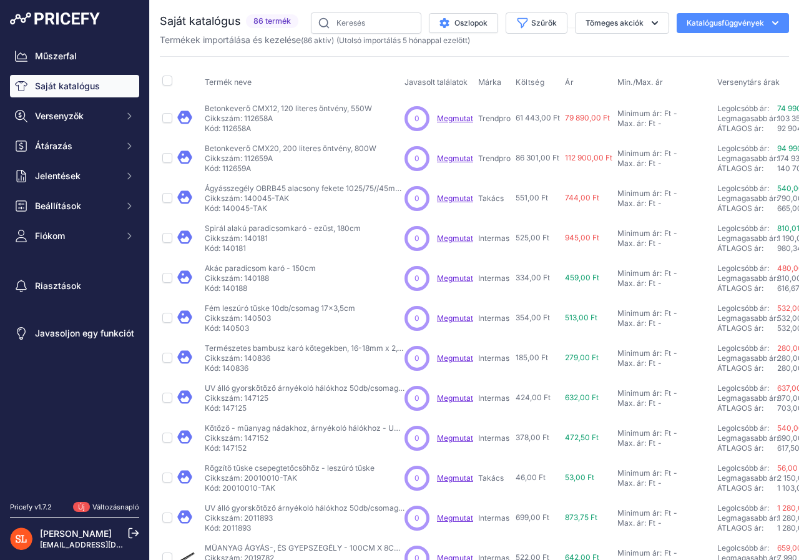
drag, startPoint x: 243, startPoint y: 197, endPoint x: 268, endPoint y: 198, distance: 25.0
click at [268, 198] on font "Cikkszám: 140045-TAK" at bounding box center [247, 198] width 84 height 9
copy font "140045"
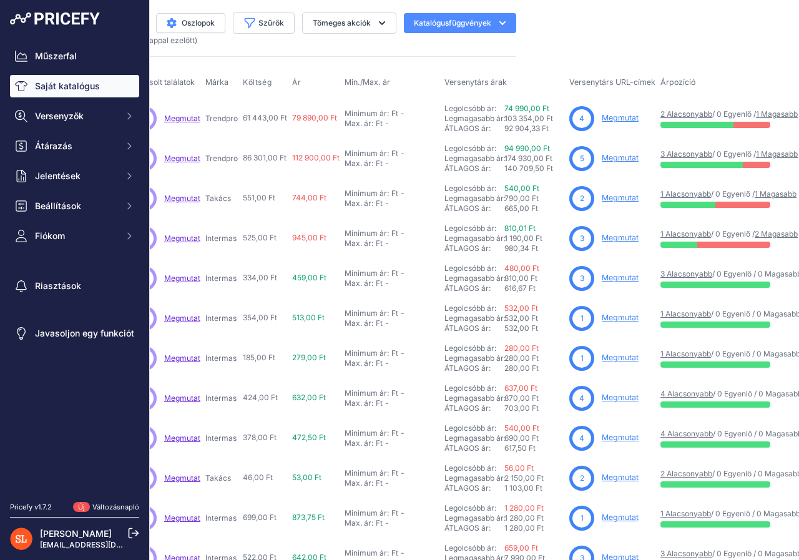
scroll to position [0, 275]
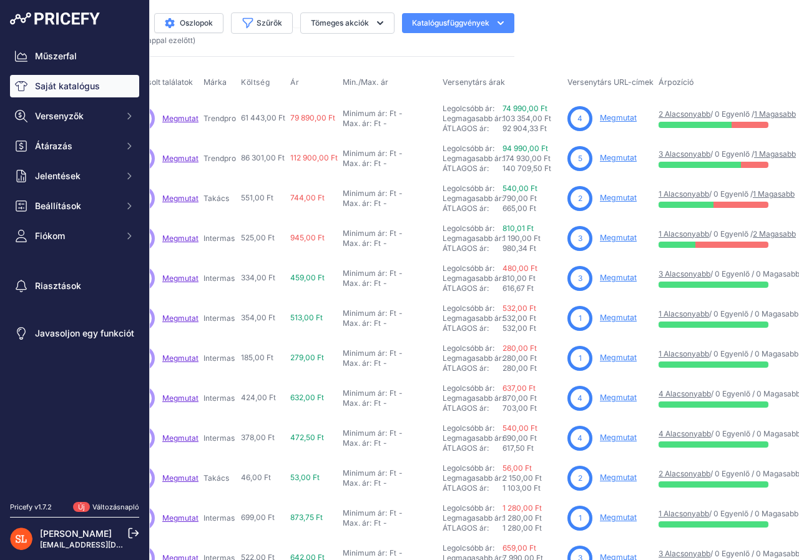
click at [614, 197] on font "Megmutat" at bounding box center [618, 197] width 37 height 9
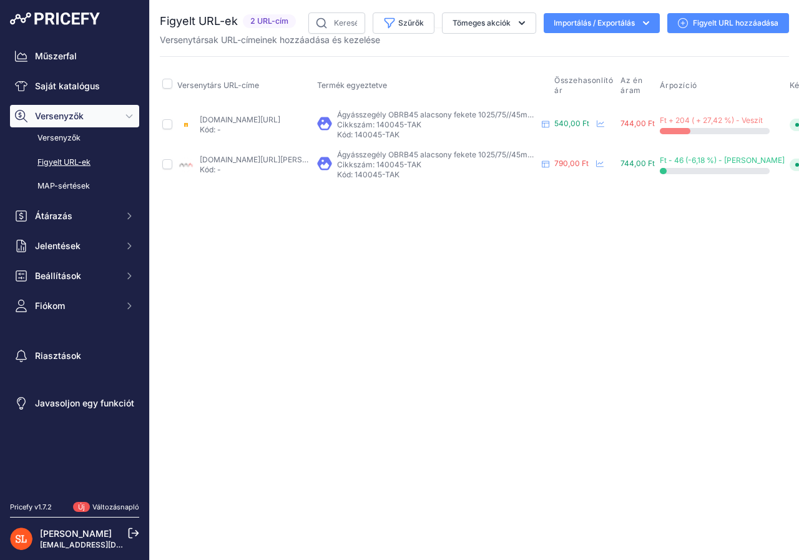
click at [701, 22] on font "Figyelt URL hozzáadása" at bounding box center [736, 22] width 86 height 9
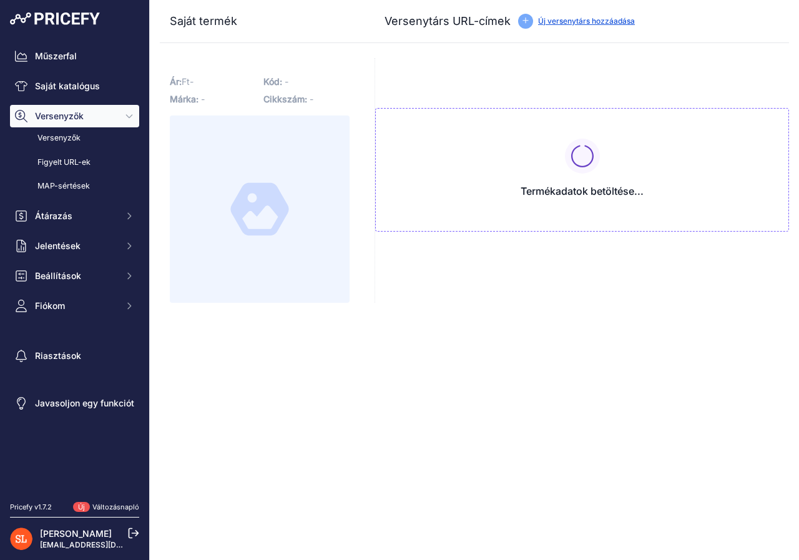
type input "www.agrowebshop.hu/product/8068/gyepszegely-1004-5-cm.html?prirule_jdsnikfkfjsd…"
type input "kertiraktar.hu/hajlithato-muanyag-gyep-szegely-1m-450mm-obrb45?prirule_jdsnikfk…"
type input "transvidia.hu/Bradas-agyasszegely-fekete-1025-75-45mm-140045?prirule_jdsnikfkfj…"
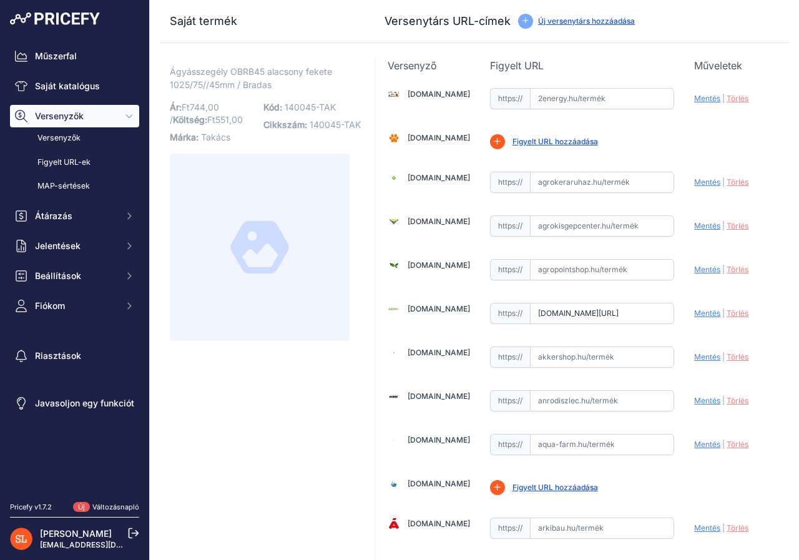
click at [581, 19] on font "Új versenytárs hozzáadása" at bounding box center [586, 20] width 97 height 9
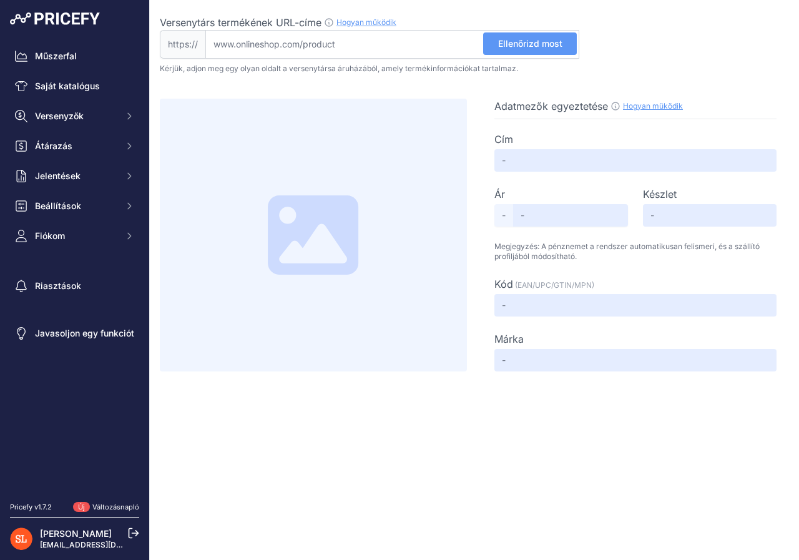
click at [238, 38] on input "Versenytárs termékének URL-címe Hogyan működik Ahhoz, hogy létrehozhassuk a ver…" at bounding box center [392, 44] width 374 height 29
paste input "[URL][DOMAIN_NAME]"
type input "kerteszpont.hu/Fumag-gyeptragya/Szegelyek/Agyasszegely-OBRB45-ala"
click at [506, 41] on font "Ellenőrizd most" at bounding box center [530, 43] width 64 height 11
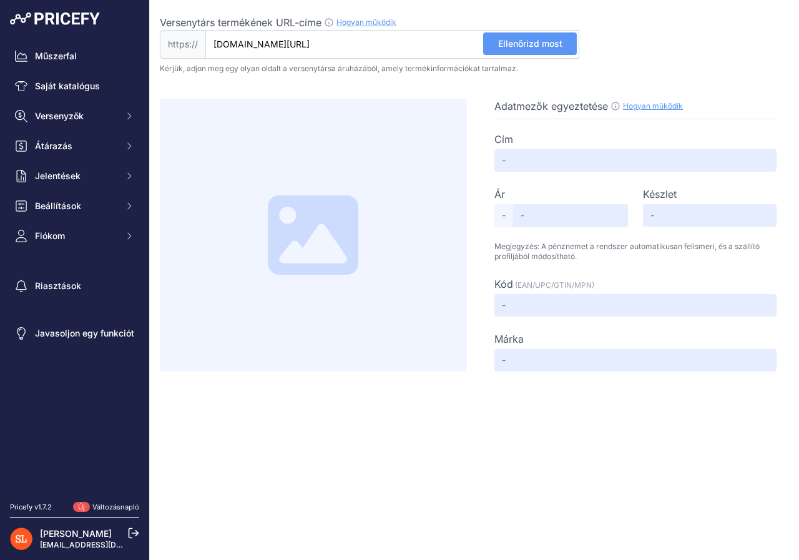
scroll to position [0, 0]
type input "Ágyásszegély OBRB45 alacsony fekete 1025/75/45mm (140045)"
type input "690"
type input "Not Found"
type input "140045"
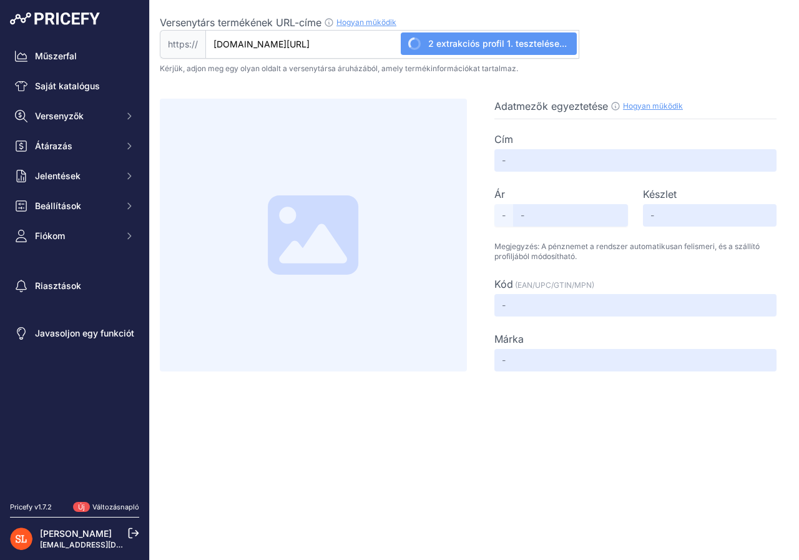
type input "Bradas"
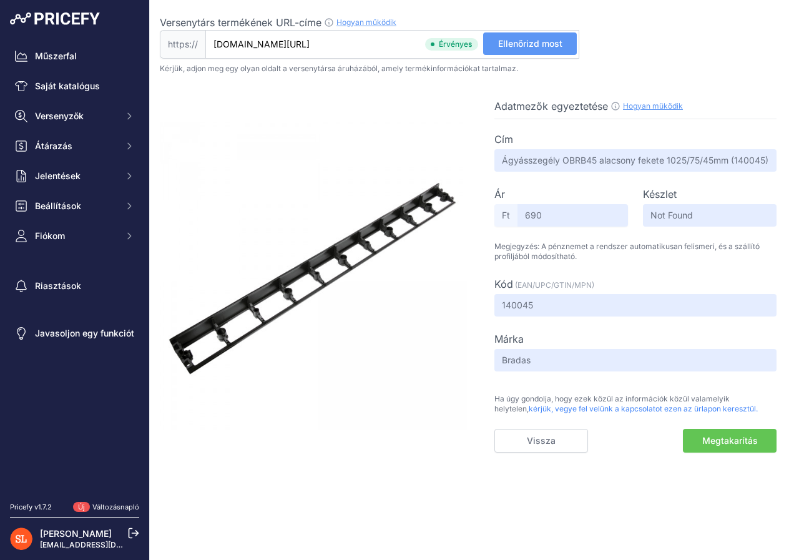
click at [716, 438] on font "Megtakarítás" at bounding box center [730, 440] width 56 height 11
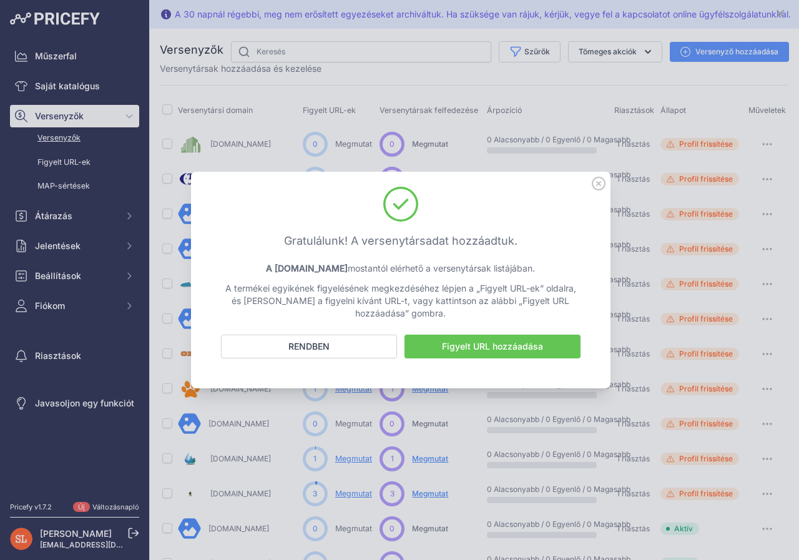
click at [494, 346] on font "Figyelt URL hozzáadása" at bounding box center [492, 346] width 101 height 11
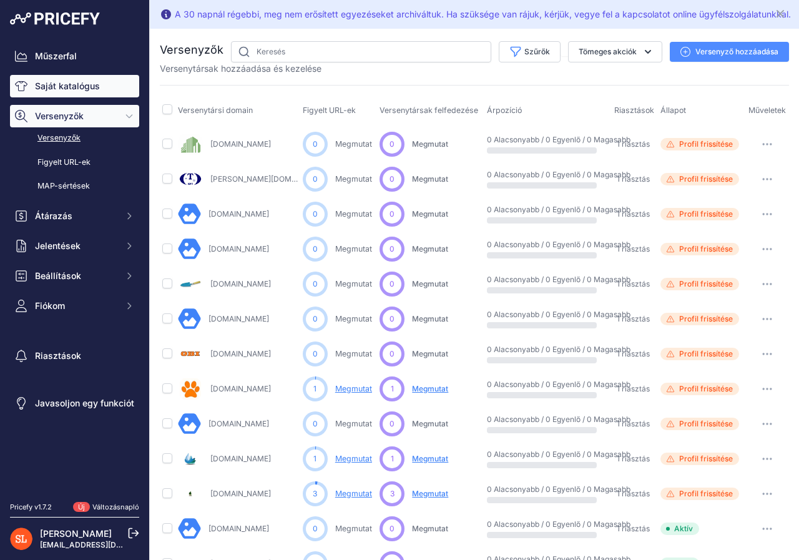
click at [86, 85] on font "Saját katalógus" at bounding box center [67, 86] width 65 height 11
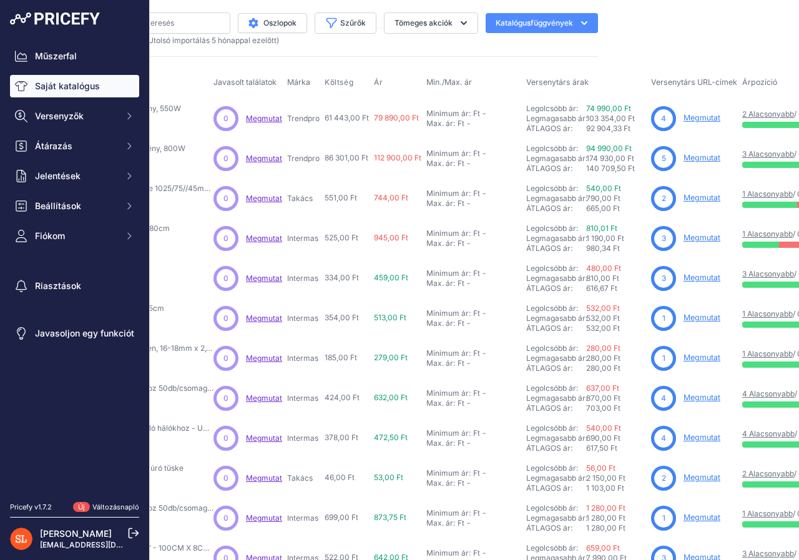
scroll to position [0, 200]
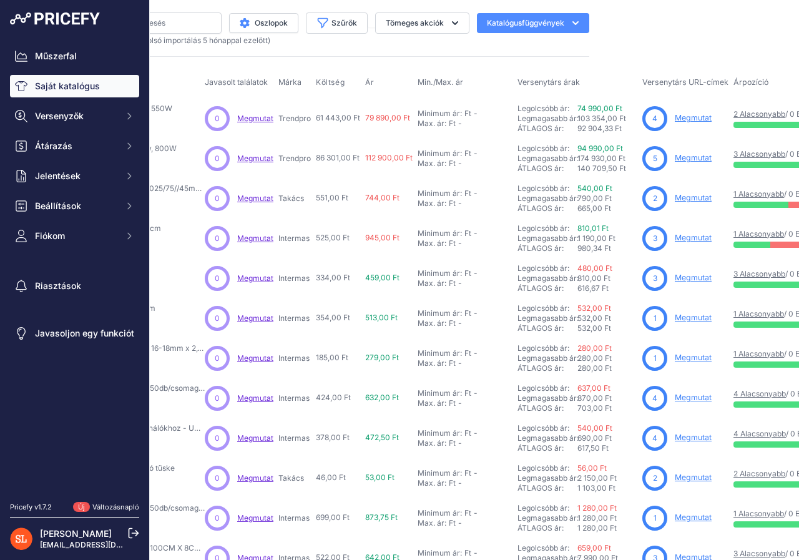
click at [689, 159] on font "Megmutat" at bounding box center [693, 157] width 37 height 9
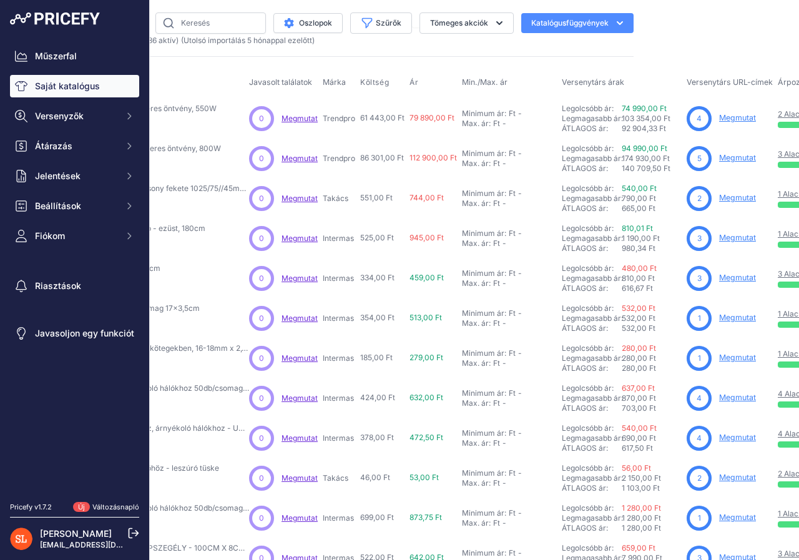
scroll to position [0, 200]
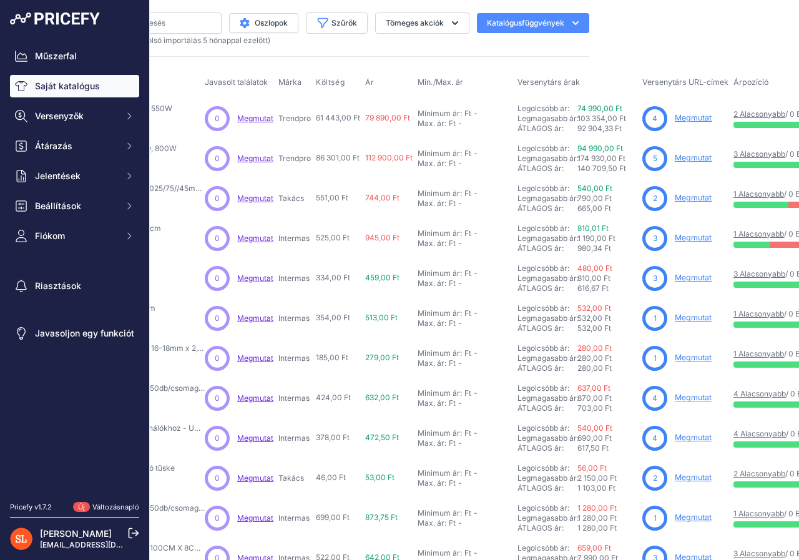
click at [689, 197] on font "Megmutat" at bounding box center [693, 197] width 37 height 9
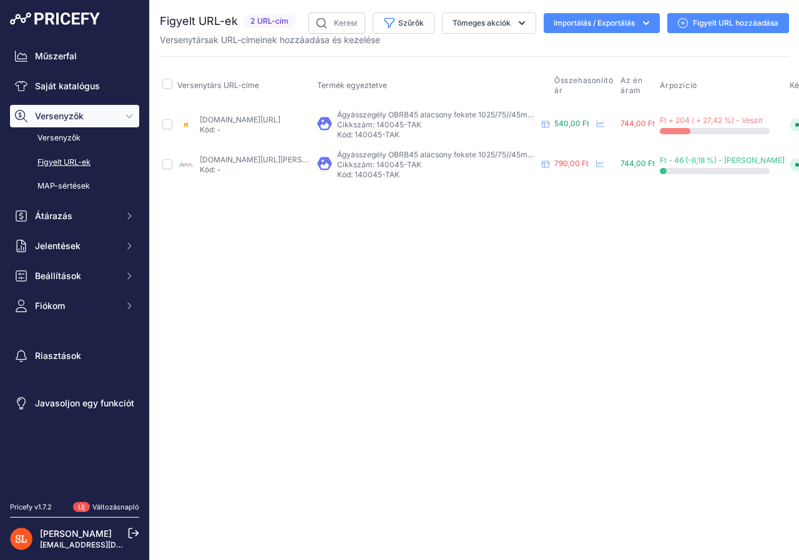
click at [704, 20] on font "Figyelt URL hozzáadása" at bounding box center [736, 22] width 86 height 9
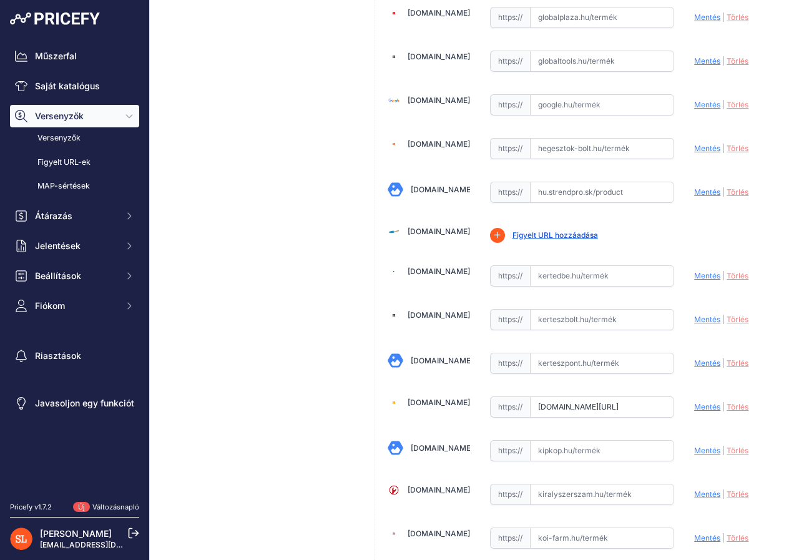
scroll to position [1998, 0]
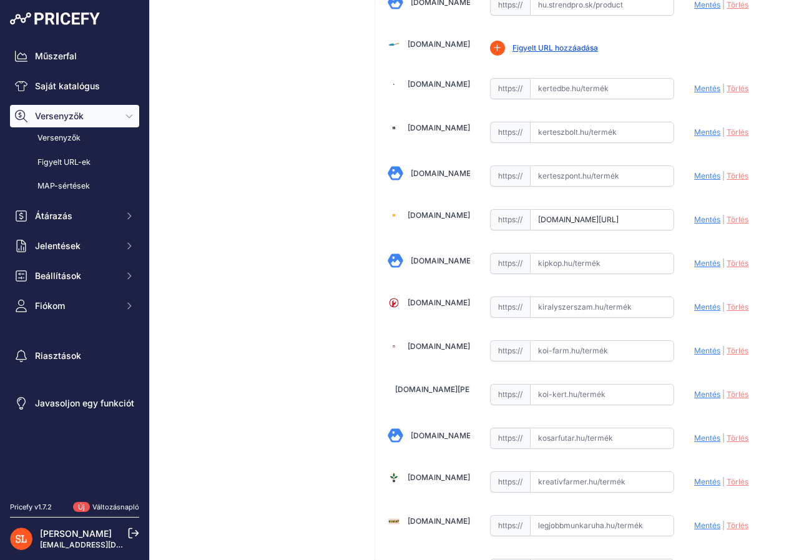
click at [537, 355] on input "text" at bounding box center [602, 350] width 145 height 21
paste input "[URL][DOMAIN_NAME]"
click at [700, 348] on font "Mentés" at bounding box center [707, 350] width 26 height 9
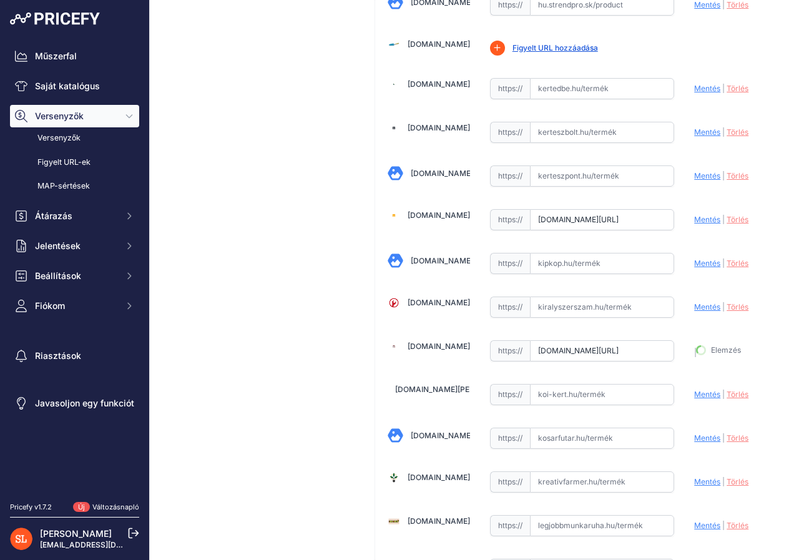
type input "[URL][DOMAIN_NAME]"
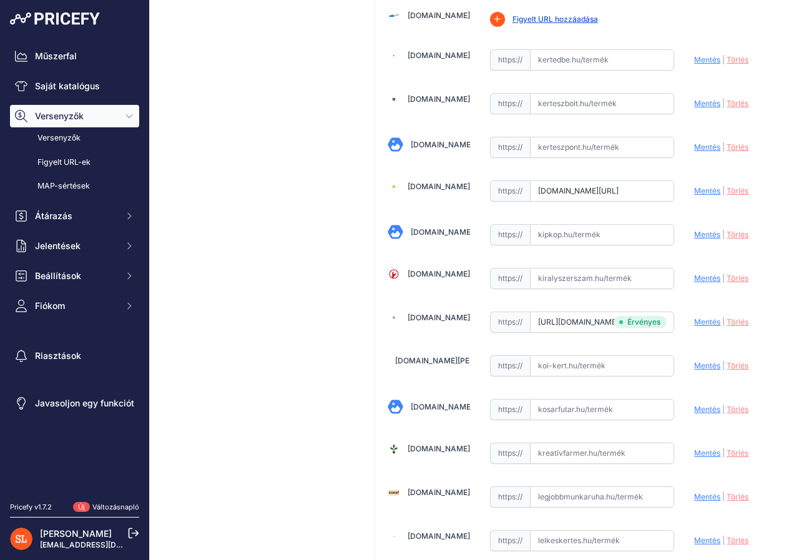
scroll to position [1998, 0]
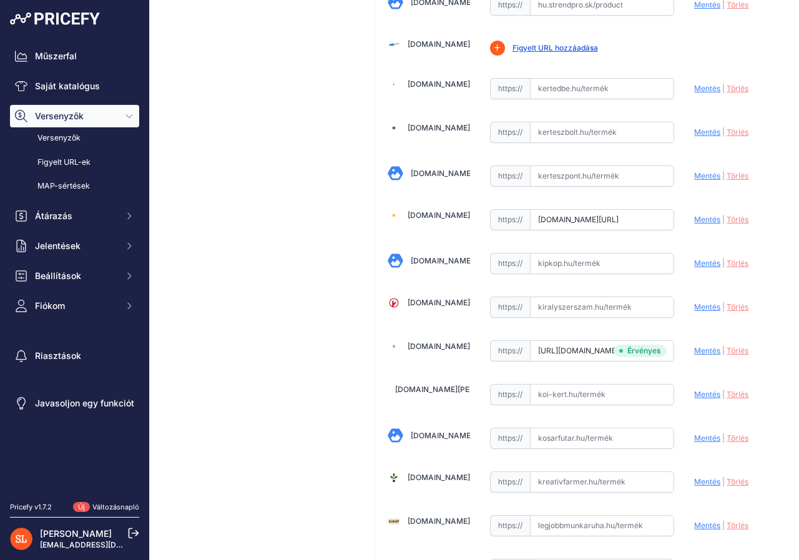
click at [252, 309] on div "Ágyásszegély OBRB45 alacsony [PERSON_NAME] 1025/75//45mm / Bradas Link Ár: 744,…" at bounding box center [260, 253] width 200 height 4387
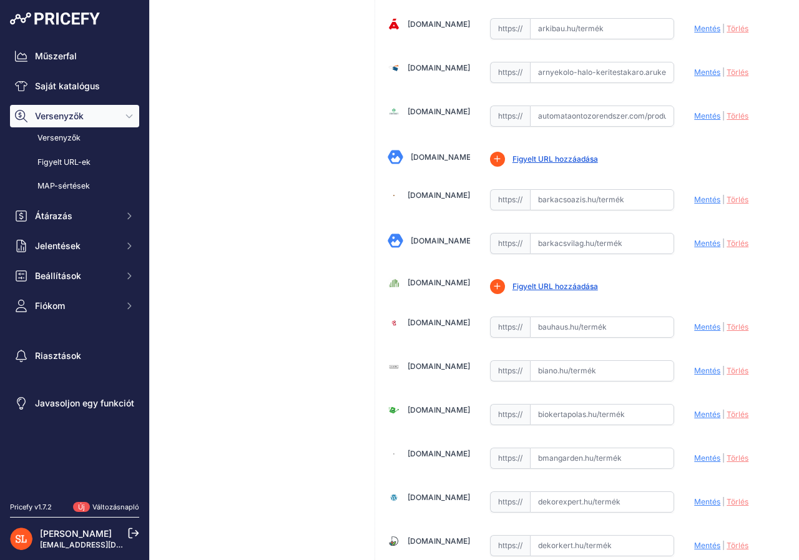
scroll to position [312, 0]
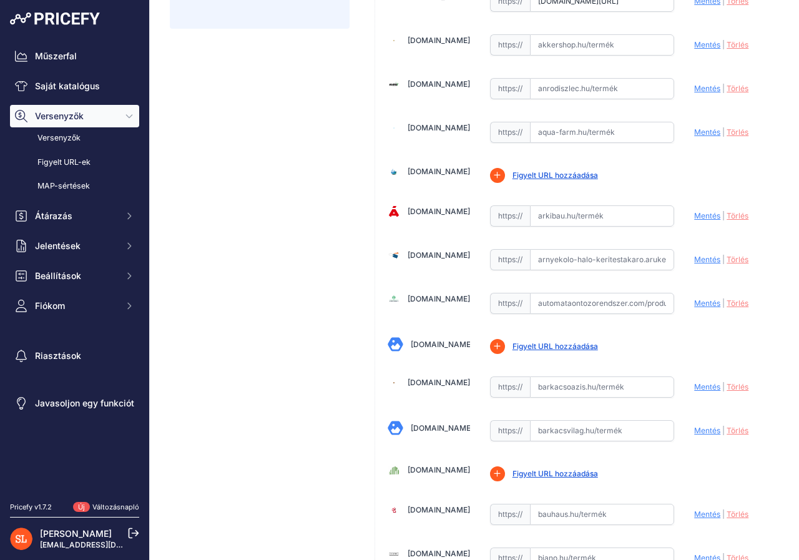
click at [558, 131] on input "text" at bounding box center [602, 132] width 145 height 21
paste input "[URL][DOMAIN_NAME]"
click at [694, 132] on font "Mentés" at bounding box center [707, 131] width 26 height 9
type input "[URL][DOMAIN_NAME]"
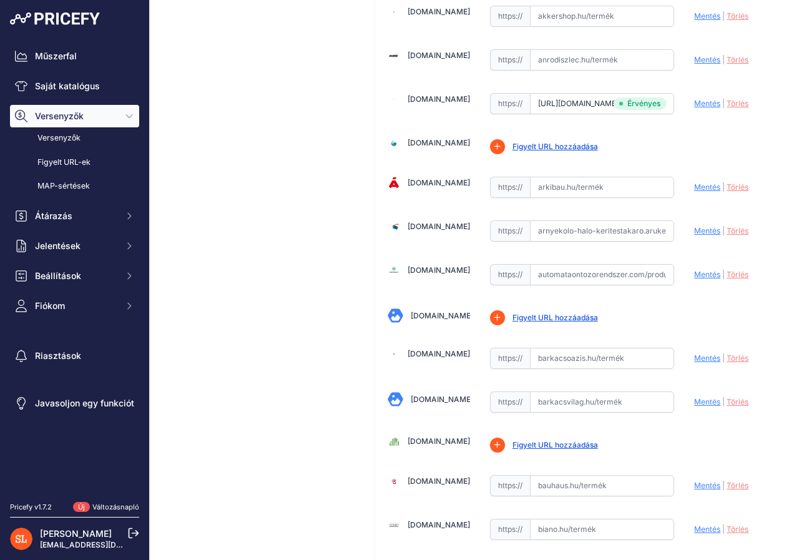
scroll to position [312, 0]
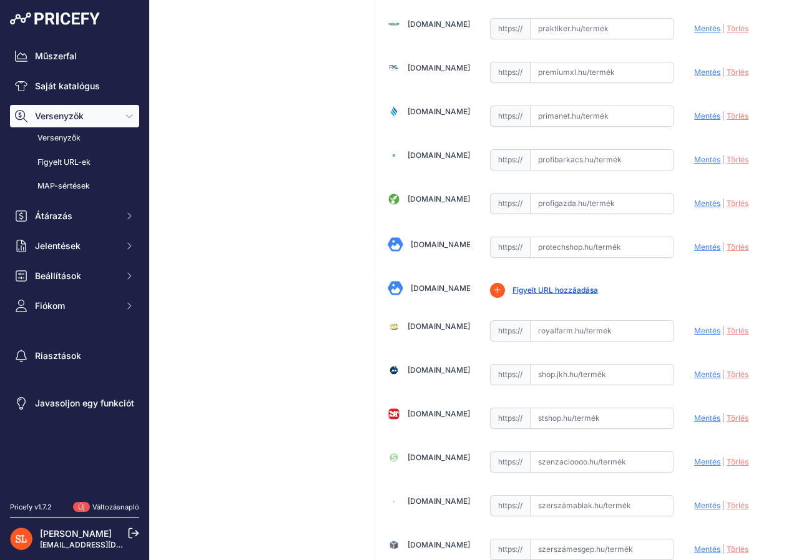
scroll to position [2747, 0]
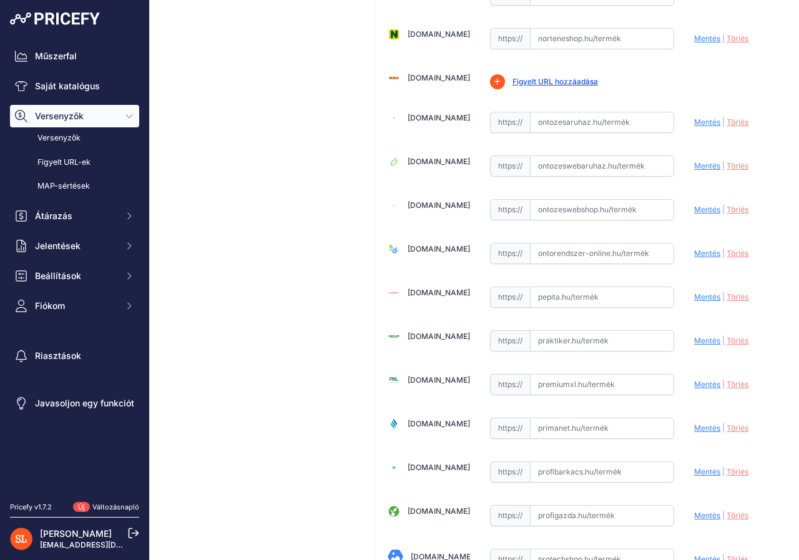
click at [560, 164] on input "text" at bounding box center [602, 165] width 145 height 21
paste input "[URL][DOMAIN_NAME][PERSON_NAME]"
click at [697, 164] on font "Mentés" at bounding box center [707, 165] width 26 height 9
type input "https://www.ontozeswebaruhaz.hu/kerti-szegelyek/11290-bradas-agyasszegely-feket…"
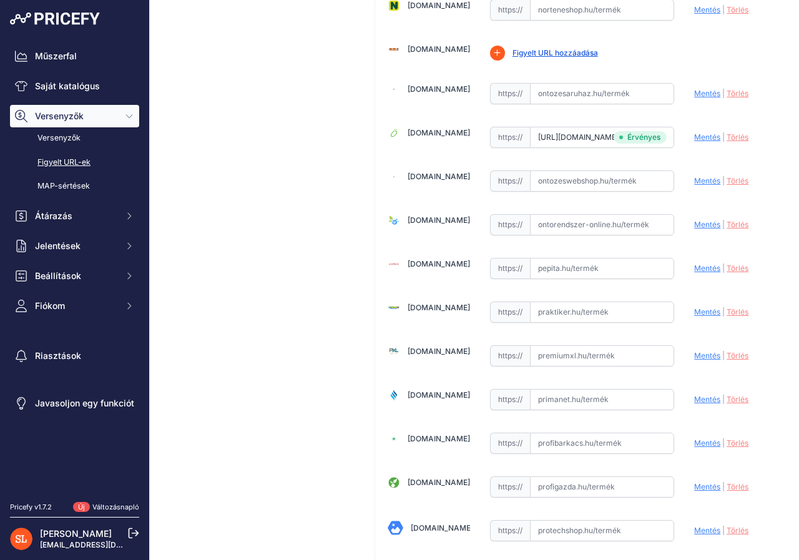
scroll to position [2747, 0]
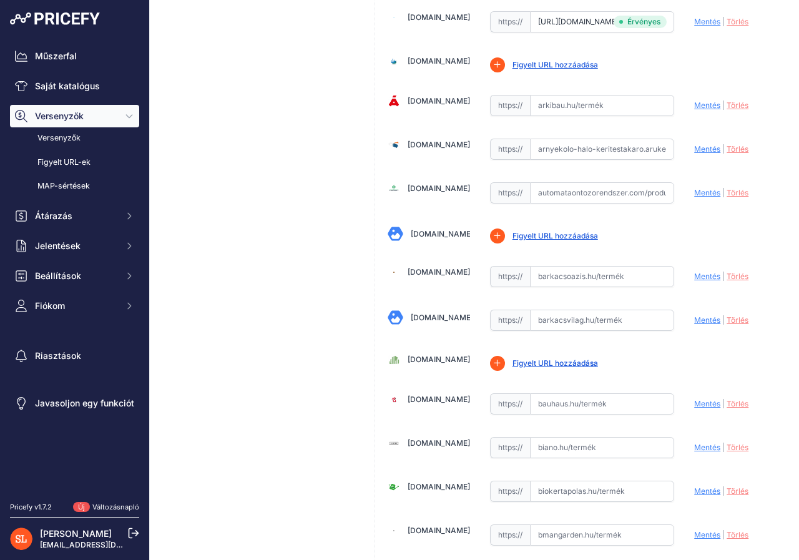
scroll to position [0, 0]
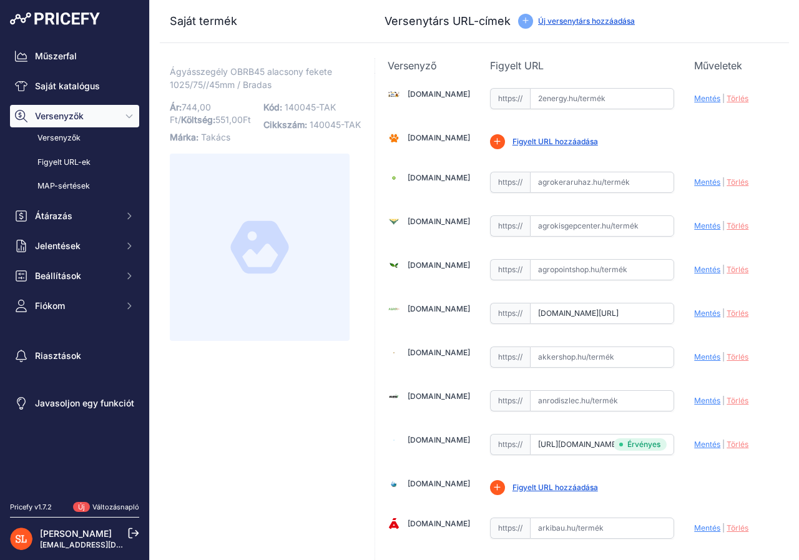
click at [554, 21] on font "Új versenytárs hozzáadása" at bounding box center [586, 20] width 97 height 9
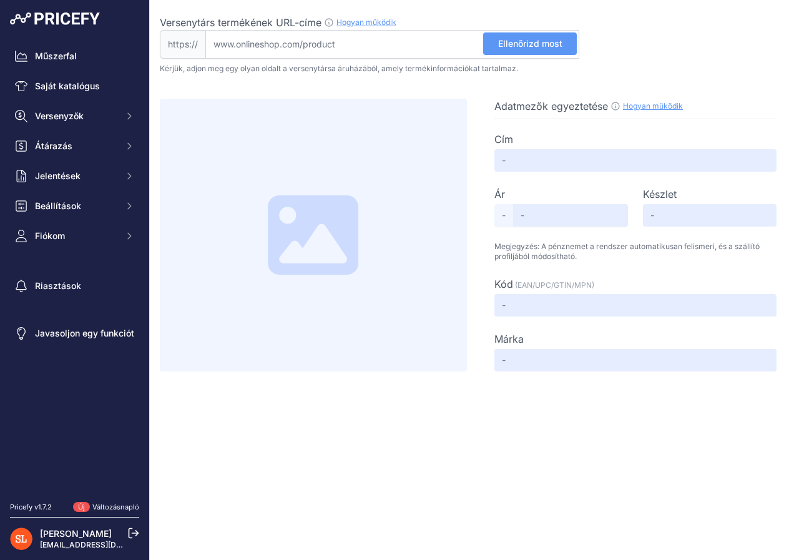
click at [257, 48] on input "Versenytárs termékének URL-címe Hogyan működik Ahhoz, hogy létrehozhassuk a ver…" at bounding box center [392, 44] width 374 height 29
paste input "[URL][DOMAIN_NAME]"
type input "[DOMAIN_NAME][URL]"
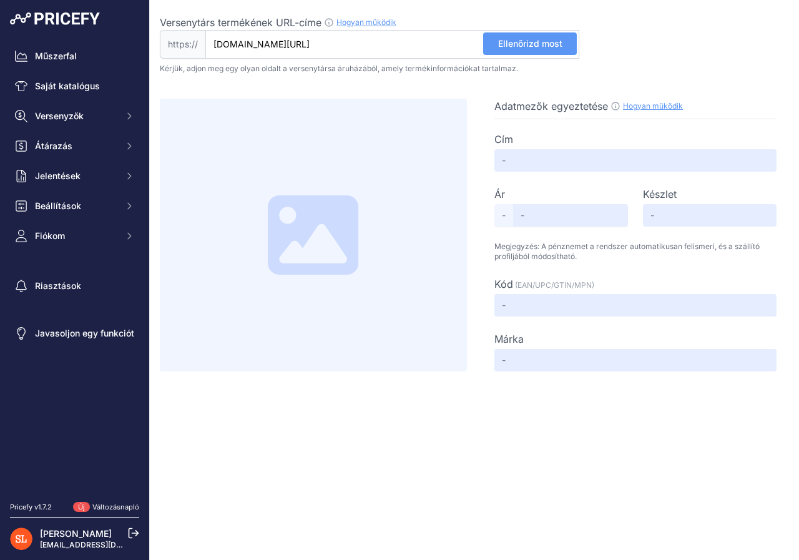
click at [500, 46] on font "Ellenőrizd most" at bounding box center [530, 43] width 64 height 11
type input "Kert Ágyásszegély OBRB45 alacsony Fekete 1025/75/45mm"
type input "710"
type input "Available"
type input "9047"
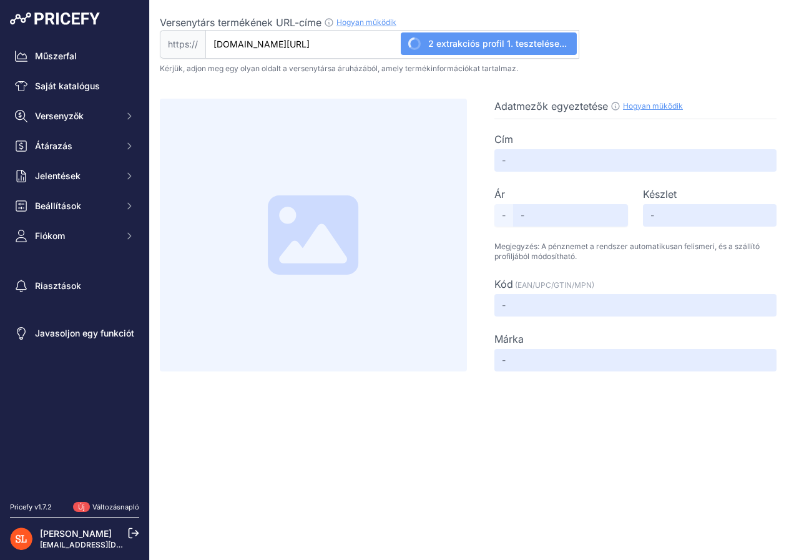
type input "BRADAS"
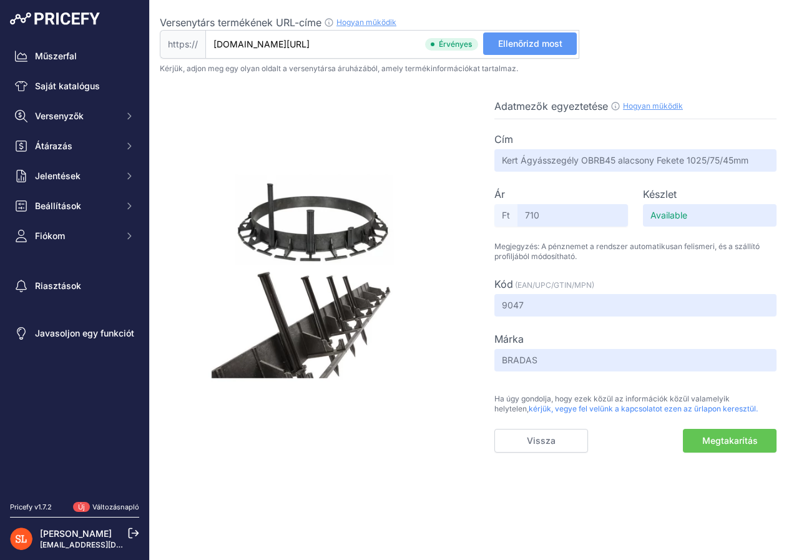
click at [737, 443] on font "Megtakarítás" at bounding box center [730, 440] width 56 height 11
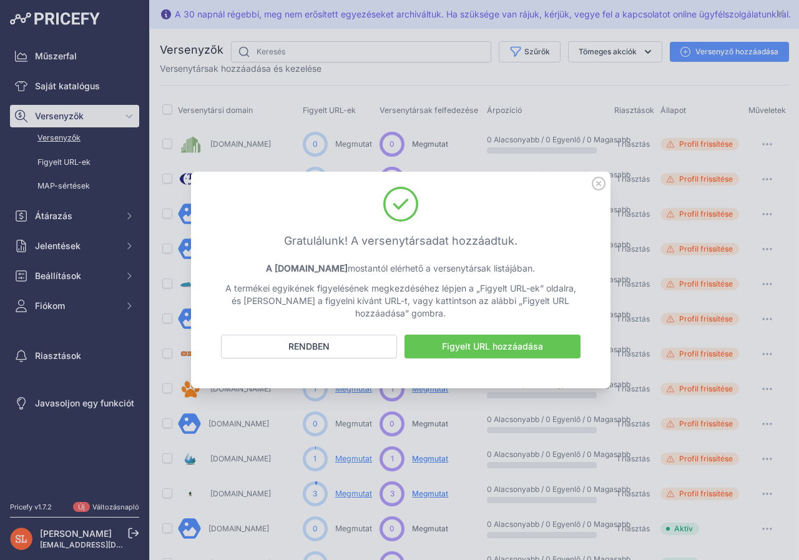
click at [451, 348] on font "Figyelt URL hozzáadása" at bounding box center [492, 346] width 101 height 11
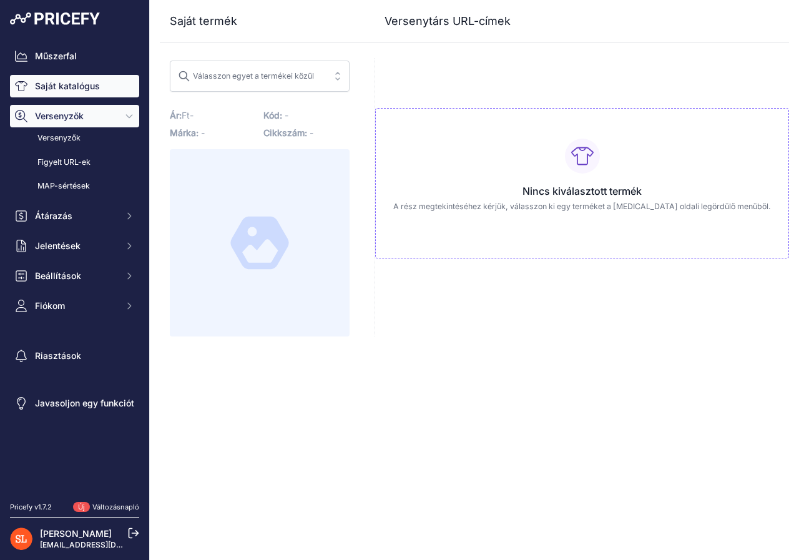
click at [56, 89] on font "Saját katalógus" at bounding box center [67, 86] width 65 height 11
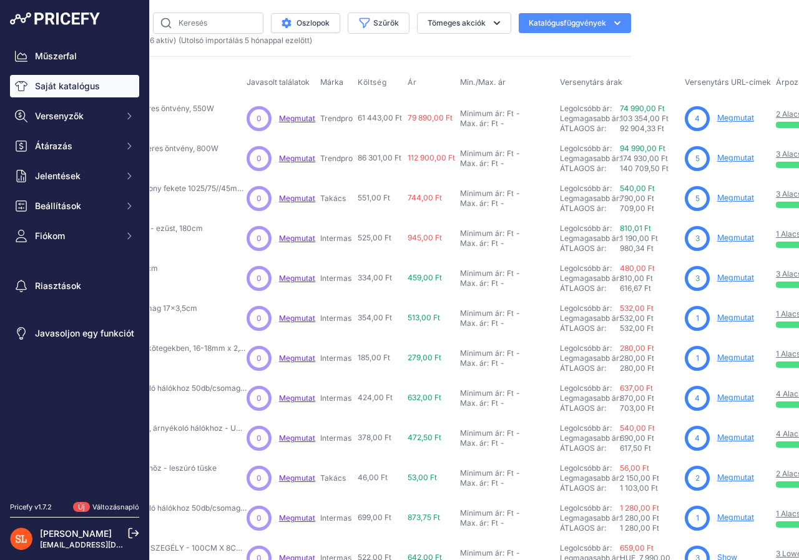
scroll to position [0, 200]
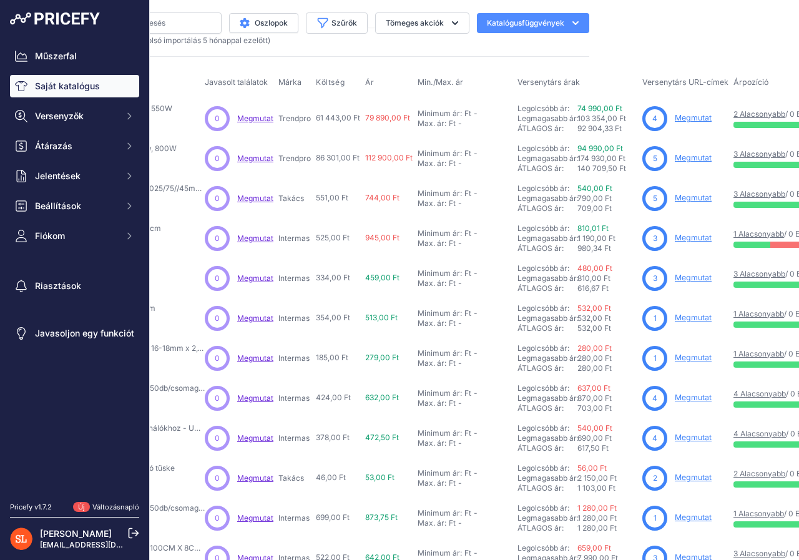
click at [700, 198] on font "Megmutat" at bounding box center [693, 197] width 37 height 9
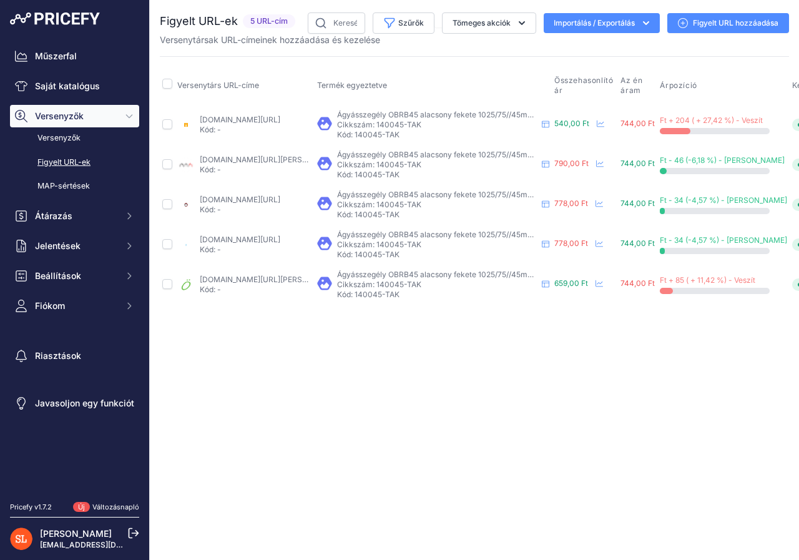
click at [723, 21] on font "Figyelt URL hozzáadása" at bounding box center [736, 22] width 86 height 9
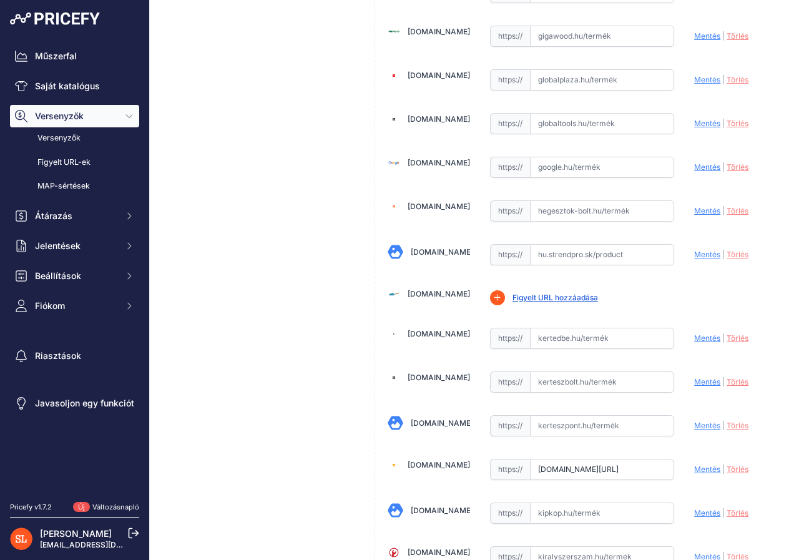
scroll to position [1935, 0]
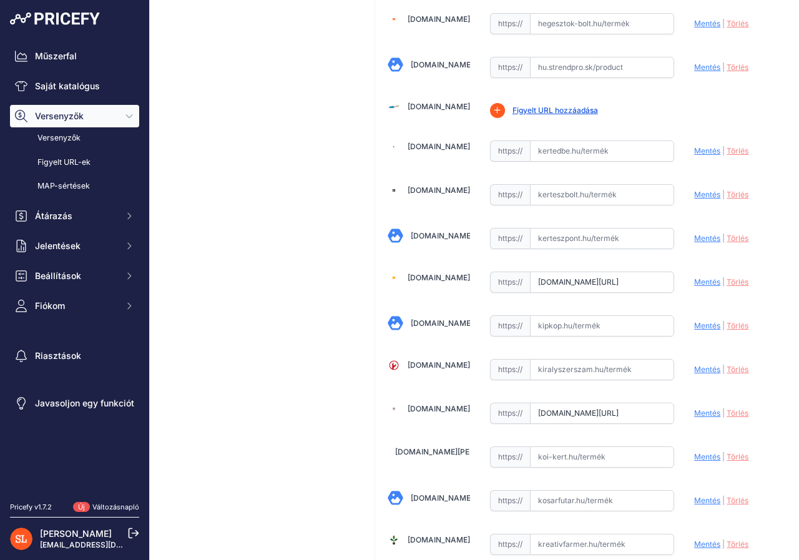
click at [538, 456] on input "text" at bounding box center [602, 456] width 145 height 21
paste input "https://koi-kert.hu/Agyasszegely-OBRB45-alacsony-fekete-1000/45mm?srsltid=AfmBO…"
click at [703, 457] on font "Mentés" at bounding box center [707, 456] width 26 height 9
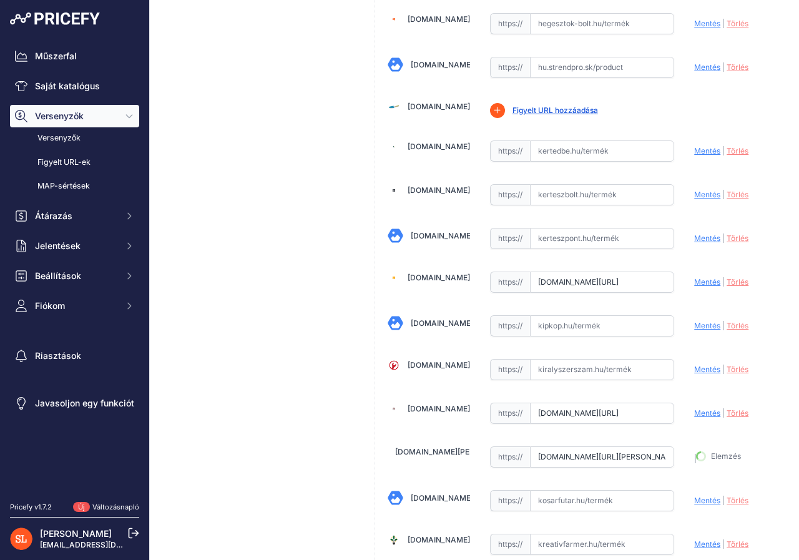
type input "https://koi-kert.hu/Agyasszegely-OBRB45-alacsony-fekete-1000/45mm?prirule_jdsni…"
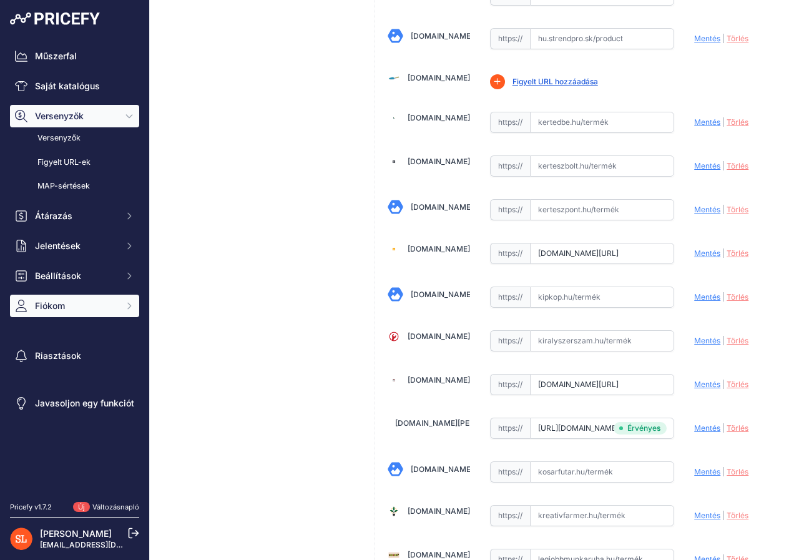
scroll to position [1935, 0]
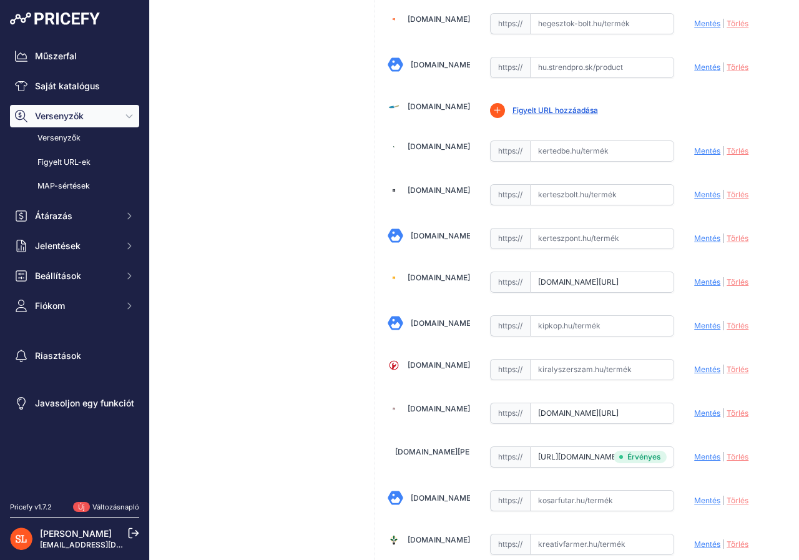
click at [307, 140] on div "Ágyásszegély OBRB45 alacsony fekete 1025/75//45mm / Bradas Link Ár: Ft" at bounding box center [260, 338] width 200 height 4431
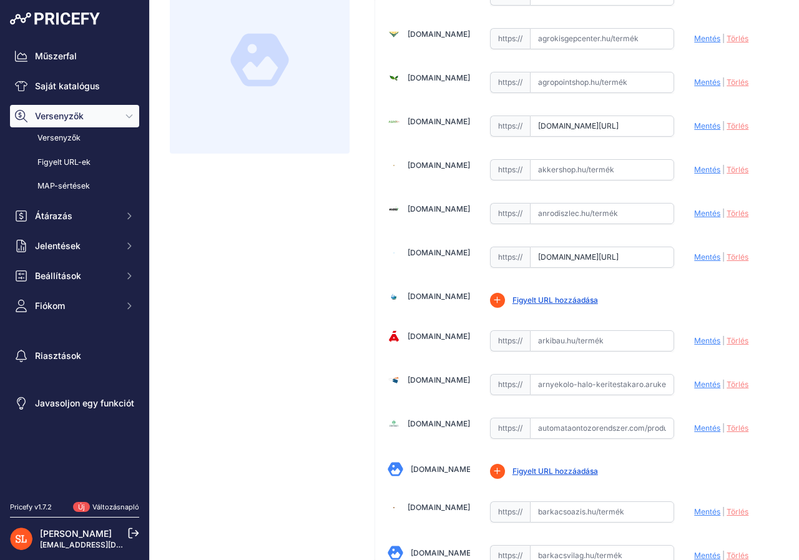
scroll to position [0, 0]
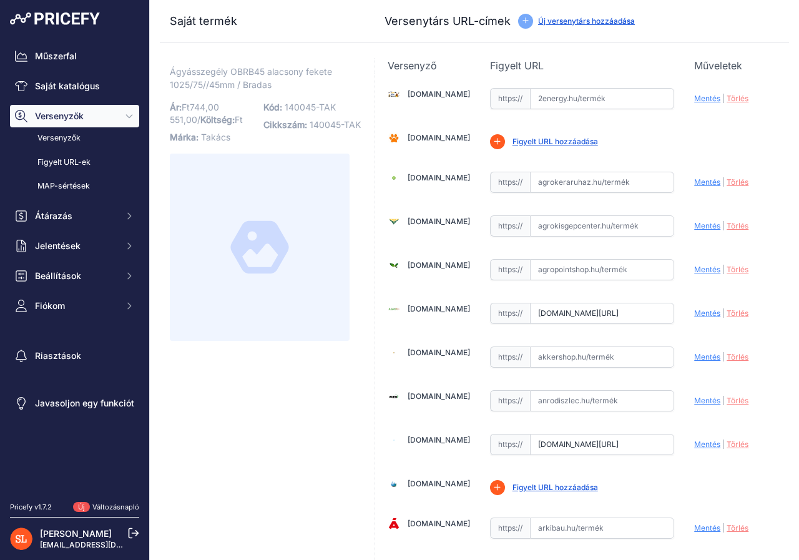
click at [596, 19] on font "Új versenytárs hozzáadása" at bounding box center [586, 20] width 97 height 9
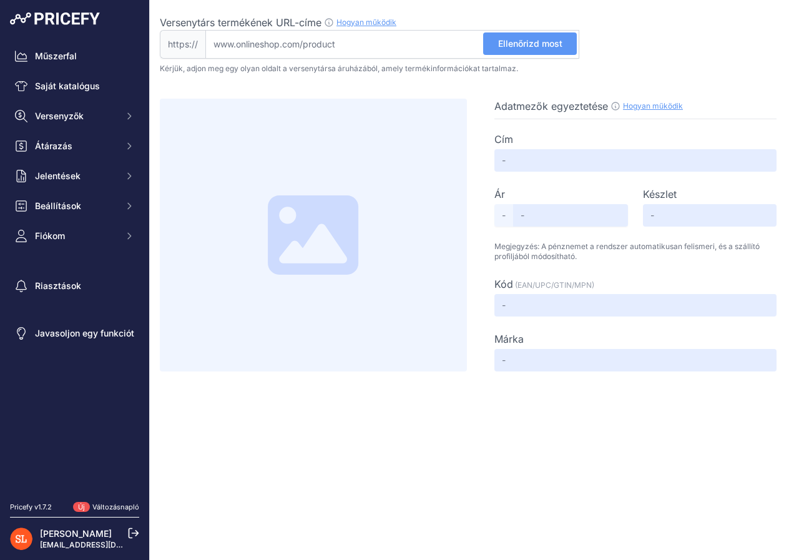
click at [355, 44] on input "Versenytárs termékének URL-címe Hogyan működik Ahhoz, hogy létrehozhassuk a ver…" at bounding box center [392, 44] width 374 height 29
paste input "[URL][DOMAIN_NAME]"
type input "[DOMAIN_NAME][URL]"
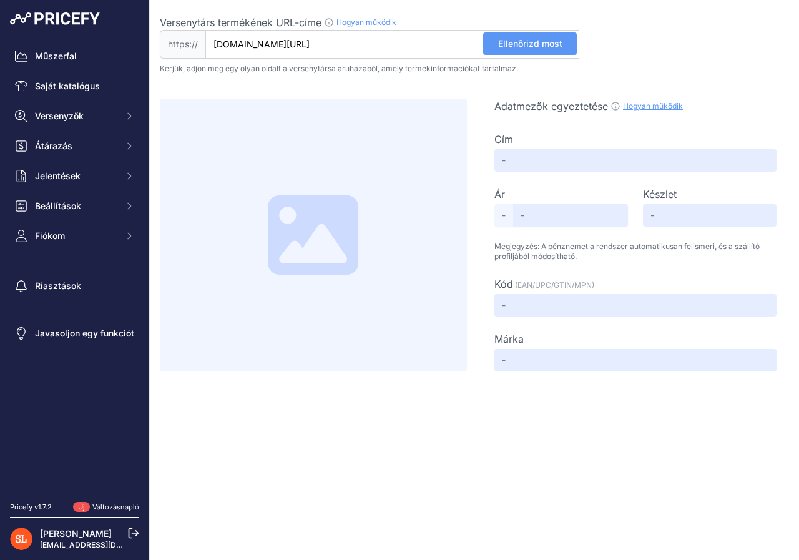
click at [534, 44] on font "Ellenőrizd most" at bounding box center [530, 43] width 64 height 11
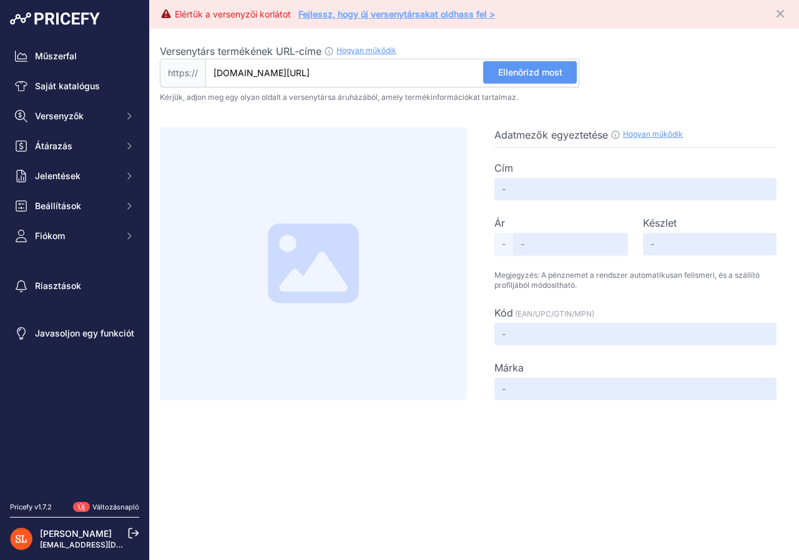
click at [490, 15] on font "Fejlessz, hogy új versenytársakat oldhass fel >" at bounding box center [396, 14] width 197 height 11
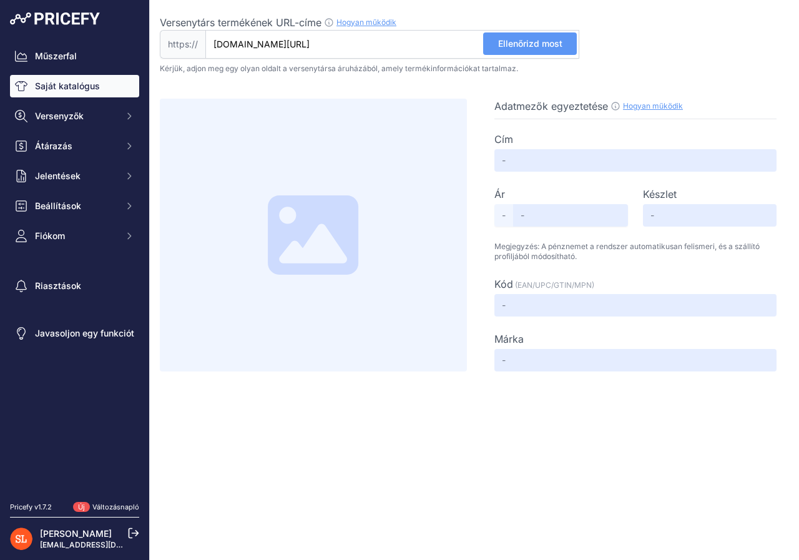
click at [58, 82] on font "Saját katalógus" at bounding box center [67, 86] width 65 height 11
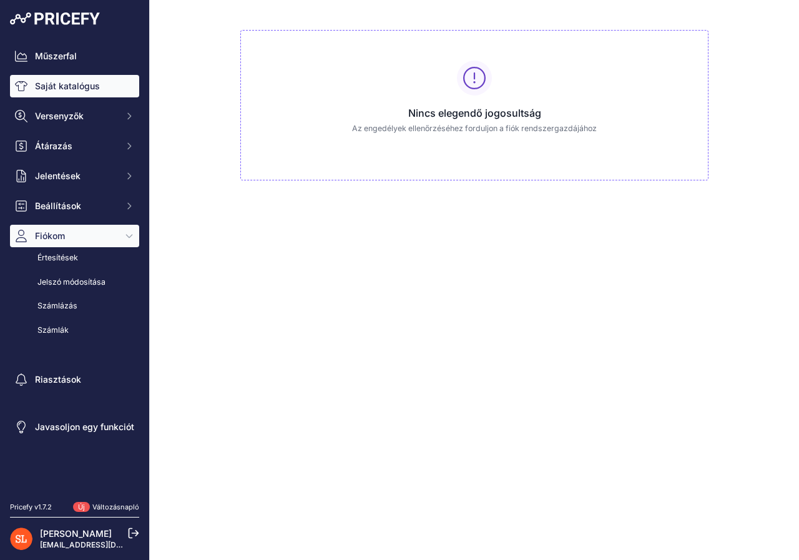
click at [78, 92] on link "Saját katalógus" at bounding box center [74, 86] width 129 height 22
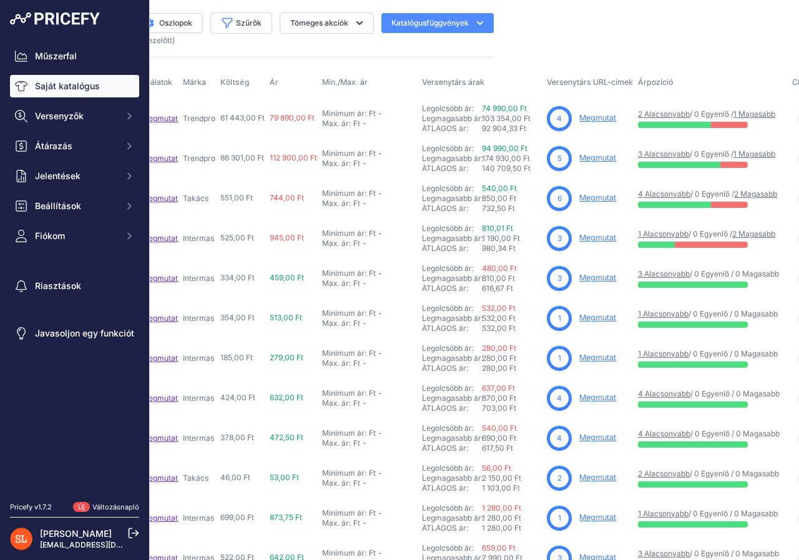
scroll to position [0, 300]
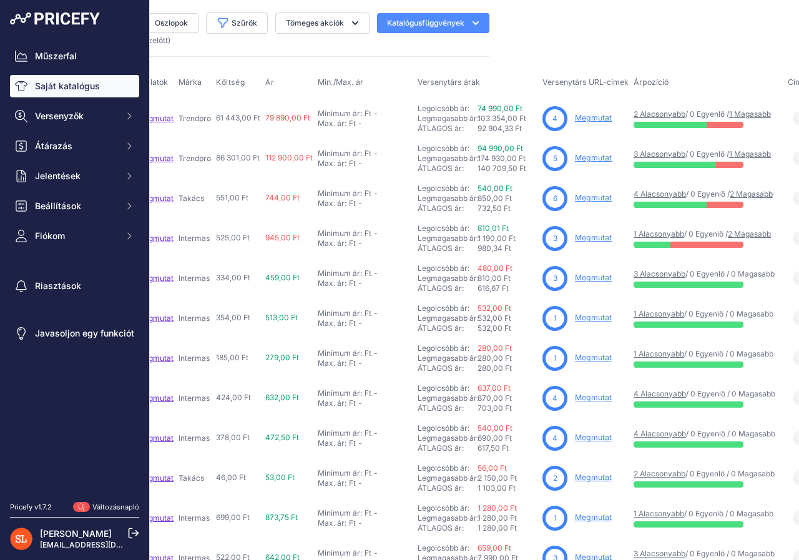
click at [602, 197] on font "Megmutat" at bounding box center [593, 197] width 37 height 9
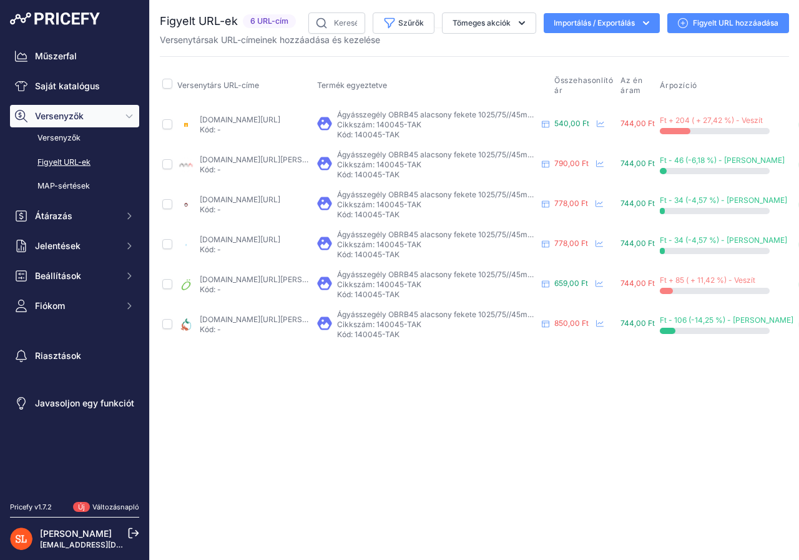
click at [706, 20] on font "Figyelt URL hozzáadása" at bounding box center [736, 22] width 86 height 9
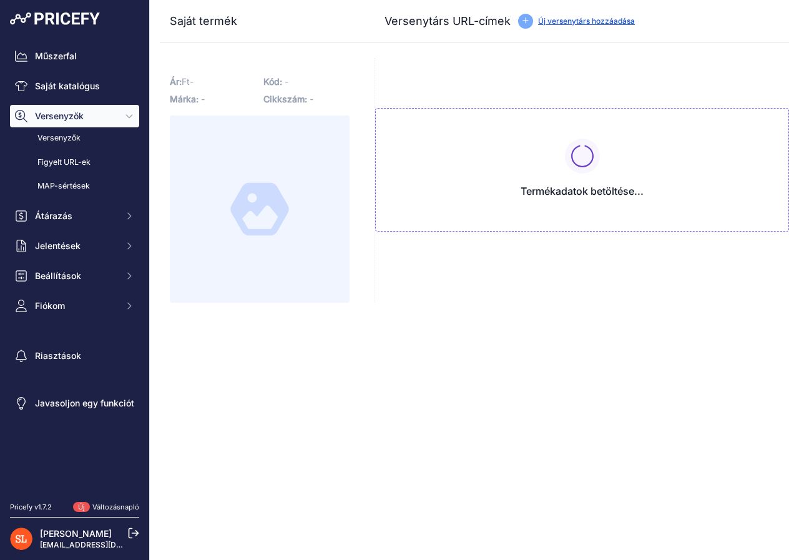
type input "www.agrowebshop.hu/product/8068/gyepszegely-1004-5-cm.html?prirule_jdsnikfkfjsd…"
type input "aqua-farm.hu/bradas-obrb45-univerzalis-agyasszegely-45-1000?prirule_jdsnikfkfjs…"
type input "kertiraktar.hu/hajlithato-muanyag-gyep-szegely-1m-450mm-obrb45?prirule_jdsnikfk…"
type input "www.koi-farm.hu/bradas-obrb45-univerzalis-agyasszegely-45-1000?prirule_jdsnikfk…"
type input "koi-kert.hu/Agyasszegely-OBRB45-alacsony-fekete-1000/45mm?prirule_jdsnikfkfjsd=…"
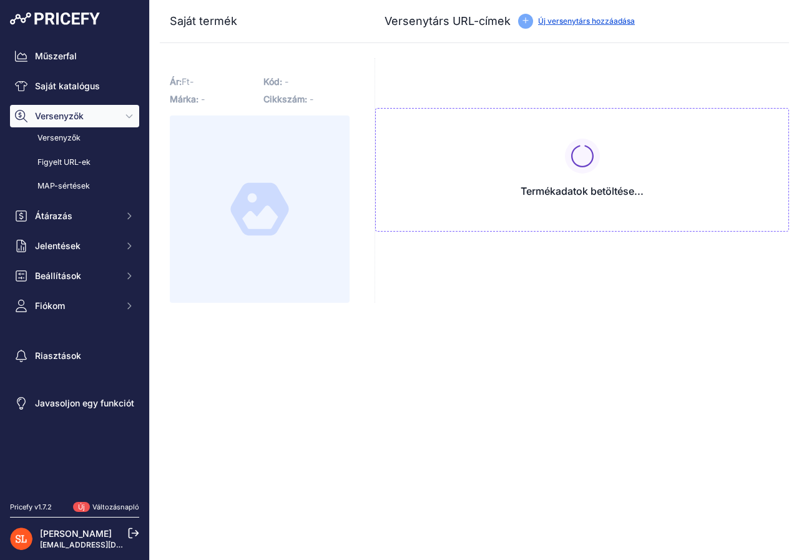
type input "www.ontozeswebaruhaz.hu/kerti-szegelyek/11290-bradas-agyasszegely-fekete-102575…"
type input "transvidia.hu/Bradas-agyasszegely-fekete-1025-75-45mm-140045?prirule_jdsnikfkfj…"
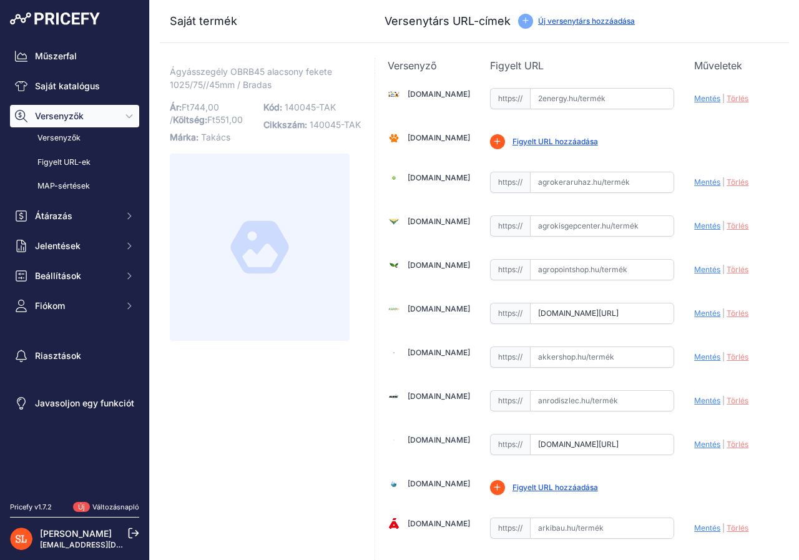
click at [587, 21] on font "Új versenytárs hozzáadása" at bounding box center [586, 20] width 97 height 9
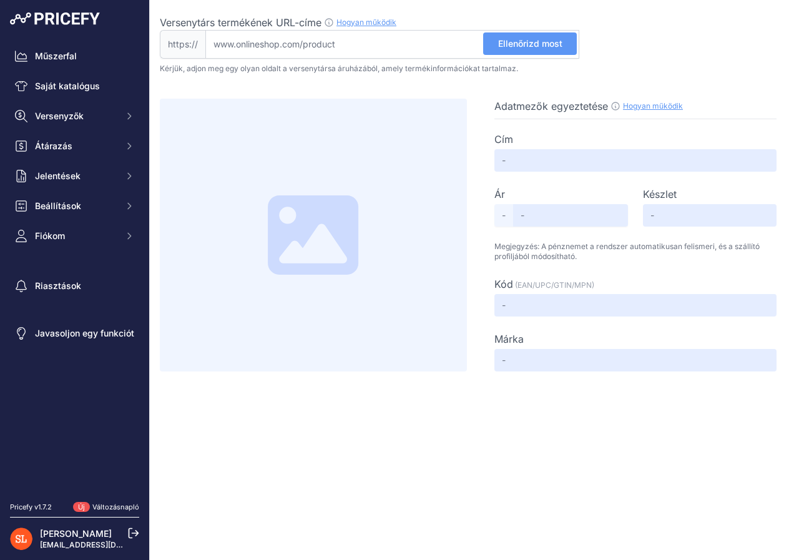
click at [225, 39] on input "Versenytárs termékének URL-címe Hogyan működik Ahhoz, hogy létrehozhassuk a ver…" at bounding box center [392, 44] width 374 height 29
paste input "https://aquakert.webaruhazam.hu/product/agyasszegely-obrb45-alacsony-fekete-102…"
type input "aquakert.webaruhazam.hu/product/agyasszegely-obrb45-alacsony-fekete-10257545mm-…"
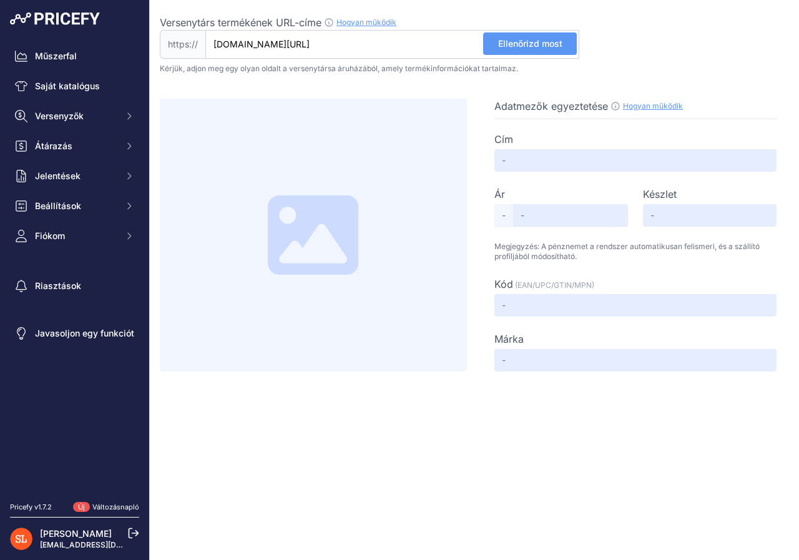
click at [533, 39] on font "Ellenőrizd most" at bounding box center [530, 43] width 64 height 11
click at [74, 82] on font "Saját katalógus" at bounding box center [67, 86] width 65 height 11
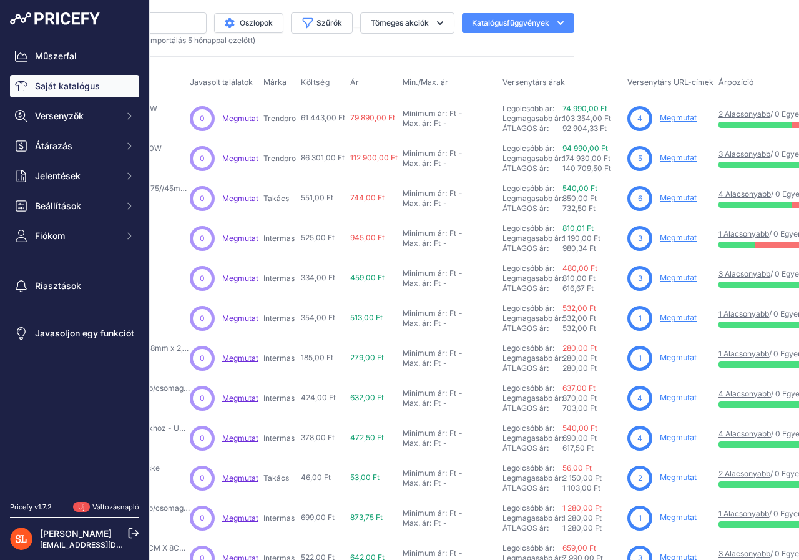
scroll to position [0, 217]
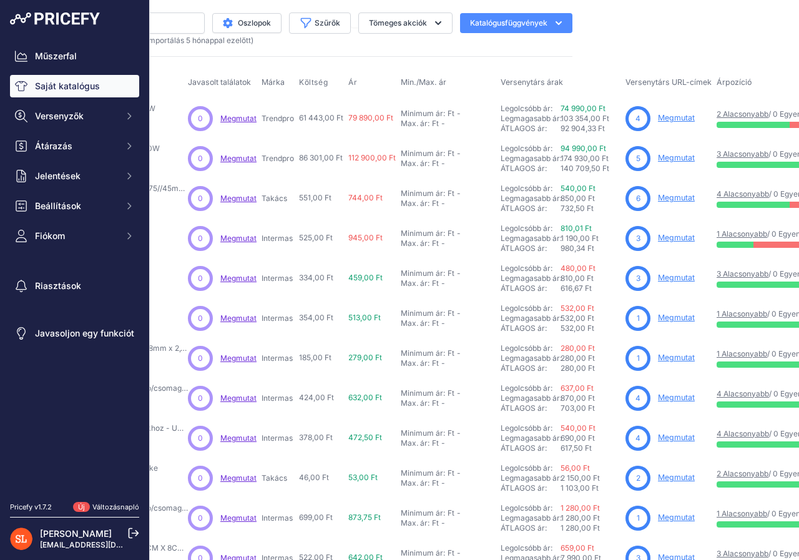
click at [666, 277] on font "Megmutat" at bounding box center [676, 277] width 37 height 9
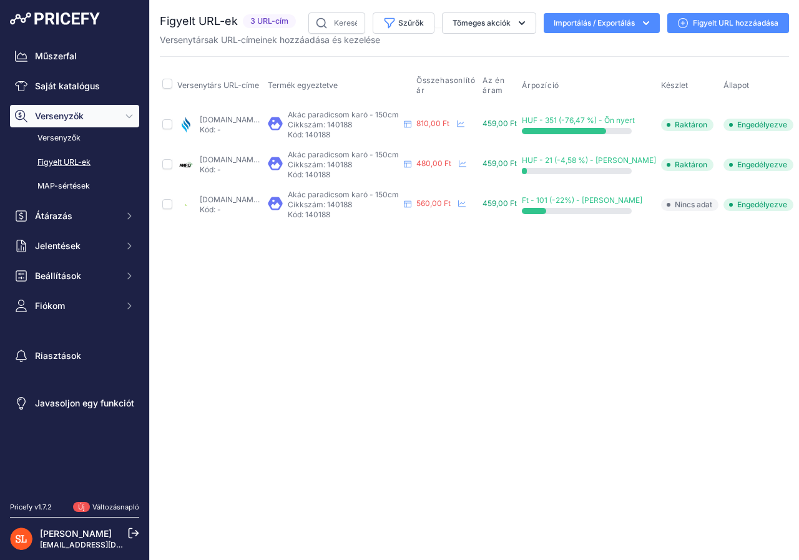
click at [710, 22] on font "Figyelt URL hozzáadása" at bounding box center [736, 22] width 86 height 9
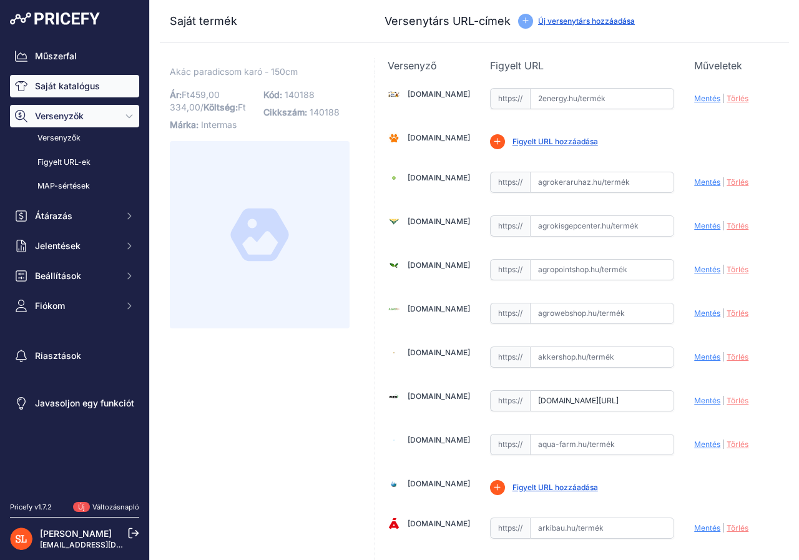
click at [74, 84] on font "Saját katalógus" at bounding box center [67, 86] width 65 height 11
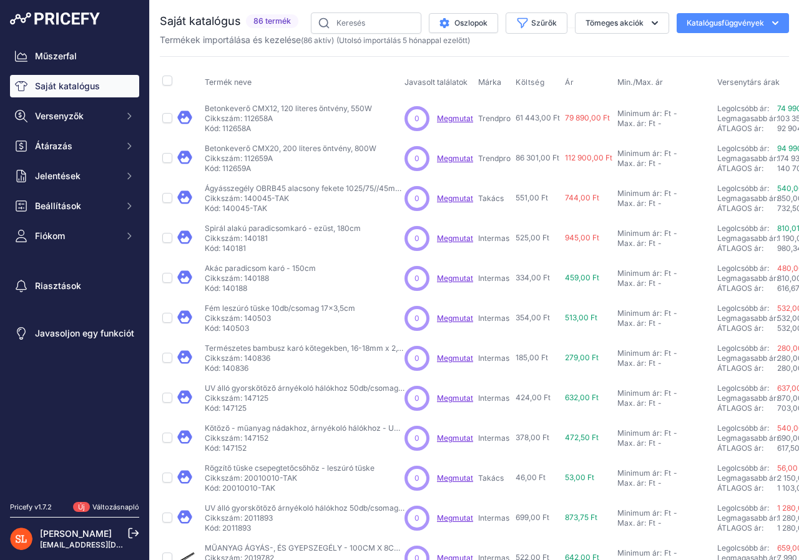
click at [452, 239] on font "Megmutat" at bounding box center [455, 238] width 36 height 9
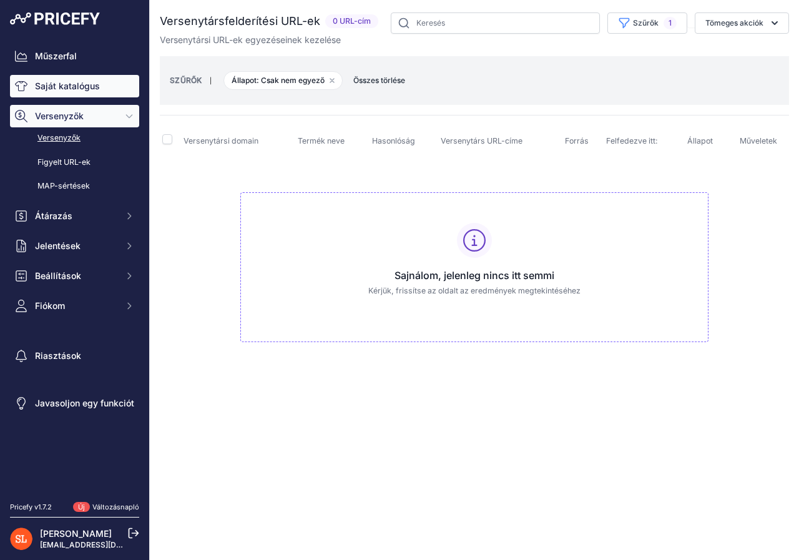
click at [47, 87] on font "Saját katalógus" at bounding box center [67, 86] width 65 height 11
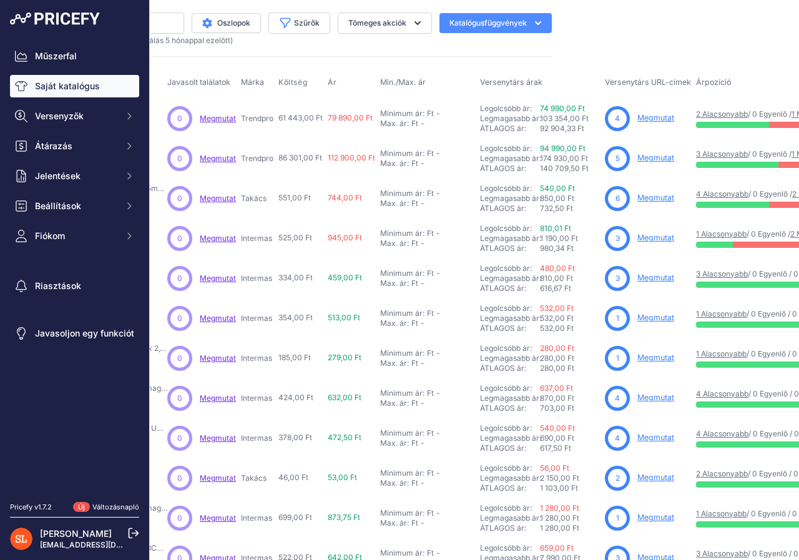
scroll to position [0, 250]
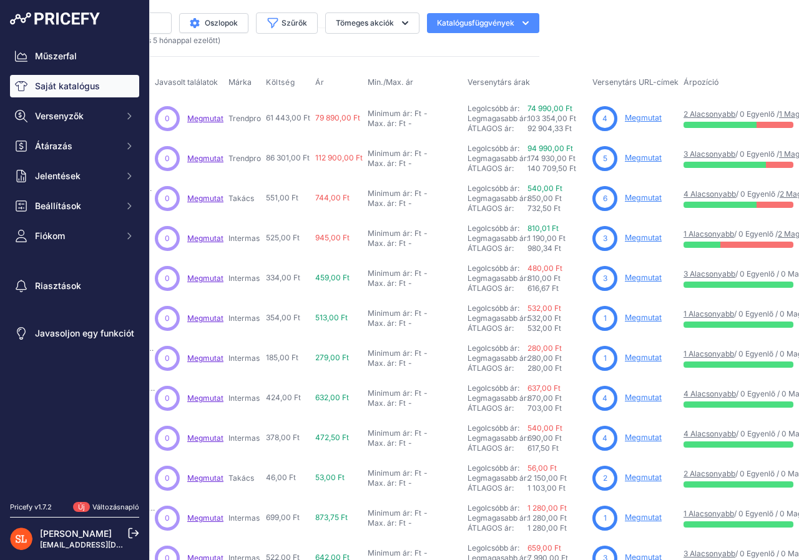
click at [641, 238] on font "Megmutat" at bounding box center [643, 237] width 37 height 9
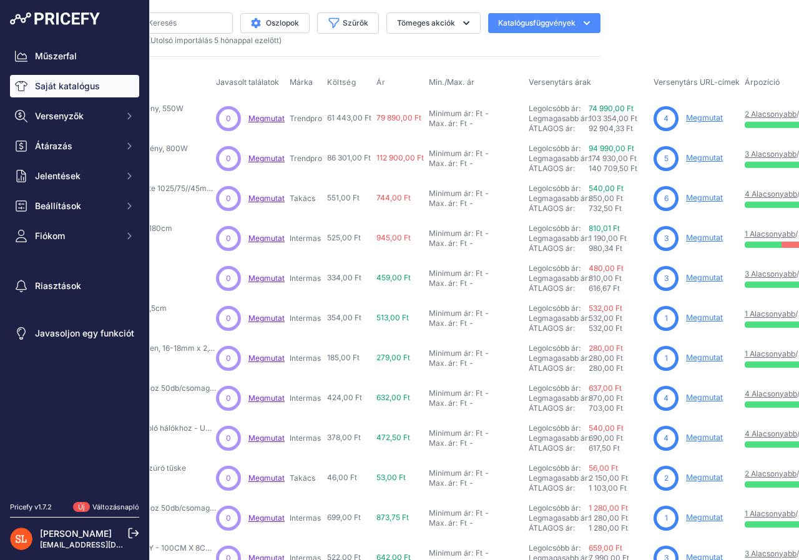
scroll to position [0, 200]
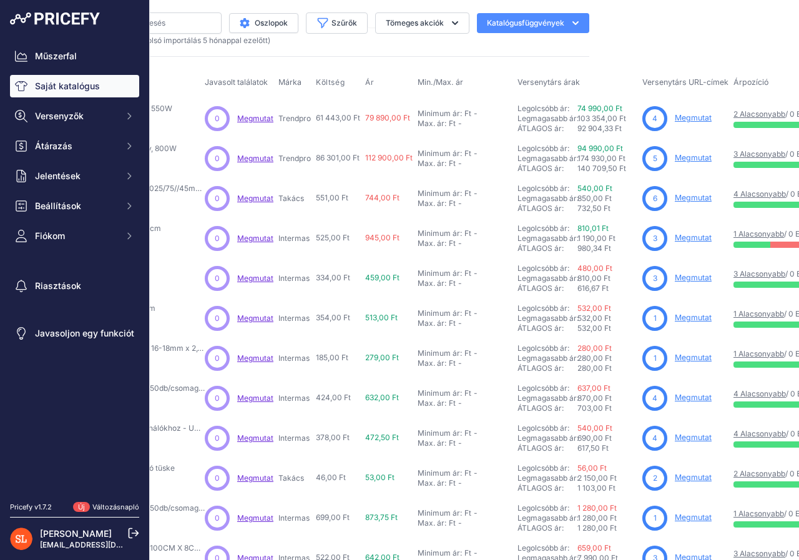
click at [688, 278] on font "Megmutat" at bounding box center [693, 277] width 37 height 9
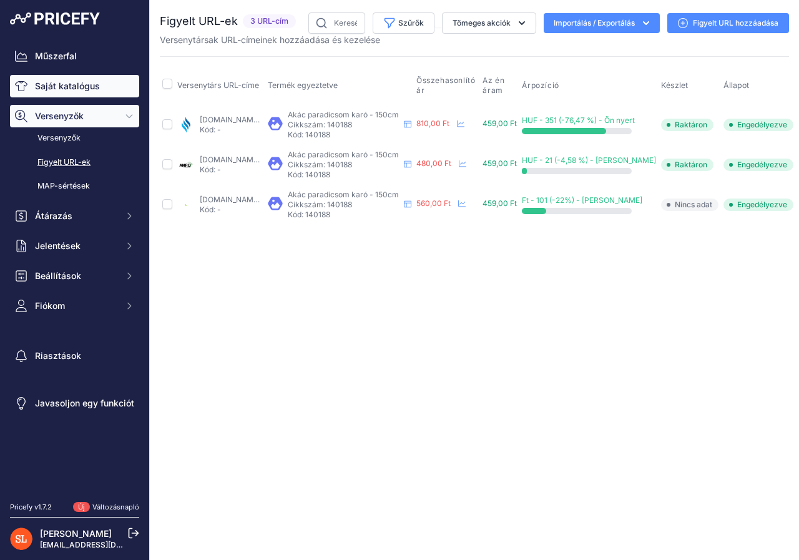
click at [57, 88] on font "Saját katalógus" at bounding box center [67, 86] width 65 height 11
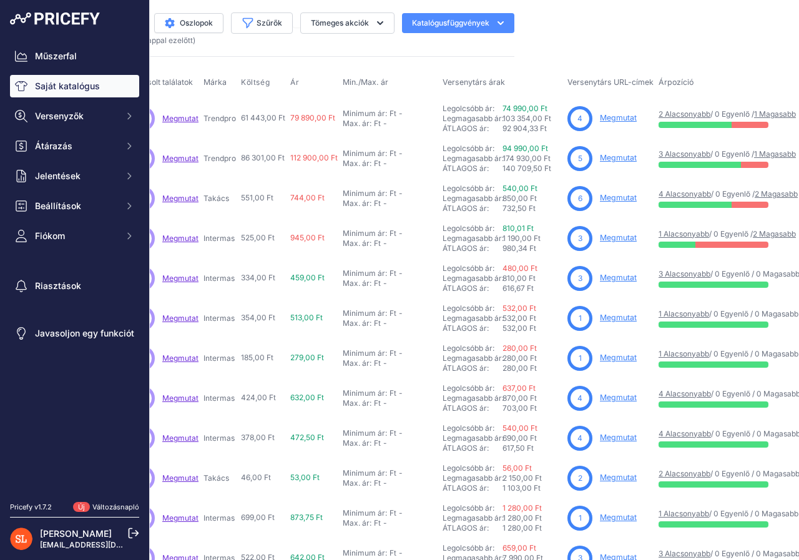
scroll to position [0, 292]
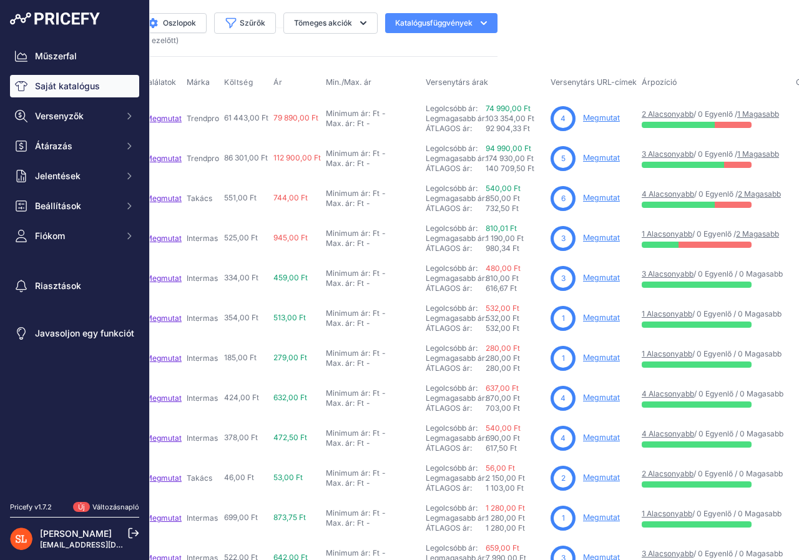
click at [589, 238] on font "Megmutat" at bounding box center [601, 237] width 37 height 9
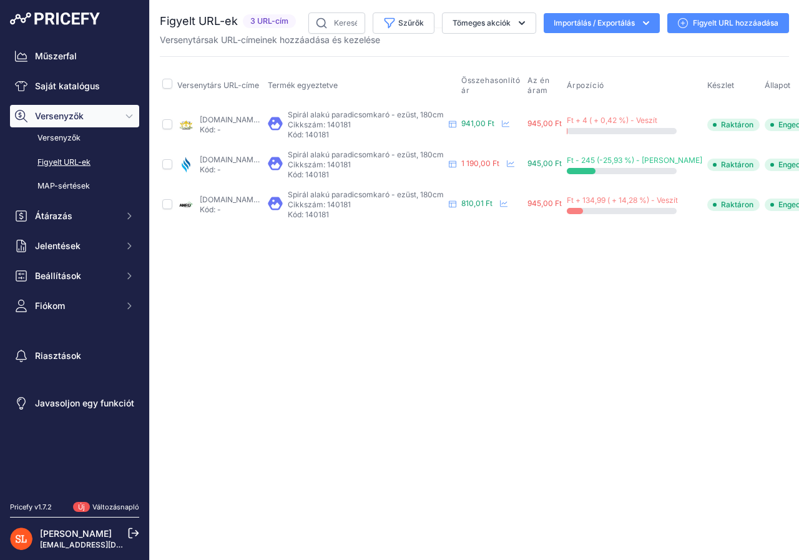
click at [712, 18] on font "Figyelt URL hozzáadása" at bounding box center [736, 22] width 86 height 9
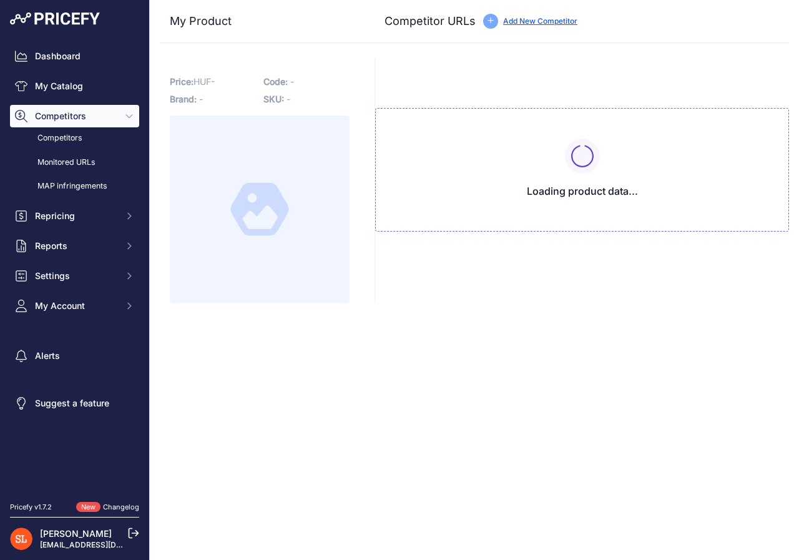
type input "www.anrodiszlec.hu/product_info.php/products_id/24287?prirule_jdsnikfkfjsd=8418"
type input "www.primanet.hu/termekek/PWS-031011-01/paradicsomkaro-acel-18m-140181-10812.htm…"
type input "www.royalfarm.hu/paradicsomkaro-acel-18m-140181-tomato-spiral?prirule_jdsnikfkf…"
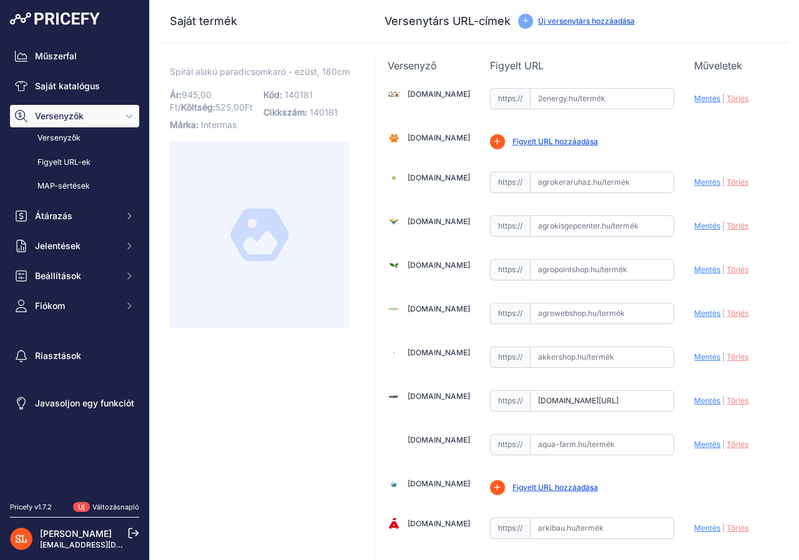
click at [599, 21] on font "Új versenytárs hozzáadása" at bounding box center [586, 20] width 97 height 9
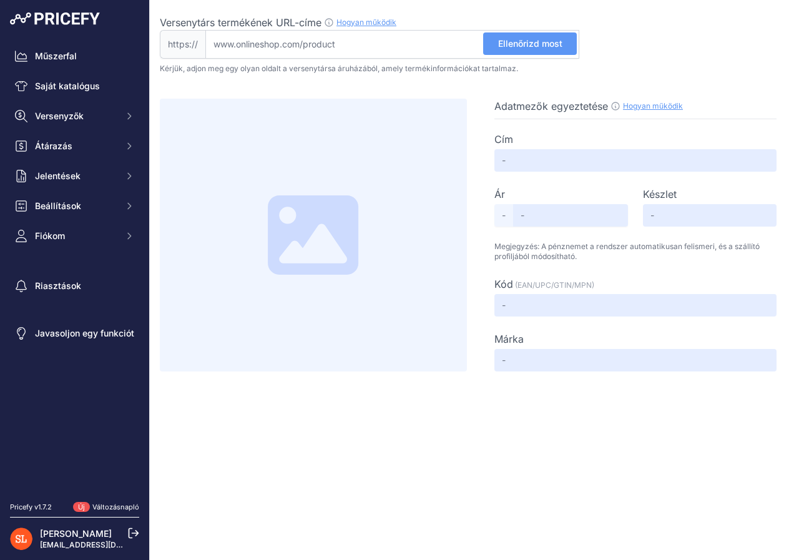
click at [242, 39] on input "Versenytárs termékének URL-címe Hogyan működik Ahhoz, hogy létrehozhassuk a ver…" at bounding box center [392, 44] width 374 height 29
paste input "https://cleandepo.hu/Paradicsomkaro-acel-1-8m-140181-Tomato-spiral?utm_source=o…"
type input "cleandepo.hu/Paradicsomkaro-acel-1-8m-140181-Tomato-spiral?utm_source=olcsobbat…"
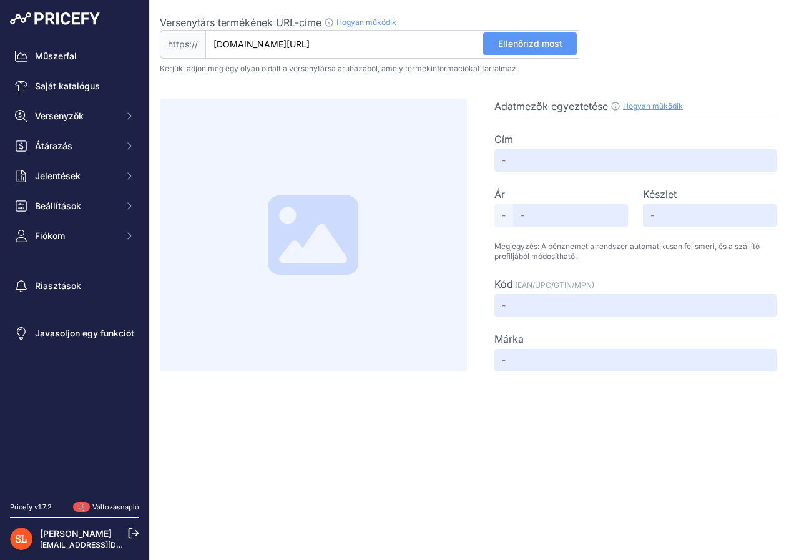
click at [533, 47] on font "Ellenőrizd most" at bounding box center [530, 43] width 64 height 11
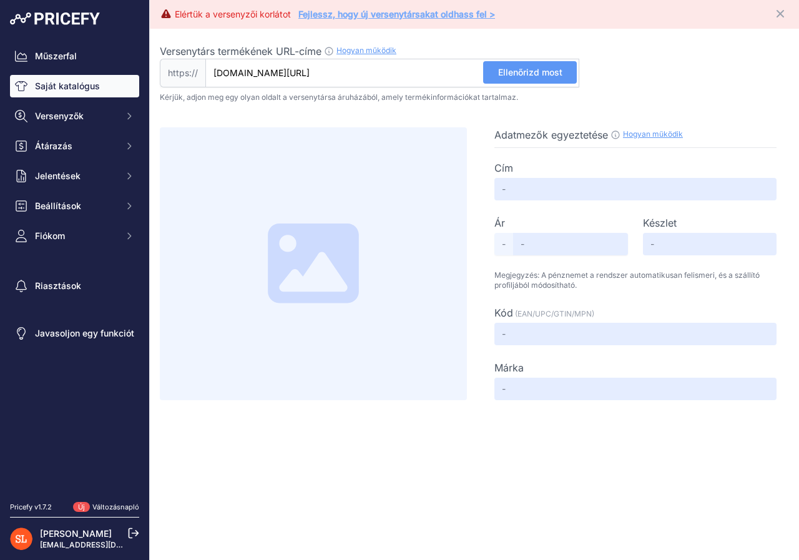
click at [73, 84] on font "Saját katalógus" at bounding box center [67, 86] width 65 height 11
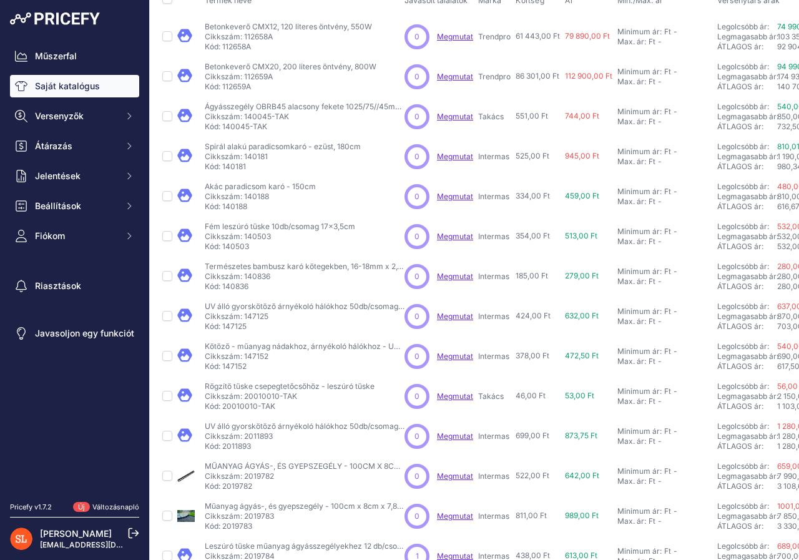
scroll to position [199, 0]
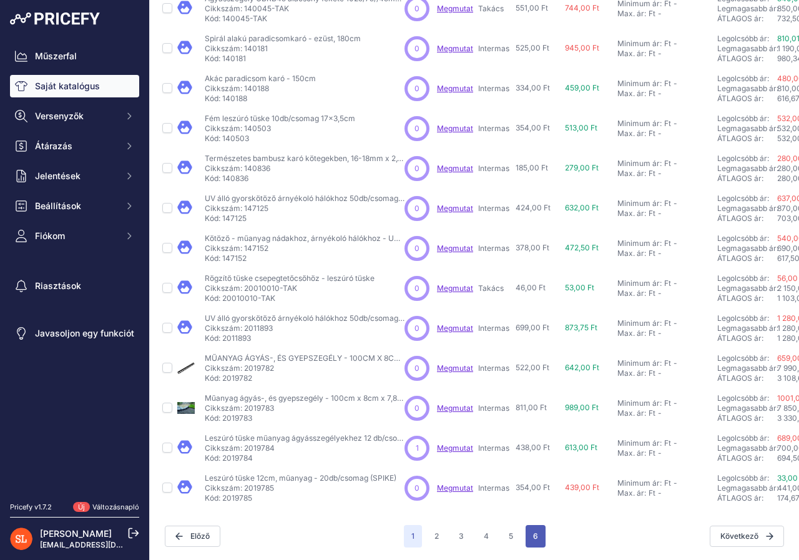
click at [533, 531] on font "6" at bounding box center [535, 535] width 5 height 9
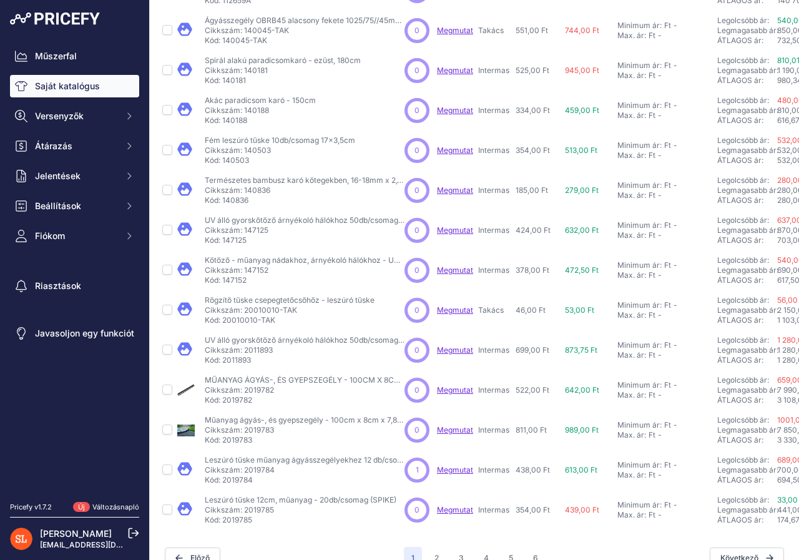
scroll to position [230, 0]
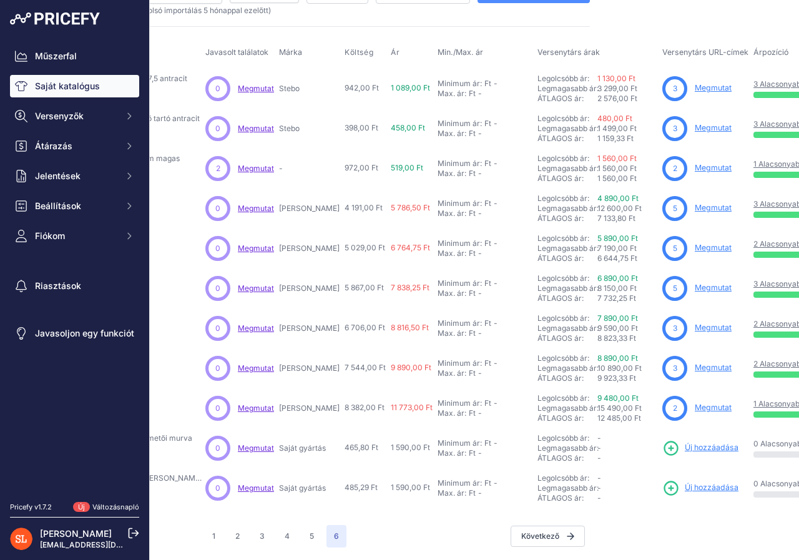
scroll to position [39, 200]
click at [699, 163] on font "Megmutat" at bounding box center [712, 167] width 37 height 9
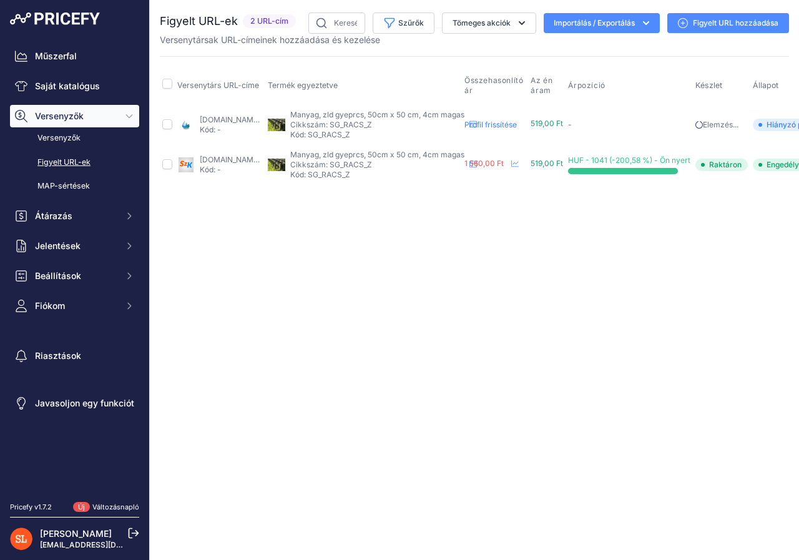
drag, startPoint x: 358, startPoint y: 174, endPoint x: 407, endPoint y: 172, distance: 48.7
click at [407, 172] on p "Kód: SG_RACS_Z" at bounding box center [377, 175] width 174 height 10
copy font "SG_RACS_Z"
click at [259, 304] on div "Close You are not connected to the internet." at bounding box center [474, 280] width 649 height 560
click at [701, 24] on font "Figyelt URL hozzáadása" at bounding box center [736, 22] width 86 height 9
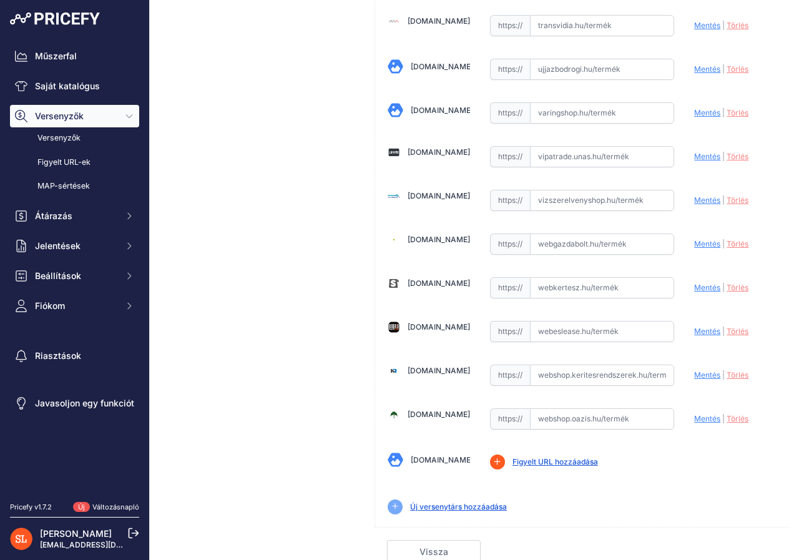
scroll to position [3804, 0]
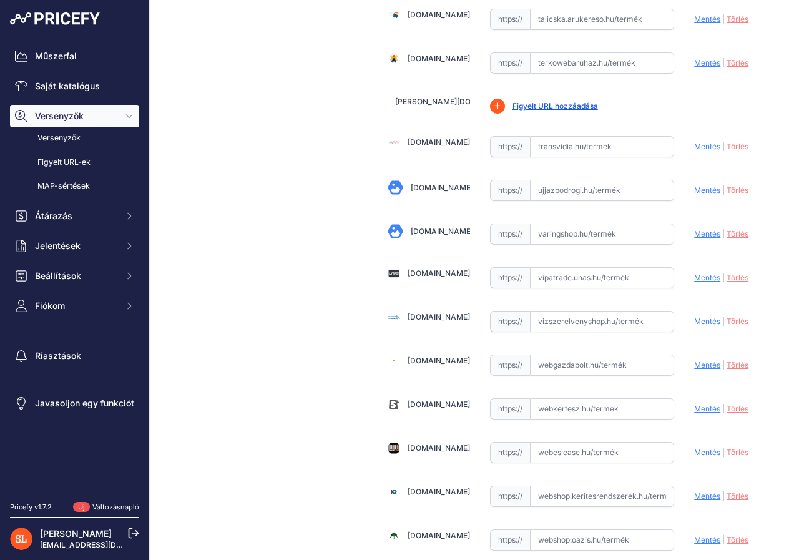
click at [597, 190] on input "text" at bounding box center [602, 190] width 145 height 21
paste input "https://ujhazbodrogi.hu/kert/kertepites/bb-0341183-muanyag-zold-gyepracs-492cm-…"
click at [694, 185] on font "Mentés" at bounding box center [707, 189] width 26 height 9
type input "https://ujhazbodrogi.hu/kert/kertepites/bb-0341183-muanyag-zold-gyepracs-492cm-…"
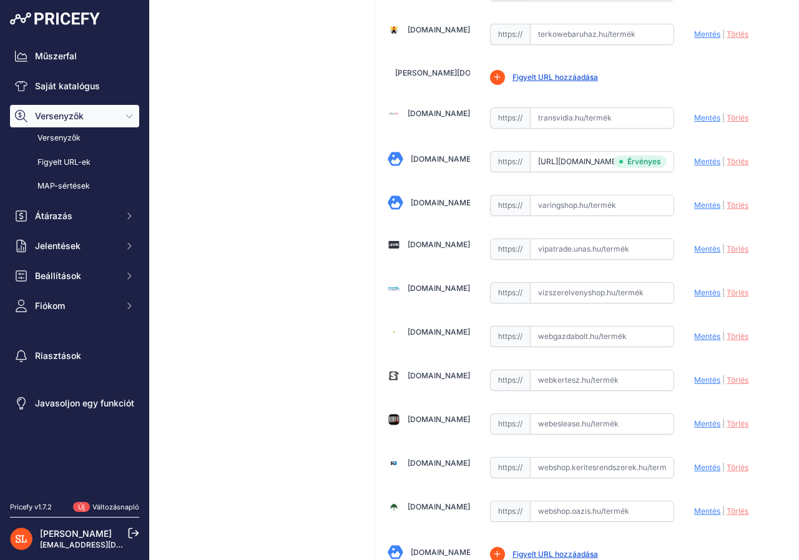
scroll to position [3804, 0]
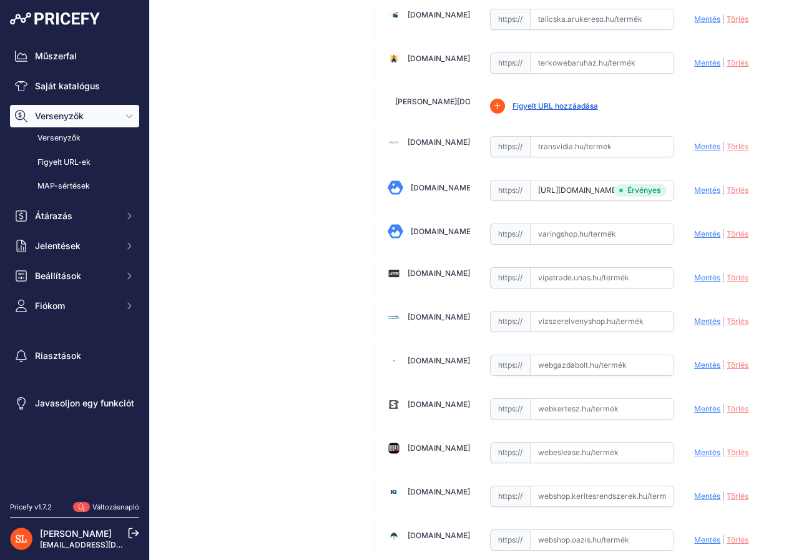
drag, startPoint x: 318, startPoint y: 200, endPoint x: 316, endPoint y: 192, distance: 8.9
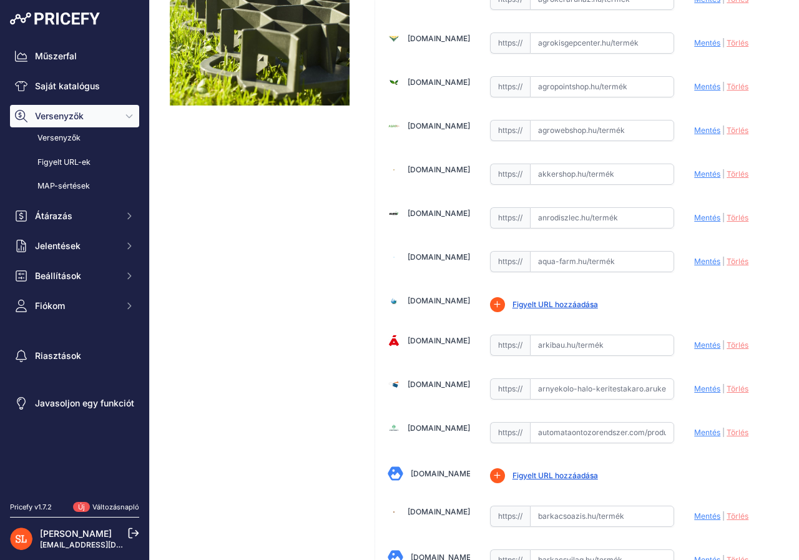
scroll to position [0, 0]
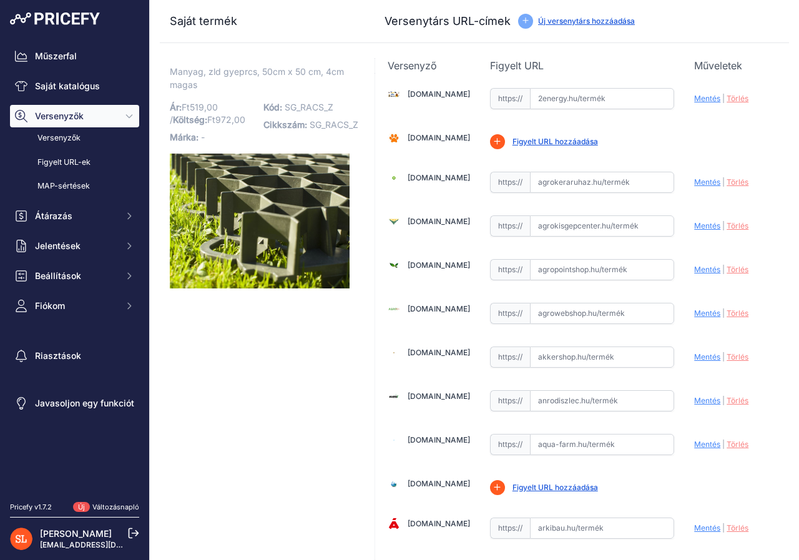
click at [561, 314] on input "text" at bounding box center [602, 313] width 145 height 21
paste input "https://www.agrowebshop.hu/product/4891/gyepracs-50x50-cm.html?gad_source=1&gad…"
click at [695, 314] on font "Mentés" at bounding box center [707, 312] width 26 height 9
type input "https://www.agrowebshop.hu/product/4891/gyepracs-50x50-cm.html?gad_campaignid=1…"
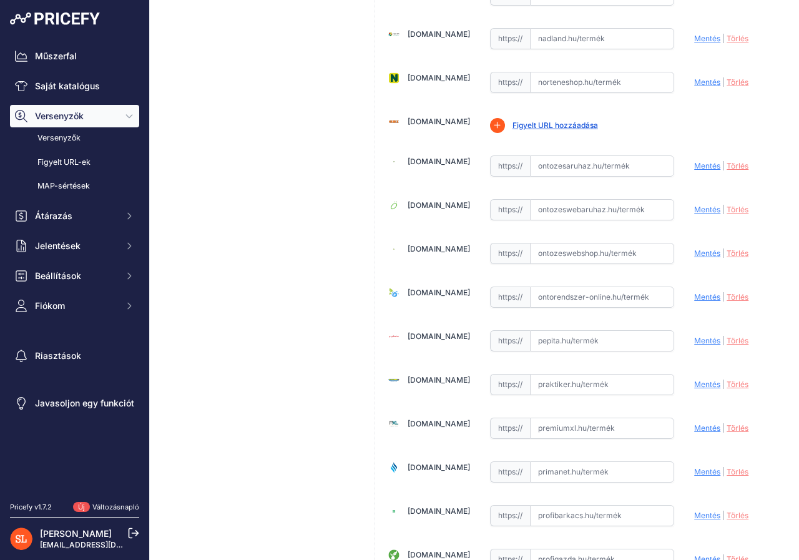
scroll to position [2872, 0]
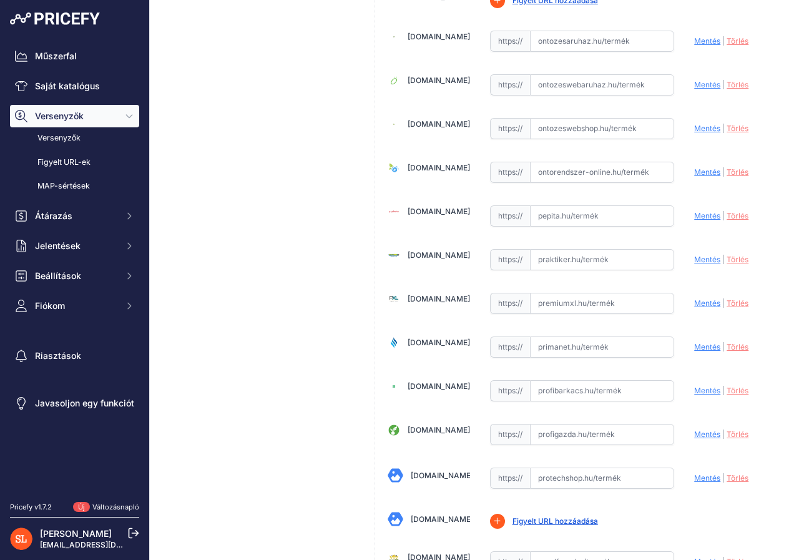
click at [544, 433] on input "text" at bounding box center [602, 434] width 145 height 21
paste input "https://www.profigazda.hu/muanyag_zold_gyepracs_492_cm_x_492_cm_4046?gad_source…"
click at [694, 433] on font "Mentés" at bounding box center [707, 434] width 26 height 9
type input "https://www.profigazda.hu/muanyag_zold_gyepracs_492_cm_x_492_cm_4046?gad_campai…"
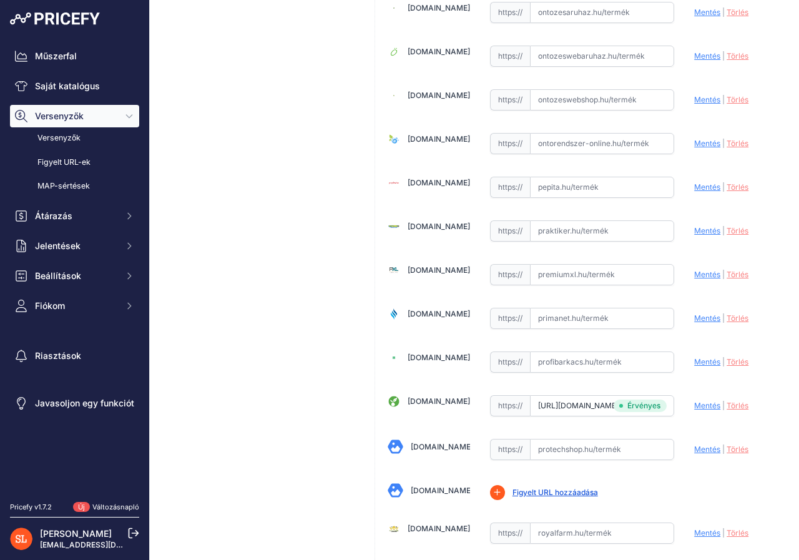
scroll to position [2872, 0]
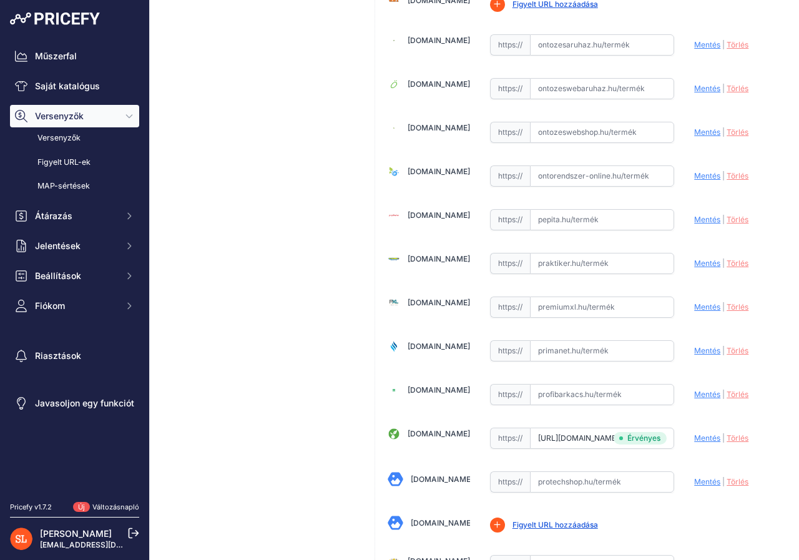
scroll to position [2810, 0]
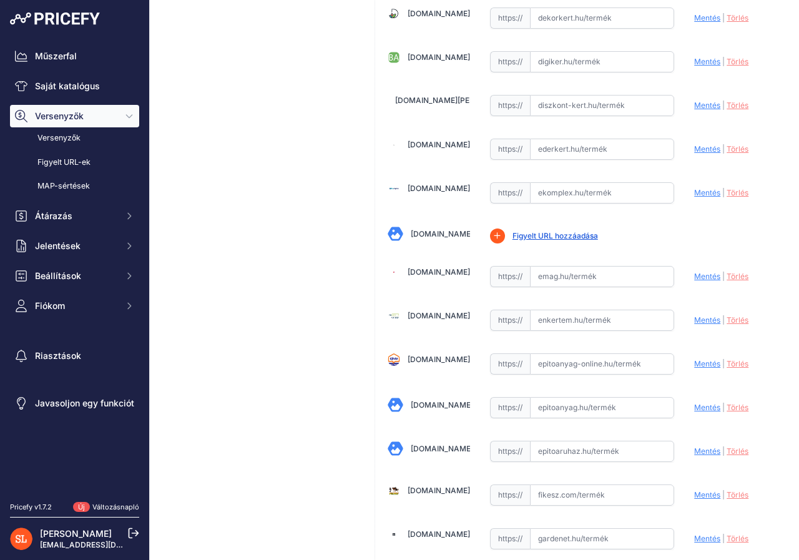
scroll to position [812, 0]
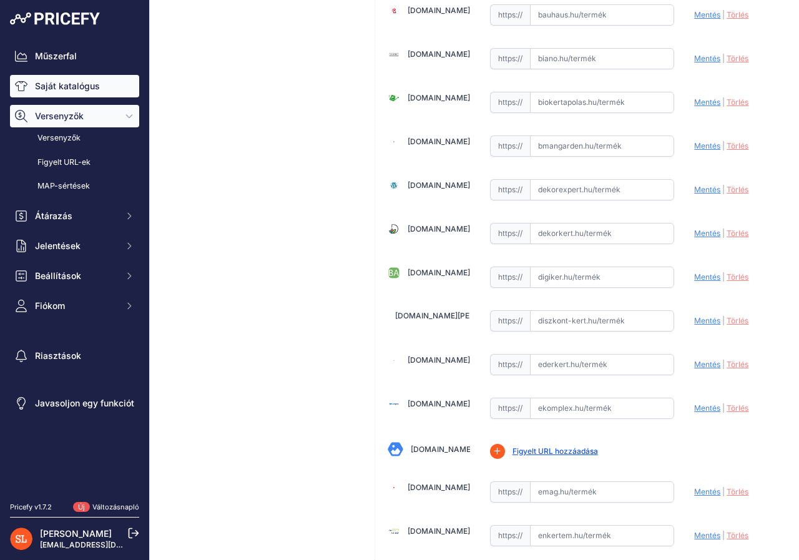
click at [40, 86] on font "Saját katalógus" at bounding box center [67, 86] width 65 height 11
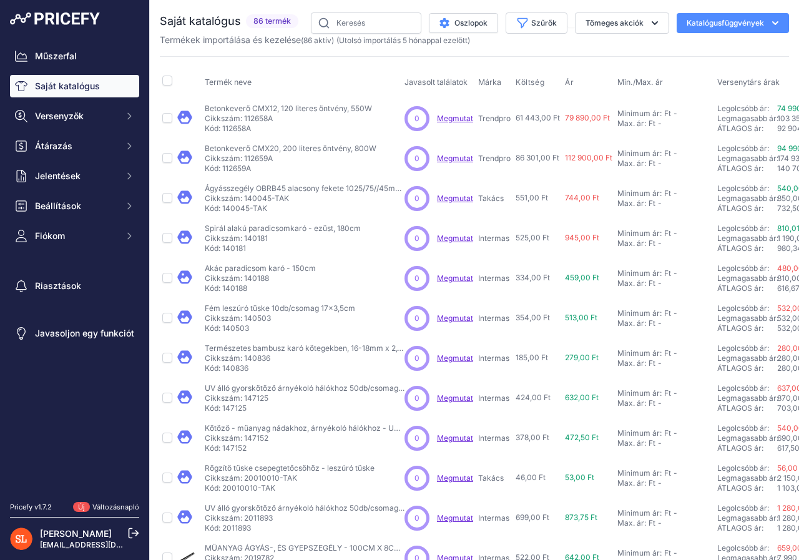
scroll to position [199, 0]
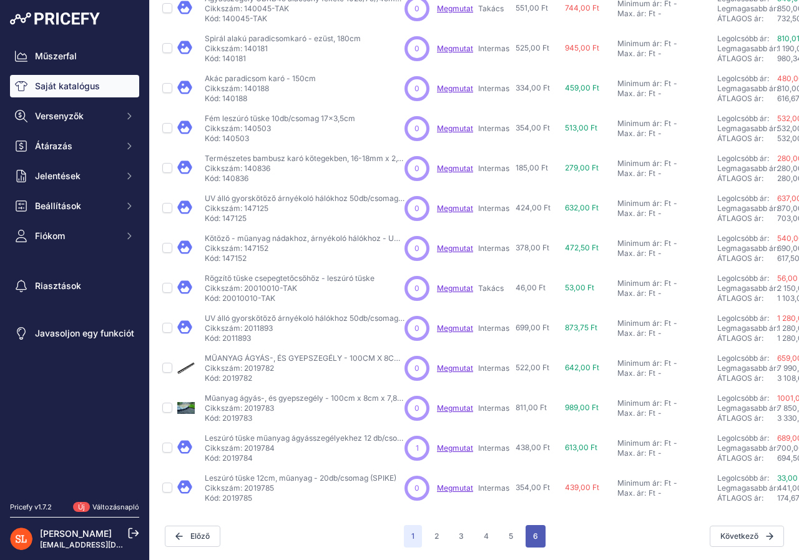
click at [528, 526] on button "6" at bounding box center [536, 536] width 20 height 22
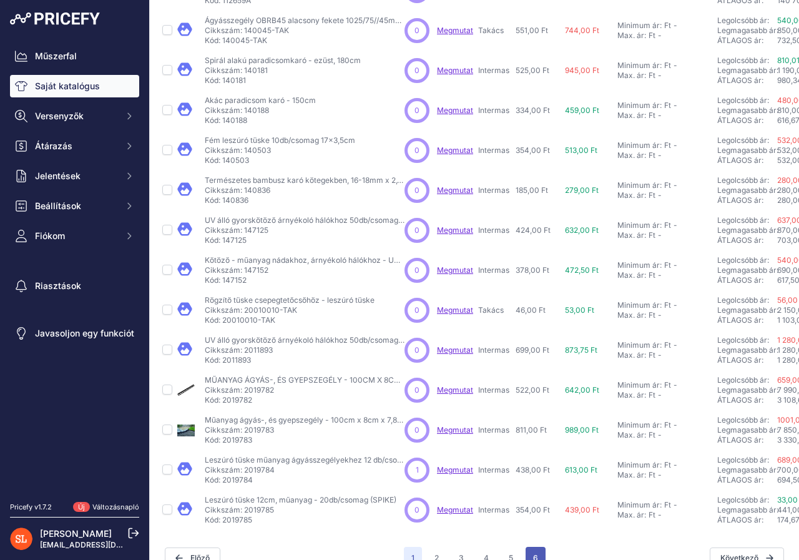
scroll to position [230, 0]
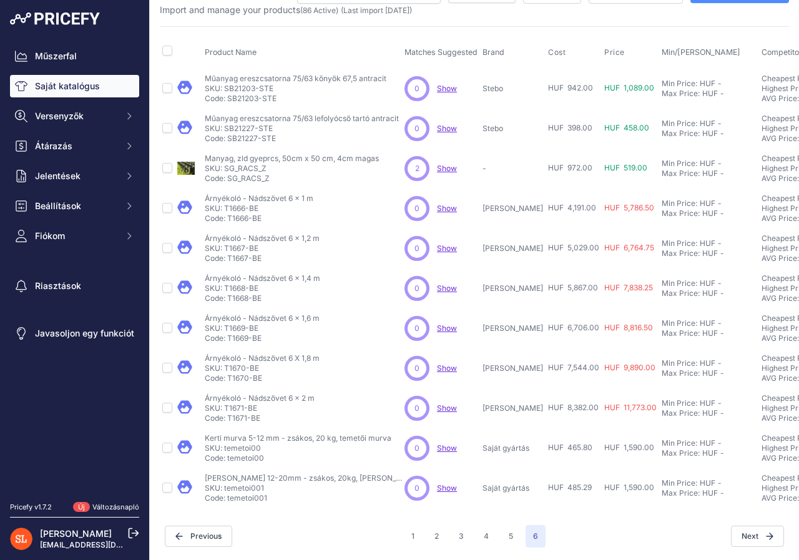
scroll to position [39, 0]
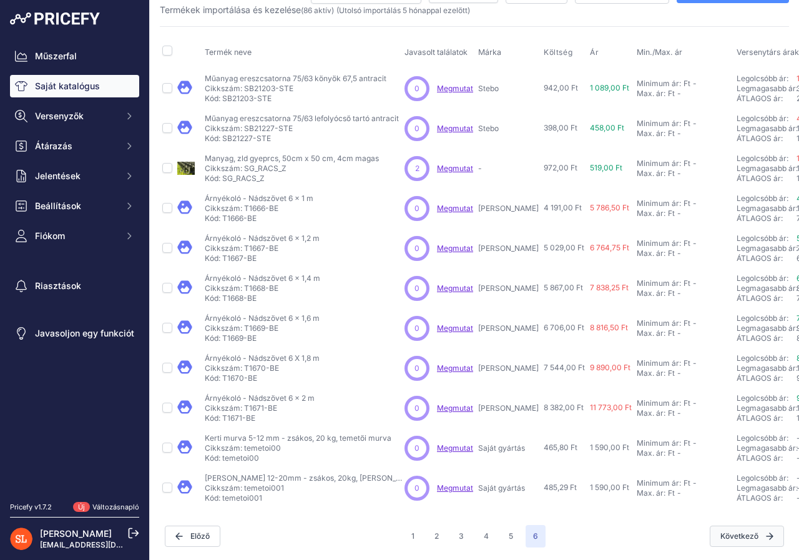
click at [767, 533] on icon at bounding box center [770, 536] width 6 height 6
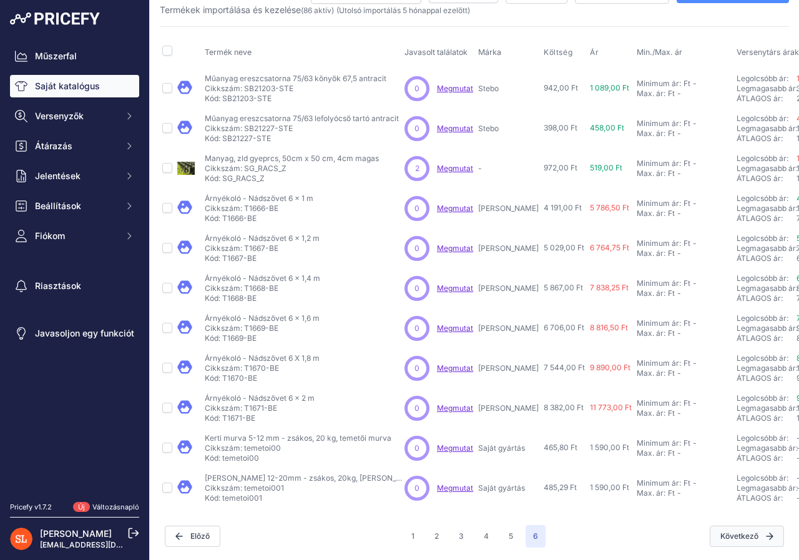
drag, startPoint x: 671, startPoint y: 524, endPoint x: 741, endPoint y: 526, distance: 70.0
click at [675, 526] on div "Következő" at bounding box center [665, 536] width 239 height 21
click at [767, 533] on icon at bounding box center [770, 536] width 6 height 6
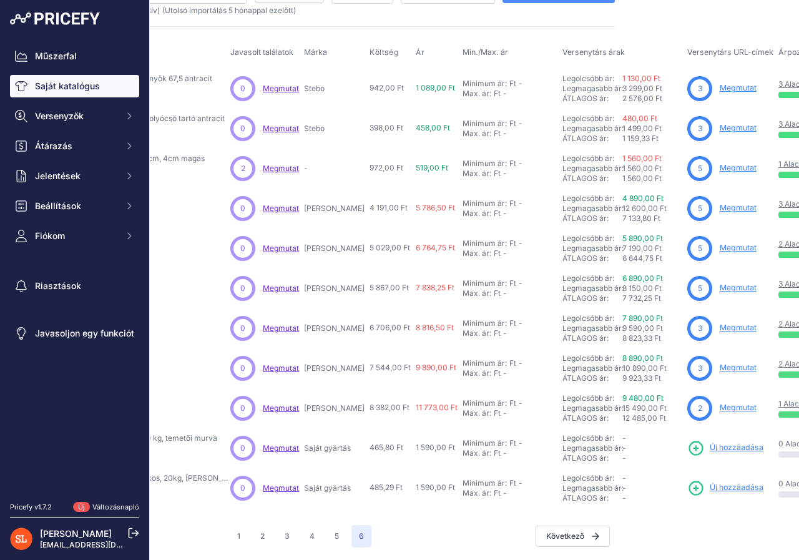
scroll to position [39, 175]
click at [719, 163] on font "Megmutat" at bounding box center [737, 167] width 37 height 9
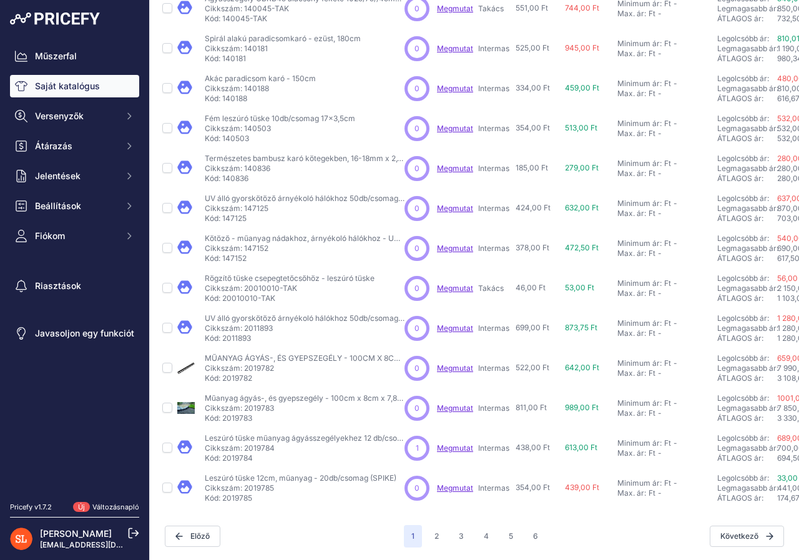
scroll to position [199, 0]
click at [533, 526] on button "6" at bounding box center [536, 536] width 20 height 22
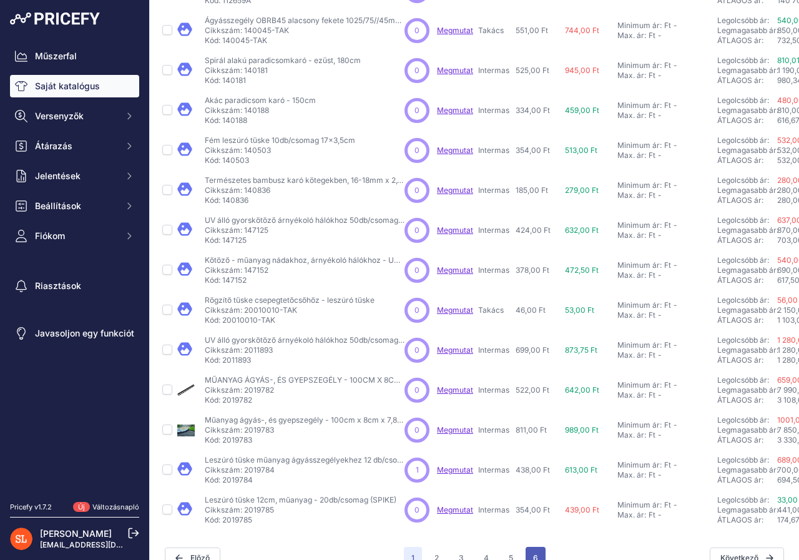
scroll to position [230, 0]
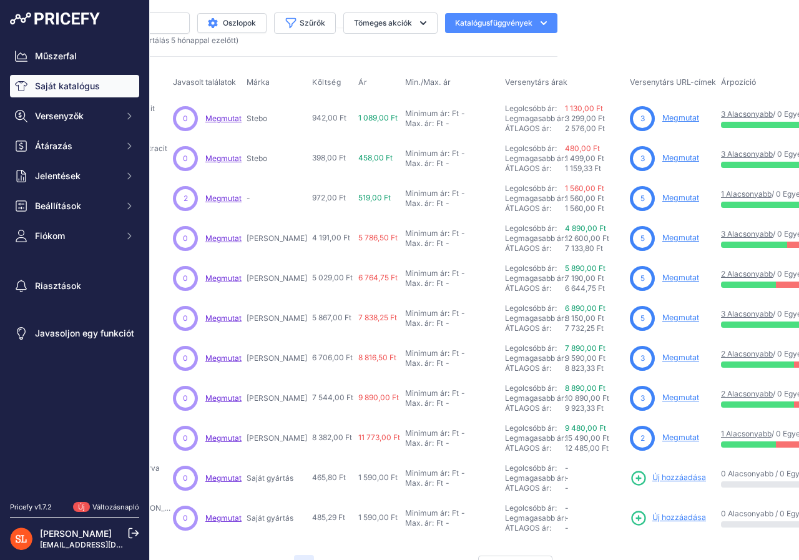
scroll to position [0, 250]
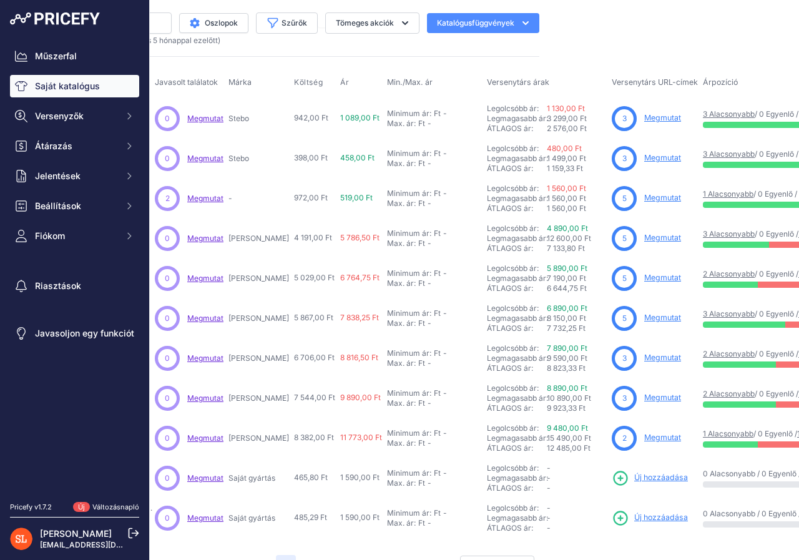
click at [644, 197] on font "Megmutat" at bounding box center [662, 197] width 37 height 9
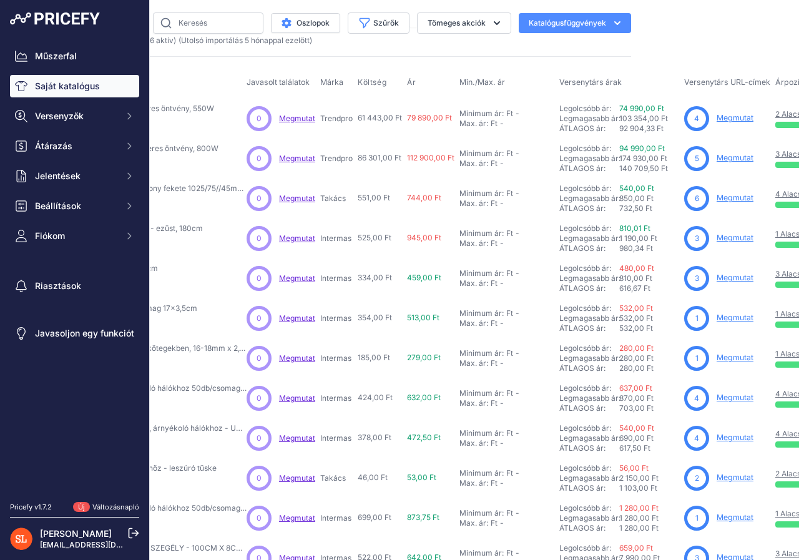
scroll to position [0, 242]
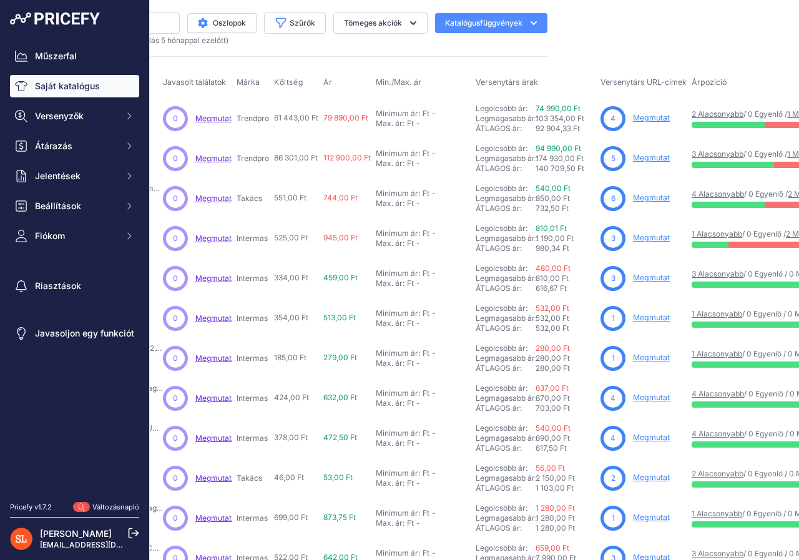
click at [647, 117] on font "Megmutat" at bounding box center [651, 117] width 37 height 9
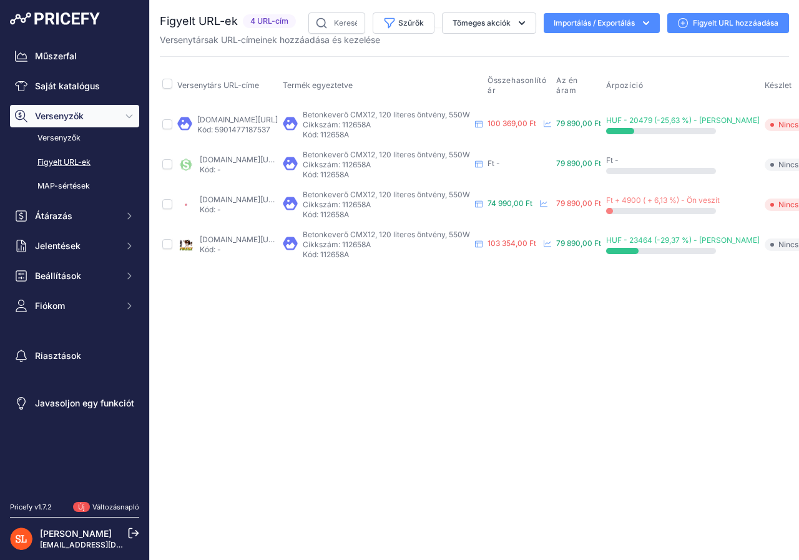
click at [728, 21] on font "Figyelt URL hozzáadása" at bounding box center [736, 22] width 86 height 9
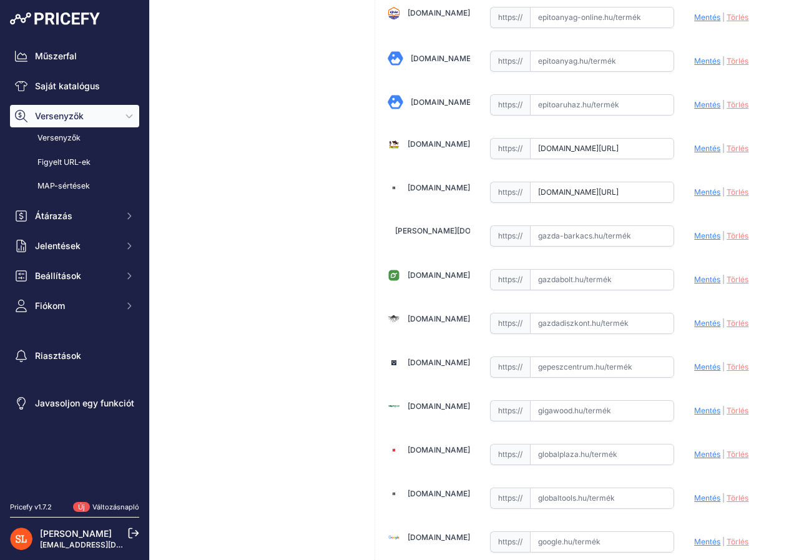
scroll to position [0, 179]
drag, startPoint x: 579, startPoint y: 192, endPoint x: 657, endPoint y: 191, distance: 78.7
click at [657, 191] on input "www.gardenet.hu/Kevero-Strend-Pro-CMX12-120-lit-550W?prirule_jdsnikfkfjsd=8418" at bounding box center [602, 192] width 145 height 21
click at [554, 275] on input "text" at bounding box center [602, 279] width 145 height 21
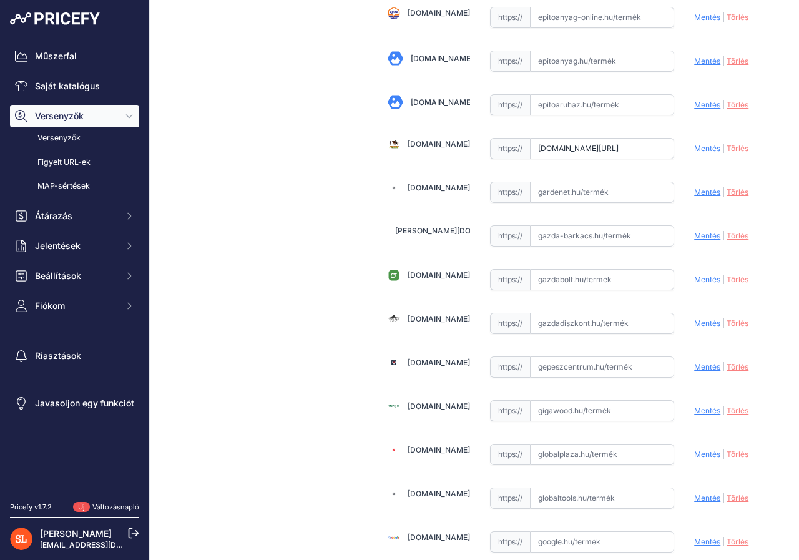
paste input "https://www.gardenet.hu/Kevero-Strend-Pro-CMX12-120-lit-550W"
type input "www.gardenet.hu/Kevero-Strend-Pro-CMX12-120-lit-550W"
click at [696, 277] on font "Mentés" at bounding box center [707, 279] width 26 height 9
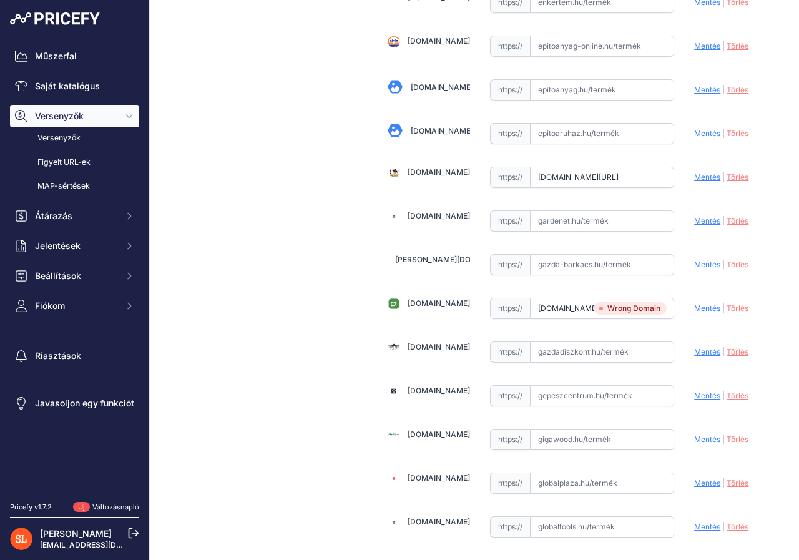
scroll to position [1402, 0]
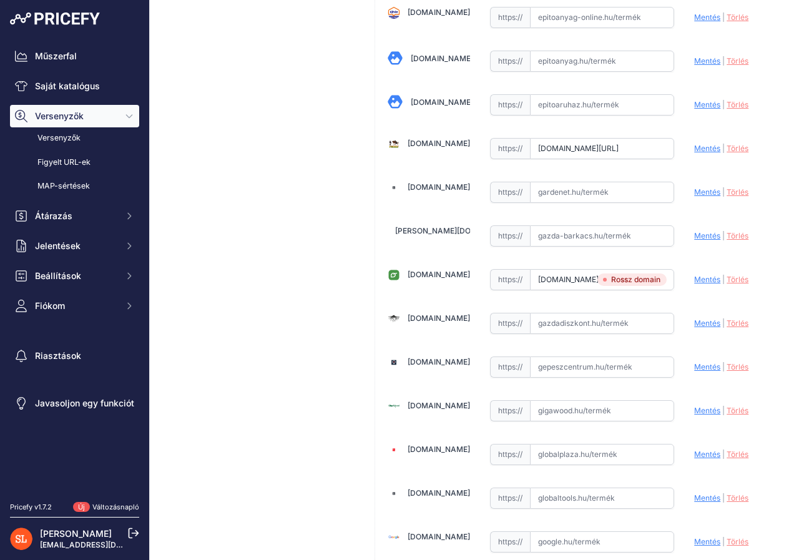
click at [596, 280] on input "www.gardenet.hu/Kevero-Strend-Pro-CMX12-120-lit-550W" at bounding box center [602, 279] width 145 height 21
drag, startPoint x: 536, startPoint y: 280, endPoint x: 662, endPoint y: 268, distance: 126.7
click at [662, 268] on div "https:// www.gardenet.hu/Kevero-Strend-Pro-CMX12-120-lit-550W Érvényes Rossz do…" at bounding box center [582, 279] width 185 height 24
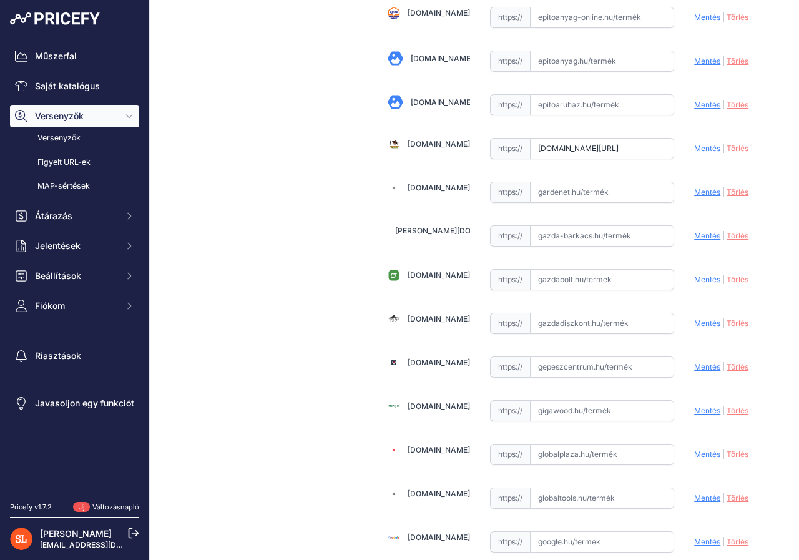
scroll to position [0, 0]
click at [566, 196] on input "text" at bounding box center [602, 192] width 145 height 21
paste input "https://www.gardenet.hu/Kevero-Strend-Pro-CMX12-120-lit-550W"
click at [697, 191] on font "Mentés" at bounding box center [707, 191] width 26 height 9
type input "https://www.gardenet.hu/Kevero-Strend-Pro-CMX12-120-lit-550W?prirule_jdsnikfkfj…"
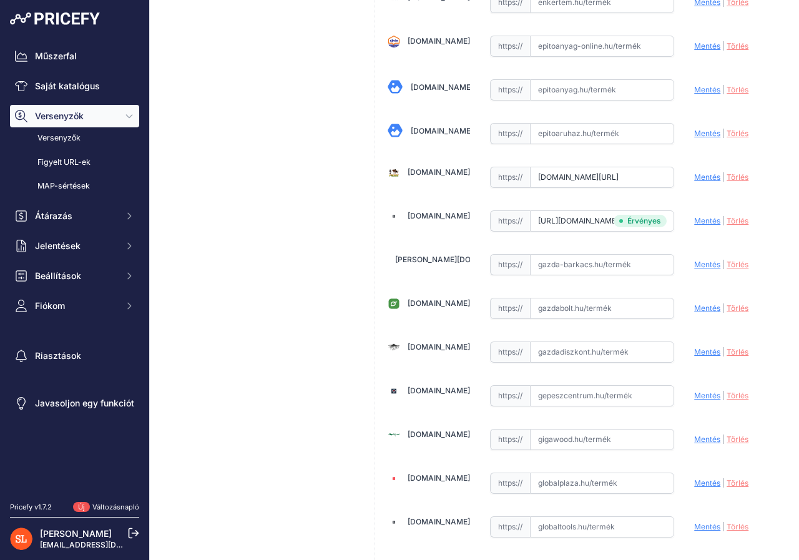
scroll to position [1402, 0]
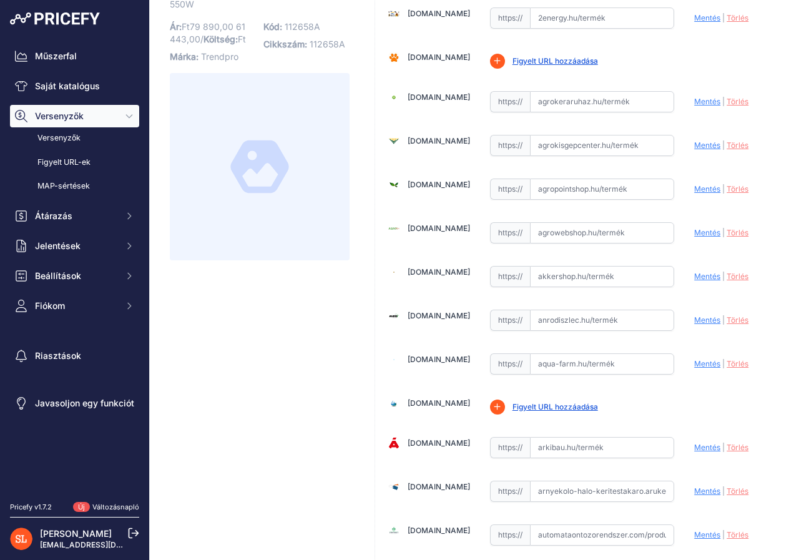
scroll to position [0, 0]
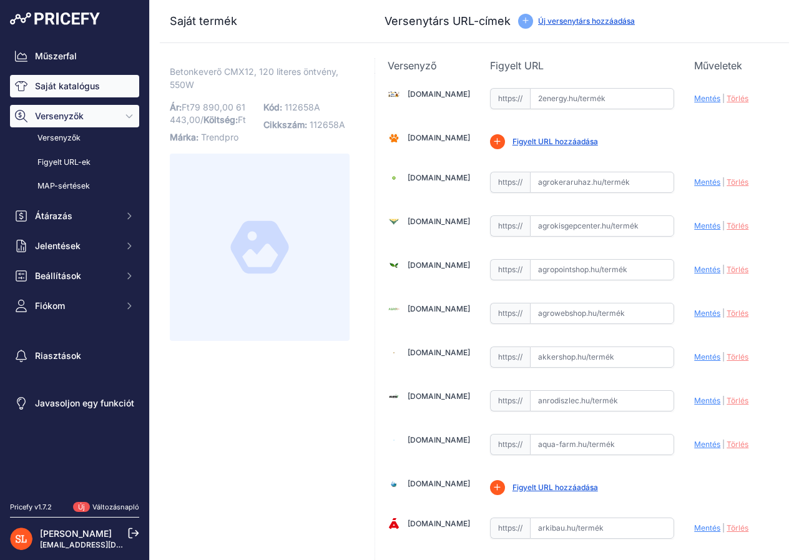
click at [71, 82] on font "Saját katalógus" at bounding box center [67, 86] width 65 height 11
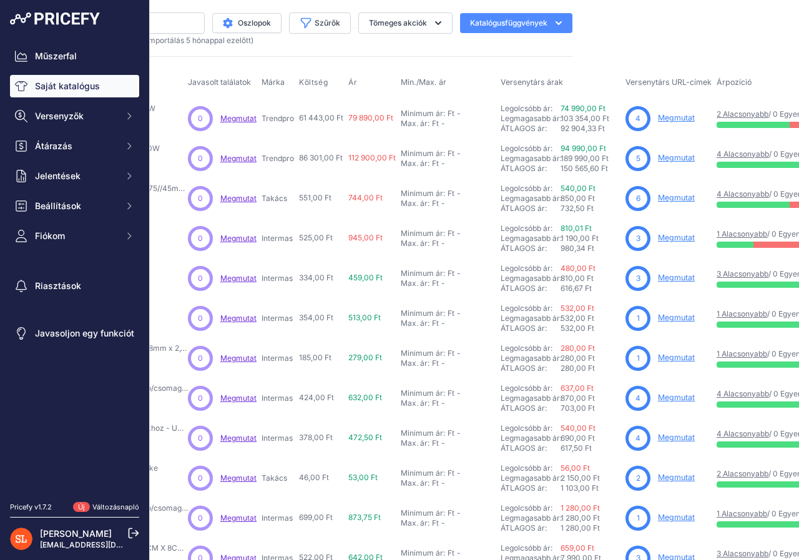
scroll to position [0, 258]
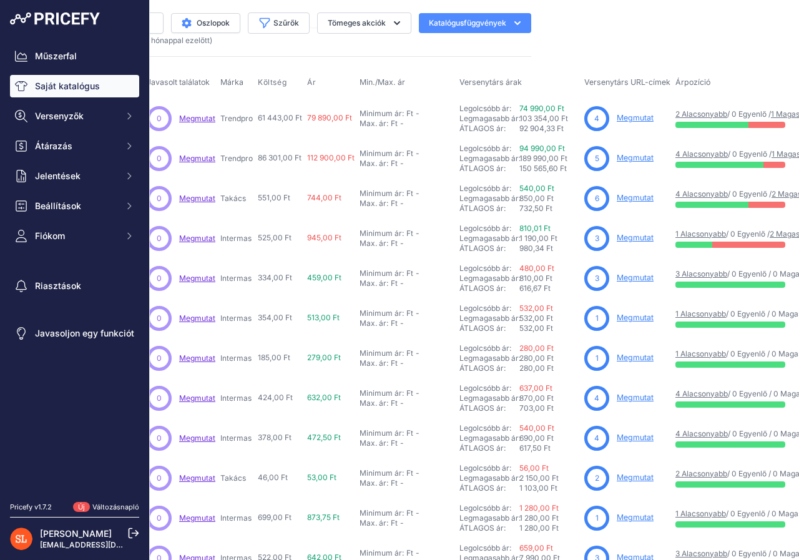
click at [630, 116] on font "Megmutat" at bounding box center [635, 117] width 37 height 9
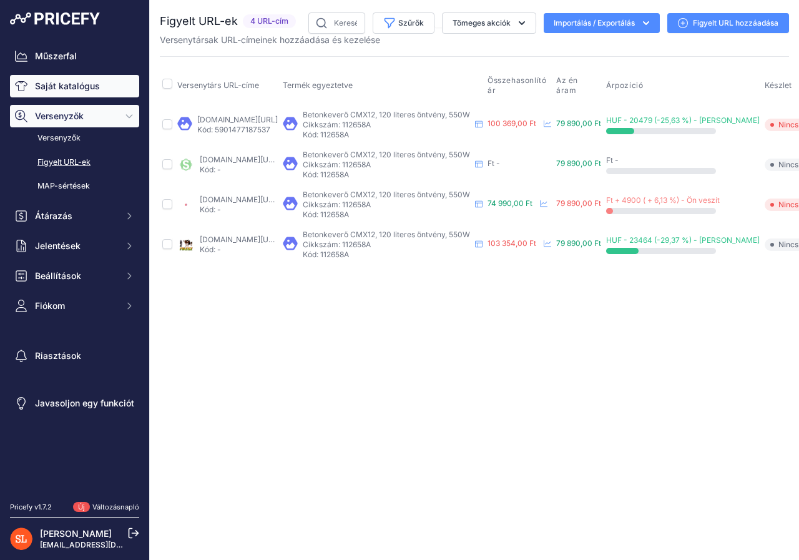
click at [38, 84] on font "Saját katalógus" at bounding box center [67, 86] width 65 height 11
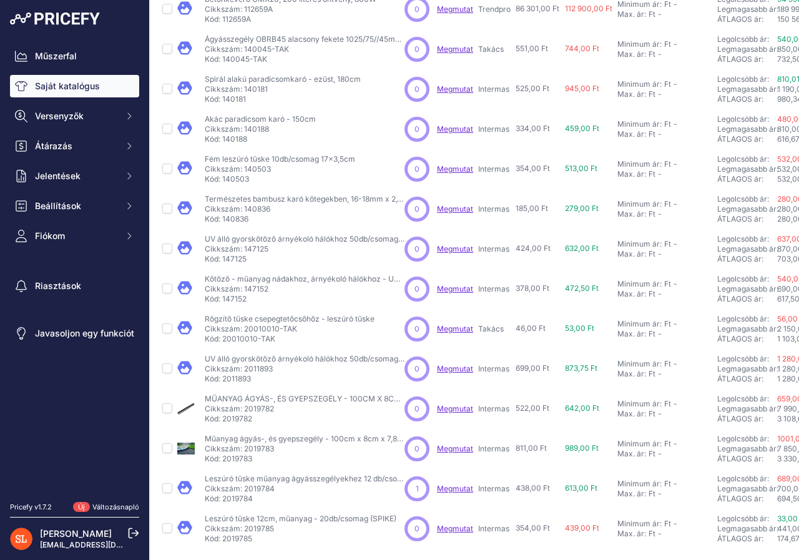
scroll to position [199, 0]
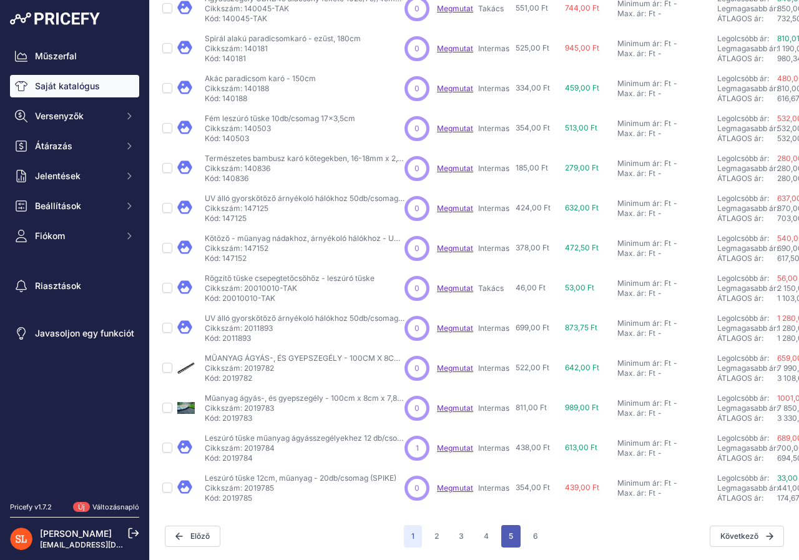
click at [509, 531] on font "5" at bounding box center [511, 535] width 4 height 9
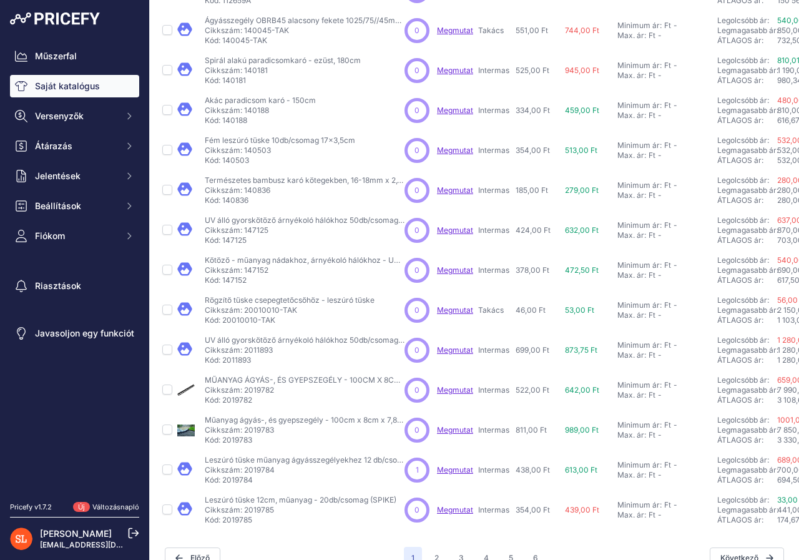
scroll to position [230, 0]
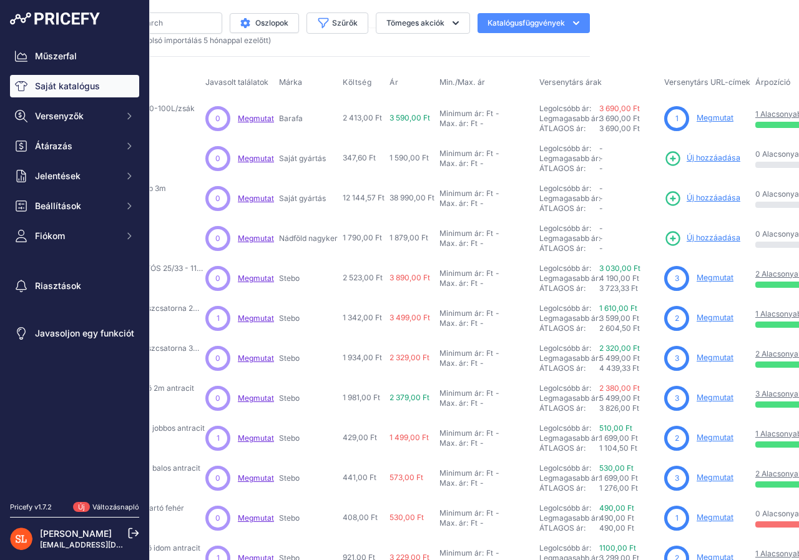
scroll to position [0, 200]
click at [701, 160] on font "Új hozzáadása" at bounding box center [713, 157] width 54 height 9
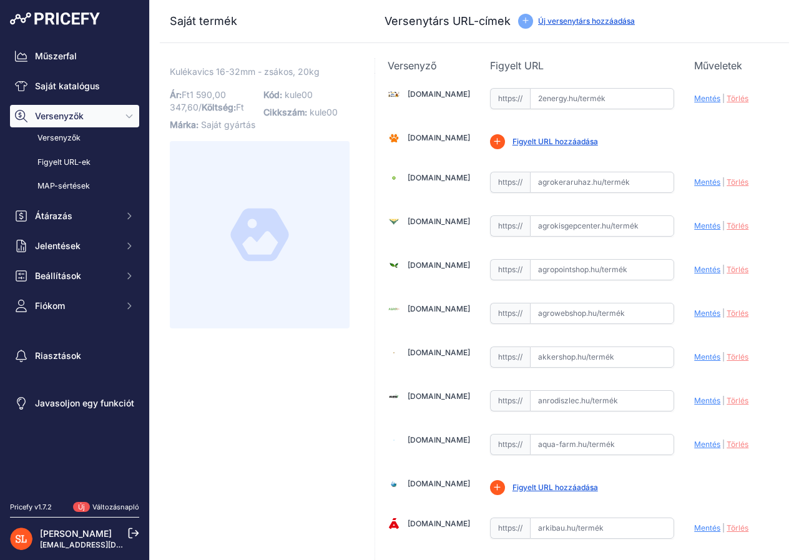
click at [583, 14] on div "Versenytárs URL-címek Új versenytárs hozzáadása" at bounding box center [582, 20] width 395 height 17
click at [583, 20] on font "Új versenytárs hozzáadása" at bounding box center [586, 20] width 97 height 9
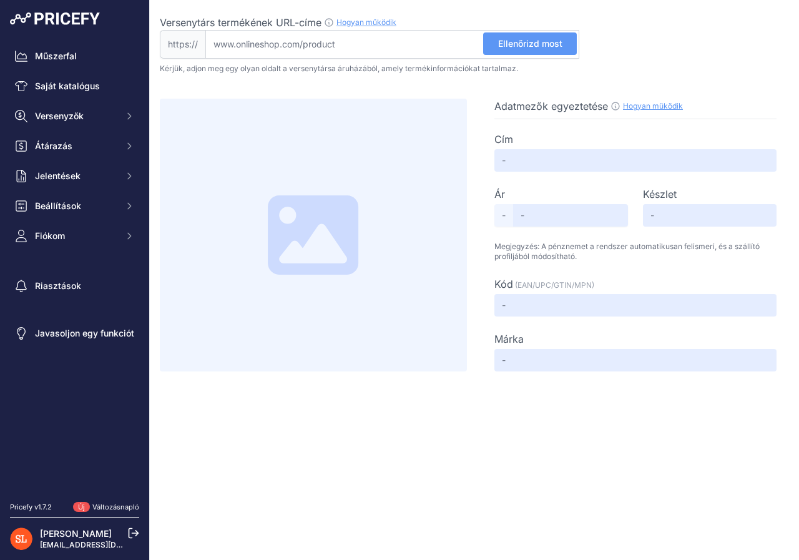
click at [351, 45] on input "Versenytárs termékének URL-címe Hogyan működik Ahhoz, hogy létrehozhassuk a ver…" at bounding box center [392, 44] width 374 height 29
paste input "https://www.tisztazoldkert.hu/kule-kavics-banyatiszta-24-50-mm-20-kg-zsakos-407…"
type input "www.tisztazoldkert.hu/kule-kavics-banyatiszta-24-50-mm-20-kg-zsakos-4079?srslti…"
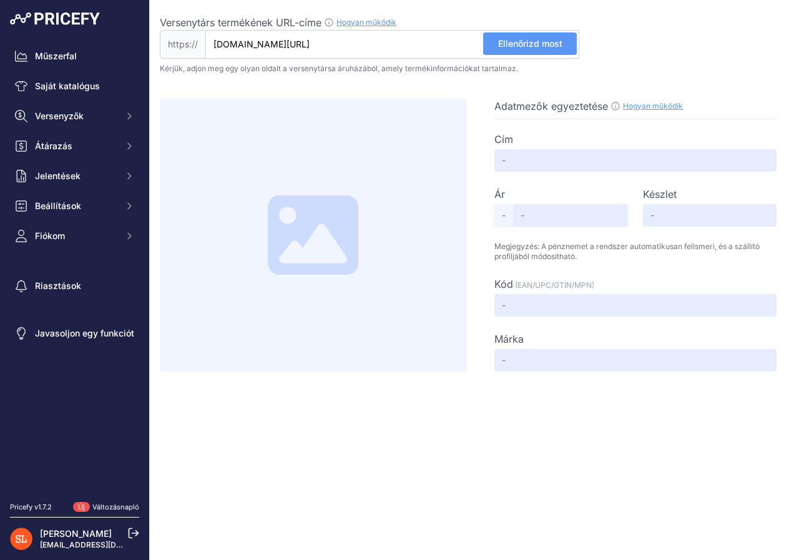
click at [519, 44] on font "Ellenőrizd most" at bounding box center [530, 43] width 64 height 11
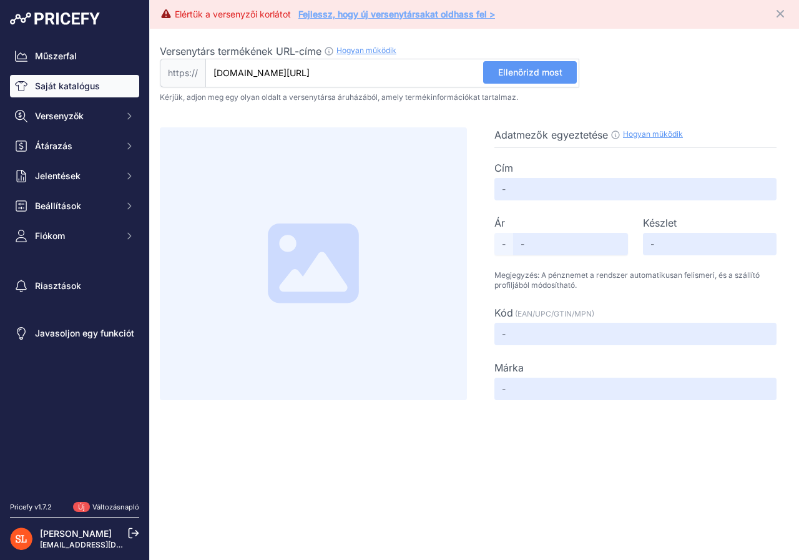
click at [79, 82] on font "Saját katalógus" at bounding box center [67, 86] width 65 height 11
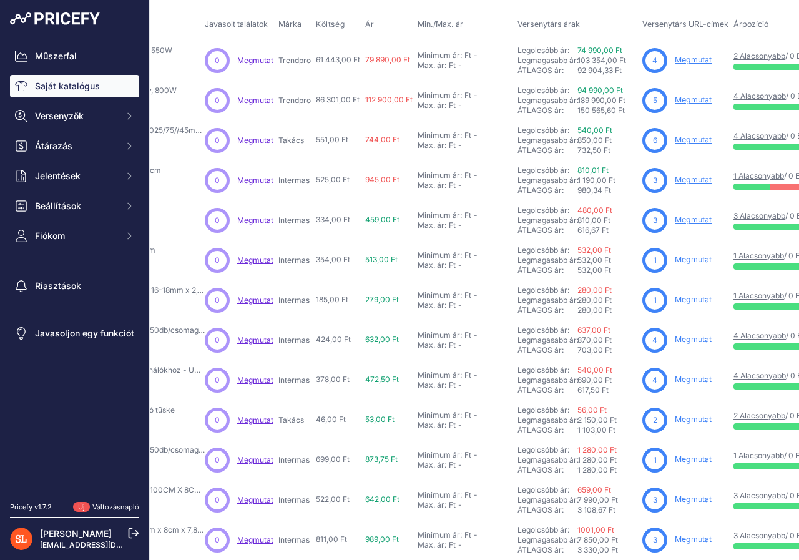
scroll to position [199, 200]
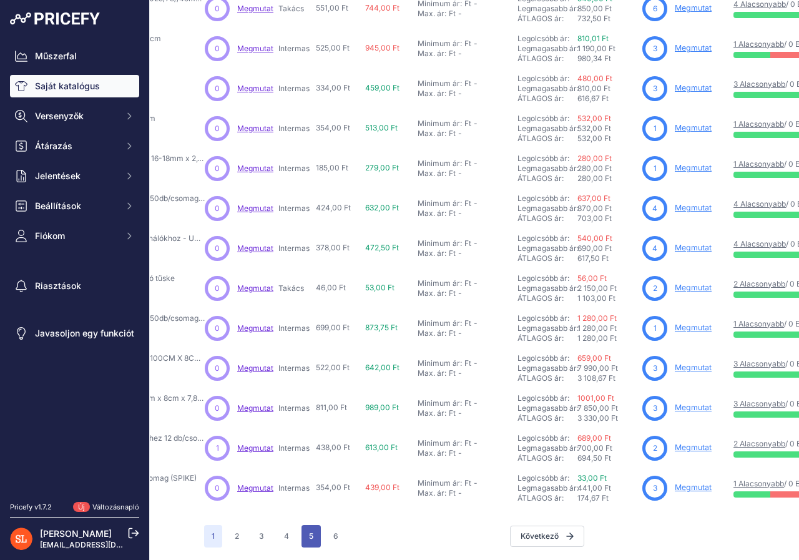
click at [302, 529] on button "5" at bounding box center [311, 536] width 19 height 22
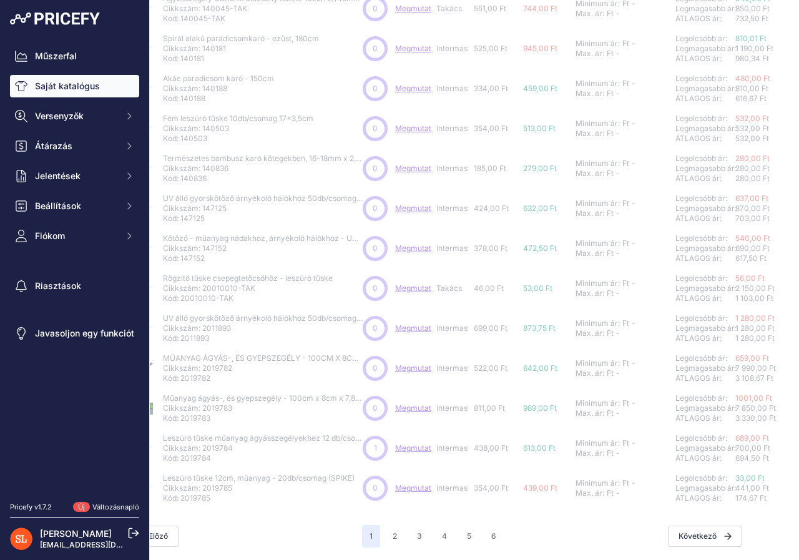
scroll to position [230, 0]
